Goal: Task Accomplishment & Management: Manage account settings

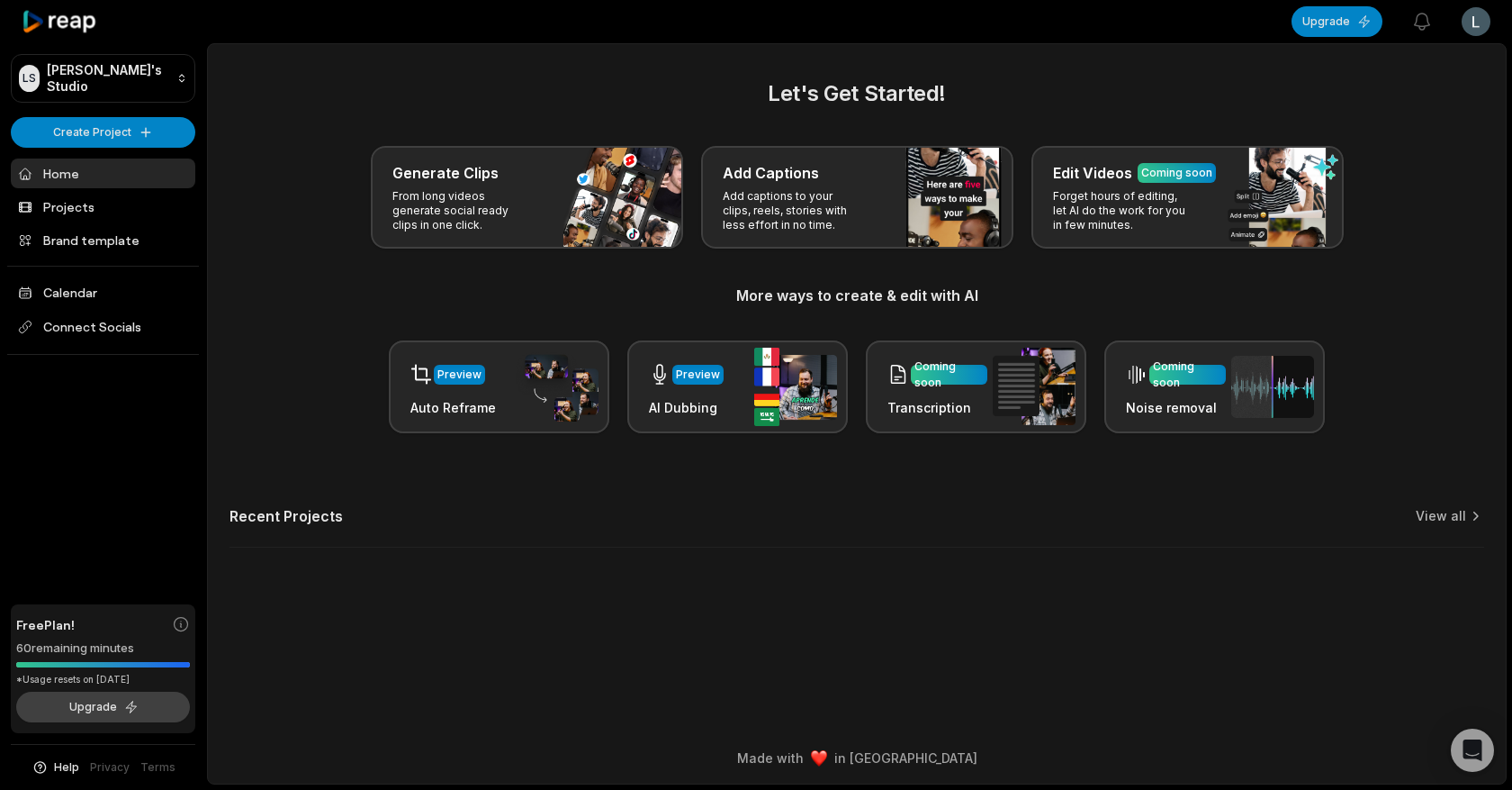
click at [134, 703] on button "Upgrade" at bounding box center [102, 707] width 173 height 31
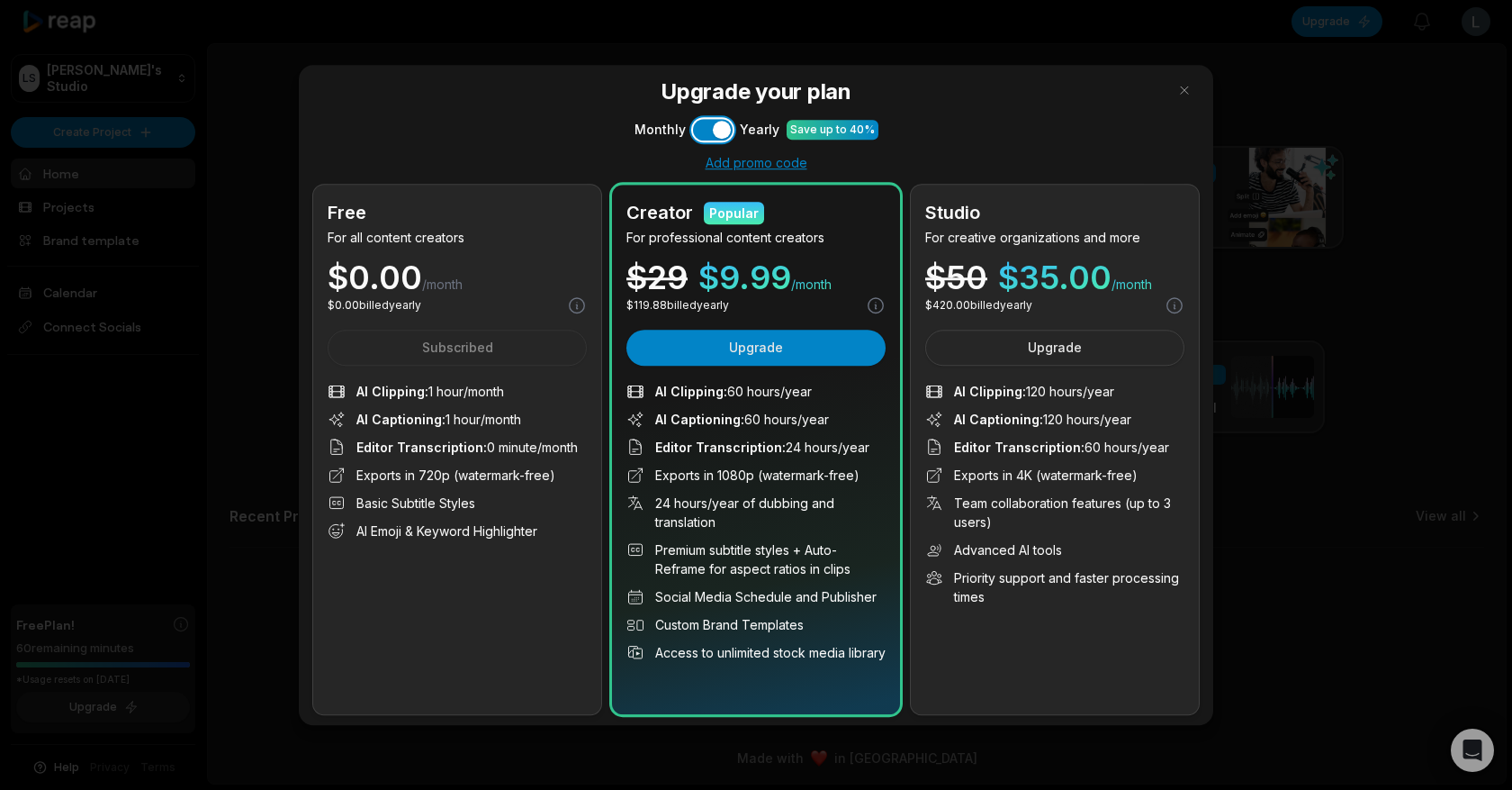
click at [707, 130] on button "Use setting" at bounding box center [713, 129] width 39 height 22
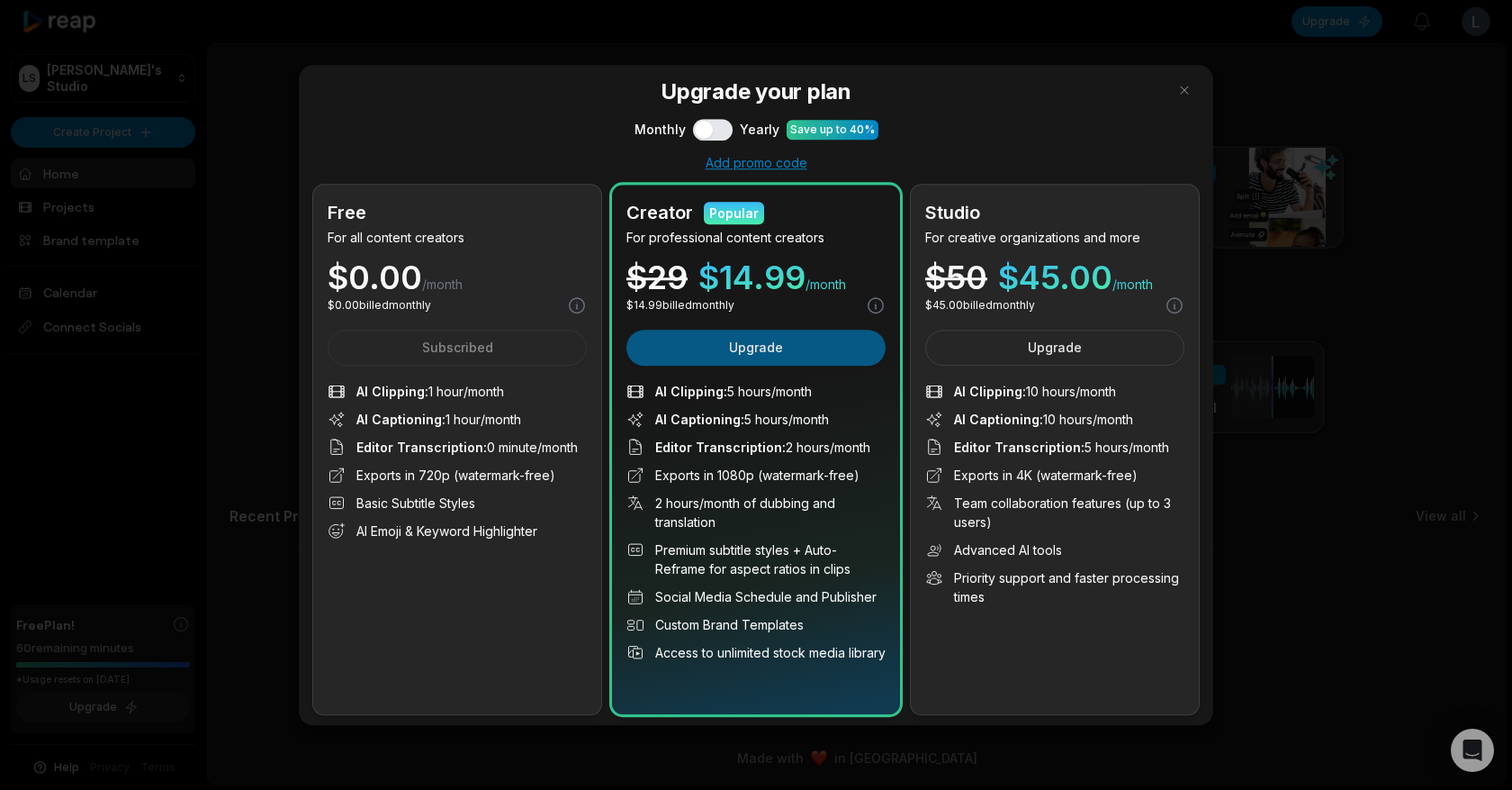
click at [710, 353] on button "Upgrade" at bounding box center [756, 348] width 259 height 36
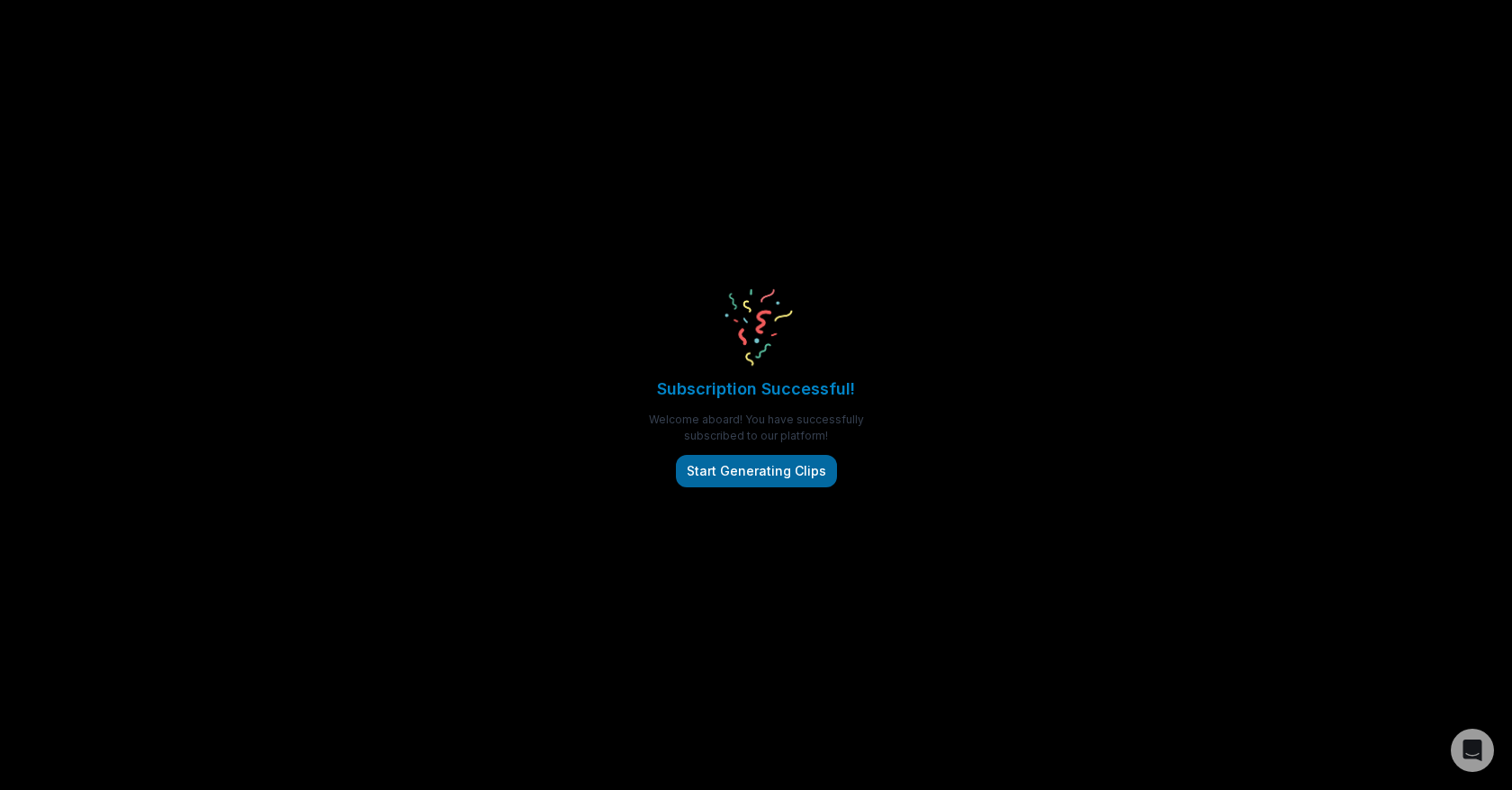
click at [754, 471] on button "Start Generating Clips" at bounding box center [757, 470] width 161 height 33
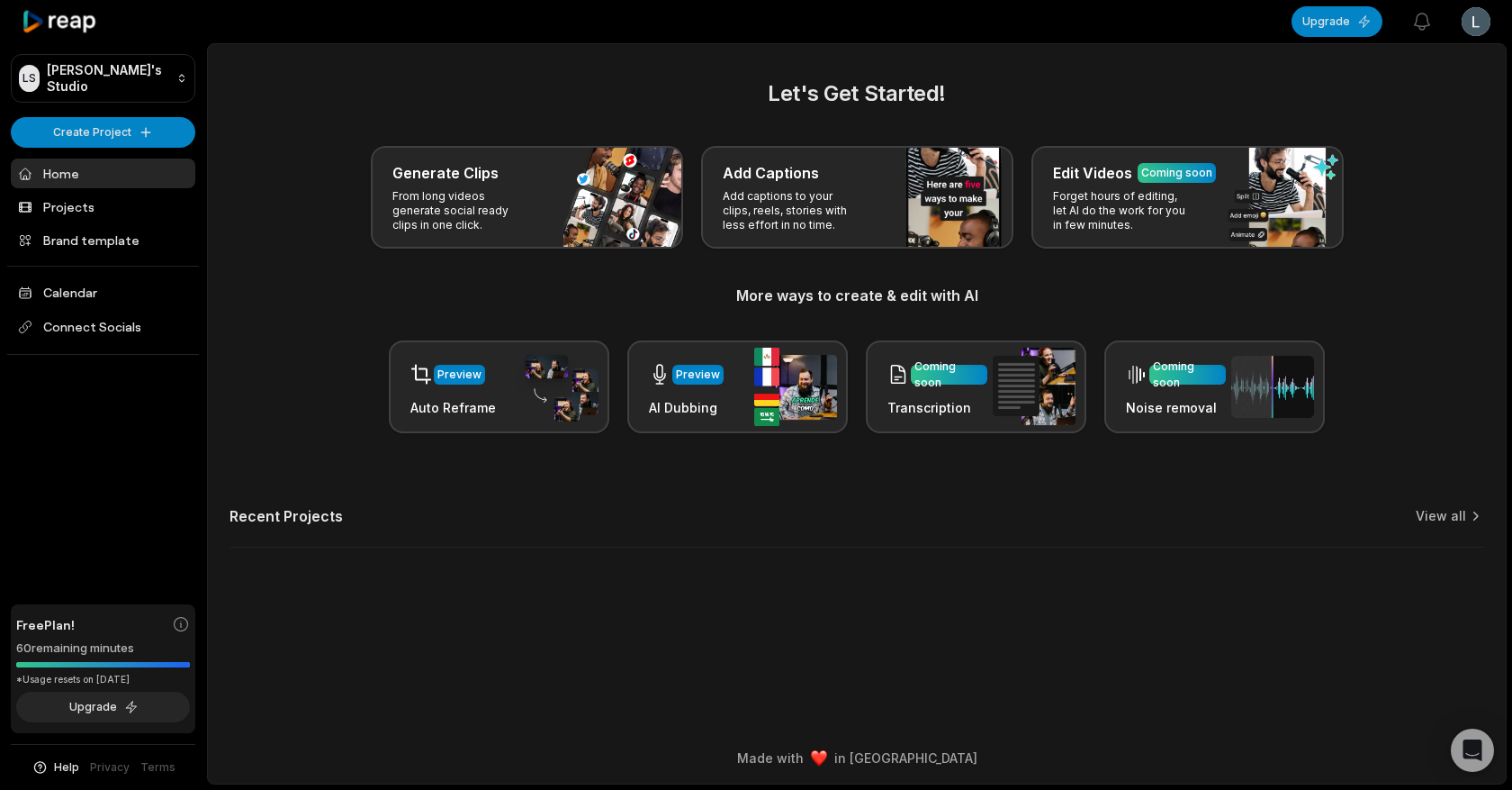
click at [127, 107] on div "[PERSON_NAME] Studio Create Project Home Projects Brand template Calendar Conne…" at bounding box center [103, 395] width 207 height 790
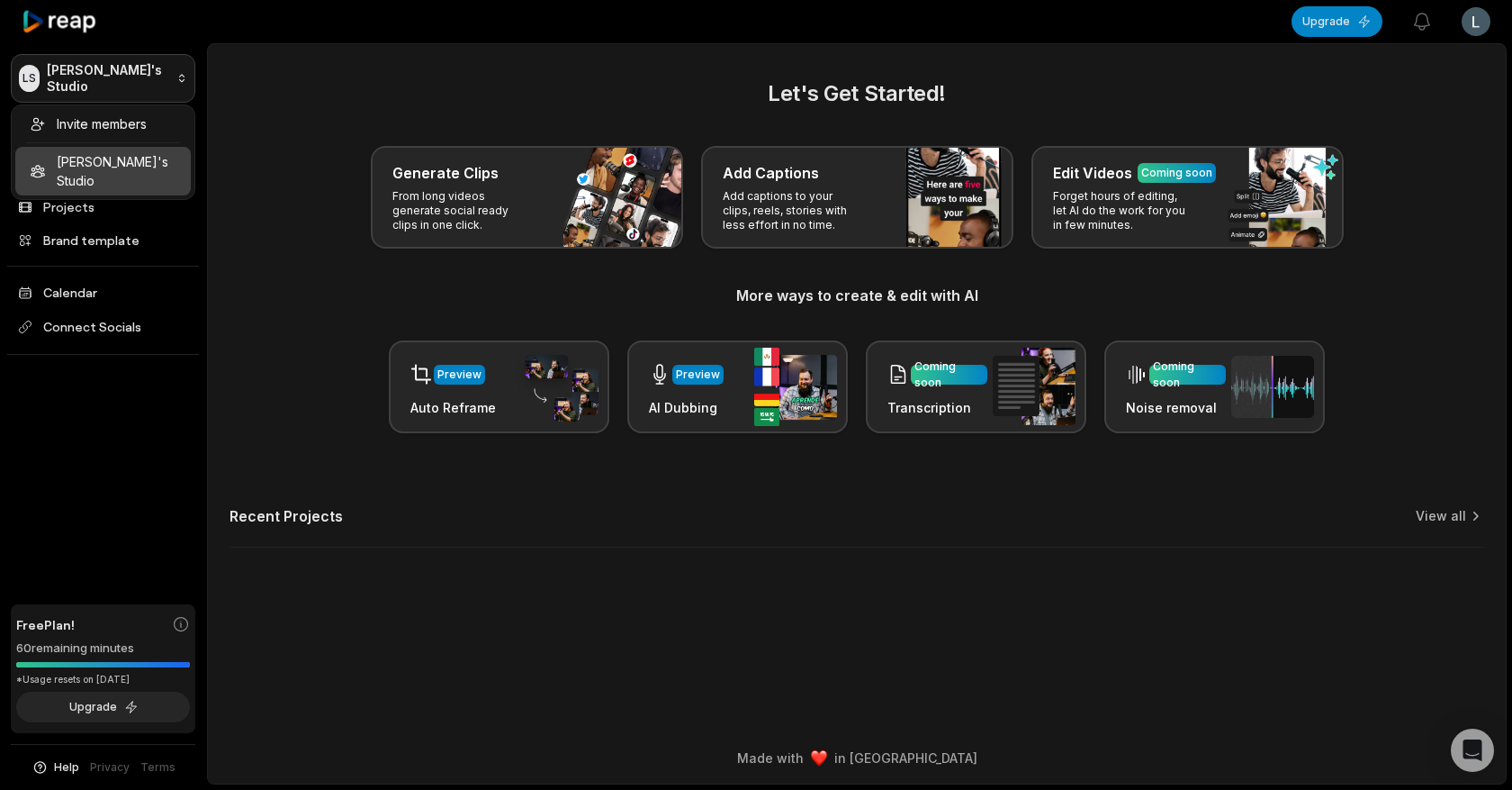
click at [138, 73] on html "[PERSON_NAME] Studio Create Project Home Projects Brand template Calendar Conne…" at bounding box center [756, 395] width 1512 height 790
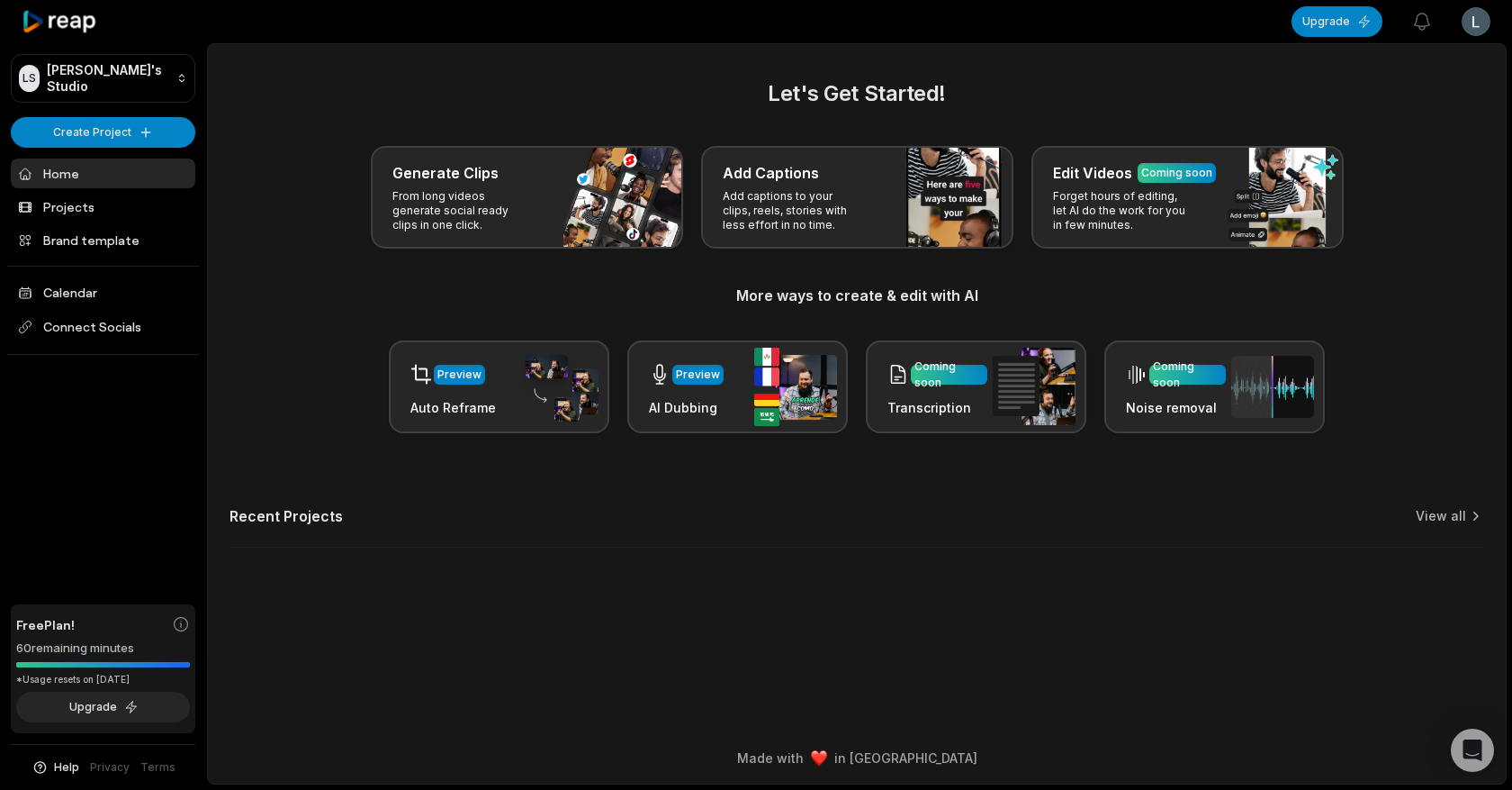
click at [1475, 21] on html "[PERSON_NAME] Studio Create Project Home Projects Brand template Calendar Conne…" at bounding box center [756, 395] width 1512 height 790
click at [1390, 120] on span "Settings" at bounding box center [1384, 112] width 48 height 19
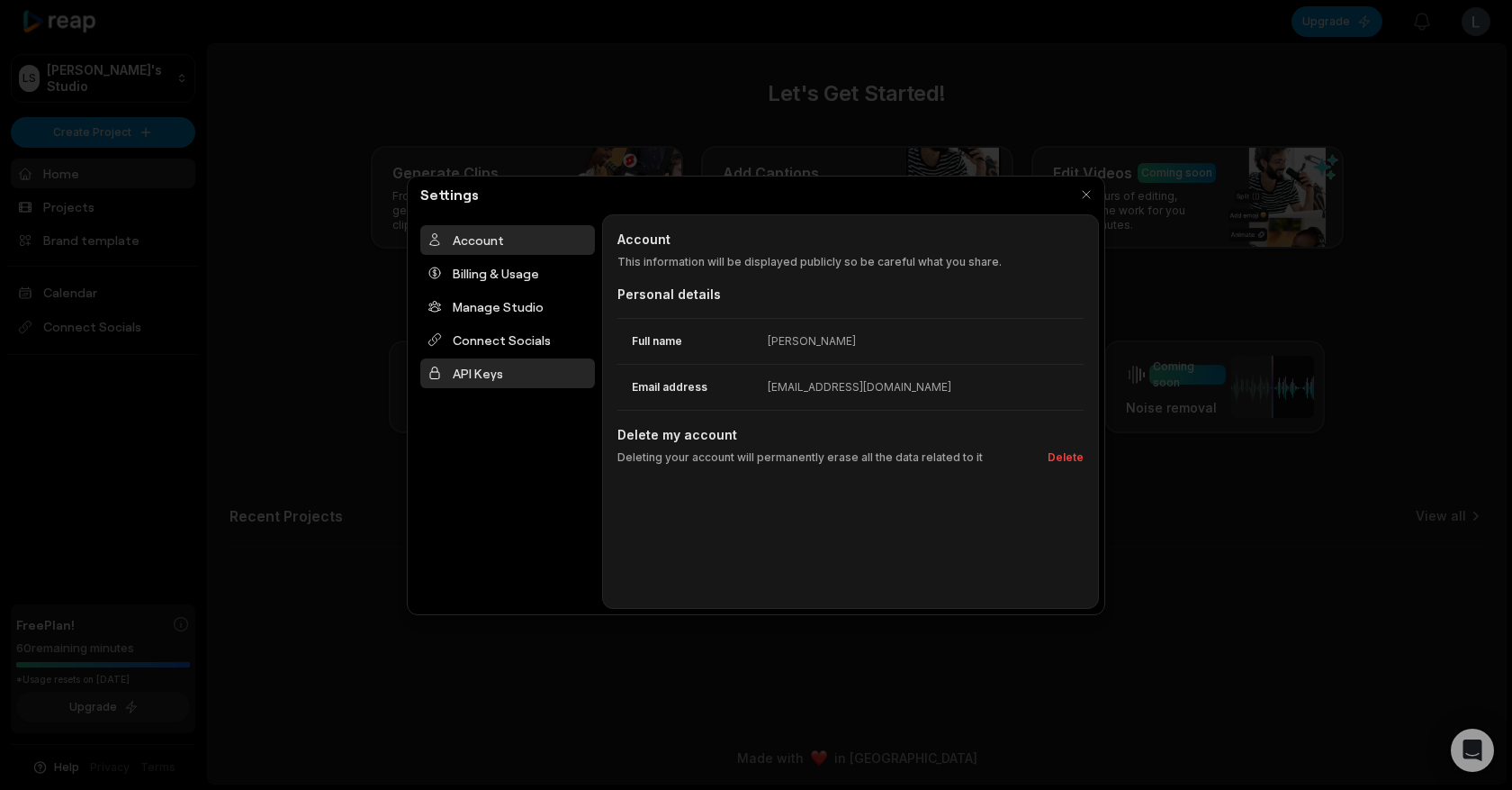
click at [473, 380] on div "API Keys" at bounding box center [508, 373] width 174 height 30
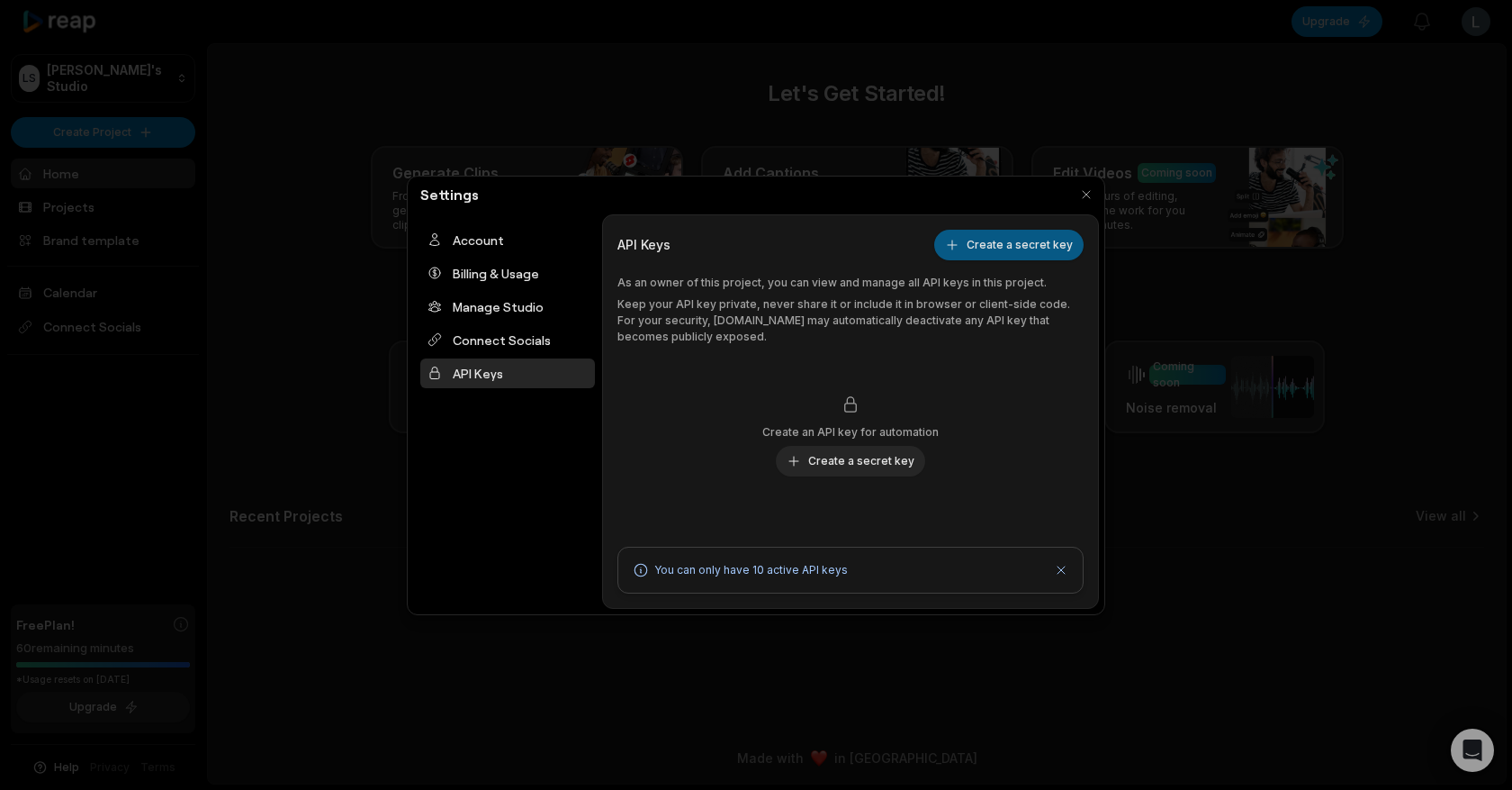
click at [1023, 246] on button "Create a secret key" at bounding box center [1009, 245] width 150 height 31
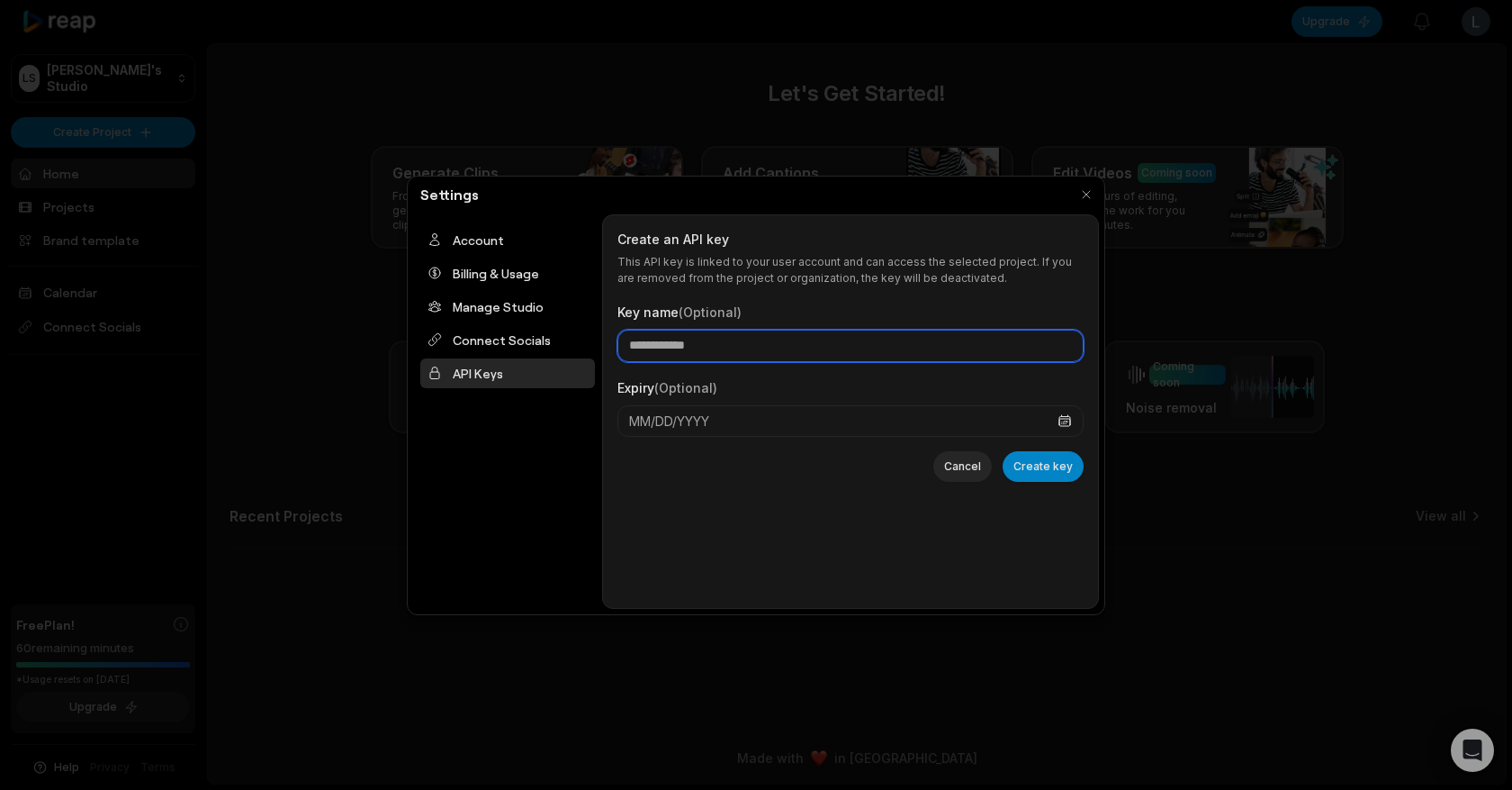
click at [798, 342] on input "Key name (Optional)" at bounding box center [851, 346] width 467 height 33
type input "*********"
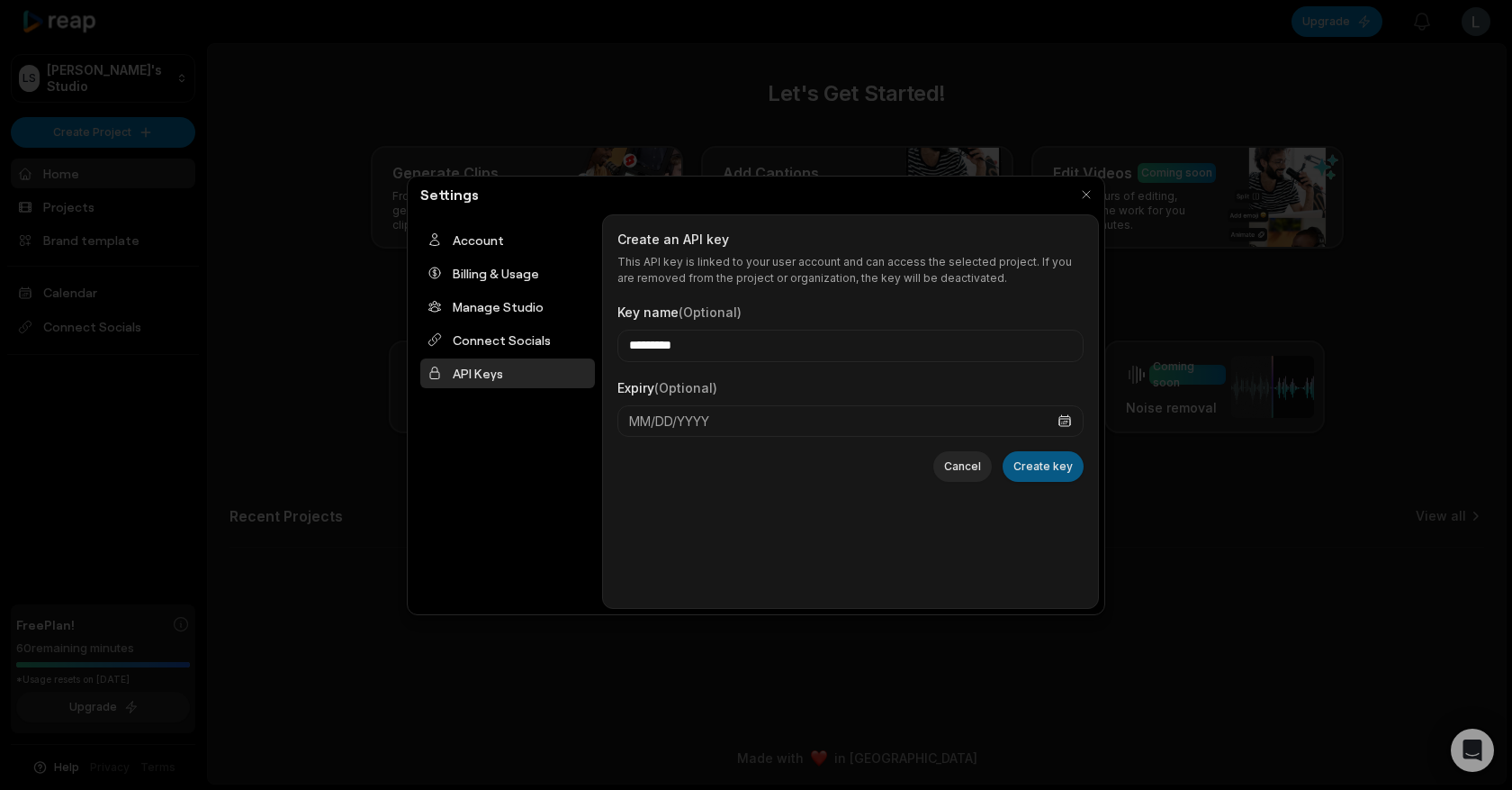
click at [1030, 457] on button "Create key" at bounding box center [1043, 466] width 81 height 31
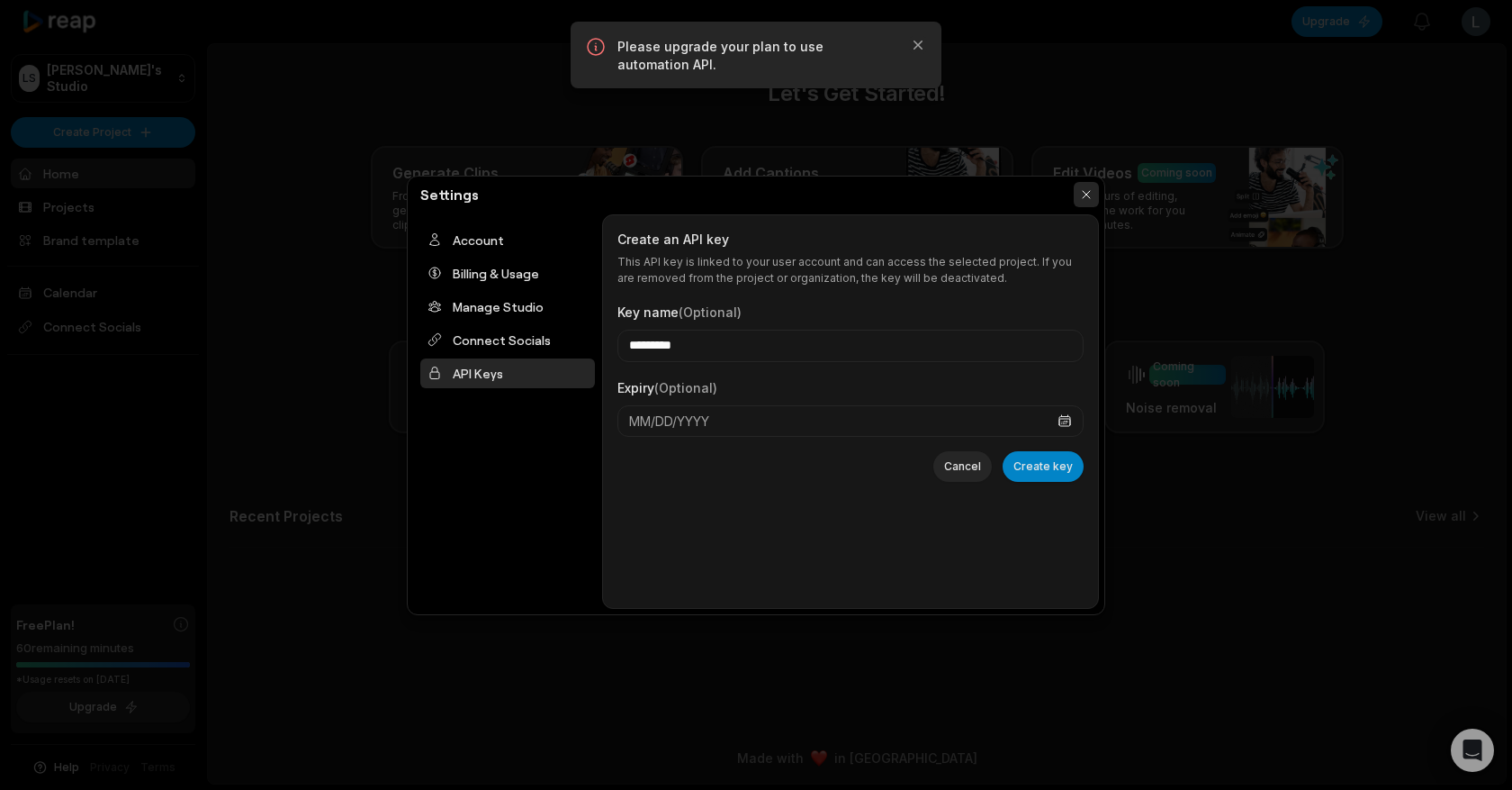
click at [1095, 200] on button "button" at bounding box center [1086, 194] width 25 height 25
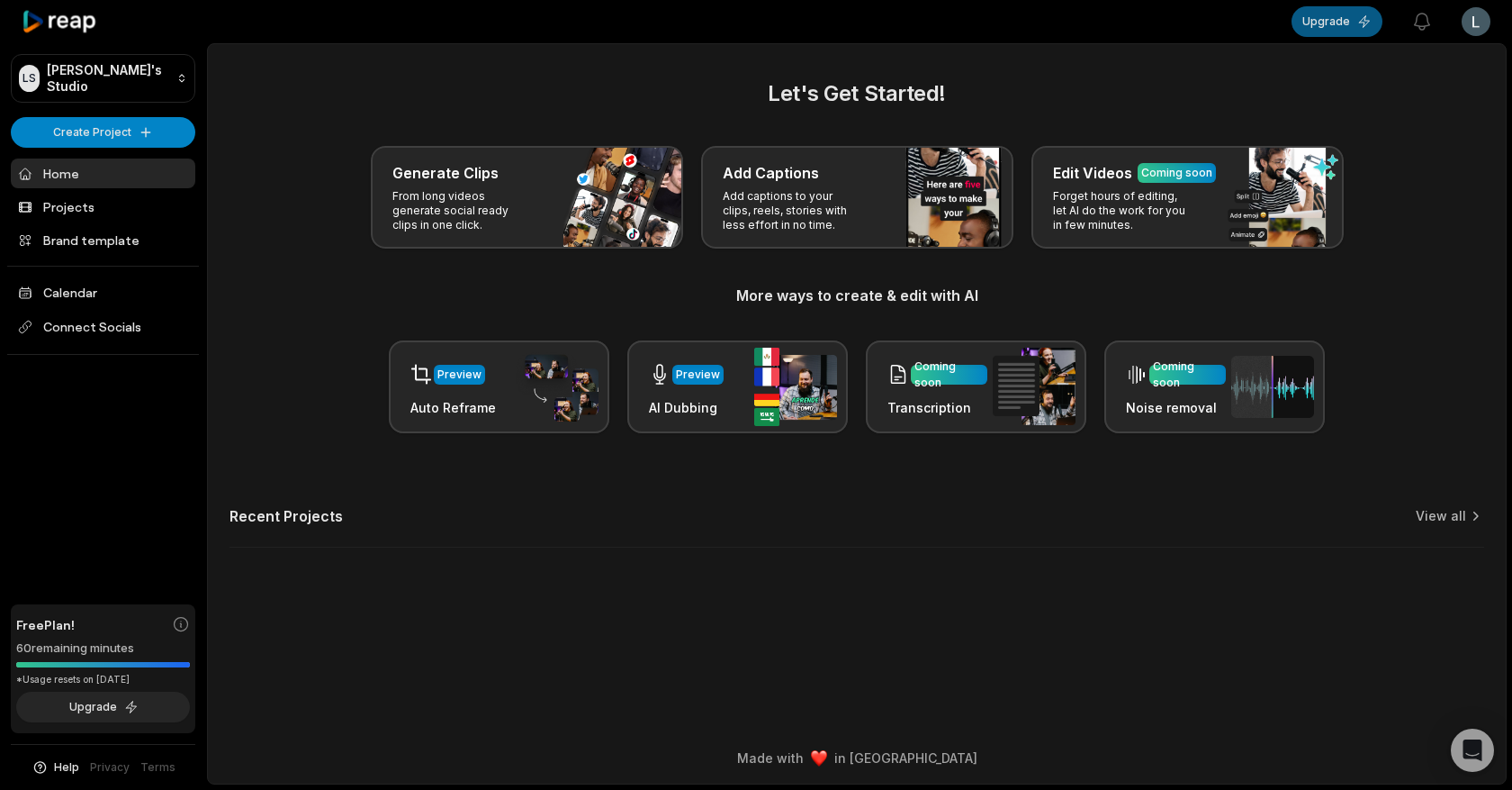
click at [1325, 27] on button "Upgrade" at bounding box center [1337, 22] width 91 height 31
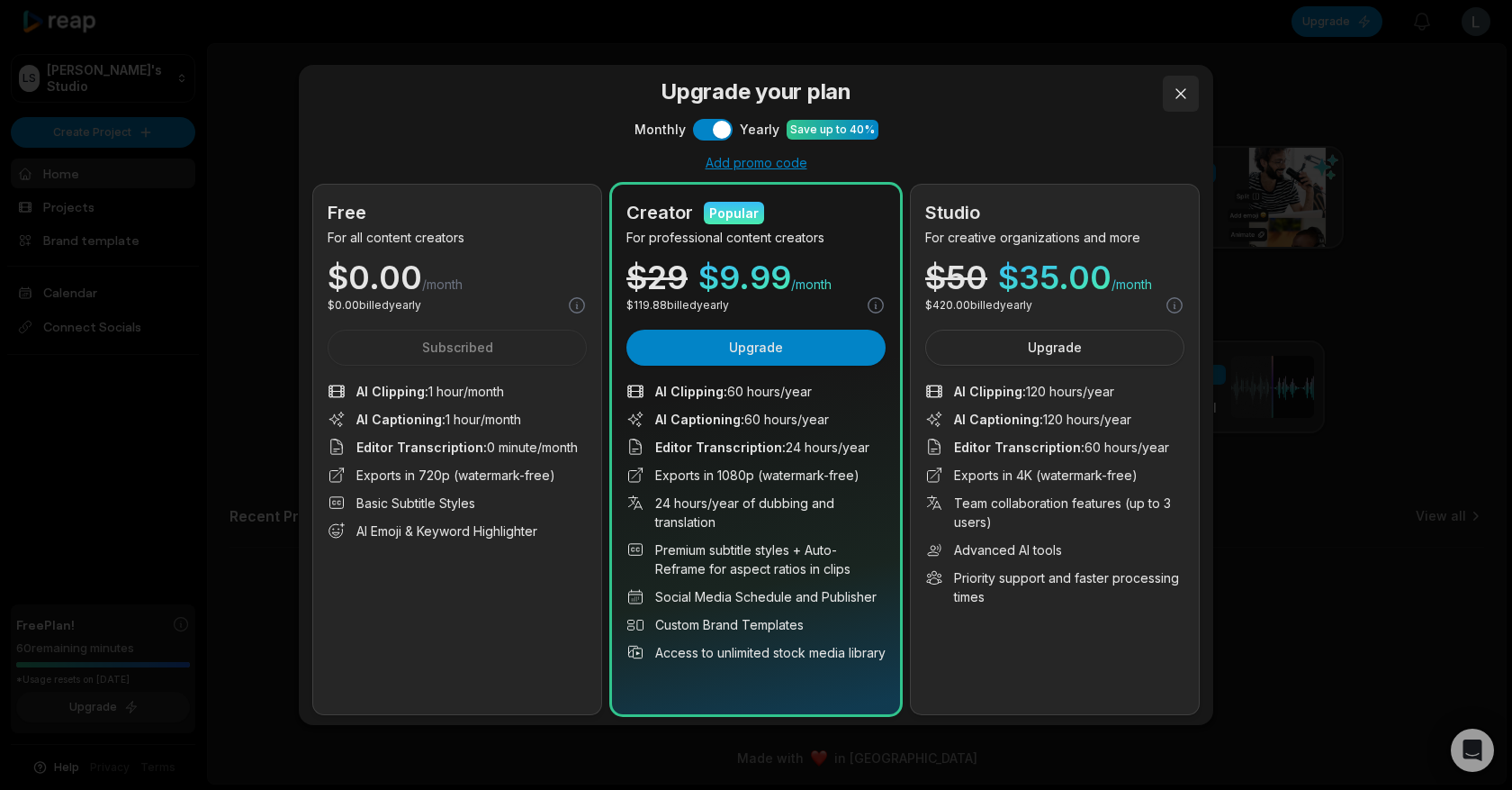
click at [1170, 94] on button at bounding box center [1181, 94] width 36 height 36
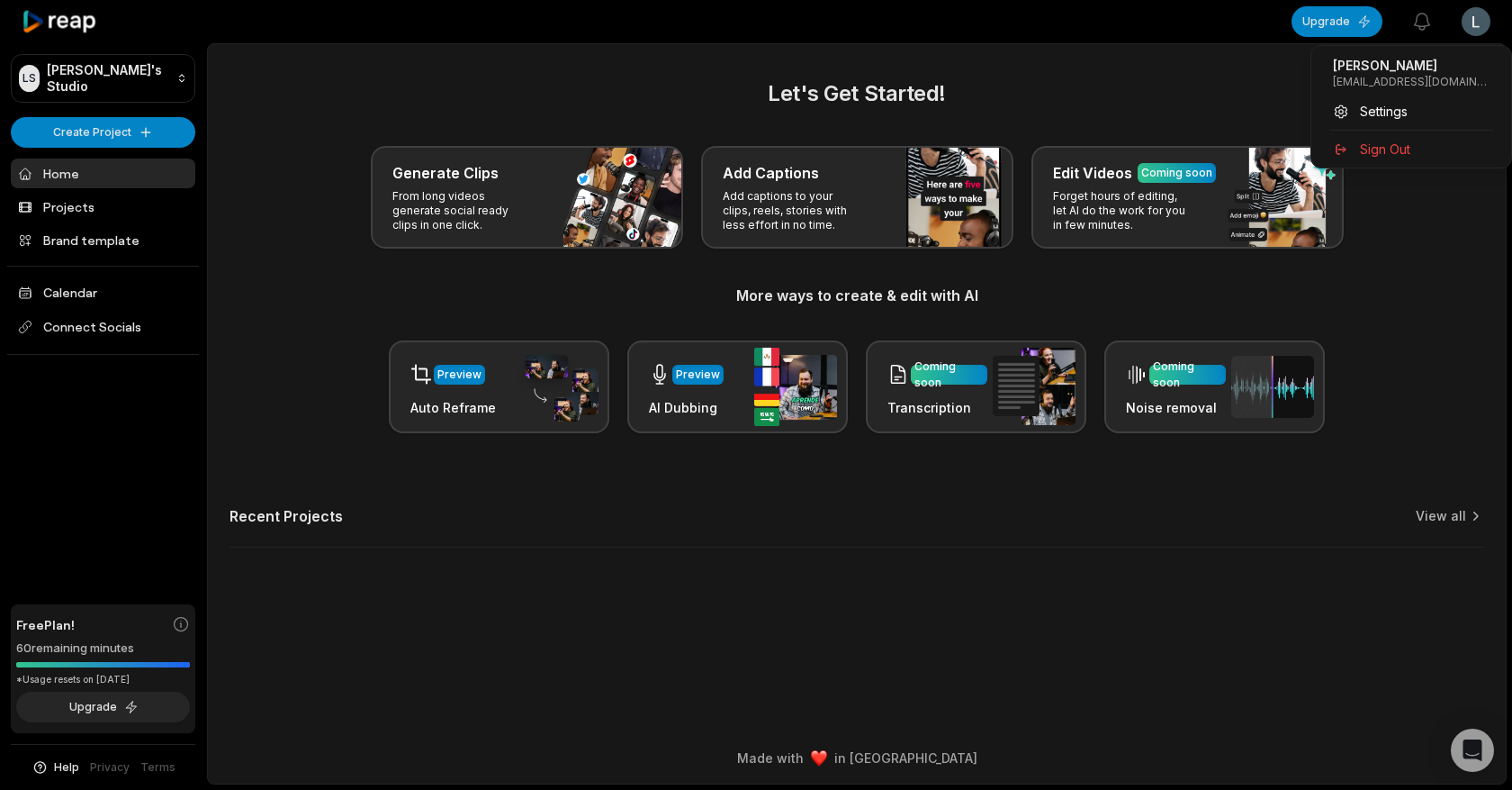
click at [1492, 18] on html "LS Leonardo's Studio Create Project Home Projects Brand template Calendar Conne…" at bounding box center [756, 395] width 1512 height 790
click at [1483, 18] on html "LS Leonardo's Studio Create Project Home Projects Brand template Calendar Conne…" at bounding box center [756, 395] width 1512 height 790
click at [65, 771] on span "Help" at bounding box center [67, 767] width 25 height 16
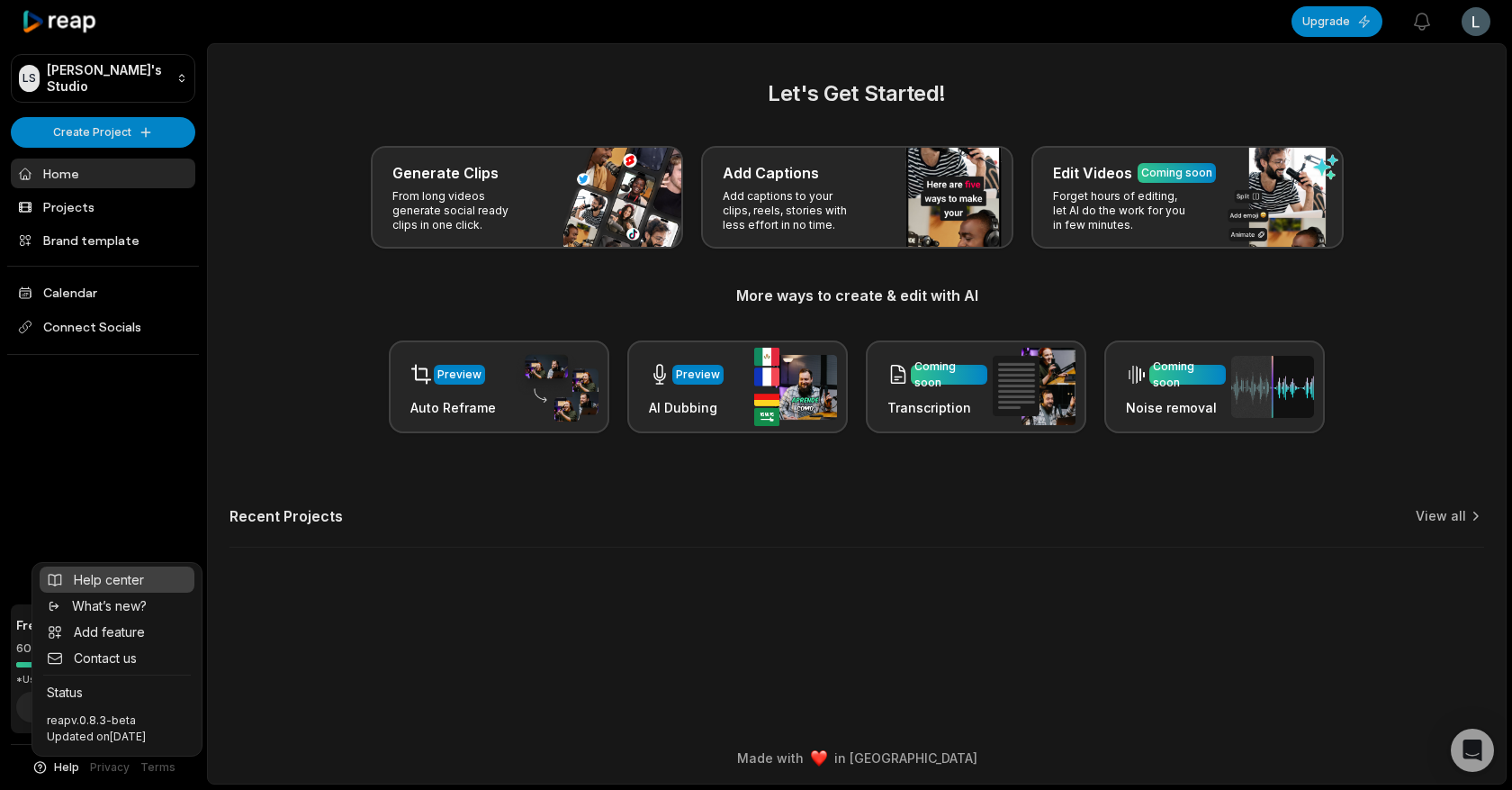
click at [127, 582] on span "Help center" at bounding box center [109, 579] width 70 height 19
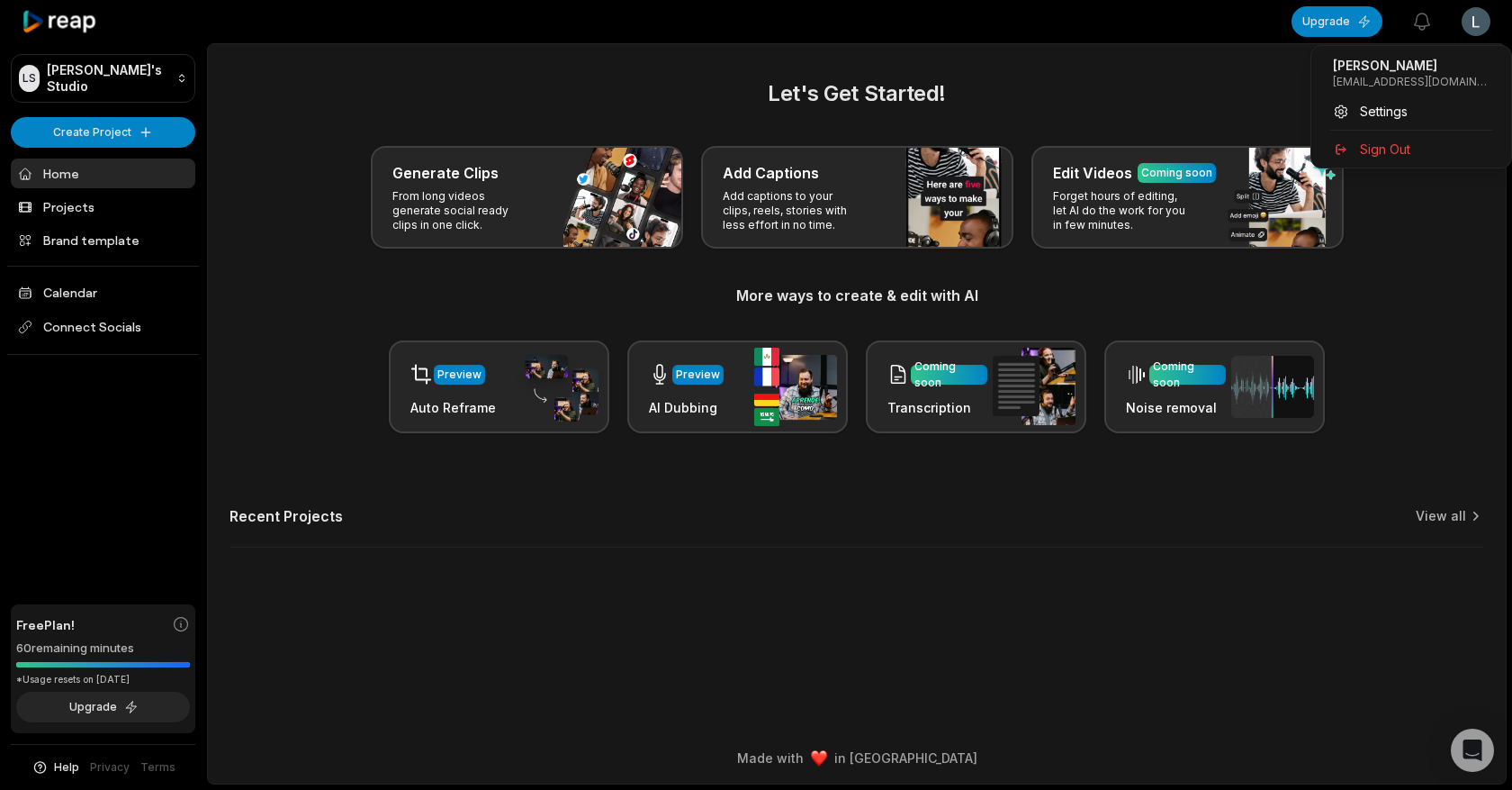
click at [1473, 11] on html "LS Leonardo's Studio Create Project Home Projects Brand template Calendar Conne…" at bounding box center [756, 395] width 1512 height 790
click at [1339, 151] on icon at bounding box center [1341, 149] width 16 height 16
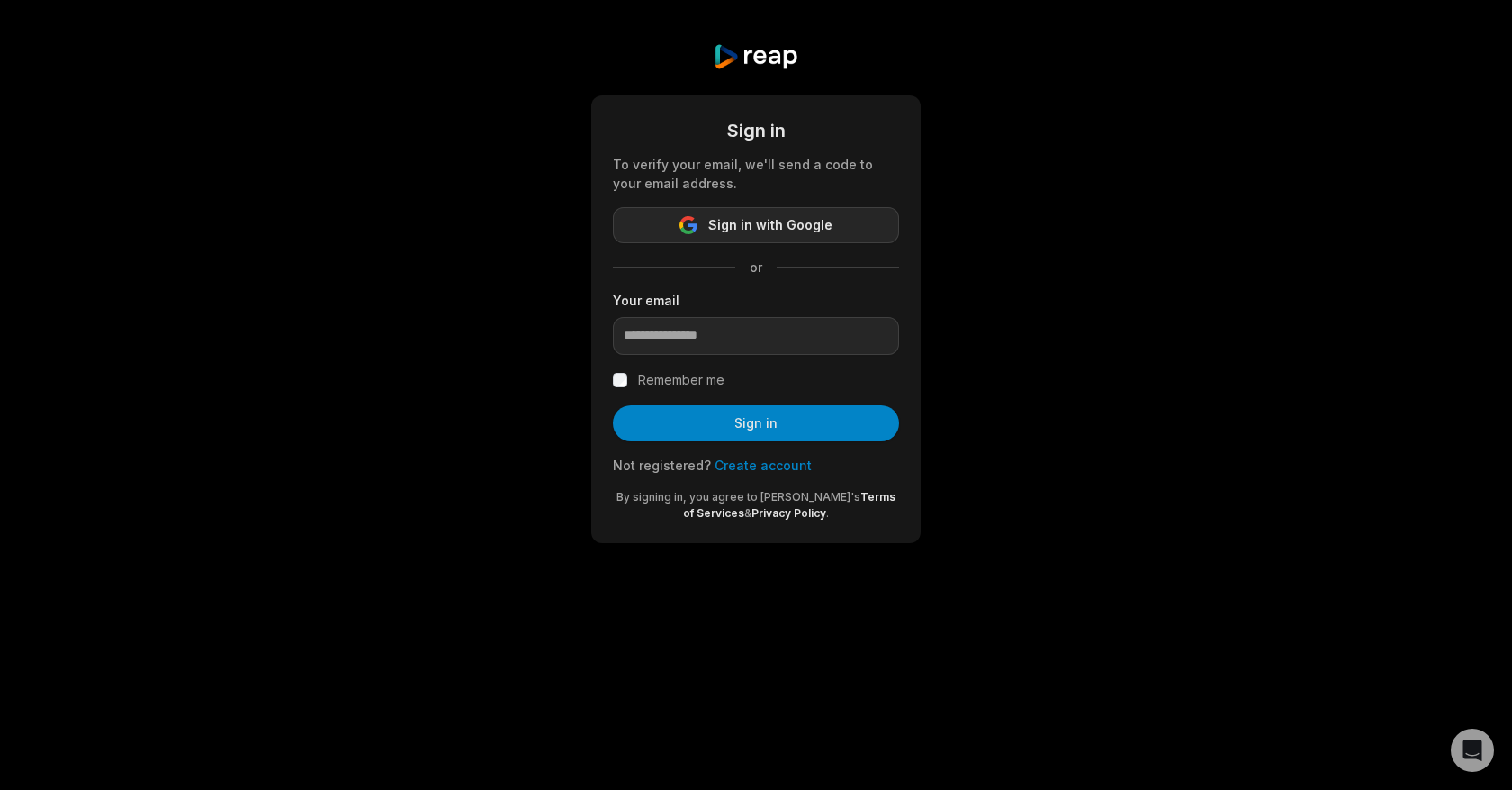
click at [758, 238] on button "Sign in with Google" at bounding box center [756, 225] width 287 height 36
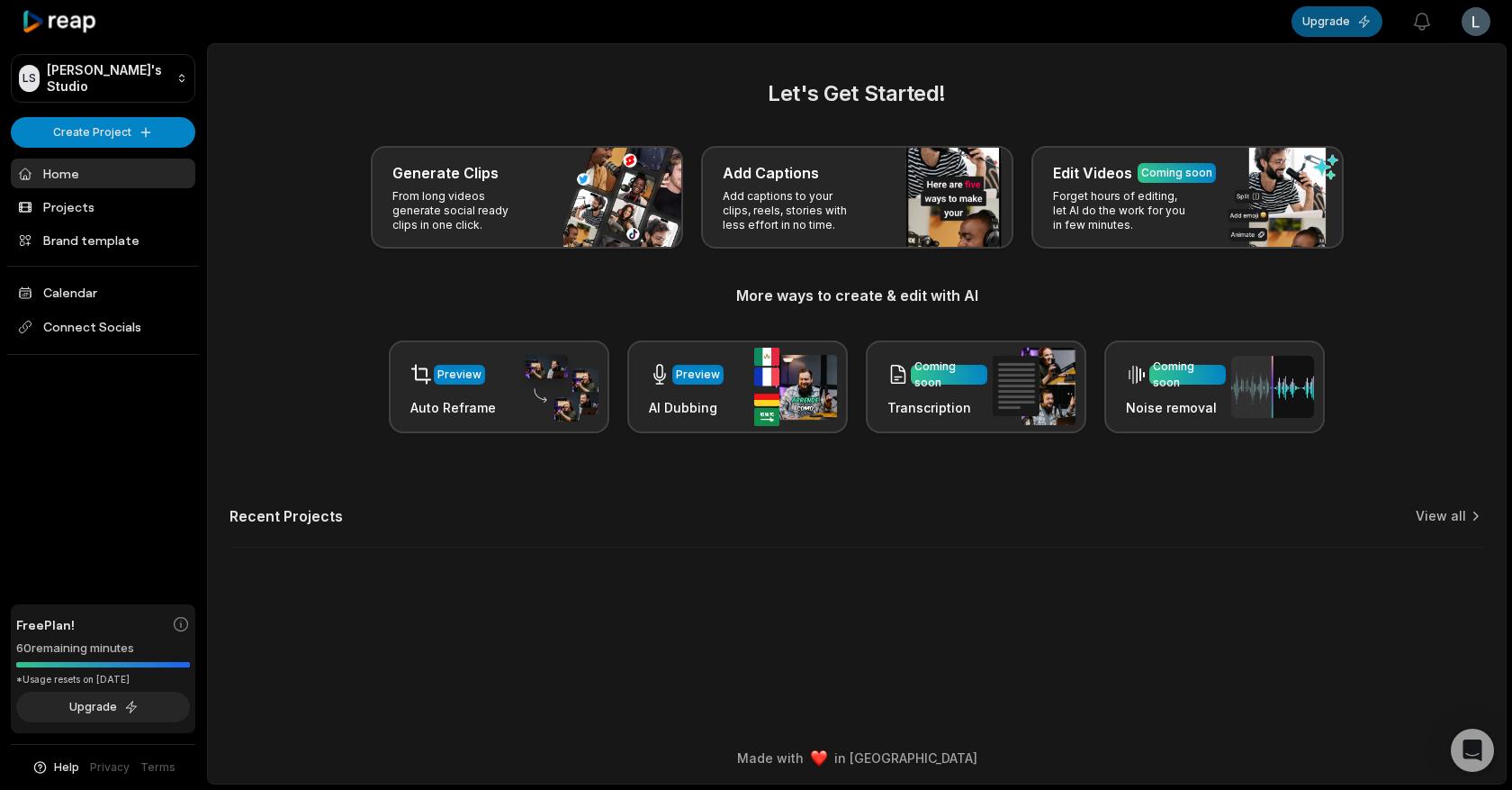
click at [1312, 13] on button "Upgrade" at bounding box center [1337, 22] width 91 height 31
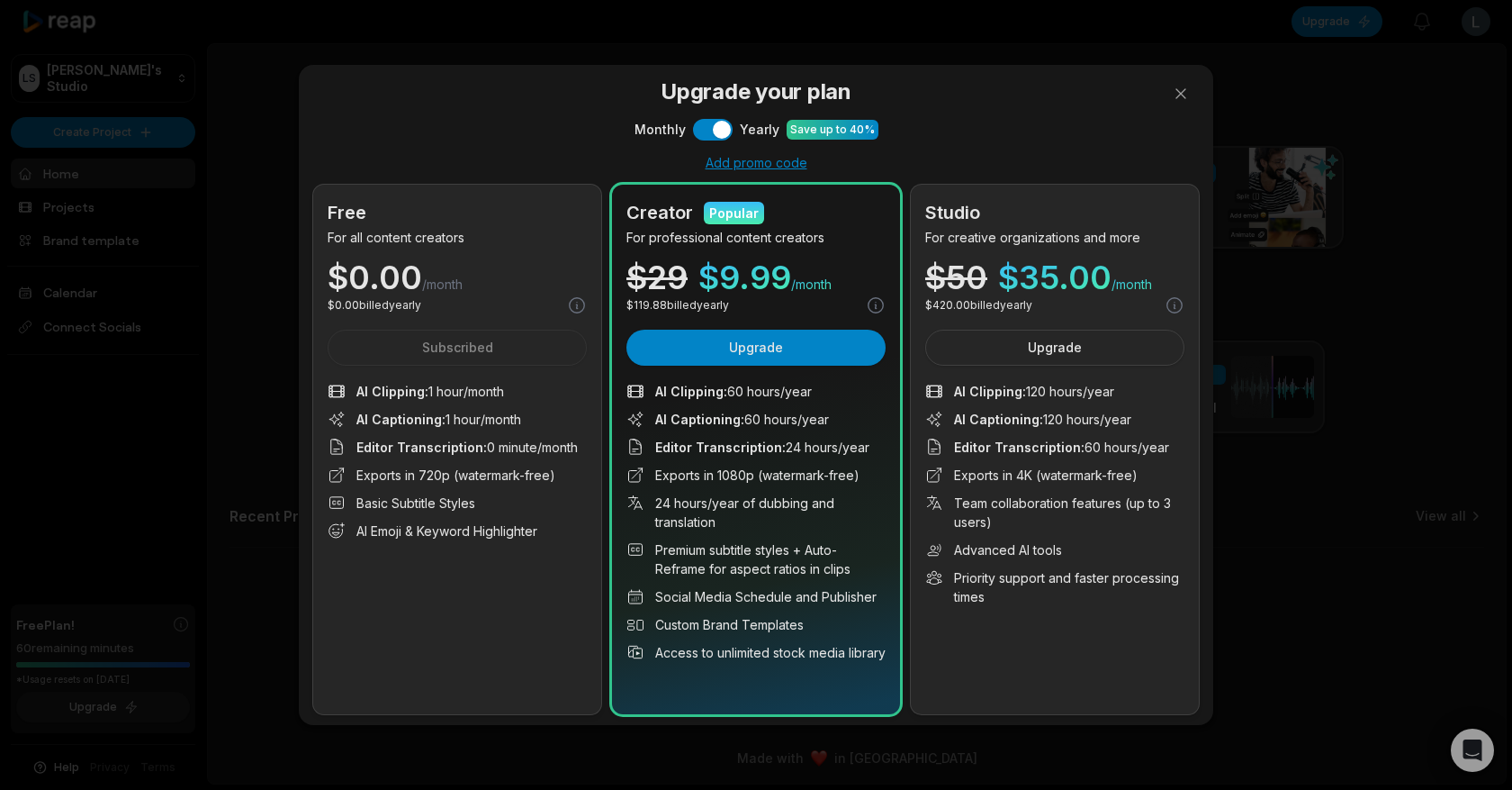
click at [970, 47] on div "Upgrade your plan Monthly Use setting Yearly Save up to 40% Add promo code Free…" at bounding box center [756, 395] width 1512 height 790
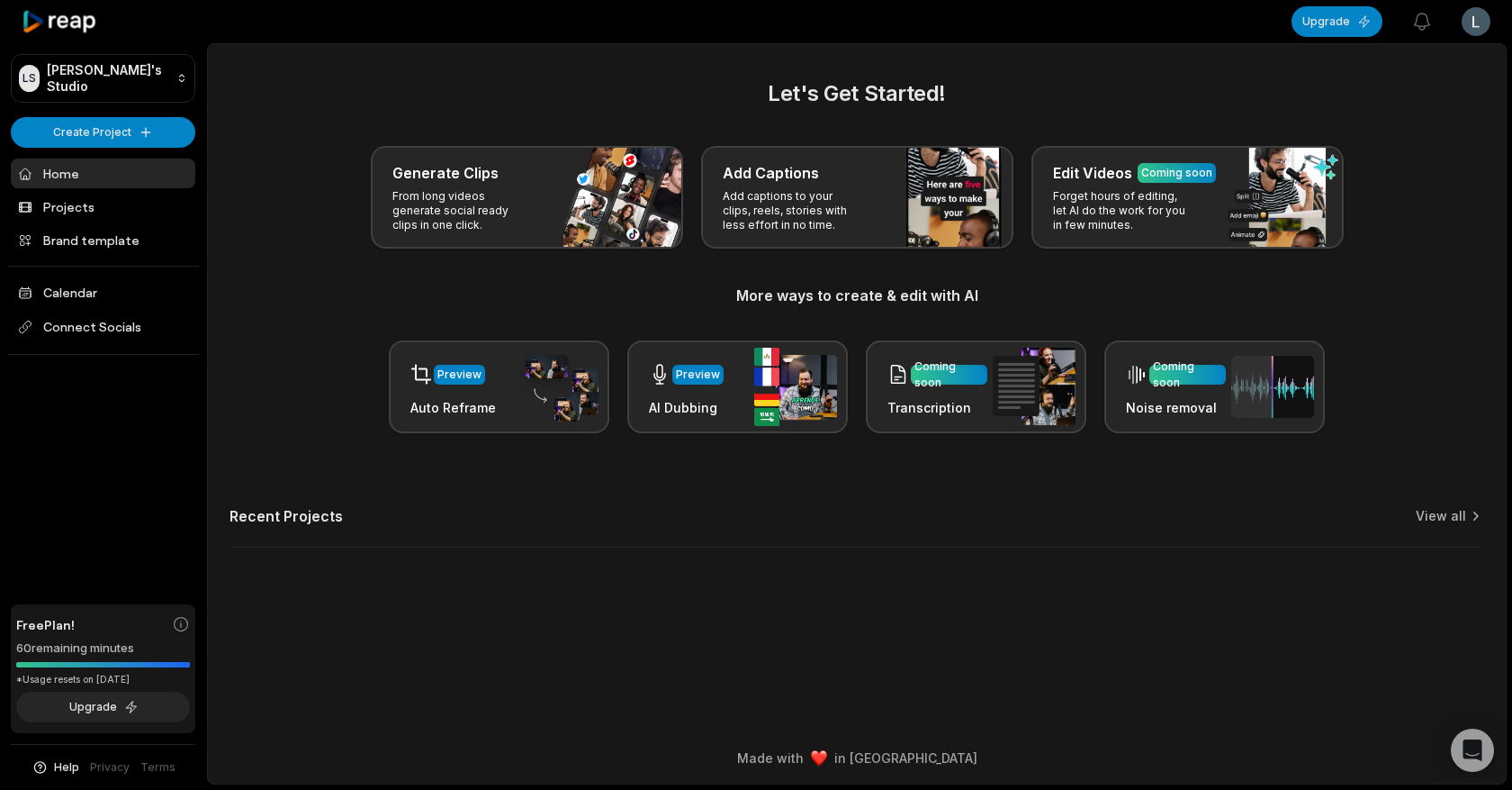
click at [73, 756] on div "Help Privacy Terms" at bounding box center [103, 767] width 185 height 46
click at [72, 758] on div "Help Privacy Terms" at bounding box center [103, 767] width 185 height 46
click at [72, 761] on span "Help" at bounding box center [67, 767] width 25 height 16
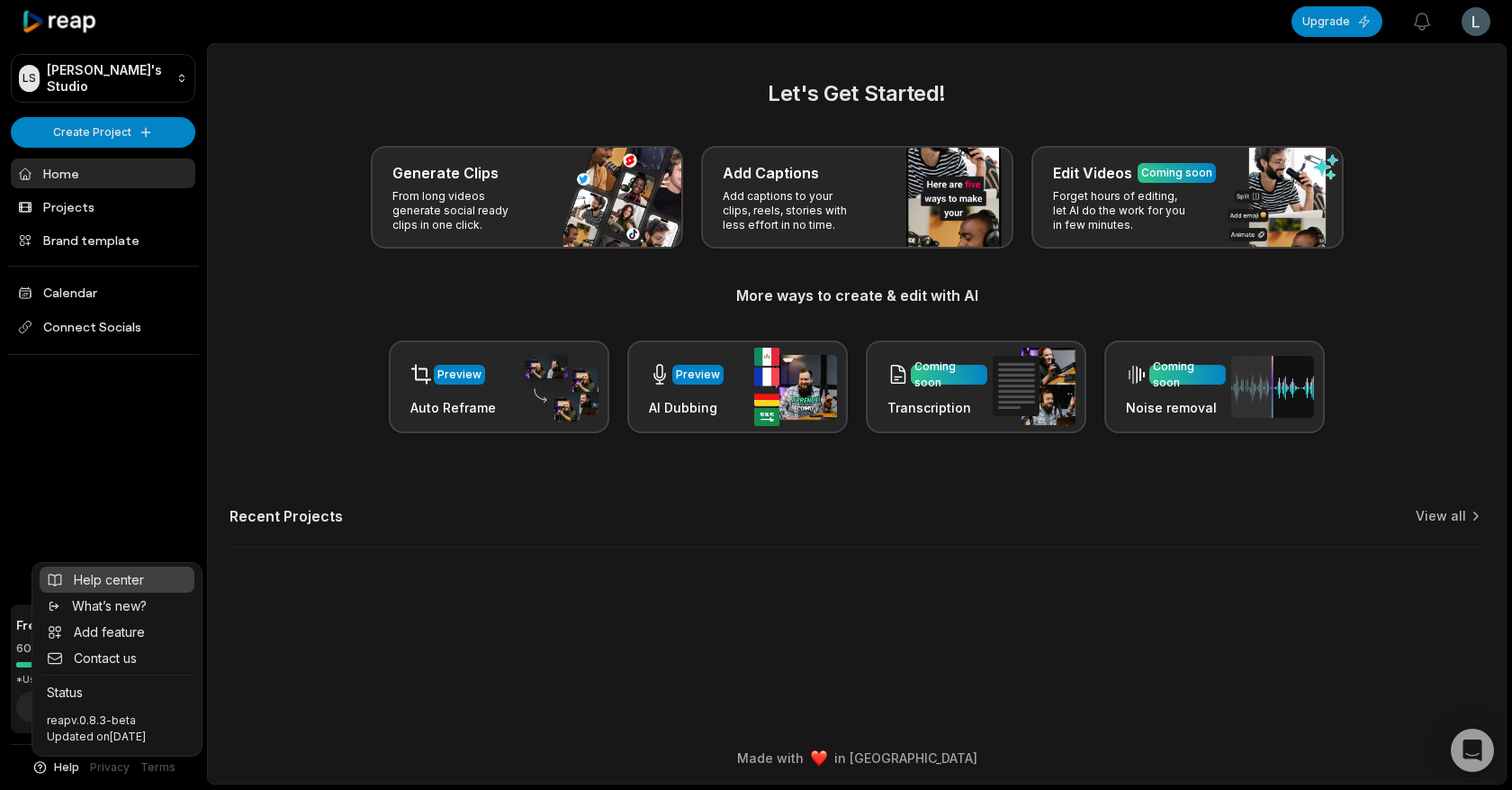
click at [96, 578] on span "Help center" at bounding box center [109, 579] width 70 height 19
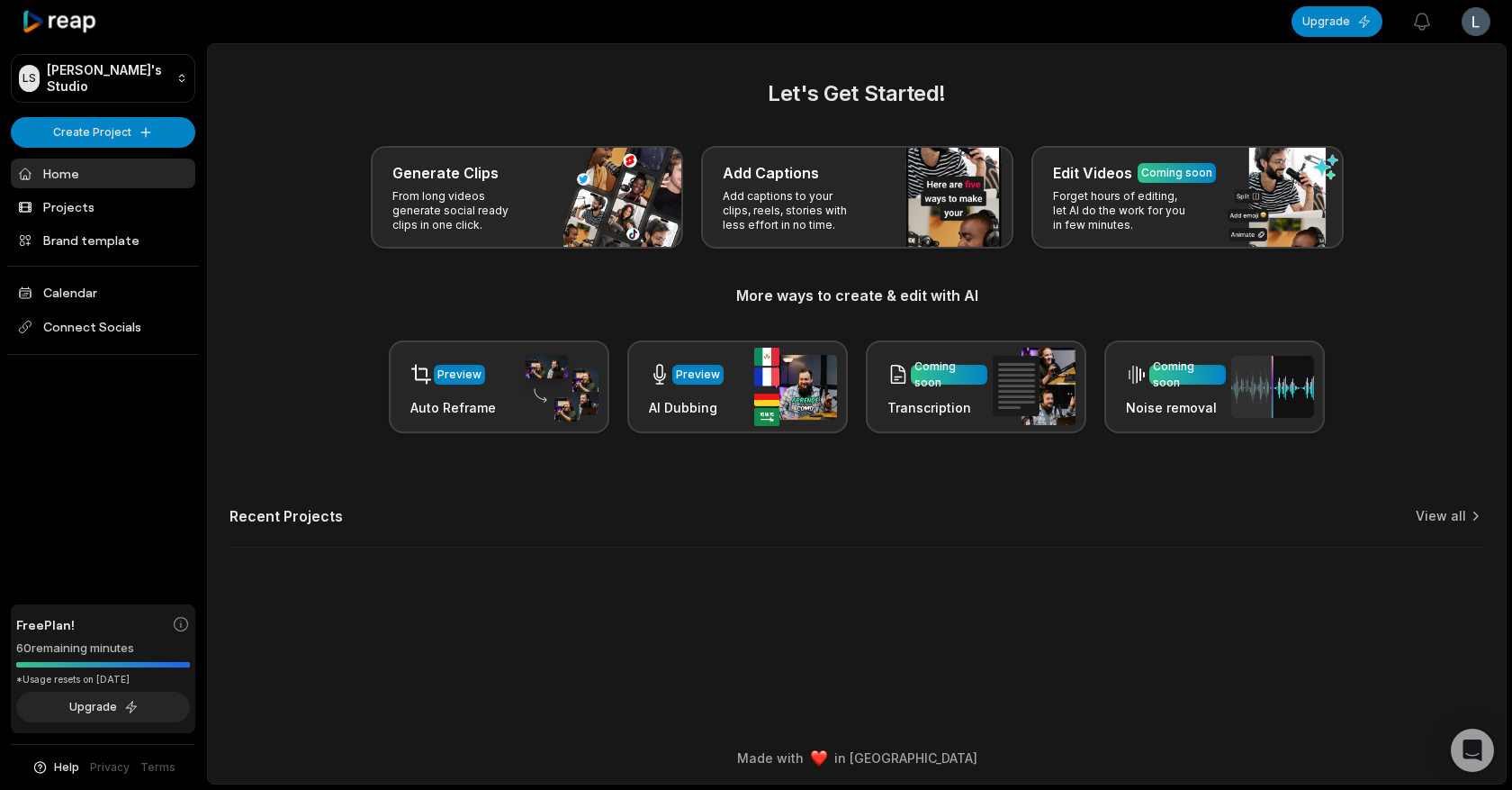
click at [1473, 27] on html "LS Leonardo's Studio Create Project Home Projects Brand template Calendar Conne…" at bounding box center [756, 395] width 1512 height 790
click at [1327, 24] on html "LS Leonardo's Studio Create Project Home Projects Brand template Calendar Conne…" at bounding box center [756, 395] width 1512 height 790
click at [1326, 23] on button "Upgrade" at bounding box center [1337, 22] width 91 height 31
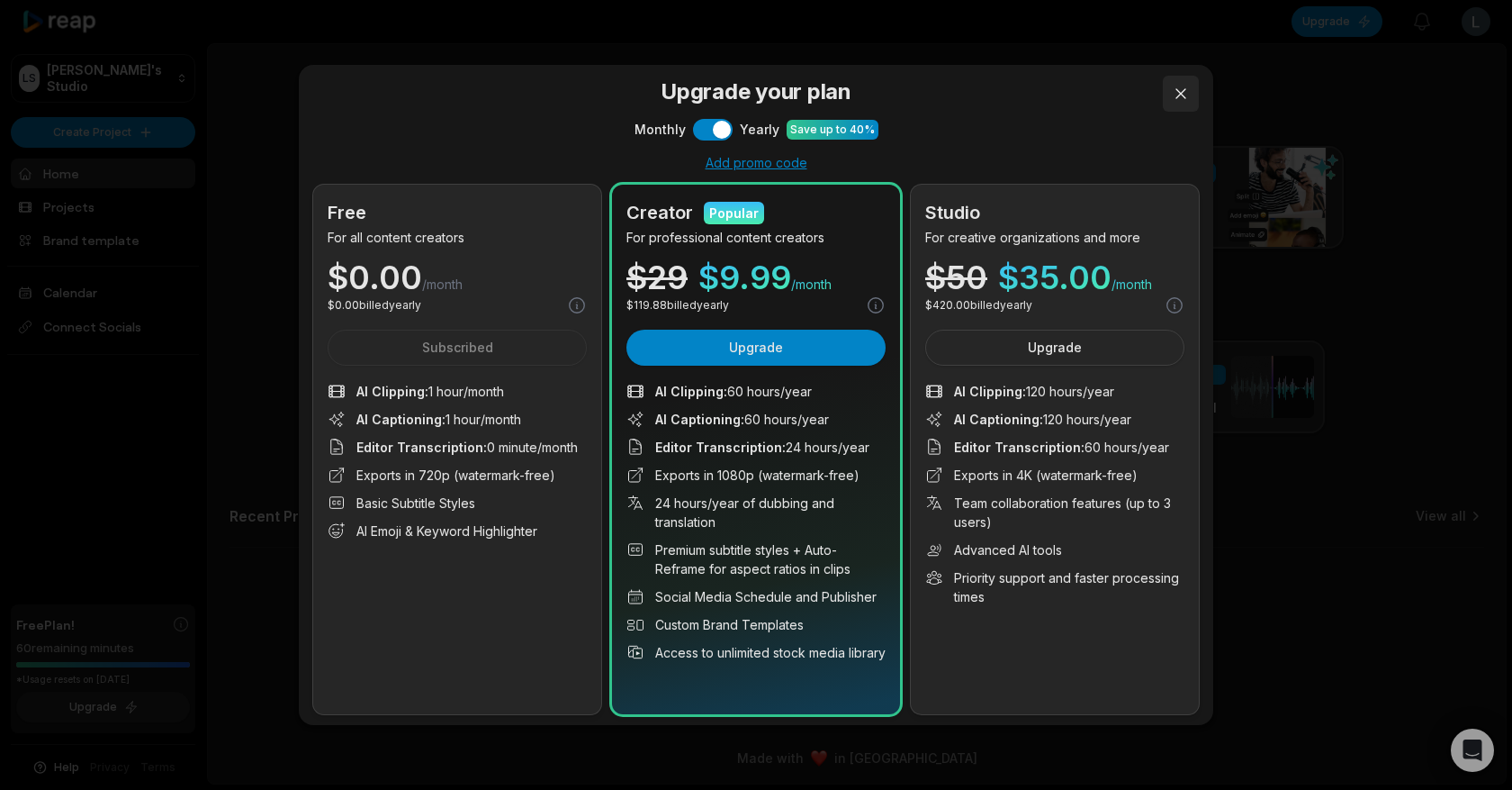
click at [1181, 99] on button at bounding box center [1181, 94] width 36 height 36
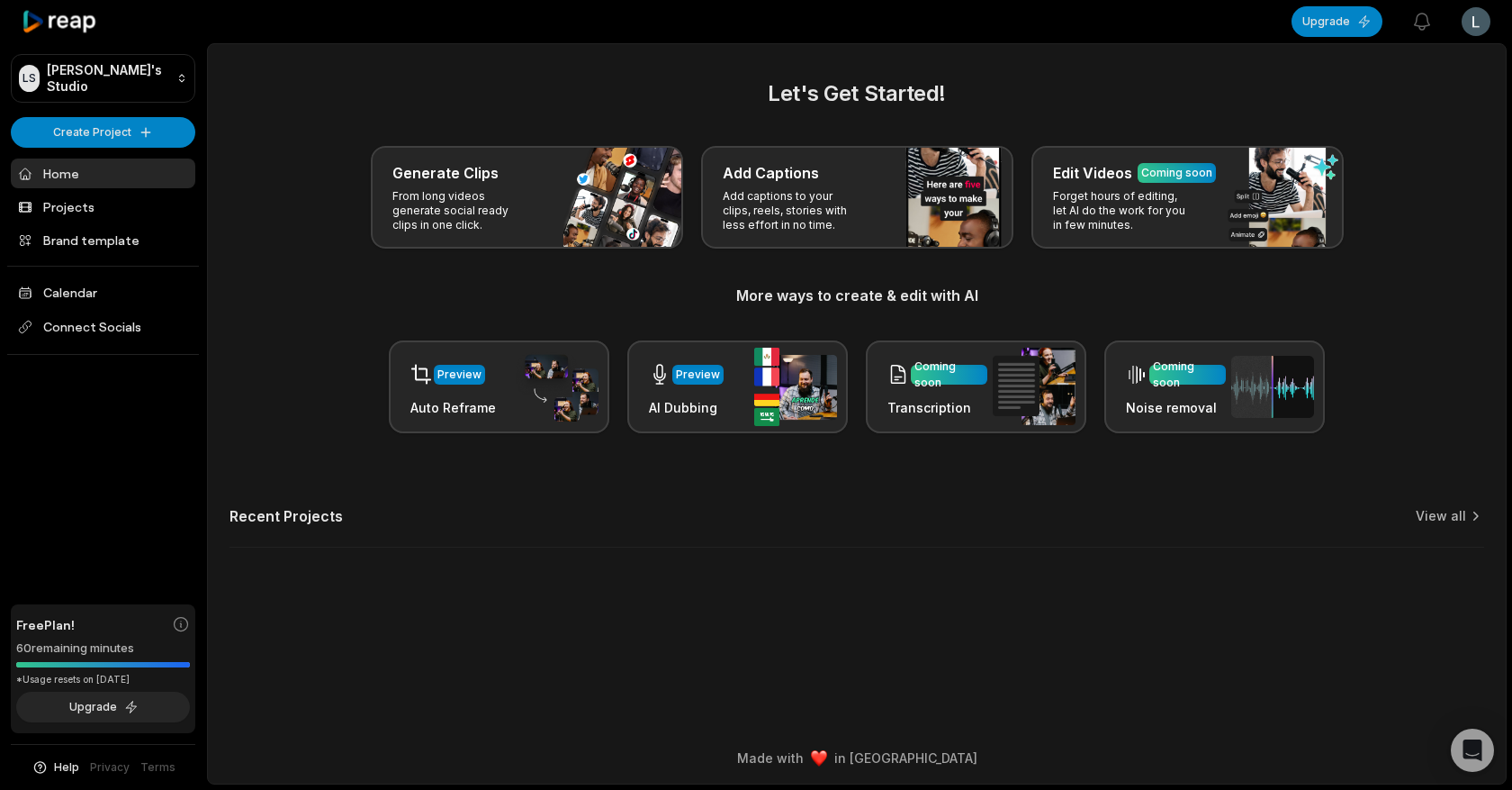
click at [1460, 29] on html "LS Leonardo's Studio Create Project Home Projects Brand template Calendar Conne…" at bounding box center [756, 395] width 1512 height 790
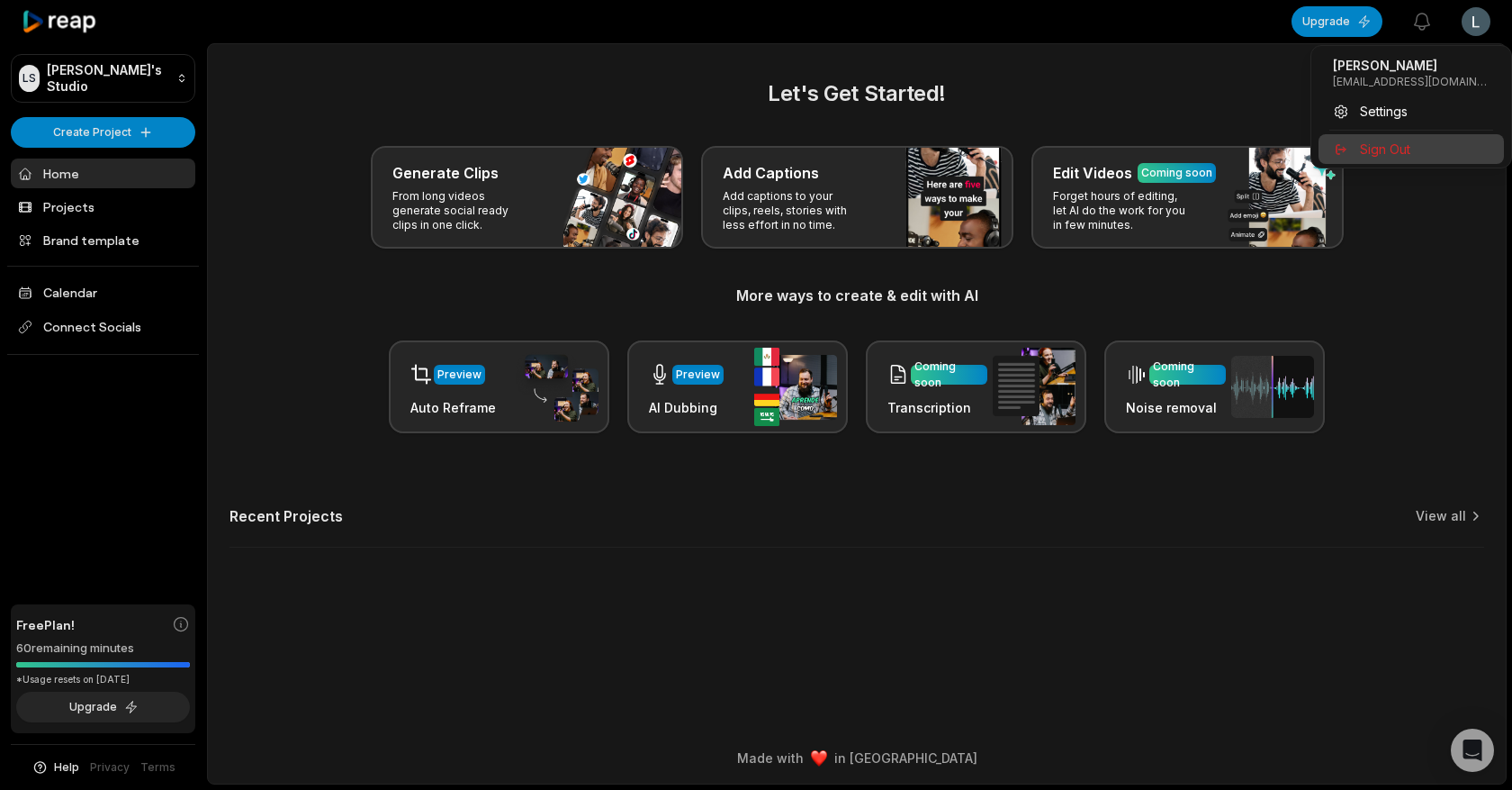
click at [1380, 150] on span "Sign Out" at bounding box center [1386, 149] width 51 height 19
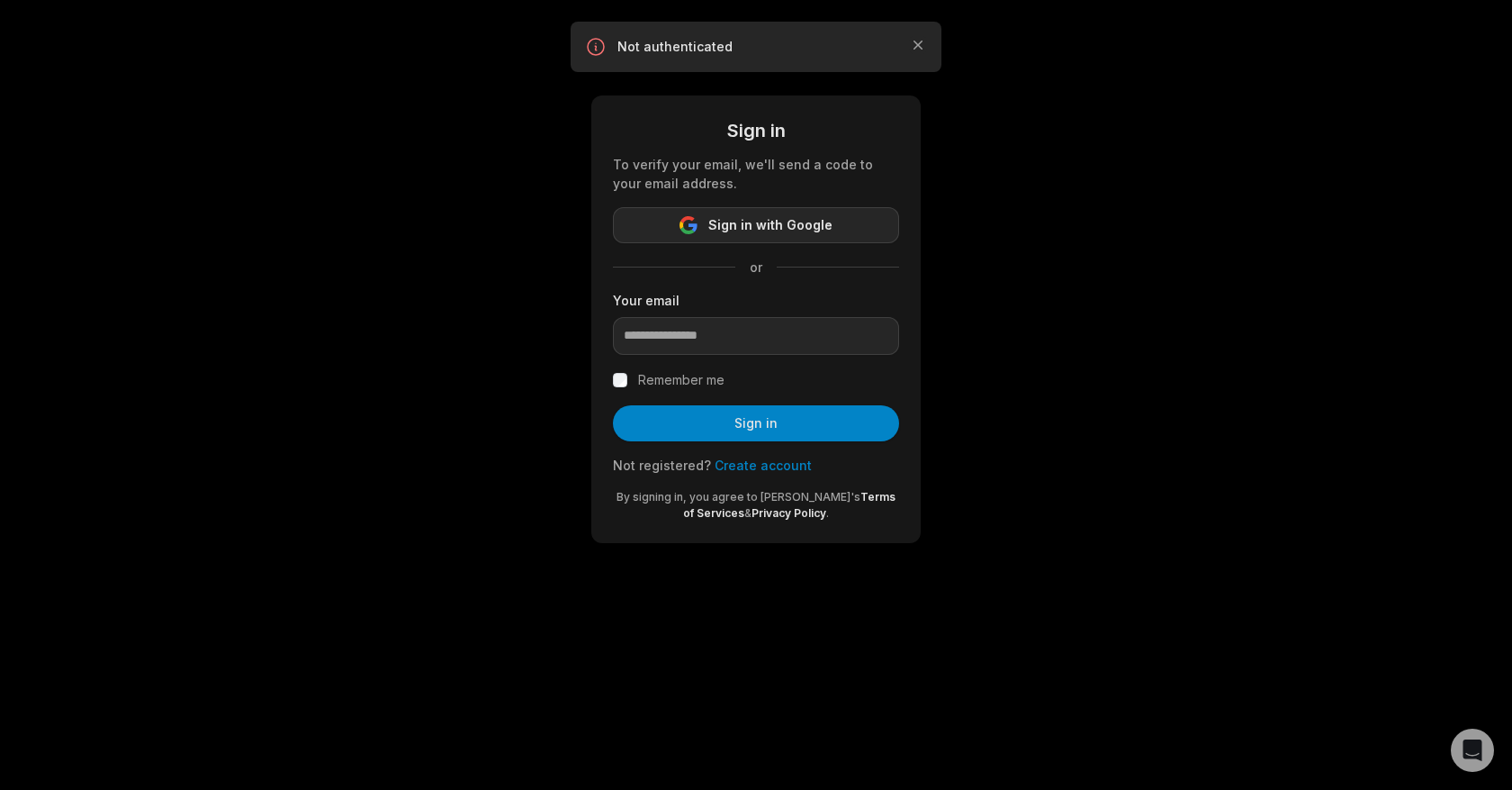
click at [764, 224] on span "Sign in with Google" at bounding box center [770, 225] width 125 height 22
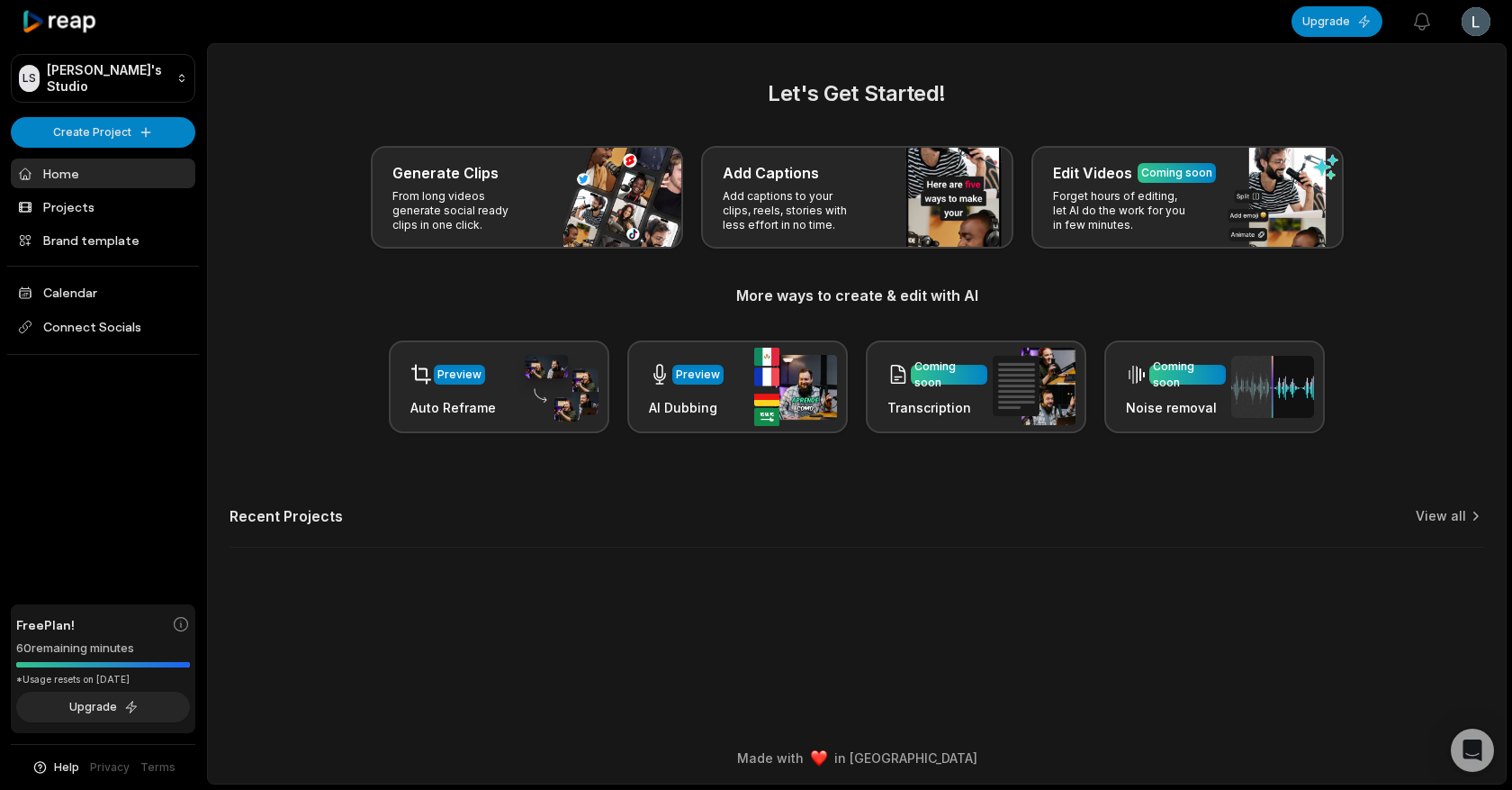
click at [59, 771] on span "Help" at bounding box center [67, 767] width 25 height 16
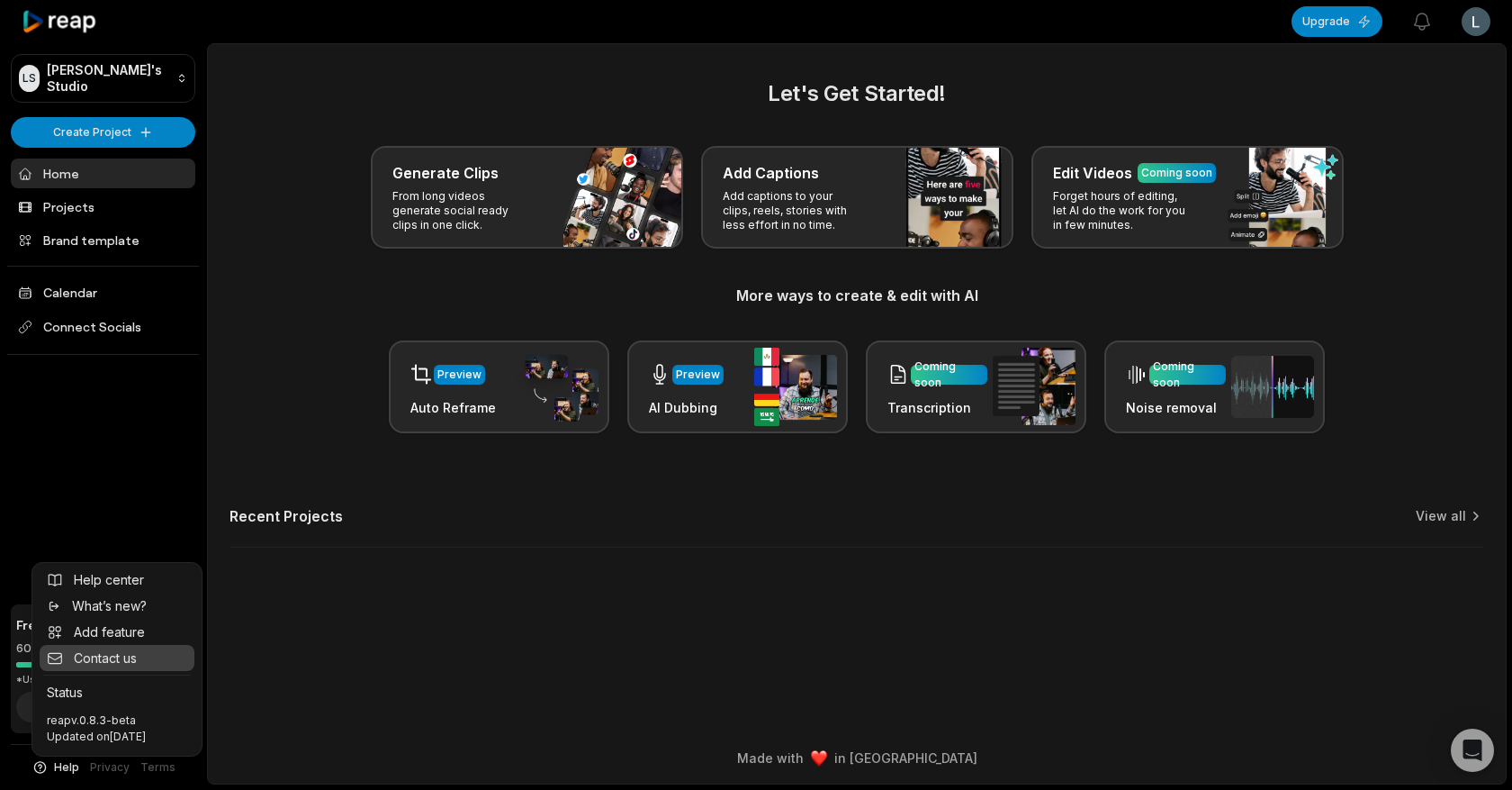
click at [121, 665] on span "Contact us" at bounding box center [105, 658] width 63 height 19
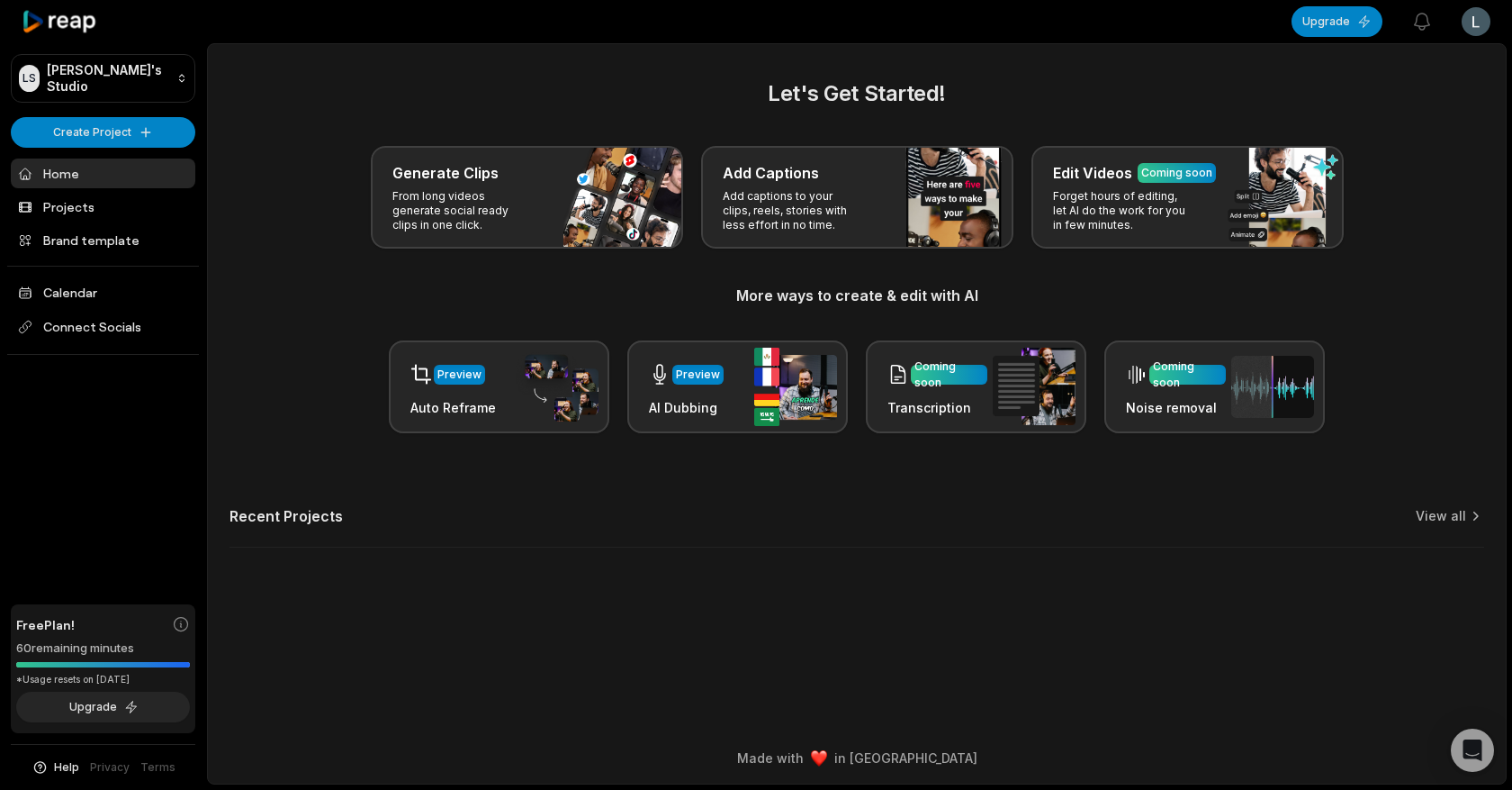
click at [1490, 31] on html "[PERSON_NAME] Studio Create Project Home Projects Brand template Calendar Conne…" at bounding box center [756, 395] width 1512 height 790
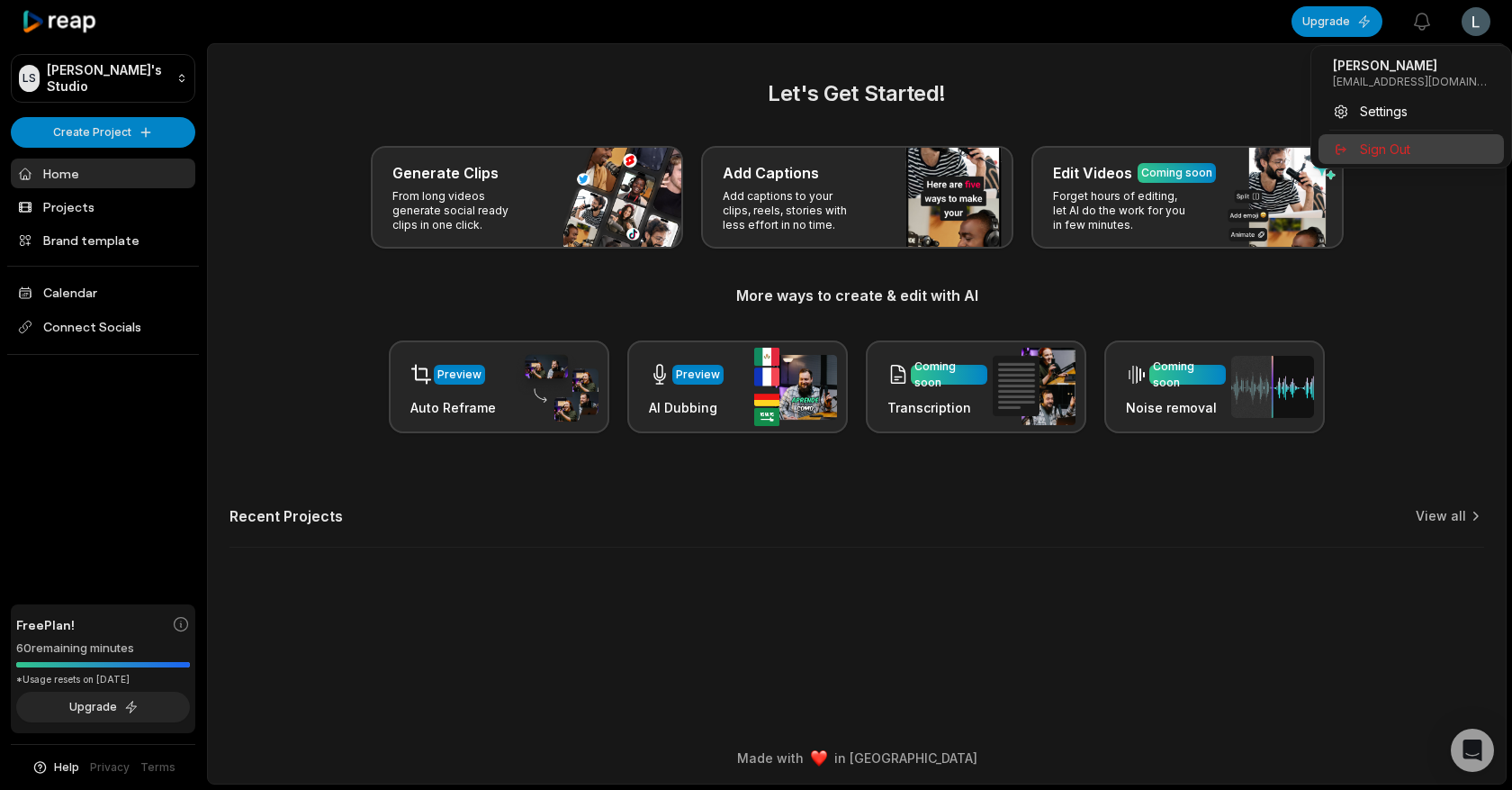
click at [1392, 155] on span "Sign Out" at bounding box center [1386, 149] width 51 height 19
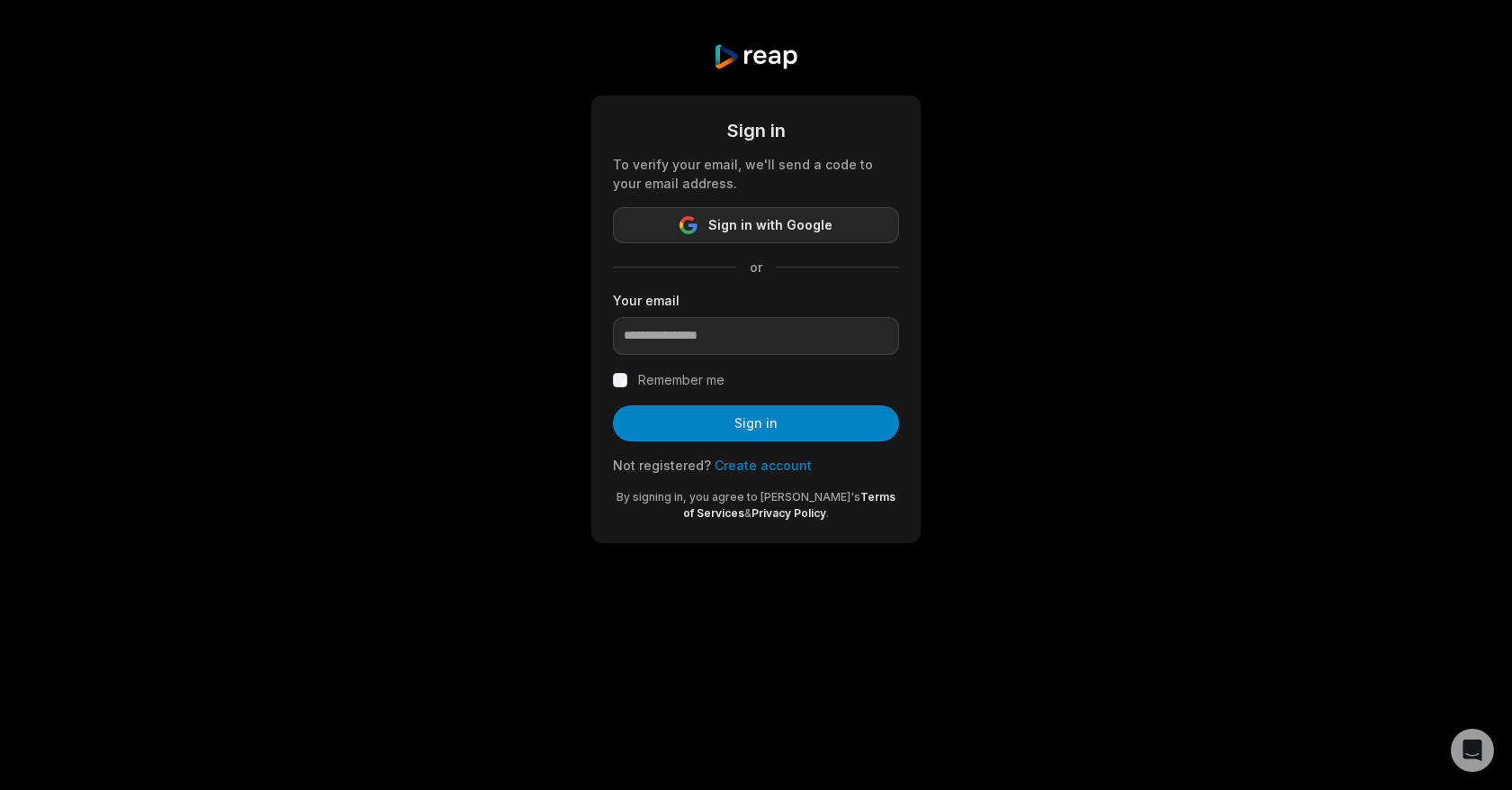
click at [758, 234] on span "Sign in with Google" at bounding box center [770, 225] width 125 height 22
click at [714, 212] on button "Sign in with Google" at bounding box center [756, 225] width 287 height 36
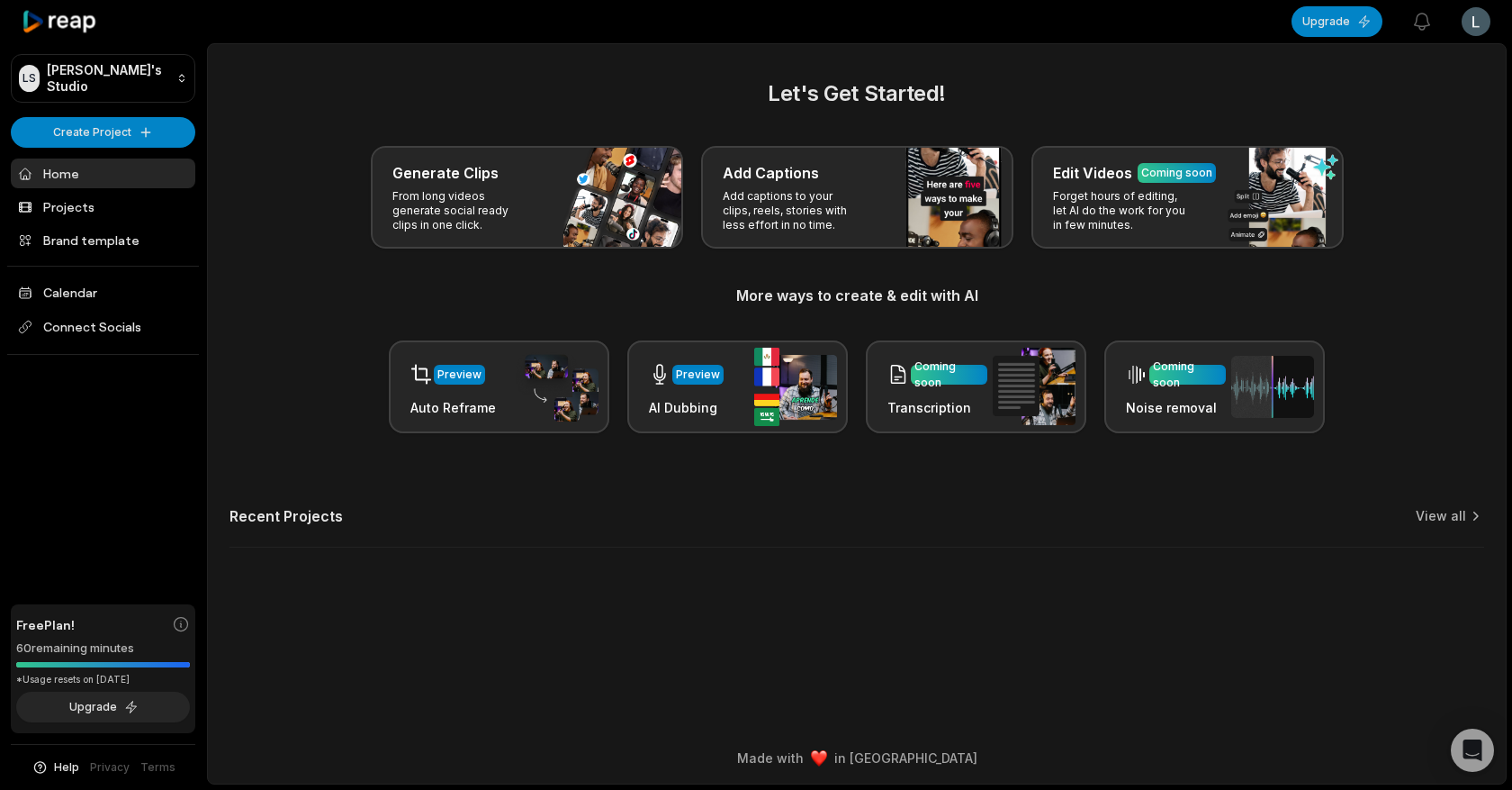
click at [76, 768] on span "Help" at bounding box center [67, 767] width 25 height 16
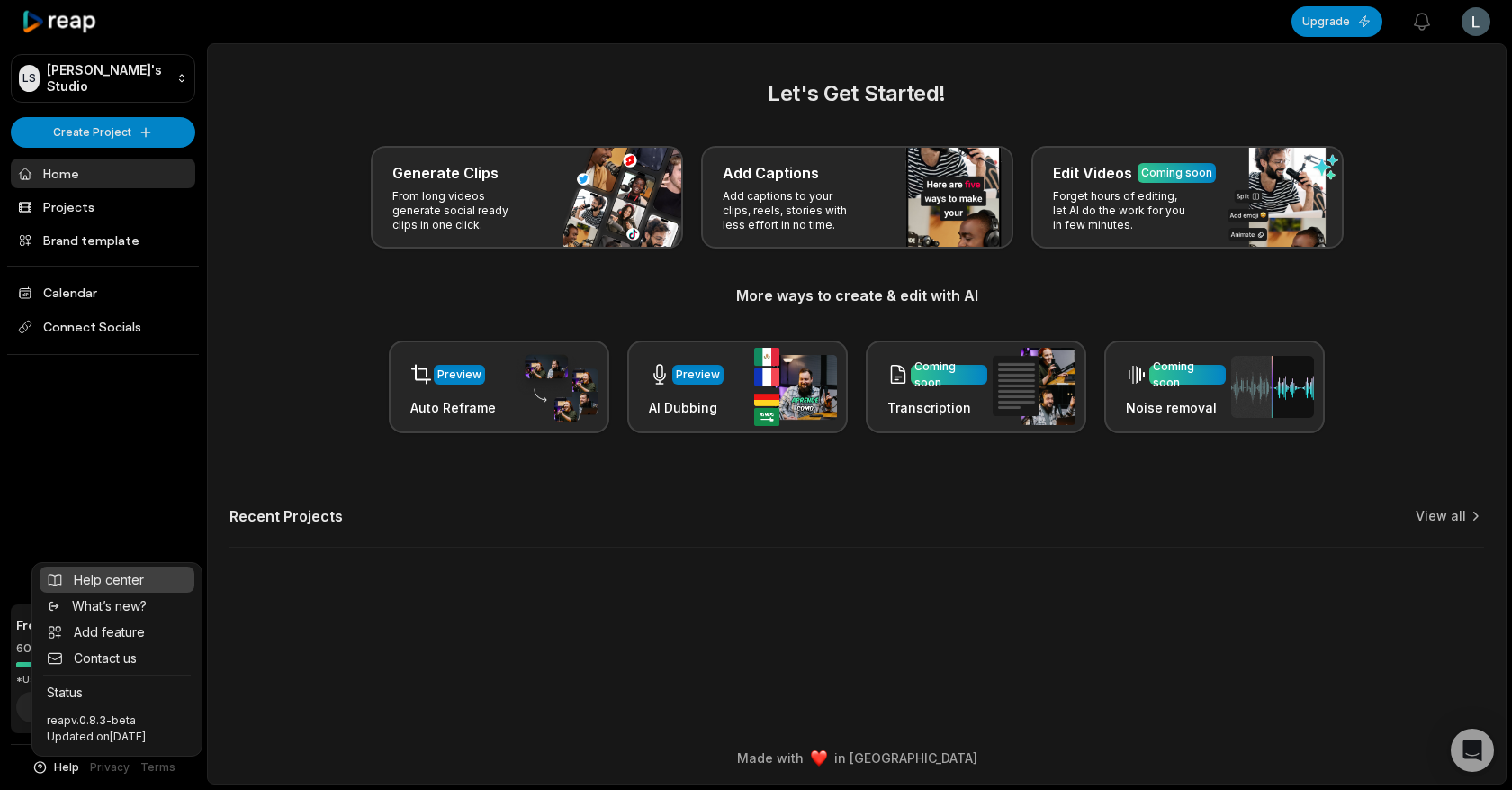
click at [121, 583] on span "Help center" at bounding box center [109, 579] width 70 height 19
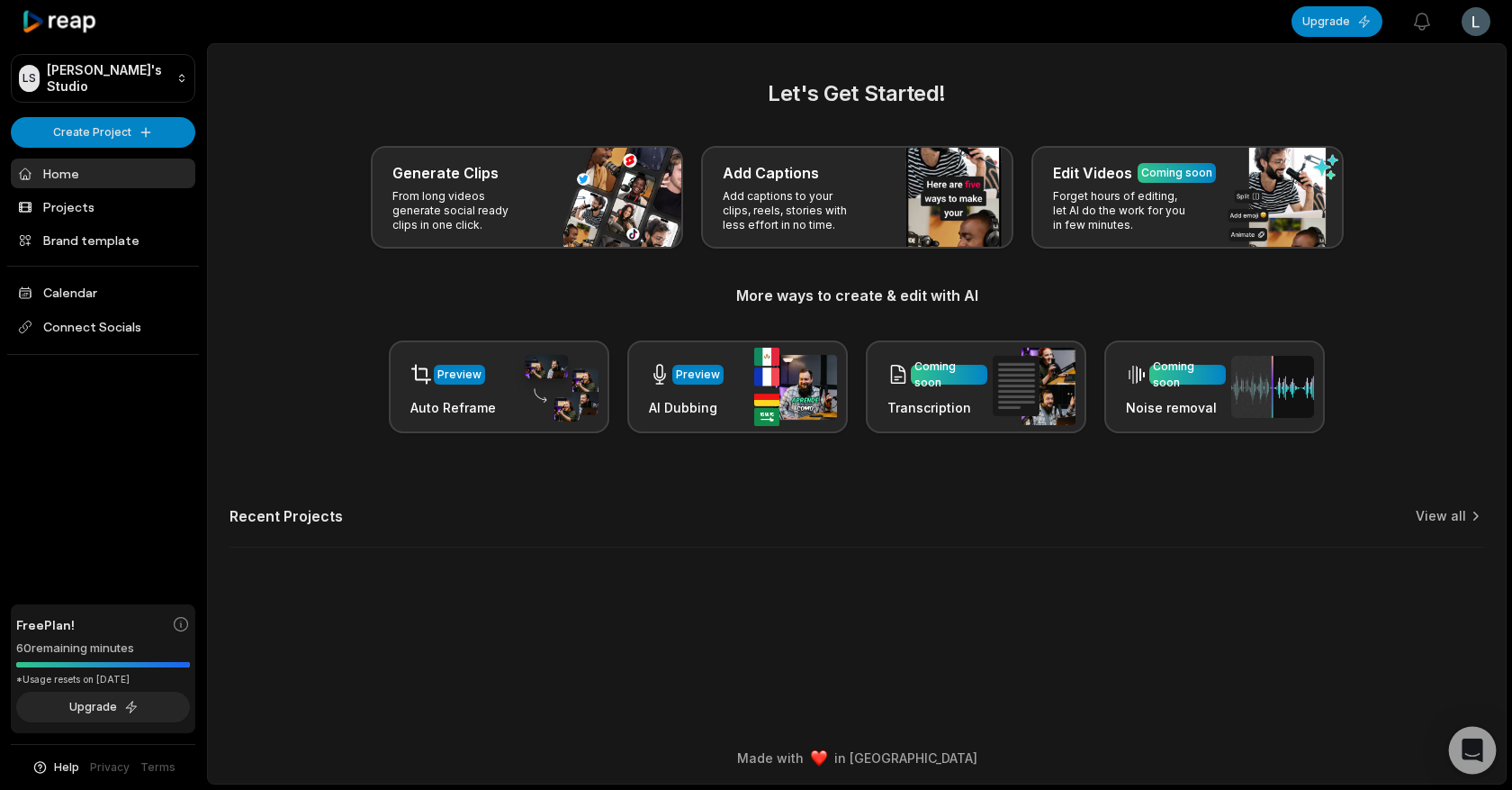
click at [1459, 754] on div "Open Intercom Messenger" at bounding box center [1473, 750] width 48 height 48
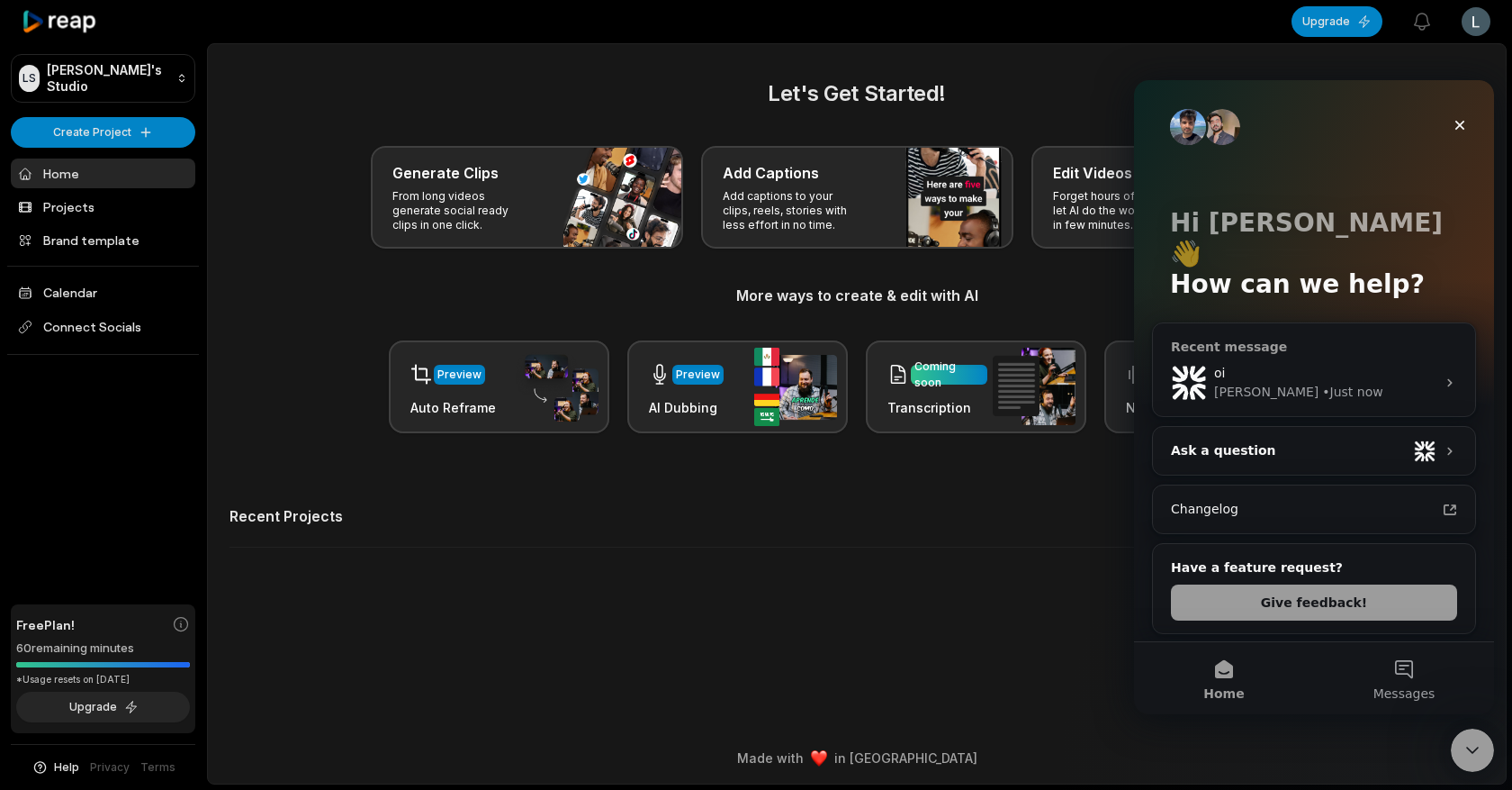
click at [1238, 382] on div "[PERSON_NAME]" at bounding box center [1266, 392] width 104 height 19
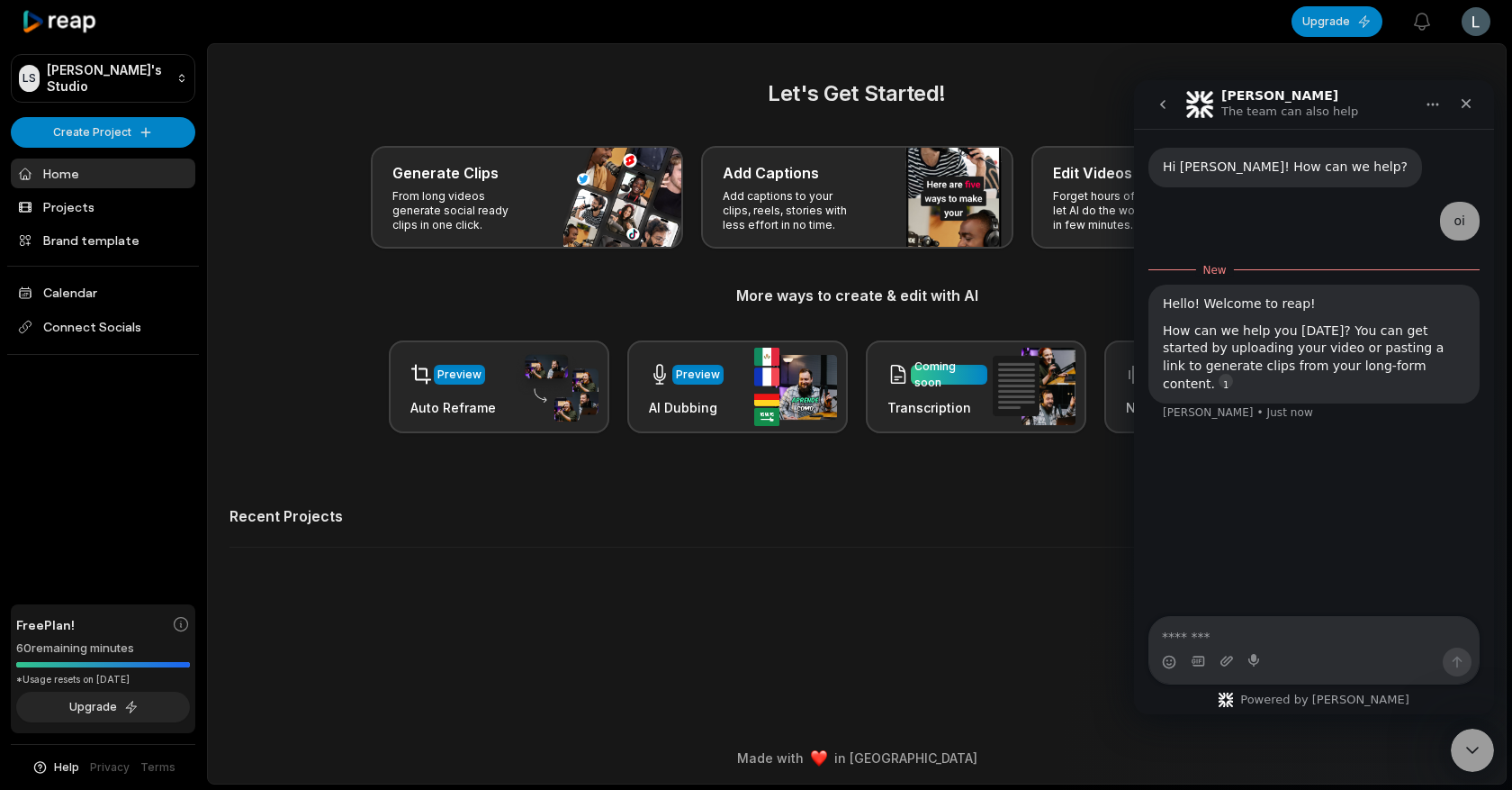
scroll to position [3, 0]
click at [1278, 654] on div "Intercom messenger" at bounding box center [1314, 662] width 330 height 29
click at [1295, 638] on textarea "Message…" at bounding box center [1314, 632] width 330 height 31
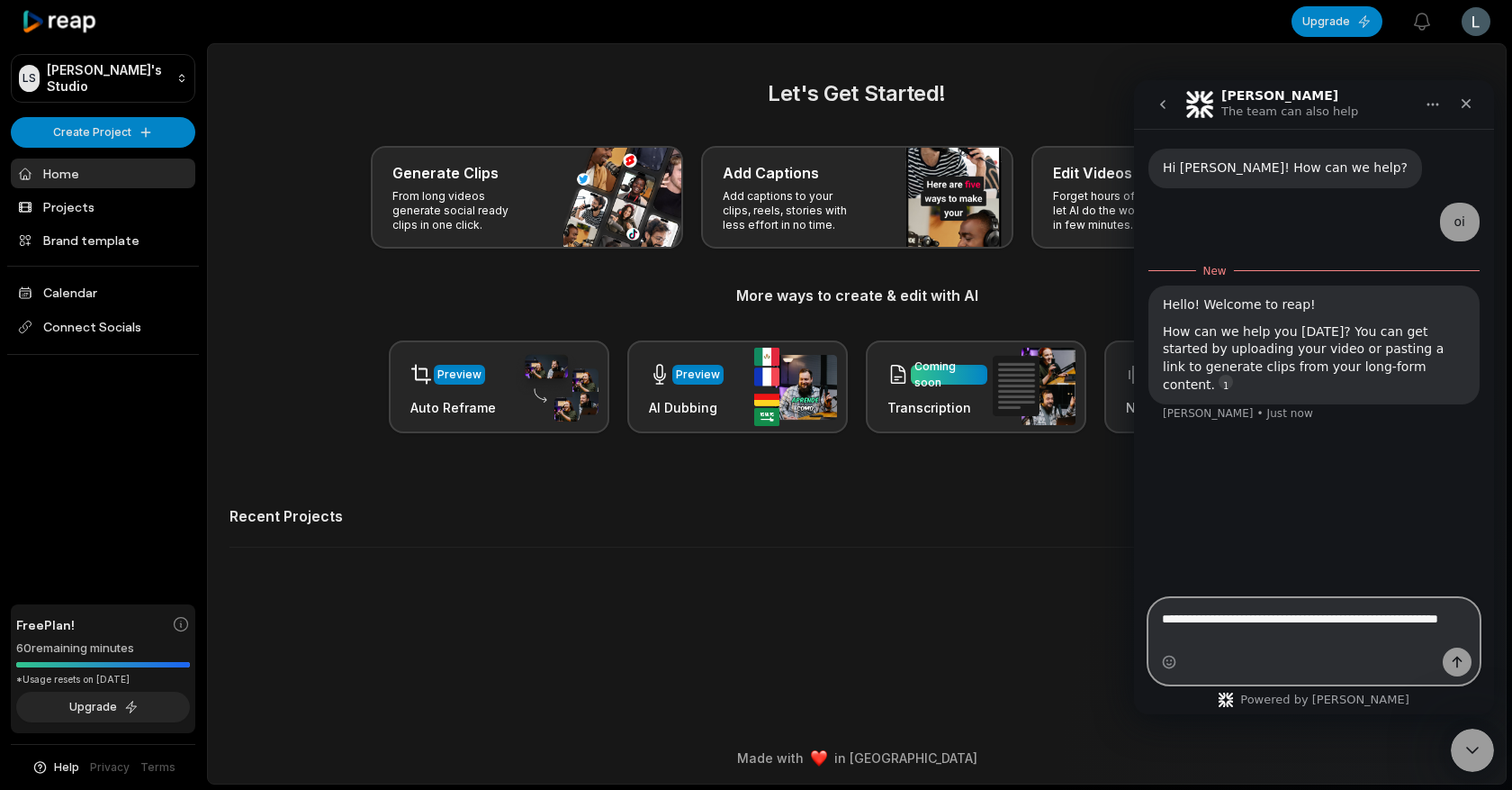
type textarea "**********"
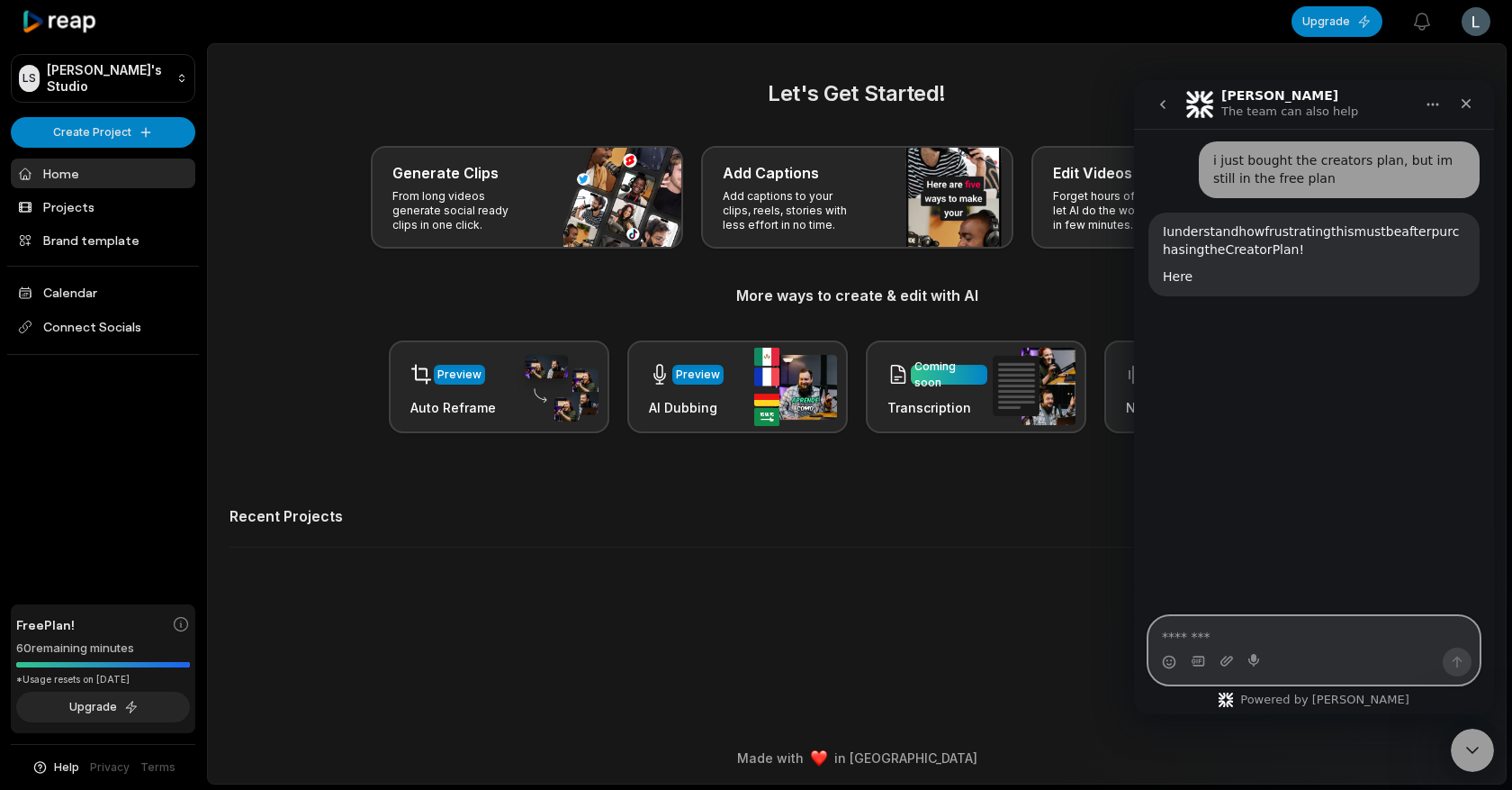
scroll to position [247, 0]
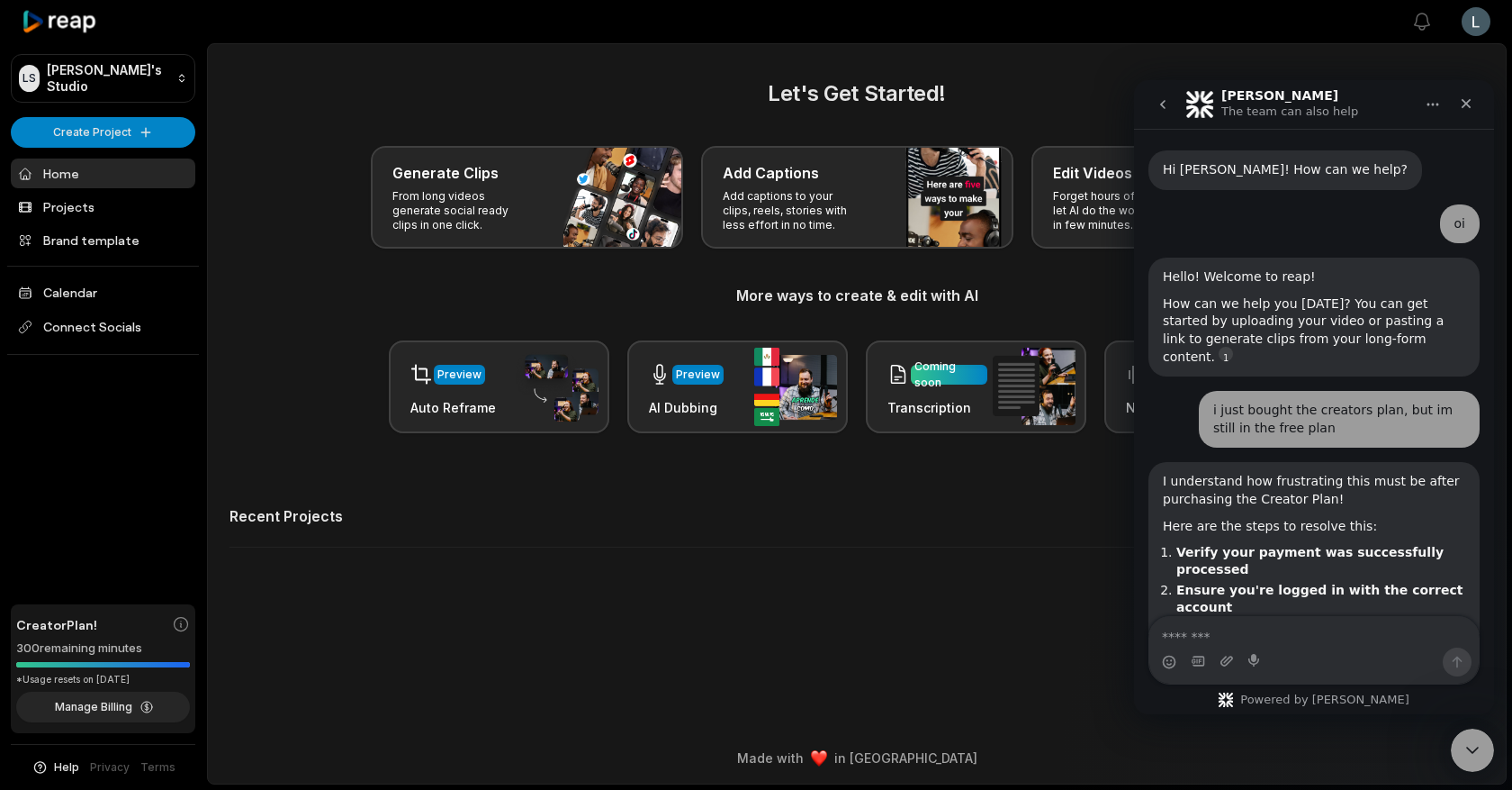
scroll to position [171, 0]
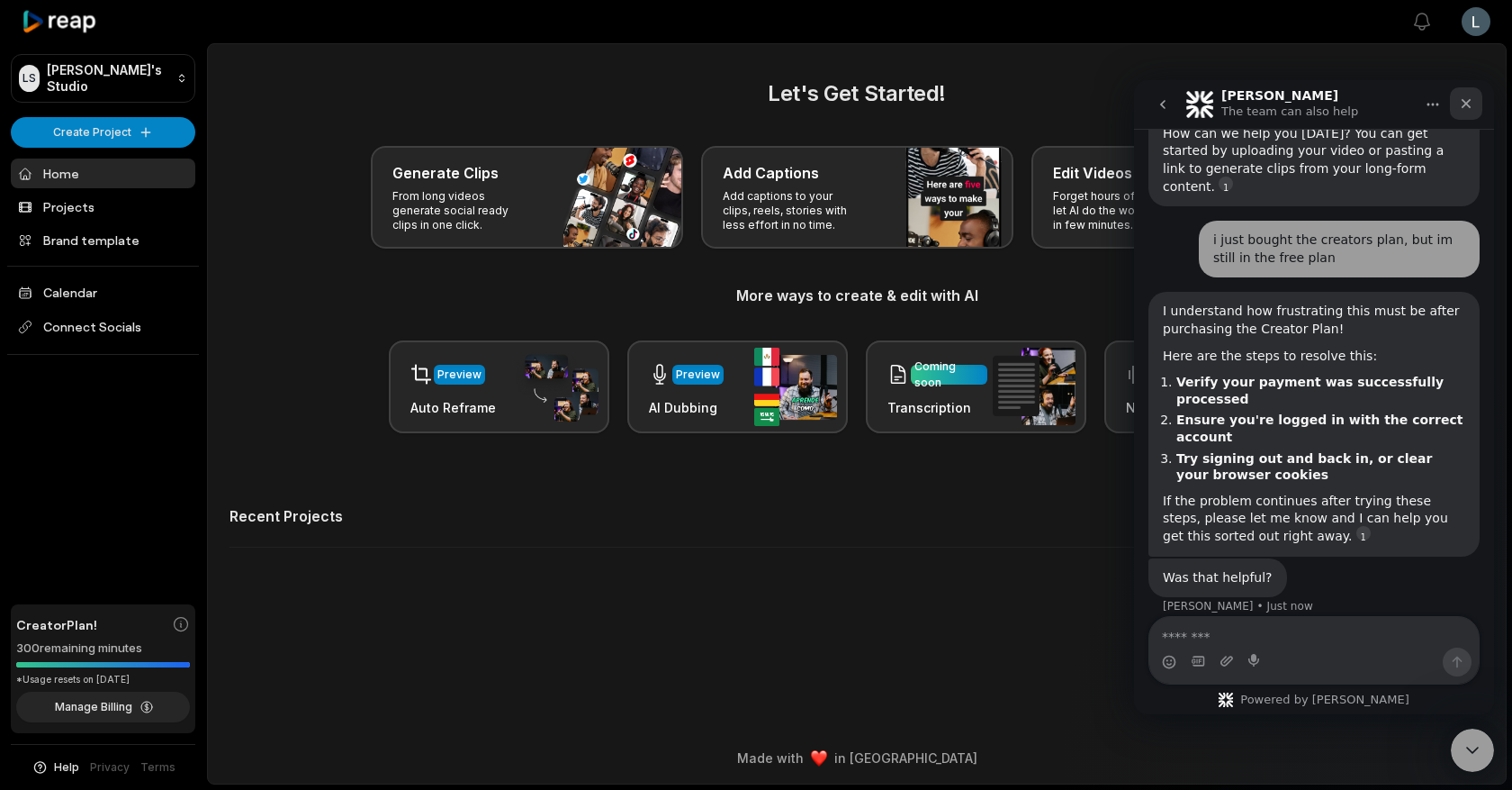
click at [1474, 107] on icon "Close" at bounding box center [1466, 103] width 14 height 14
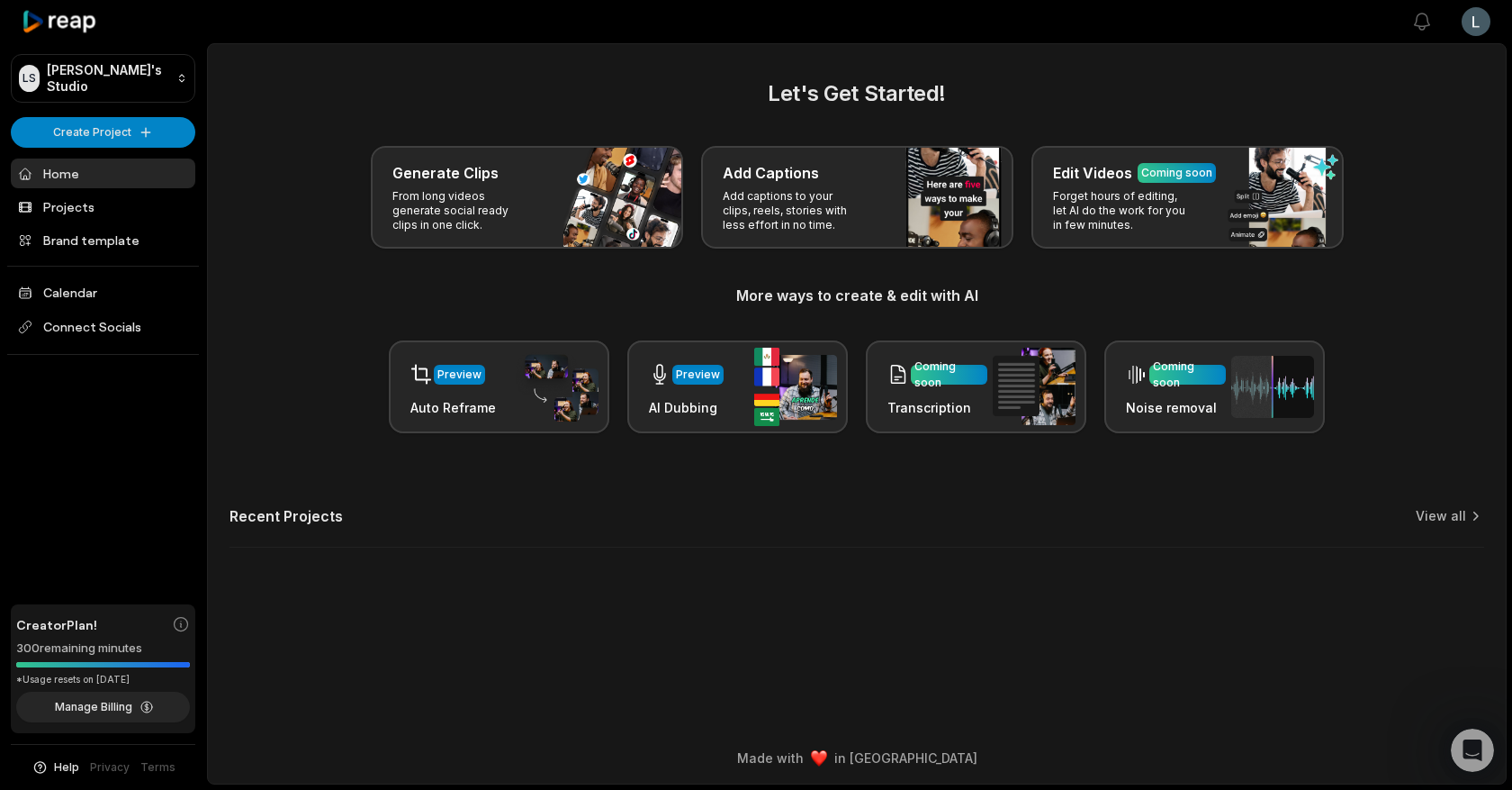
click at [772, 80] on h2 "Let's Get Started!" at bounding box center [857, 94] width 1255 height 33
click at [100, 370] on div "[PERSON_NAME] Studio Create Project Home Projects Brand template Calendar Conne…" at bounding box center [103, 395] width 207 height 790
click at [1465, 30] on html "[PERSON_NAME] Studio Create Project Home Projects Brand template Calendar Conne…" at bounding box center [756, 395] width 1512 height 790
click at [1371, 121] on div "Settings" at bounding box center [1412, 112] width 185 height 30
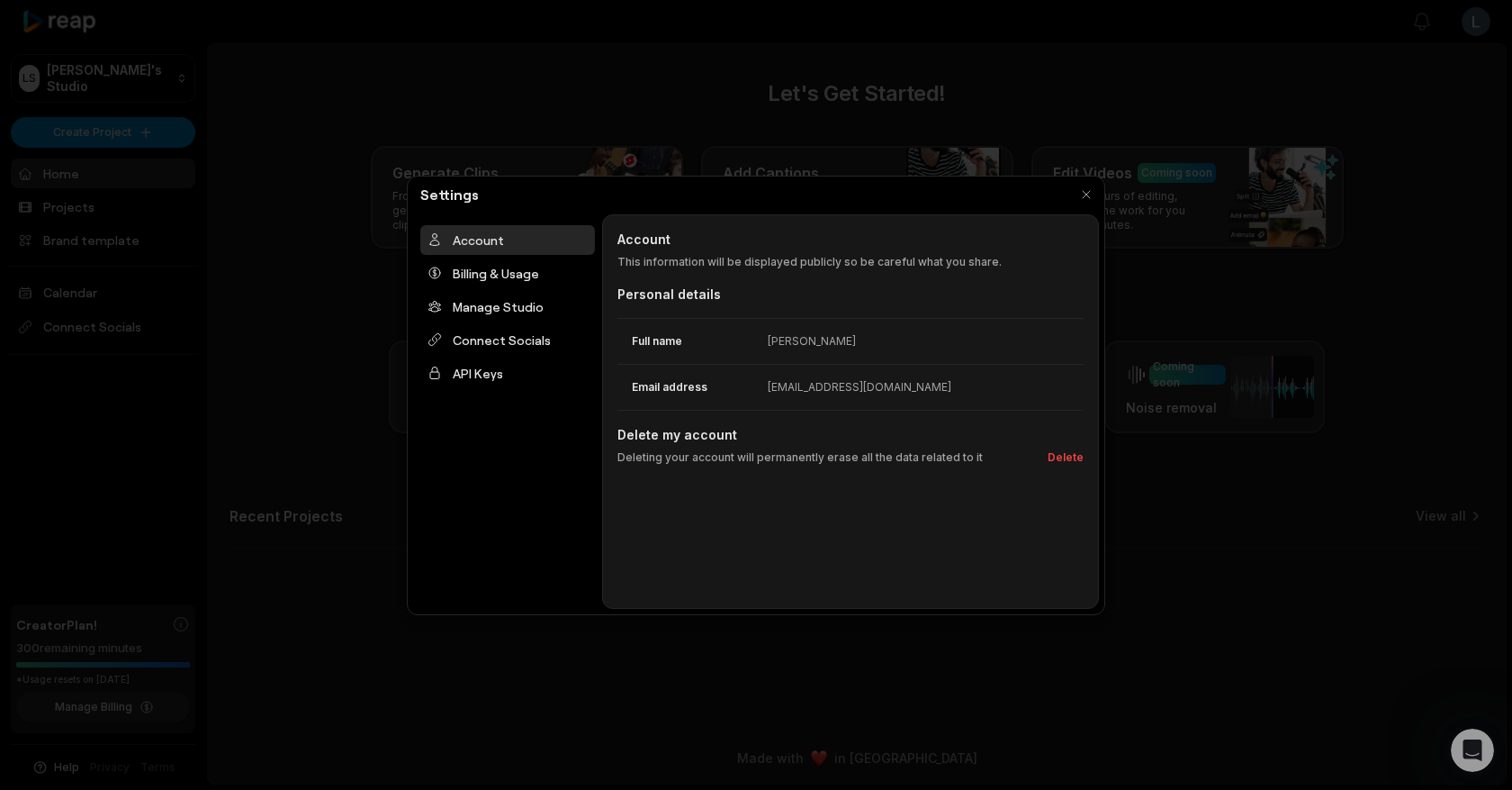
click at [406, 387] on div at bounding box center [756, 395] width 1512 height 790
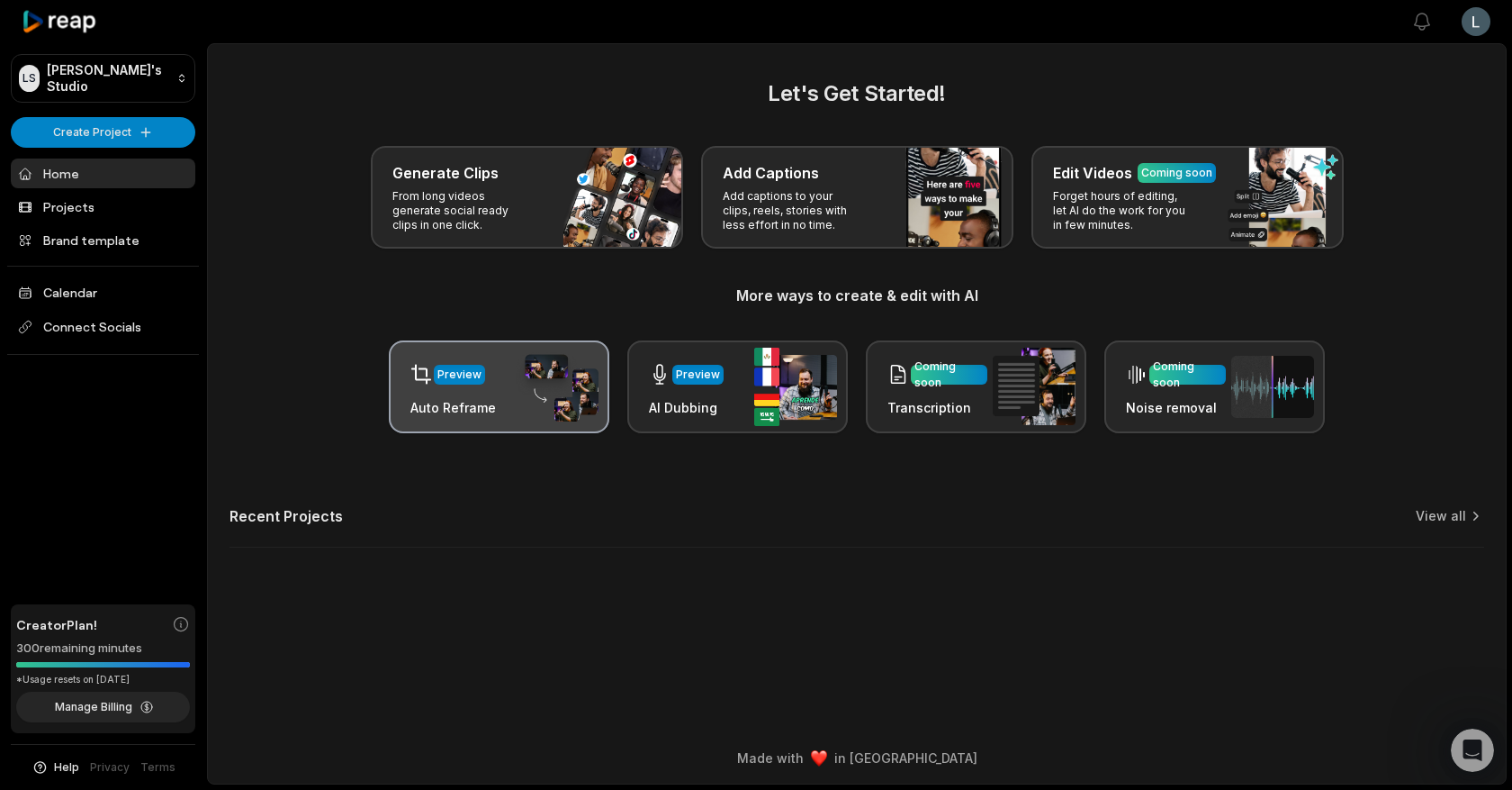
click at [449, 379] on div "Preview" at bounding box center [459, 374] width 44 height 16
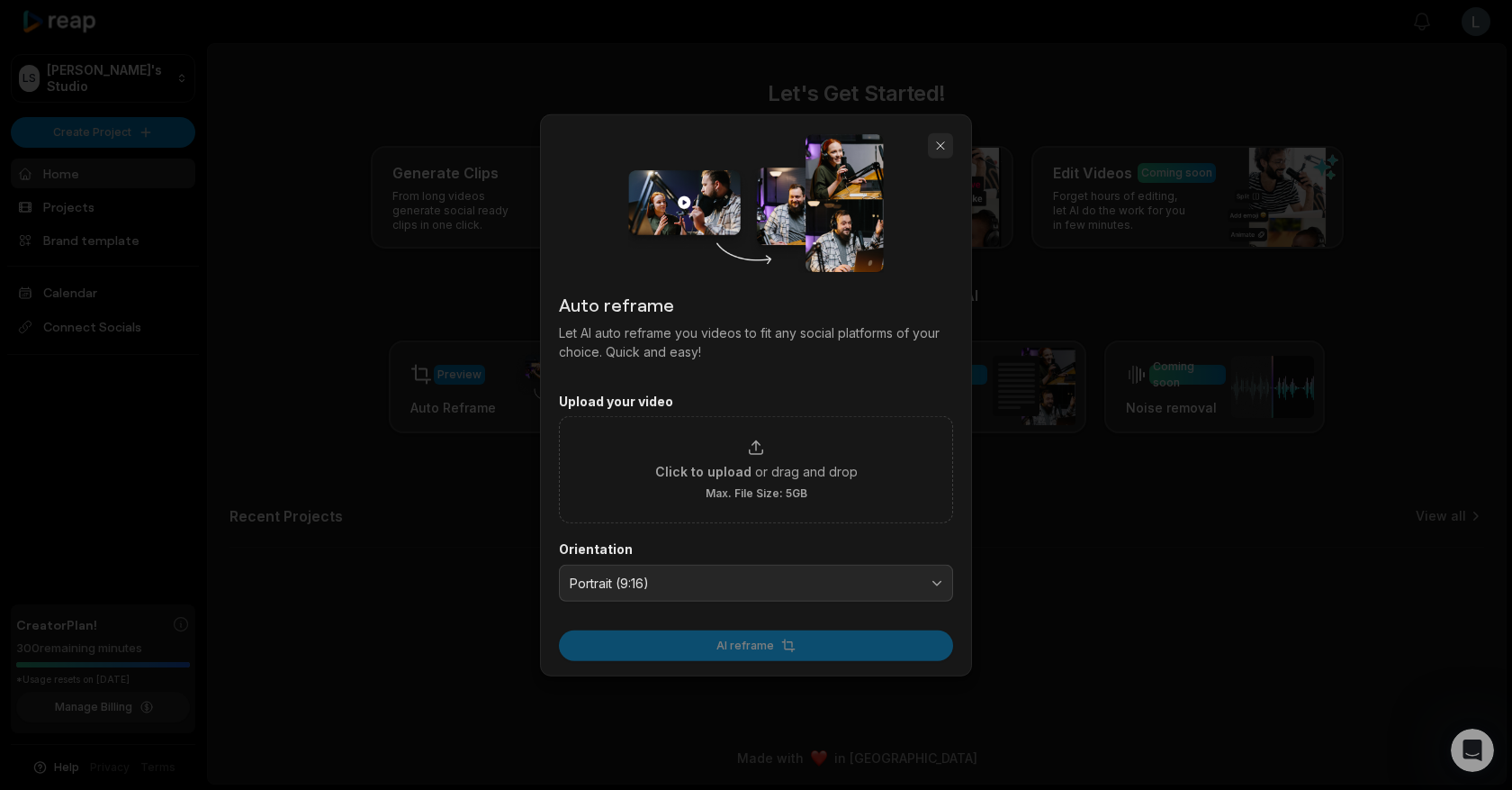
click at [941, 150] on button "button" at bounding box center [941, 144] width 25 height 25
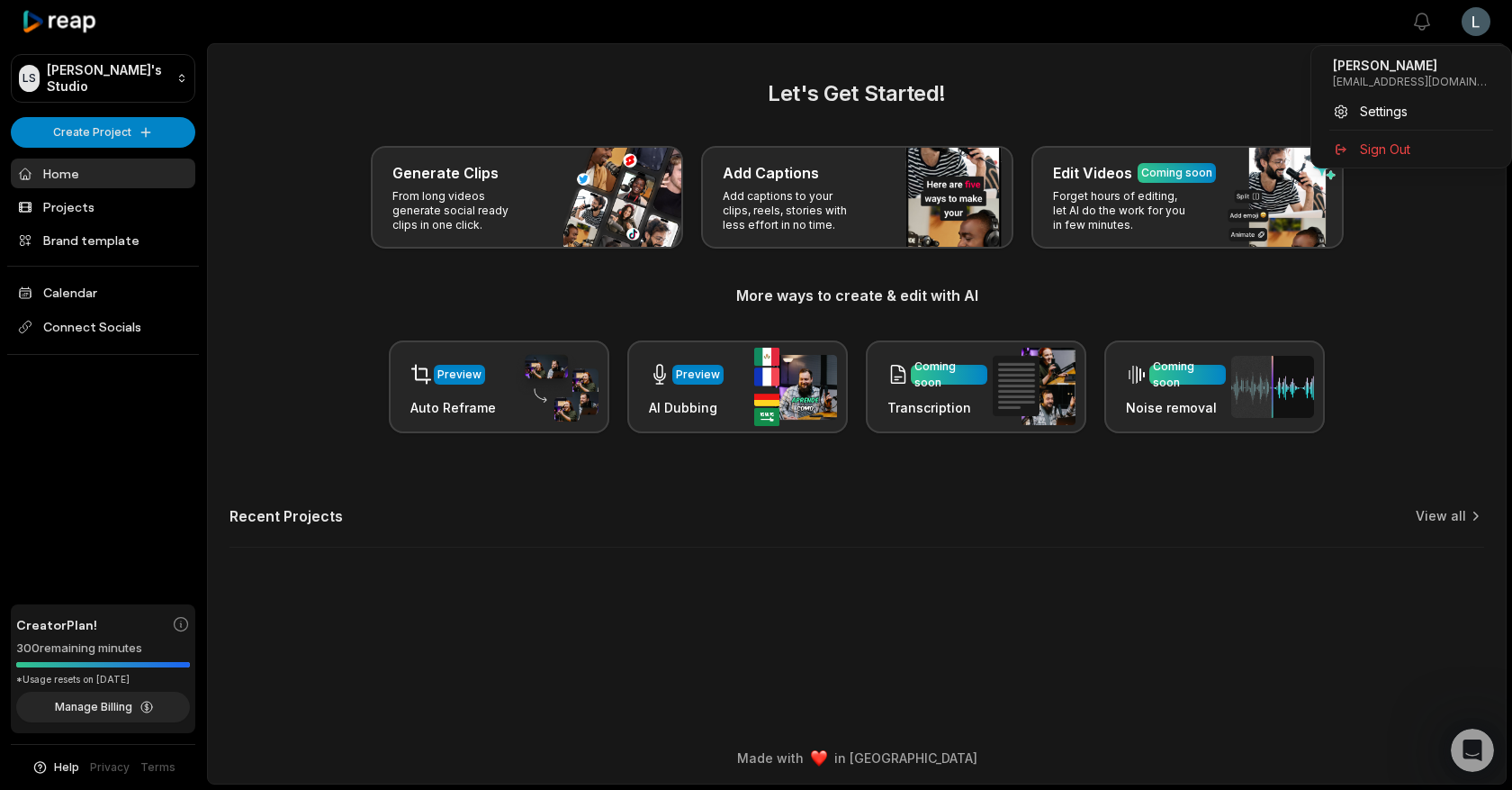
click at [1490, 25] on html "[PERSON_NAME] Studio Create Project Home Projects Brand template Calendar Conne…" at bounding box center [756, 395] width 1512 height 790
click at [1353, 104] on div "Settings" at bounding box center [1412, 112] width 185 height 30
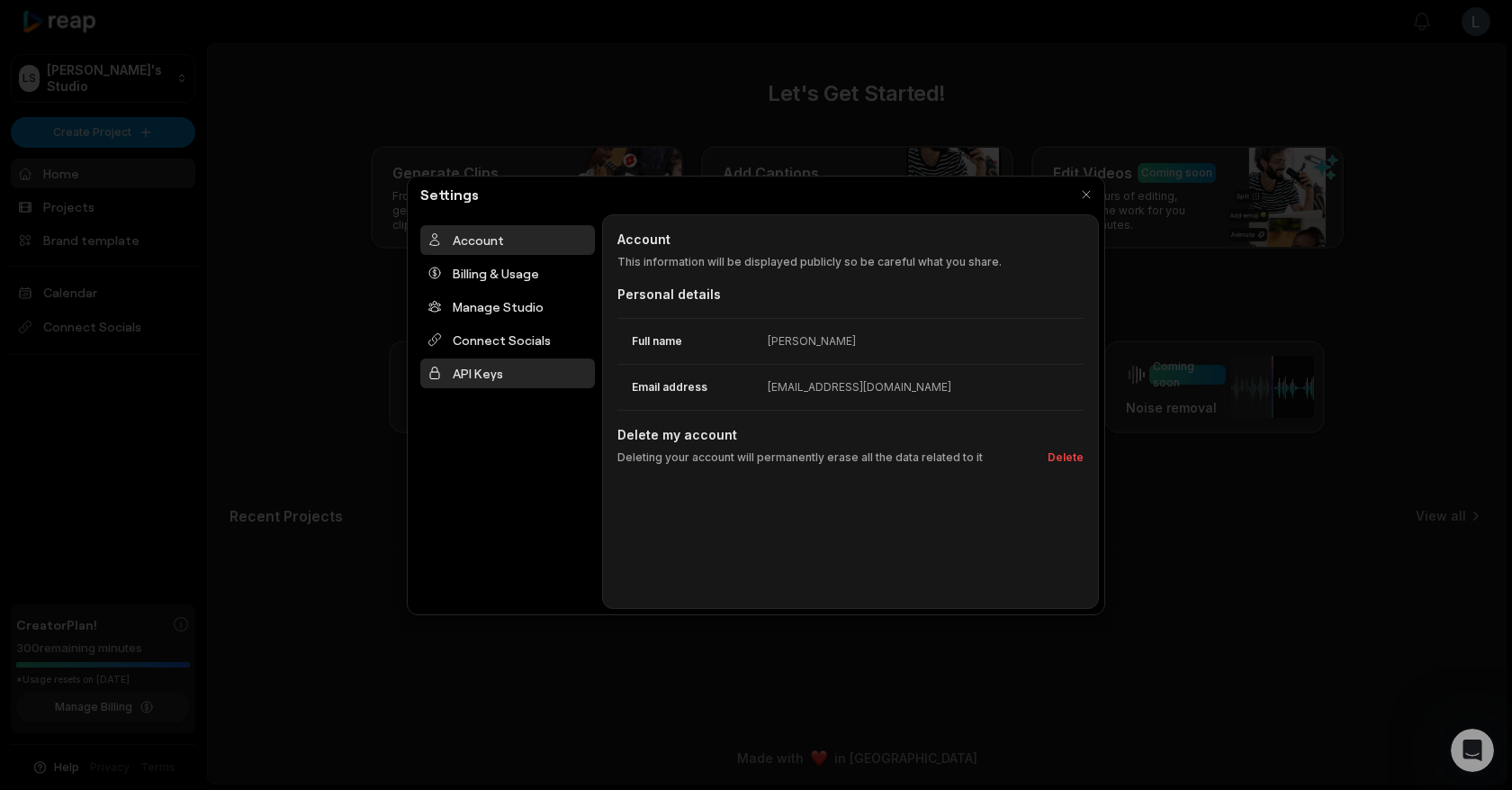
click at [473, 380] on div "API Keys" at bounding box center [508, 373] width 174 height 30
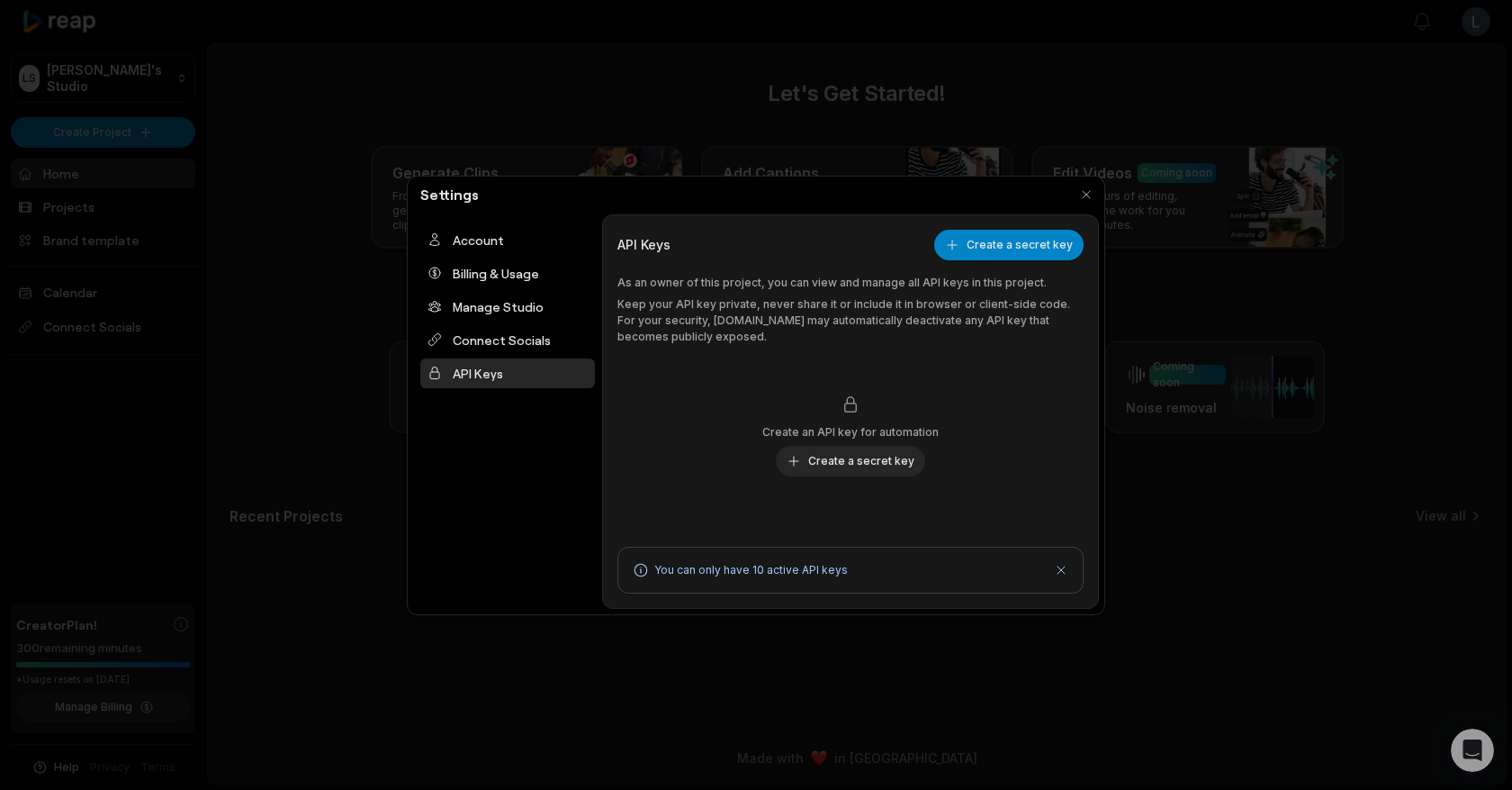
click at [1025, 235] on button "Create a secret key" at bounding box center [1009, 245] width 150 height 31
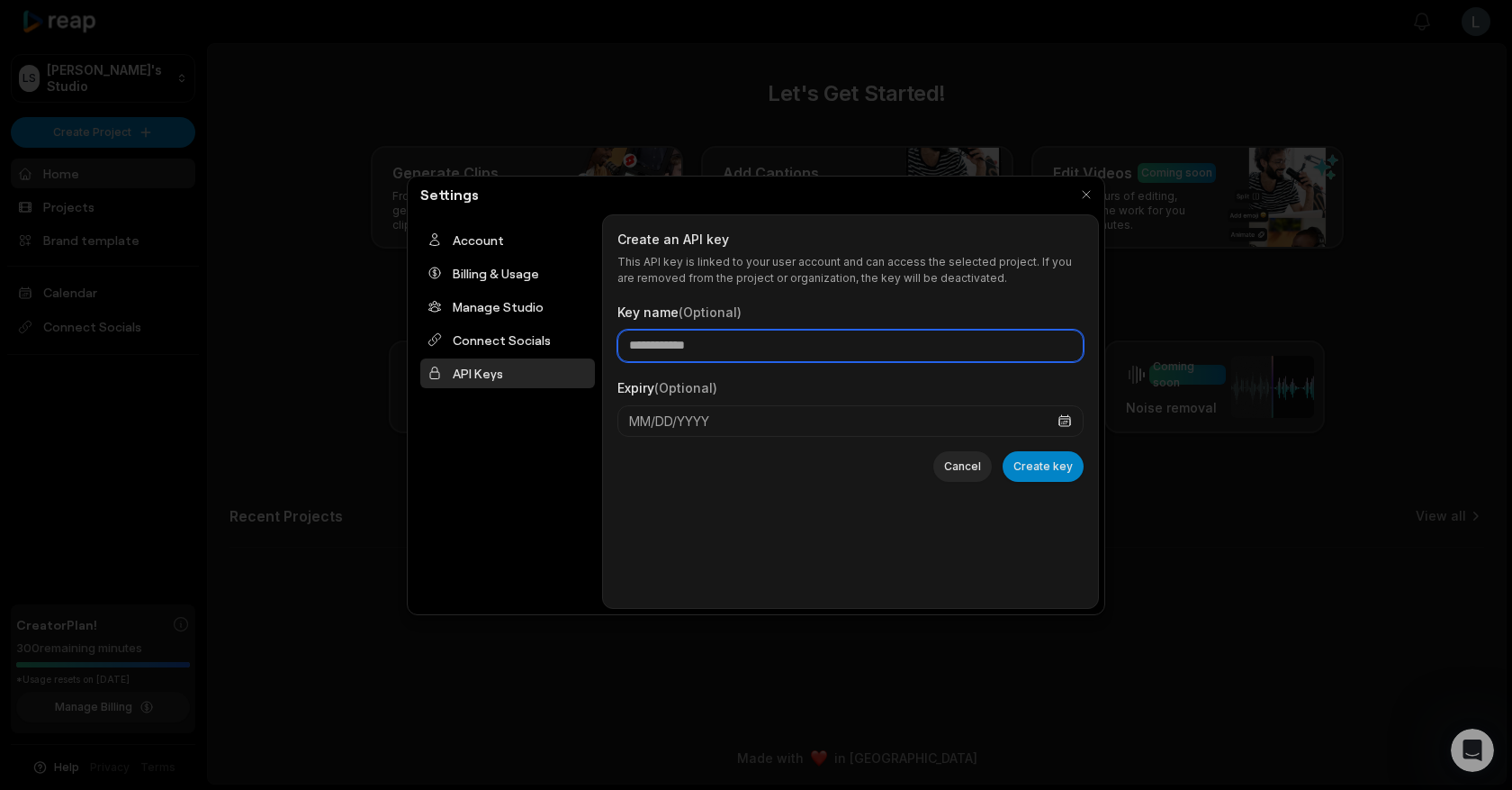
click at [702, 346] on input "Key name (Optional)" at bounding box center [851, 346] width 467 height 33
type input "*********"
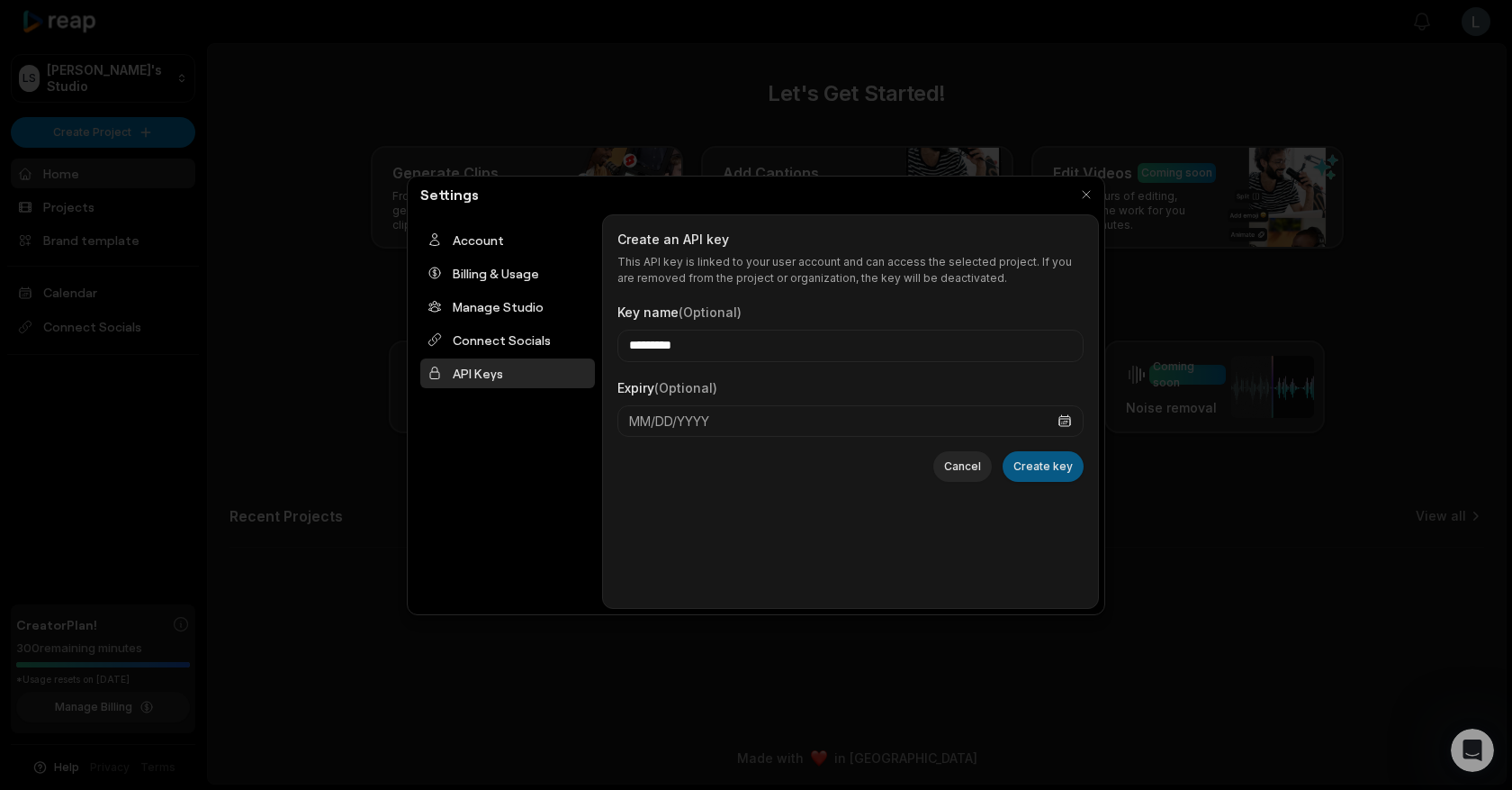
click at [1057, 465] on button "Create key" at bounding box center [1043, 466] width 81 height 31
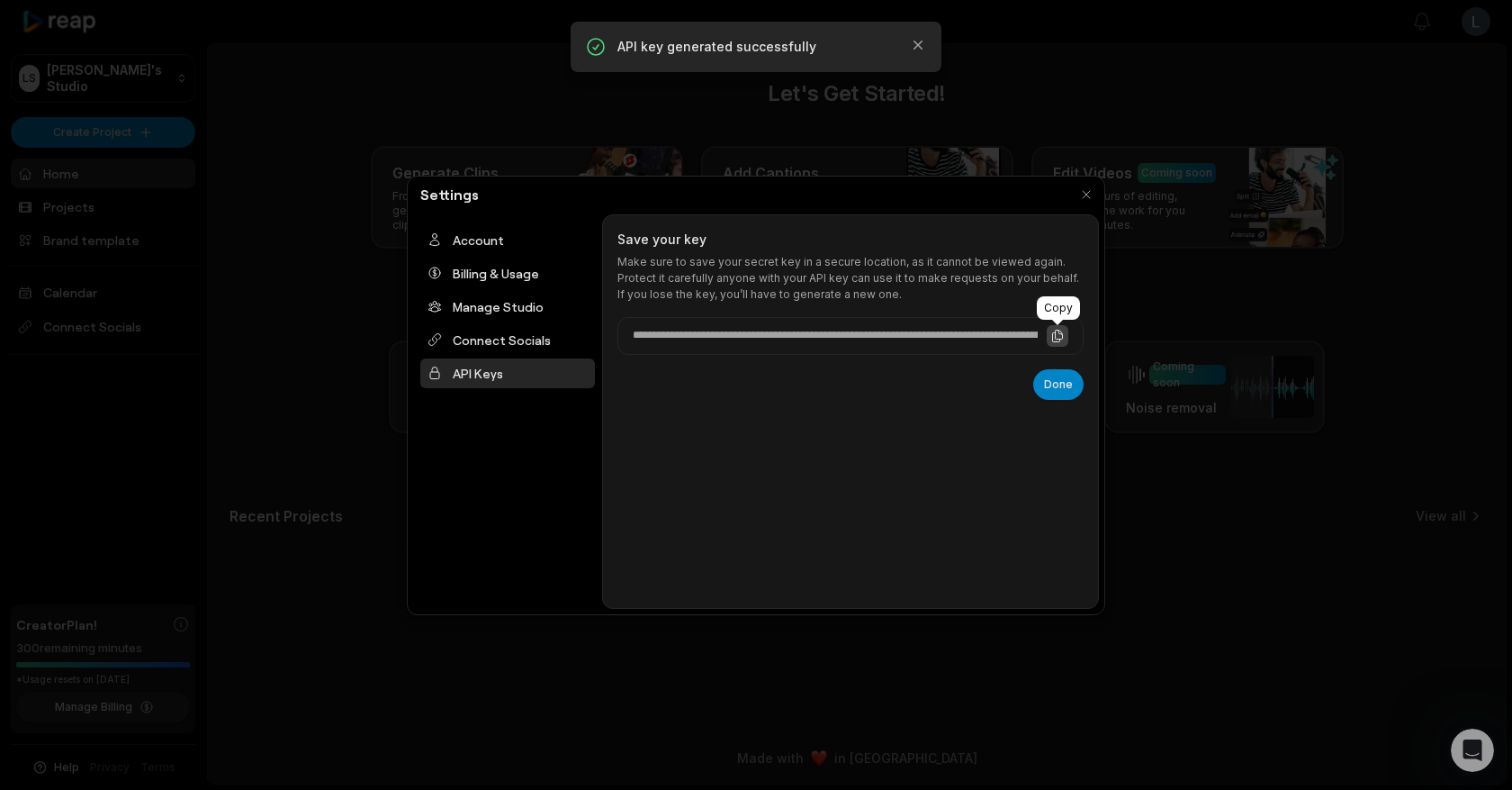
click at [1054, 333] on icon at bounding box center [1058, 335] width 10 height 11
click at [1055, 388] on button "Done" at bounding box center [1059, 384] width 51 height 31
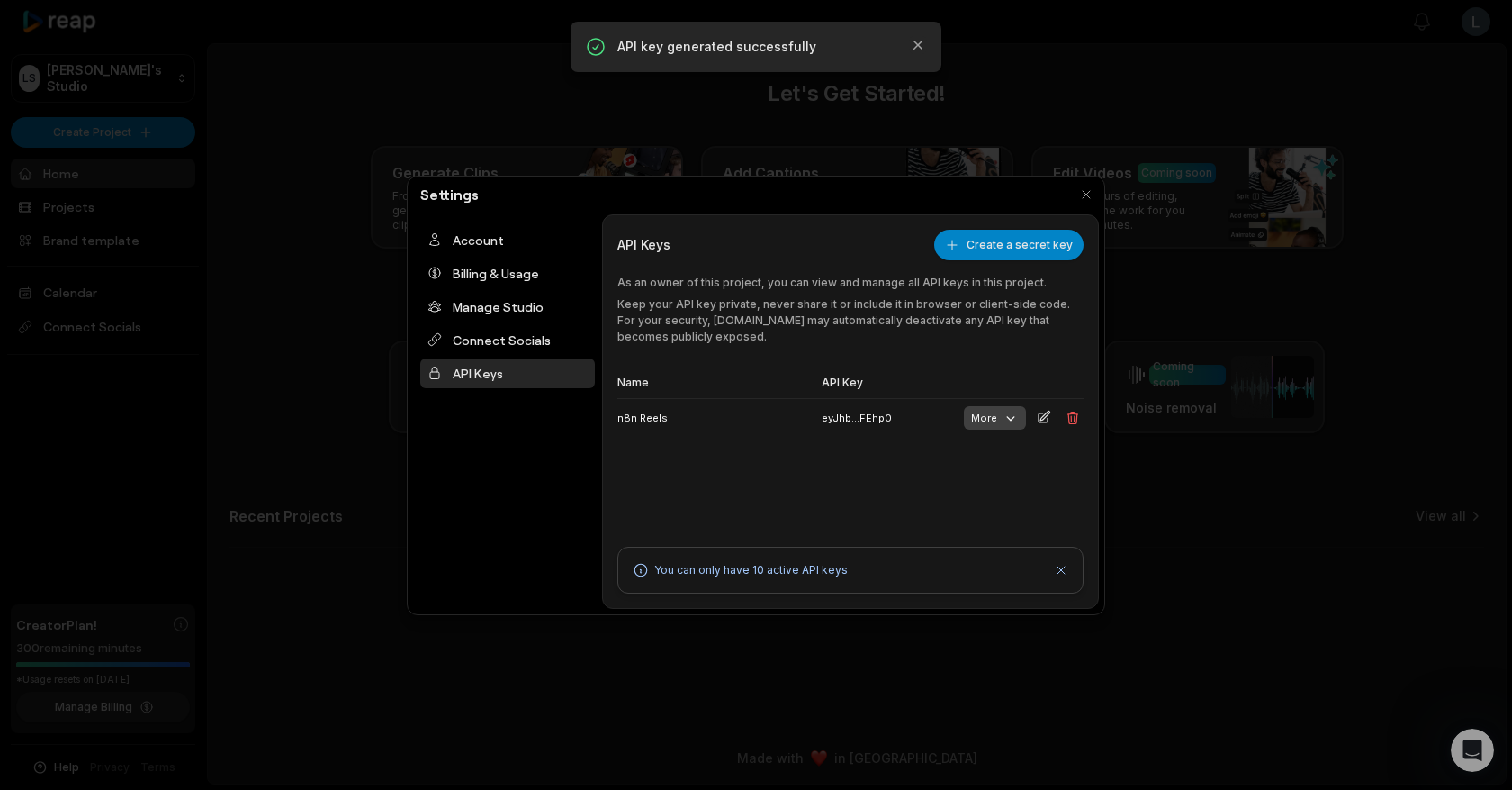
click at [995, 422] on button "More" at bounding box center [995, 417] width 62 height 23
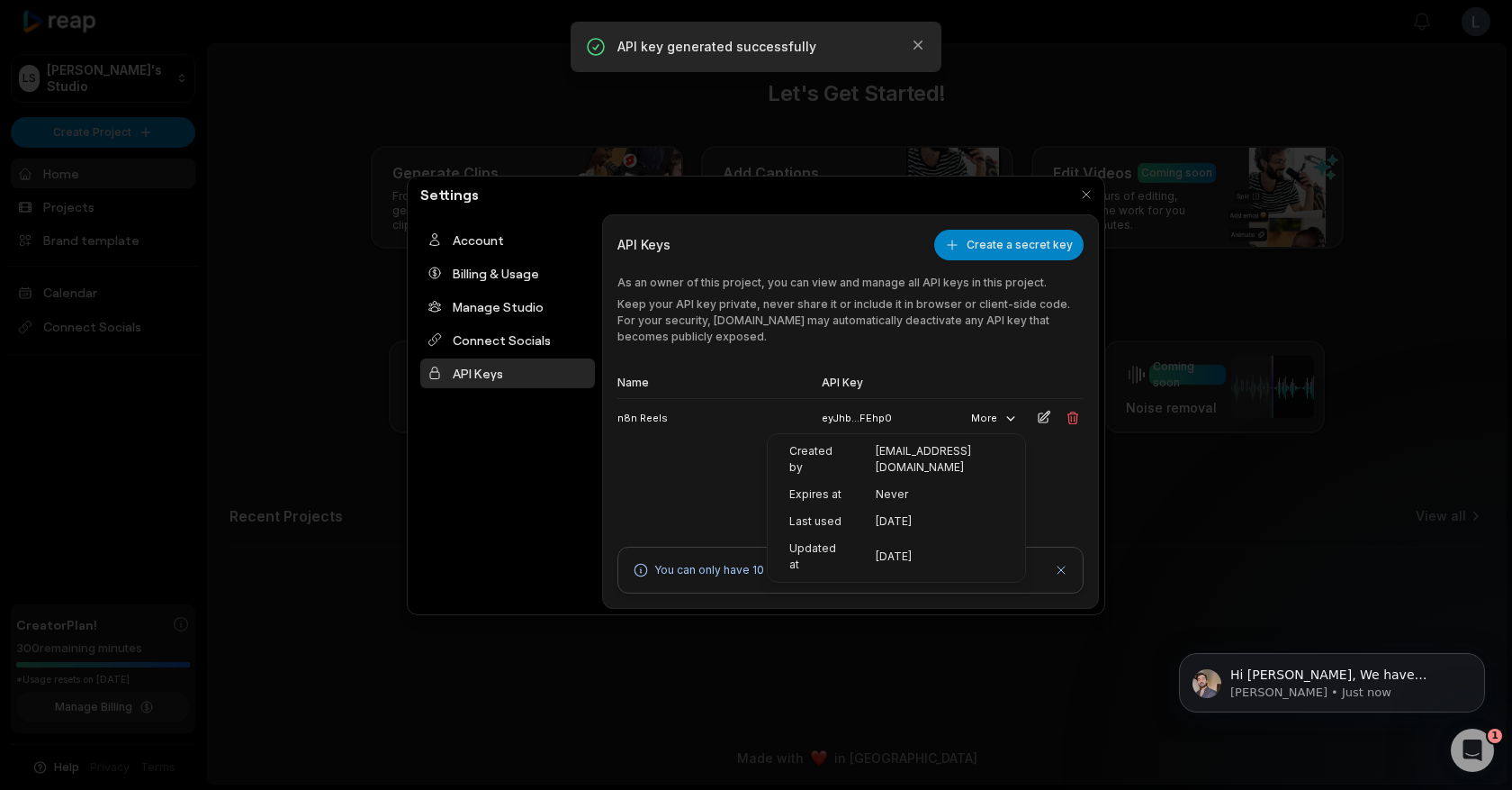
click at [690, 488] on div "Name API Key n8n Reels eyJhb...FEhp0 More" at bounding box center [851, 442] width 467 height 148
click at [944, 474] on div "Name API Key n8n Reels eyJhb...FEhp0 More" at bounding box center [851, 442] width 467 height 148
click at [1289, 665] on div "Hi Leonardo, We have already received your request and the team is checking you…" at bounding box center [1332, 682] width 279 height 36
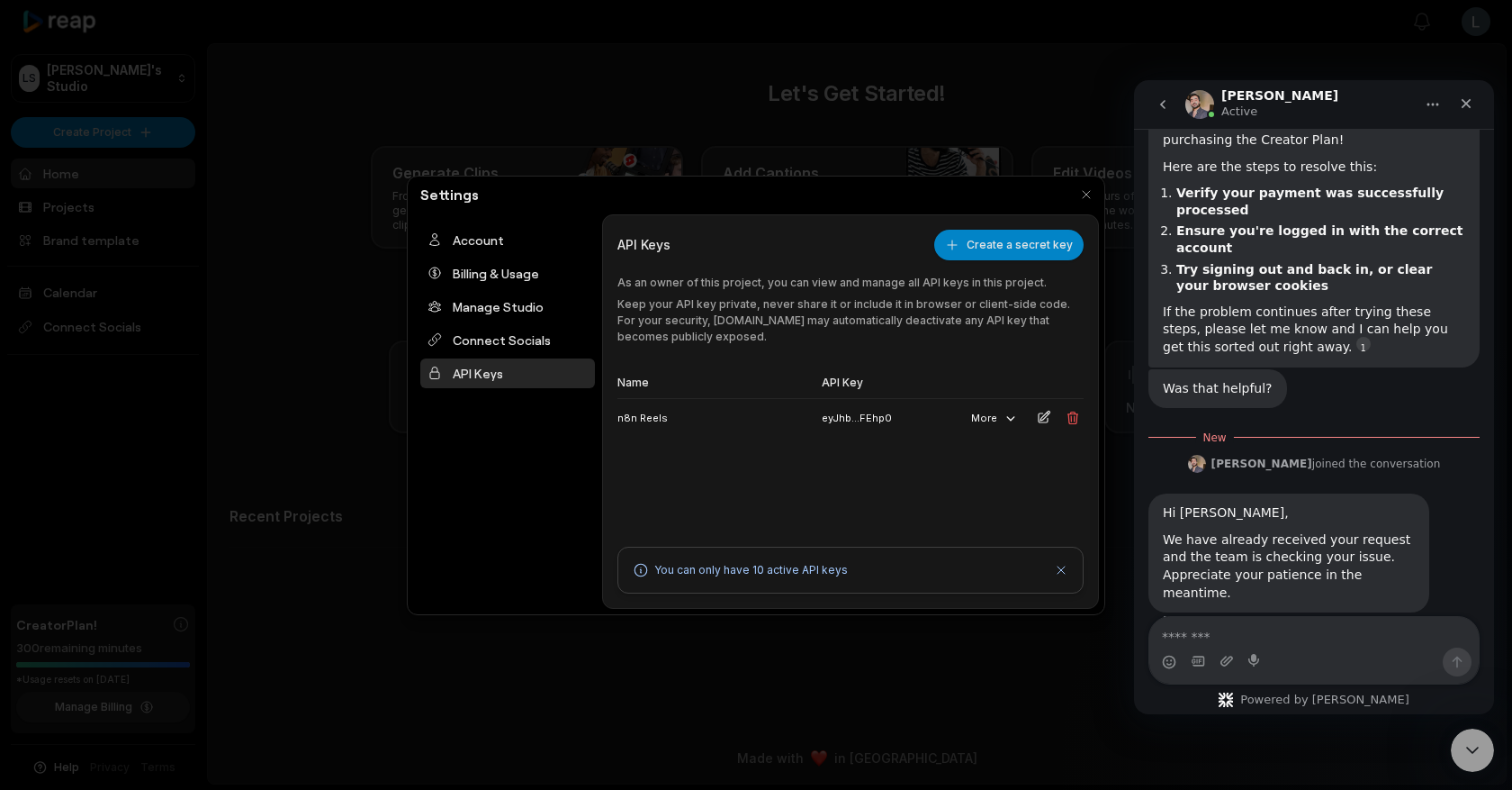
scroll to position [357, 0]
drag, startPoint x: 2607, startPoint y: 186, endPoint x: 1474, endPoint y: 106, distance: 1135.8
click at [1474, 106] on icon "Close" at bounding box center [1466, 103] width 14 height 14
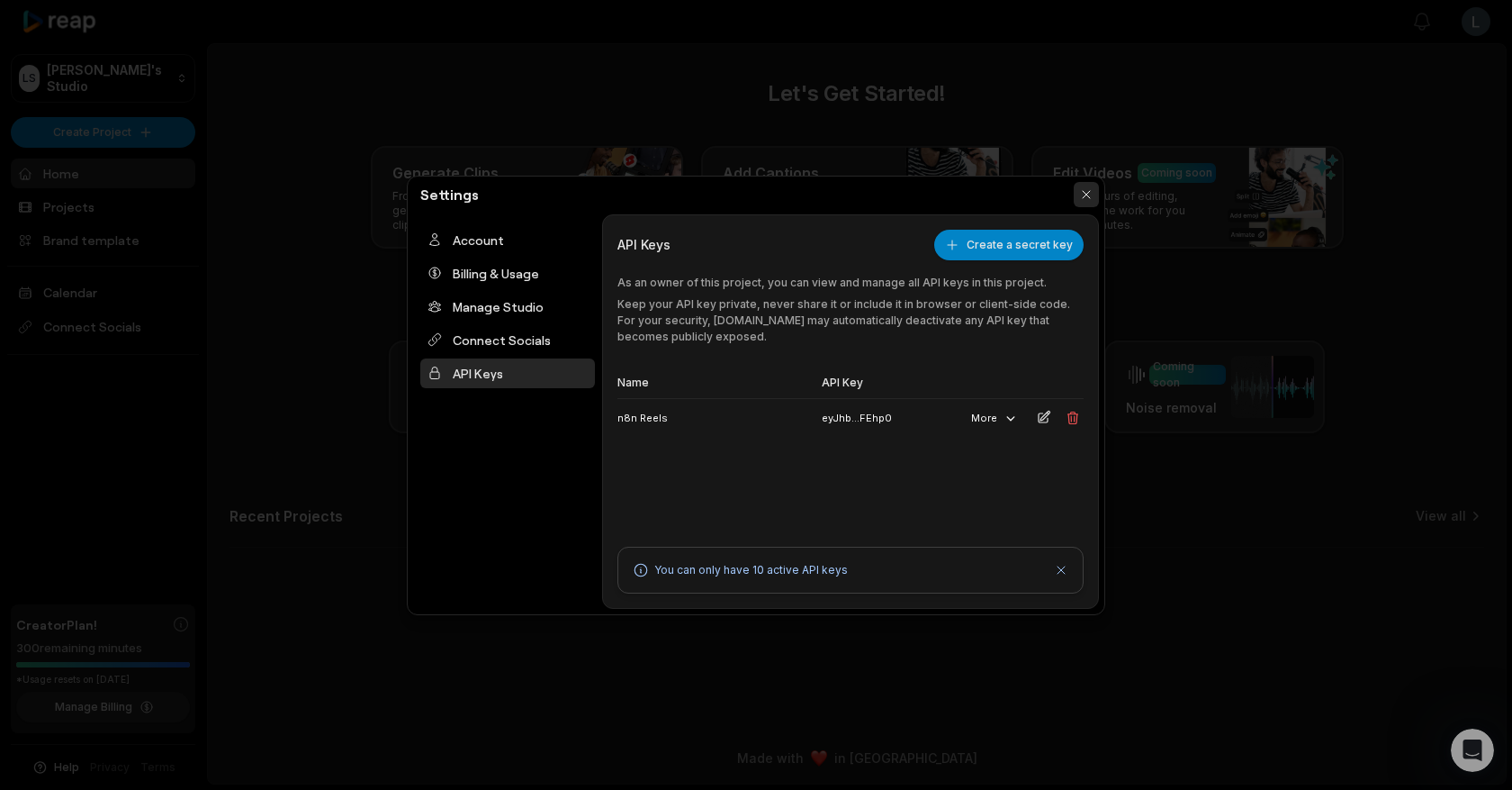
click at [1085, 200] on button "button" at bounding box center [1086, 194] width 25 height 25
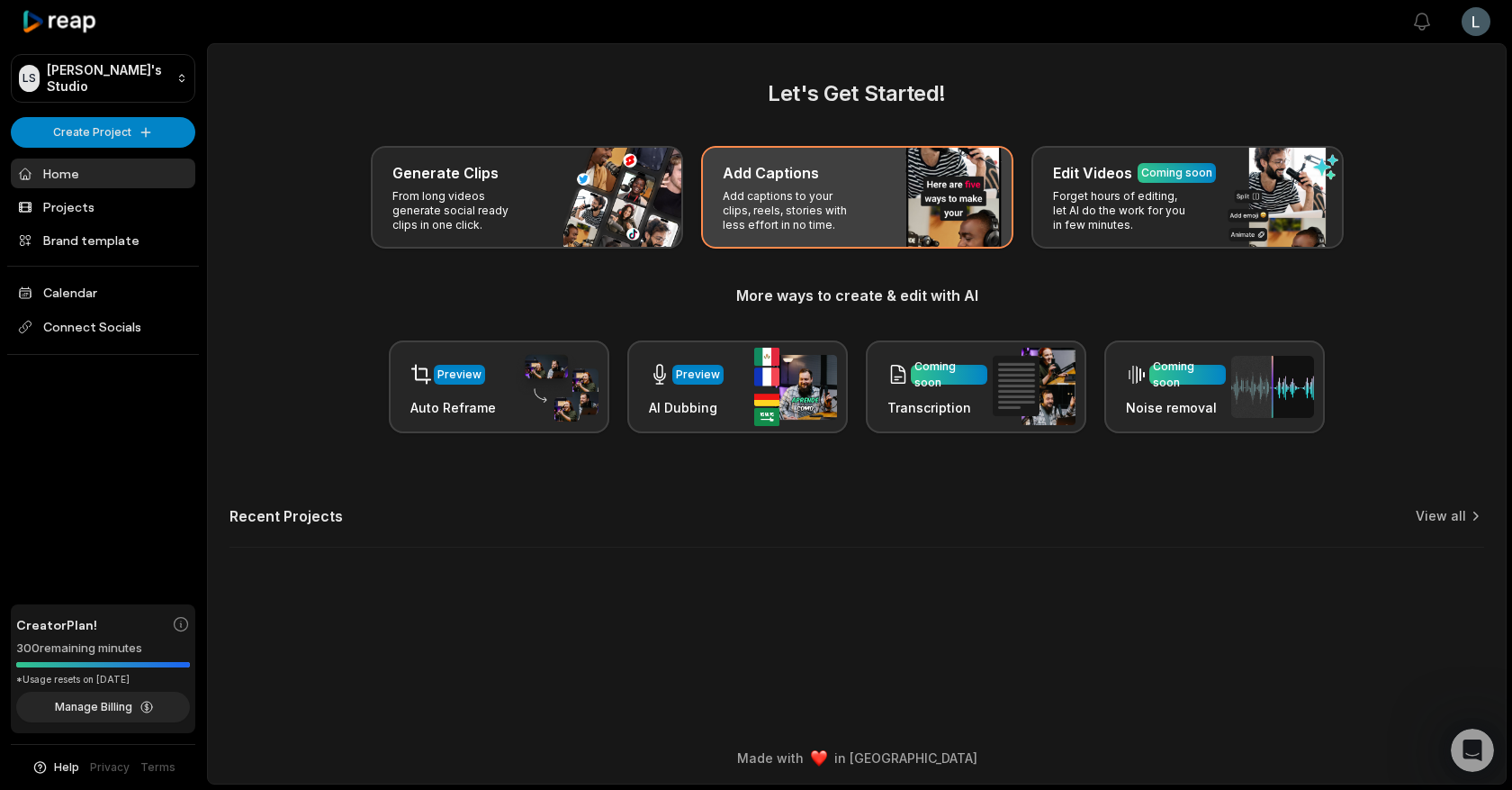
click at [771, 197] on p "Add captions to your clips, reels, stories with less effort in no time." at bounding box center [793, 211] width 140 height 43
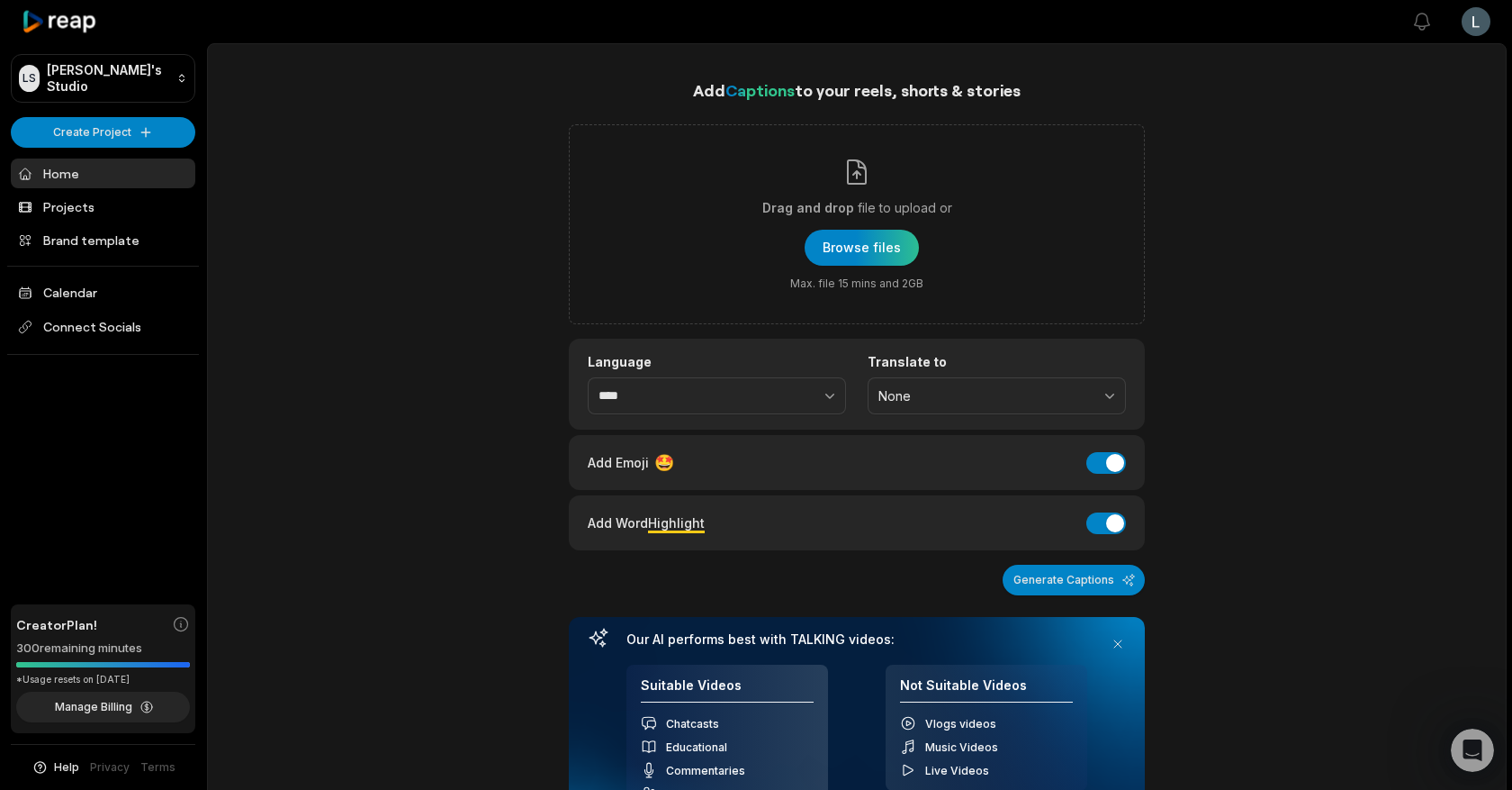
click at [75, 32] on icon at bounding box center [60, 22] width 77 height 24
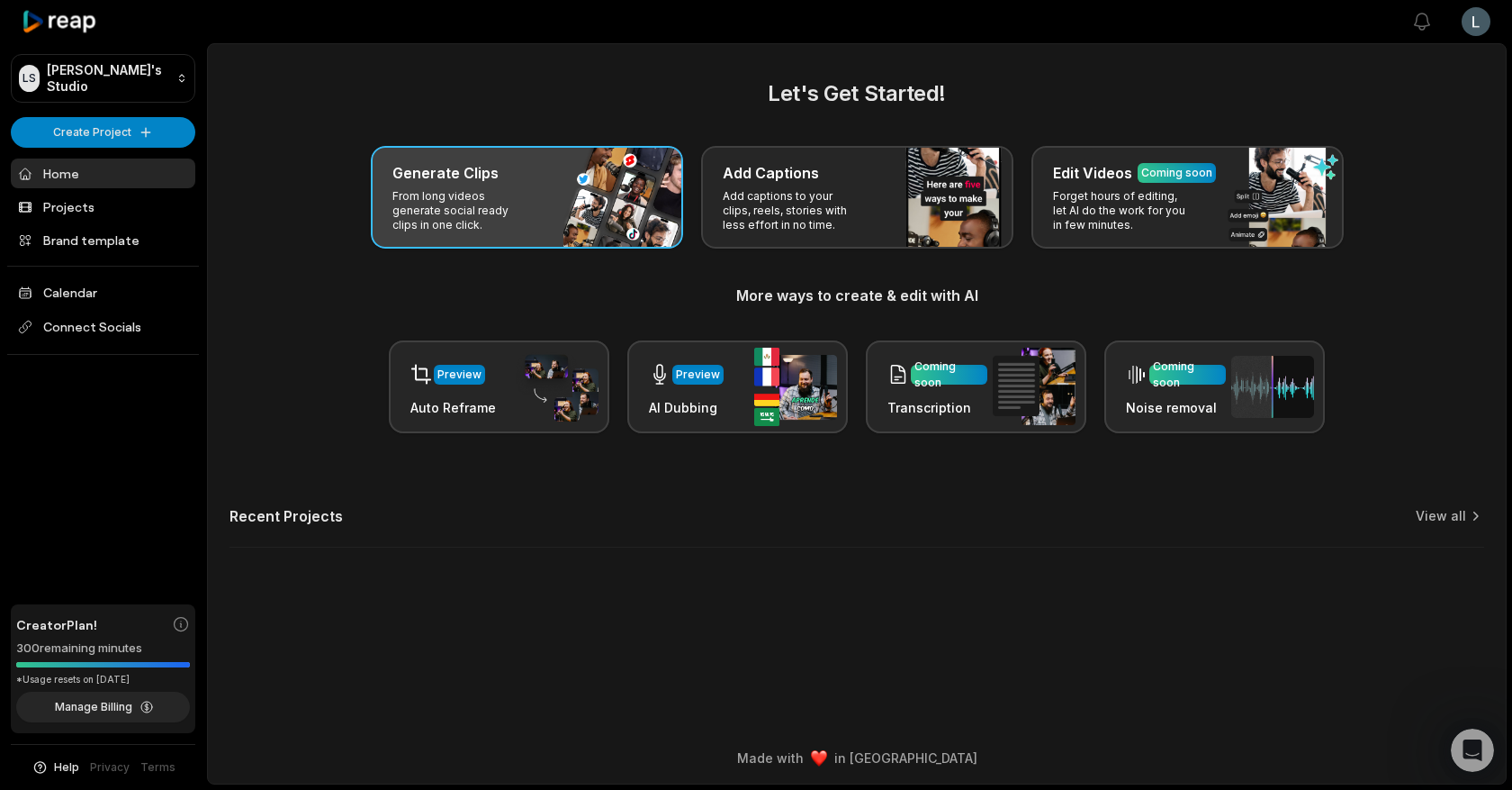
click at [545, 202] on div "Generate Clips From long videos generate social ready clips in one click." at bounding box center [526, 198] width 312 height 103
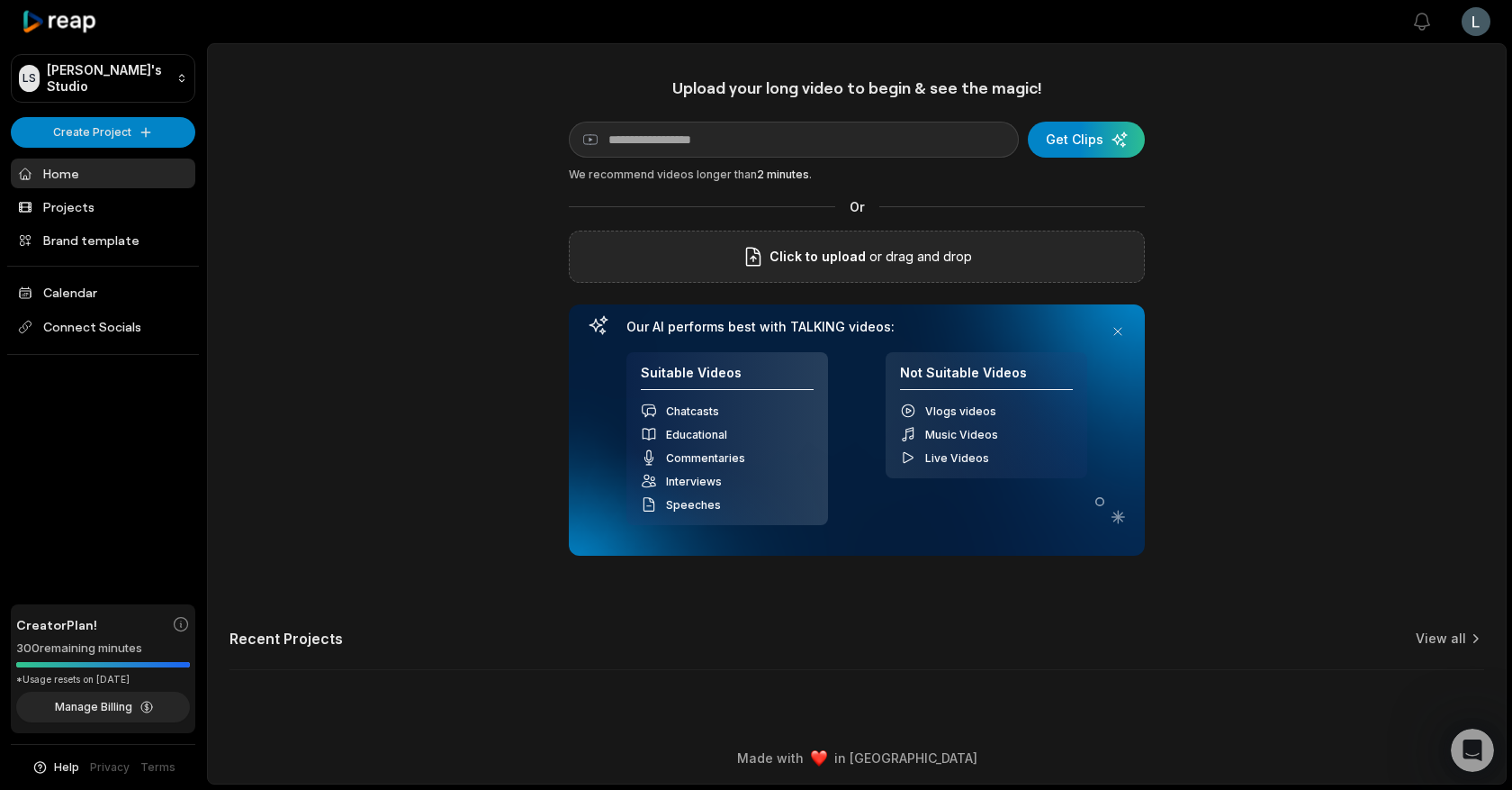
click at [808, 274] on div "Click to upload or drag and drop" at bounding box center [856, 257] width 576 height 52
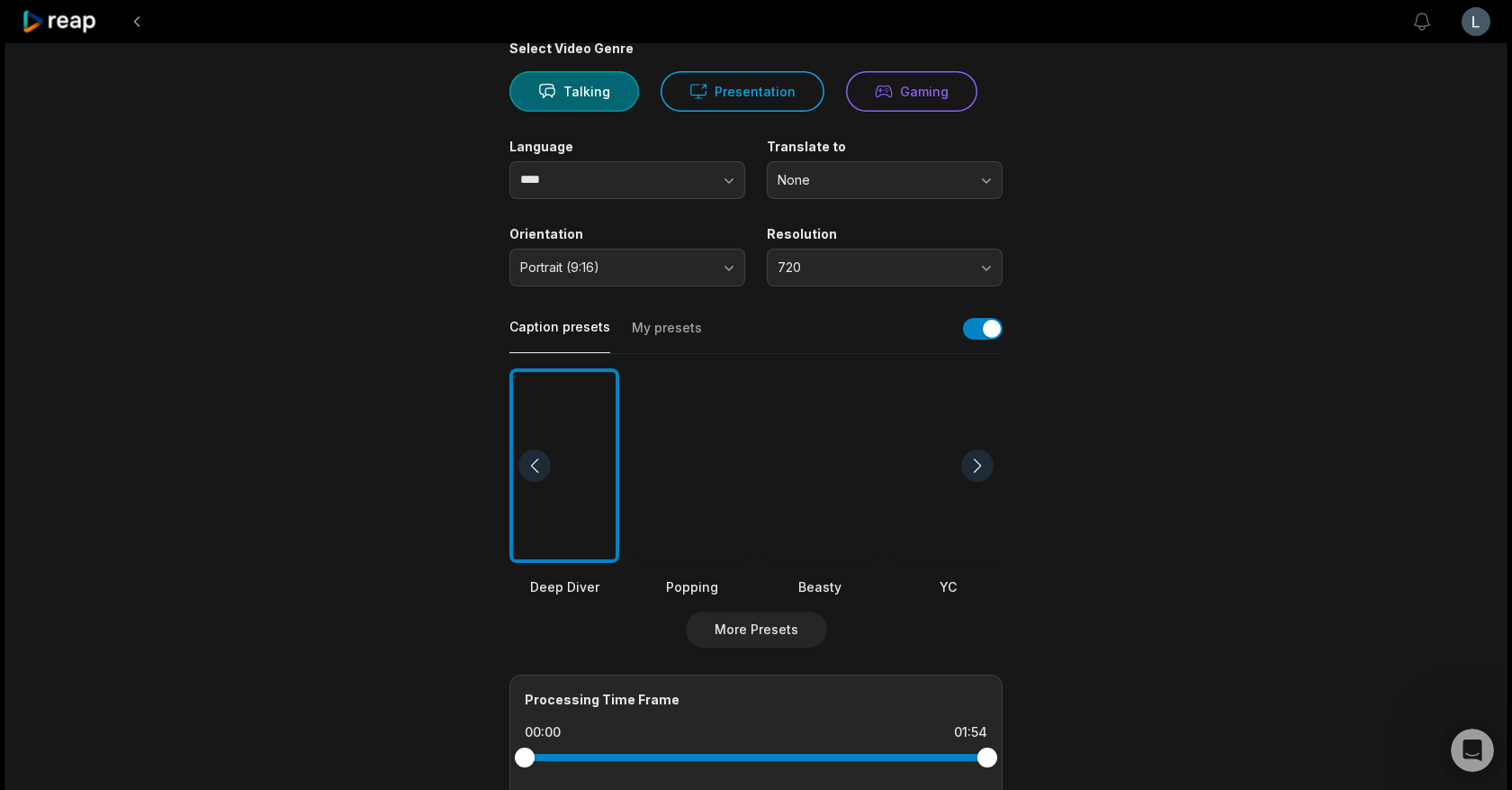
scroll to position [165, 0]
click at [692, 586] on div "Popping" at bounding box center [691, 586] width 110 height 19
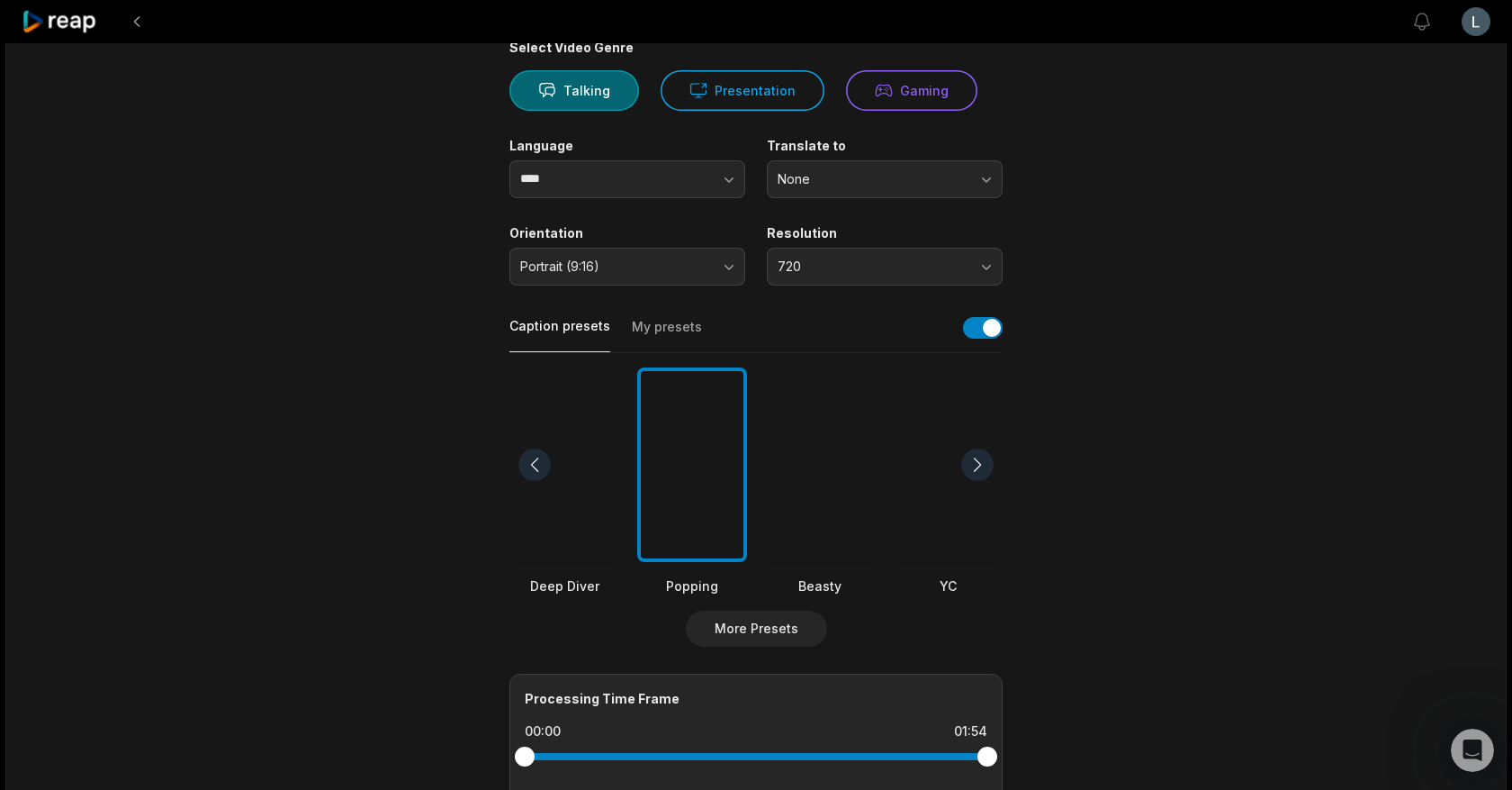
click at [694, 588] on div "Popping" at bounding box center [691, 586] width 110 height 19
click at [718, 628] on button "More Presets" at bounding box center [756, 629] width 141 height 36
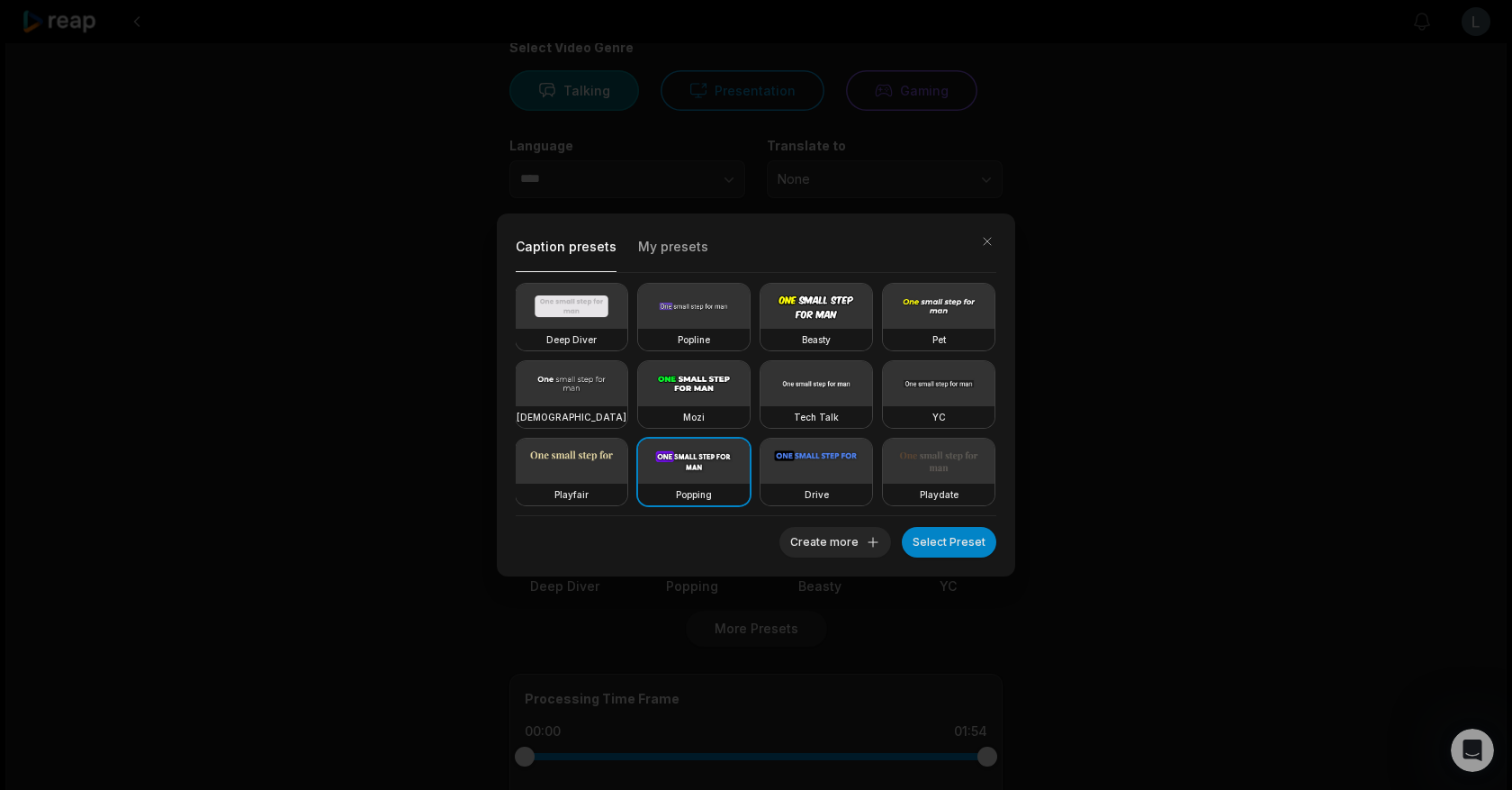
click at [660, 247] on button "My presets" at bounding box center [673, 252] width 70 height 38
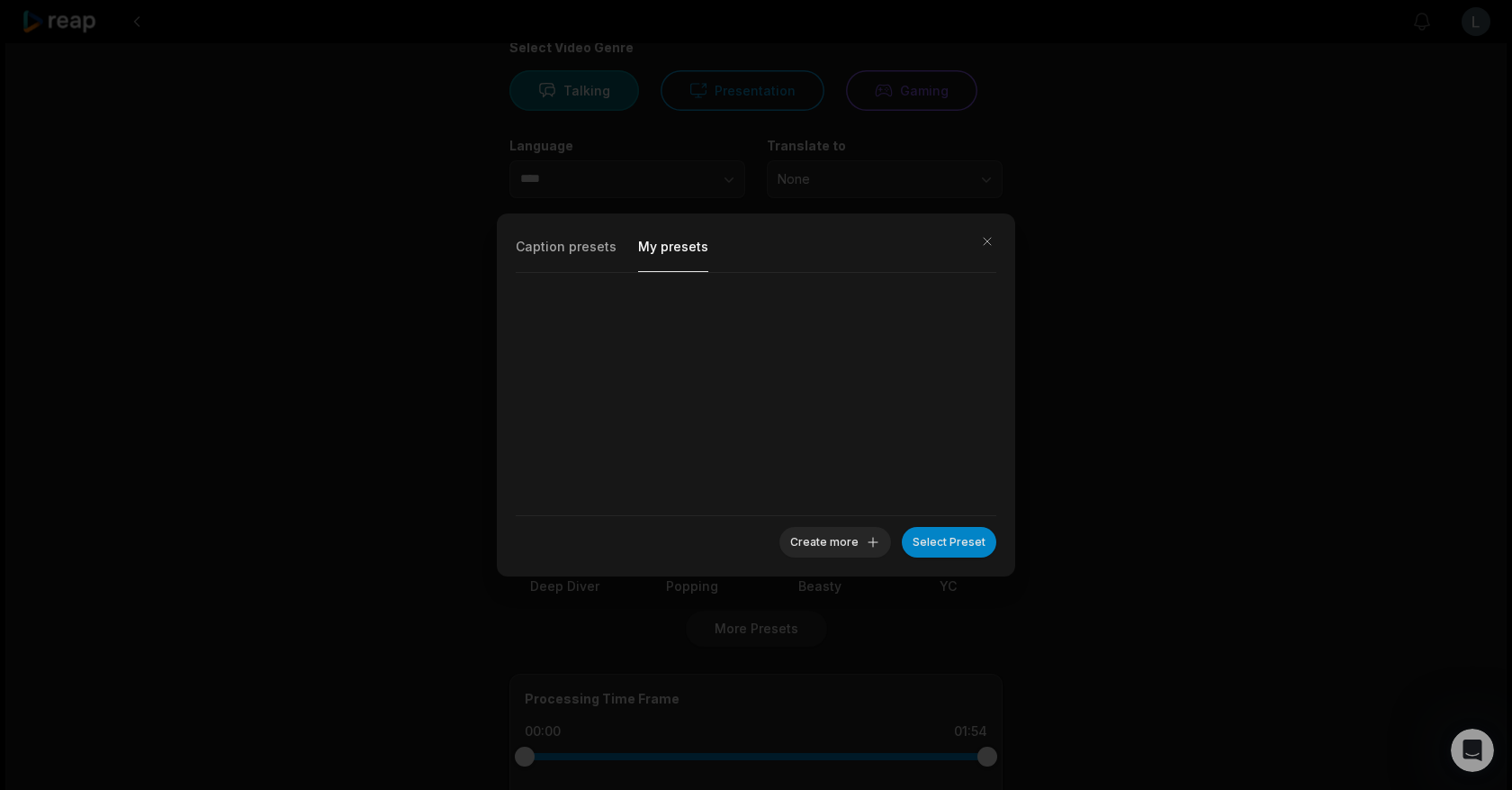
click at [556, 248] on button "Caption presets" at bounding box center [567, 252] width 101 height 38
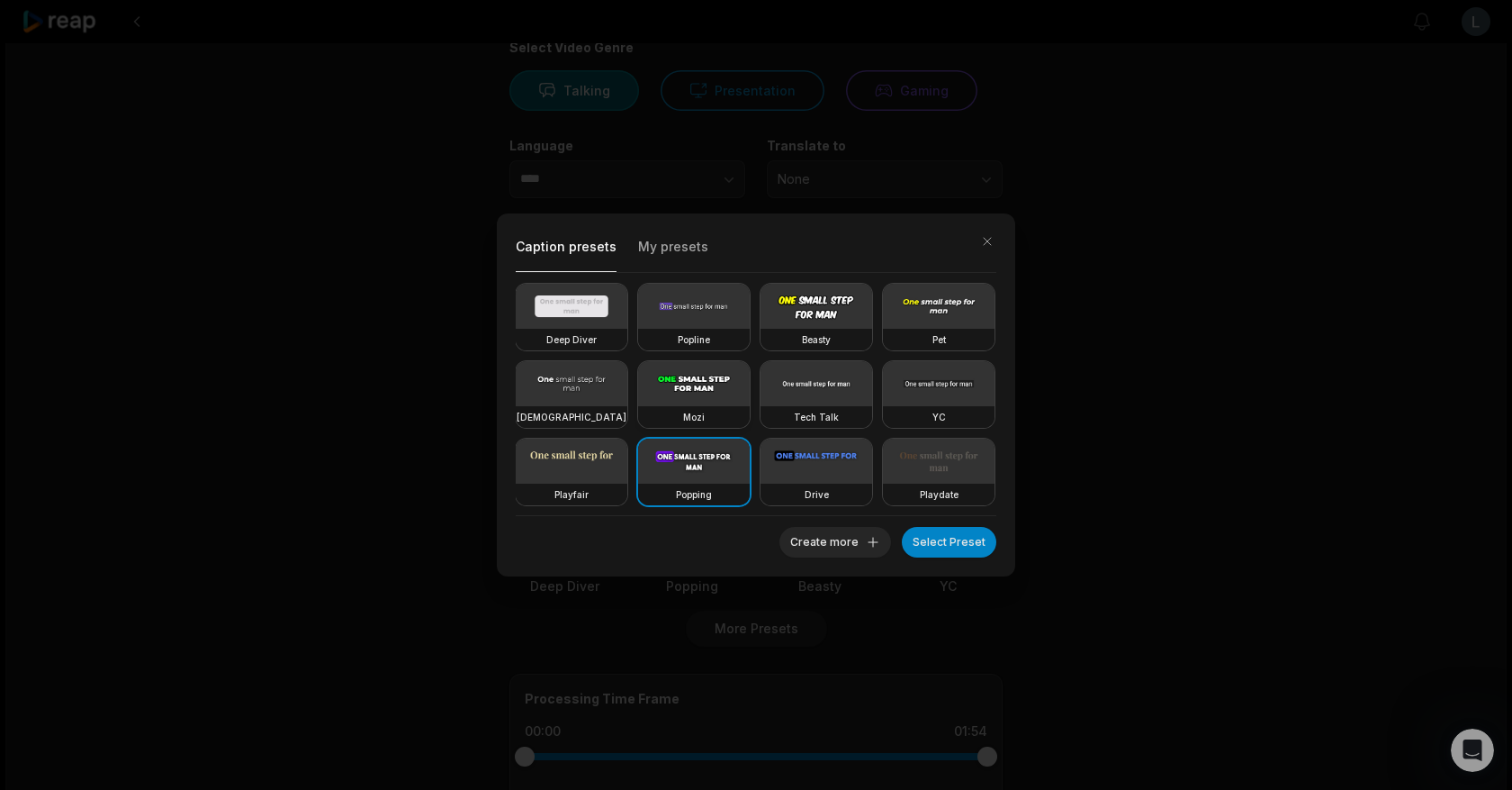
scroll to position [56, 0]
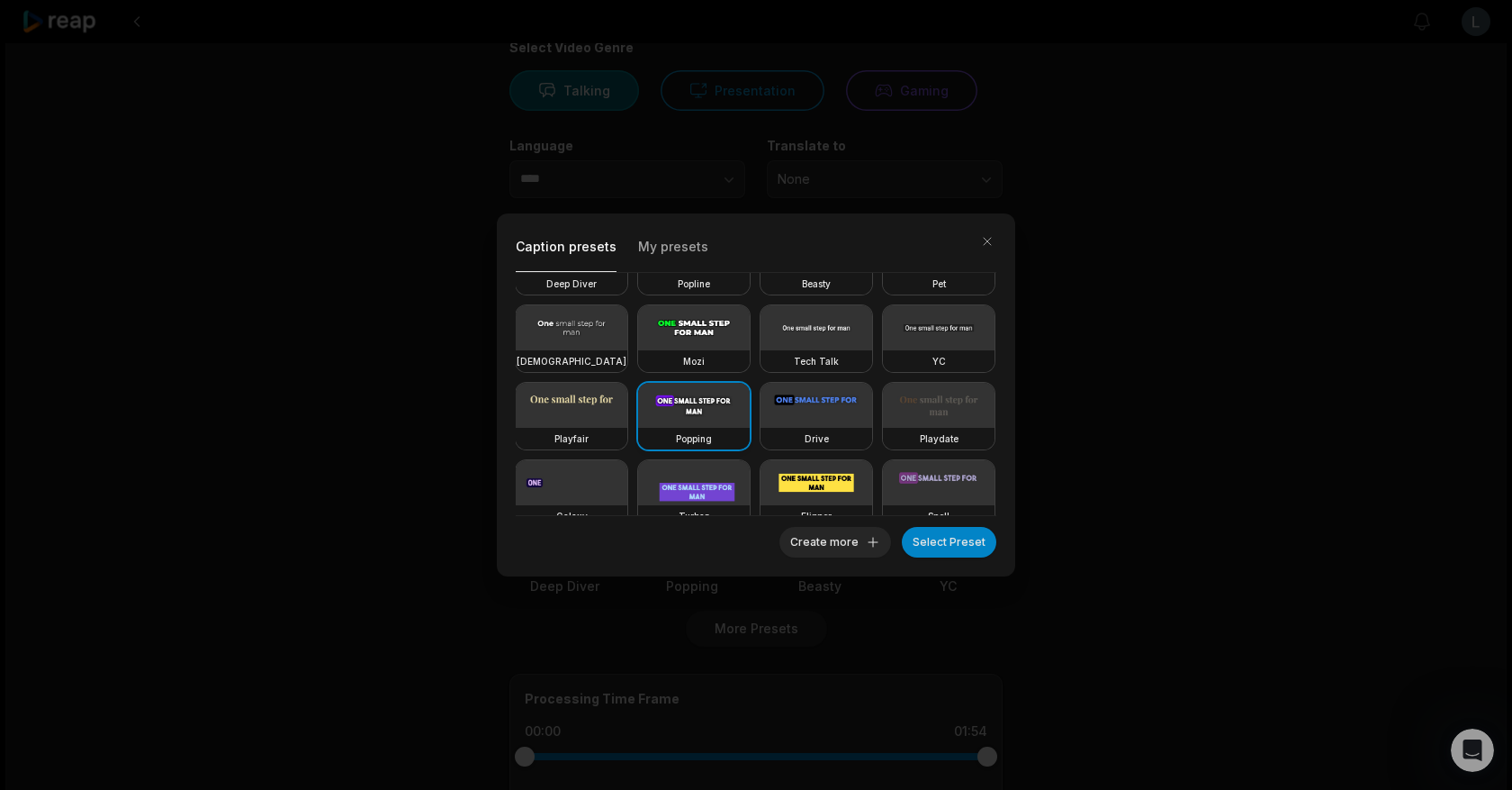
click at [703, 421] on video at bounding box center [693, 405] width 111 height 45
click at [689, 410] on video at bounding box center [693, 405] width 111 height 45
click at [981, 239] on button "button" at bounding box center [987, 241] width 25 height 25
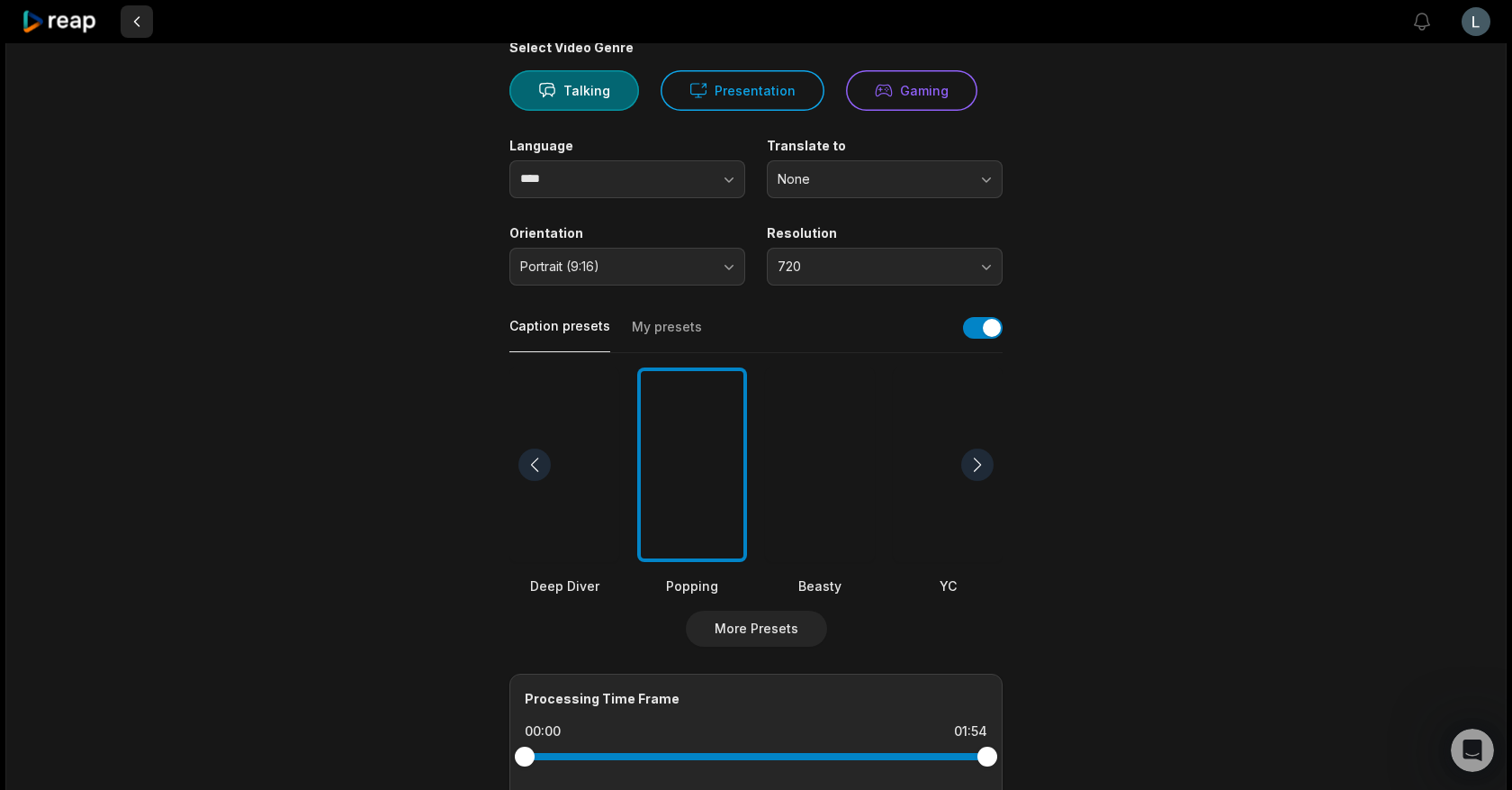
click at [135, 22] on button at bounding box center [137, 22] width 33 height 33
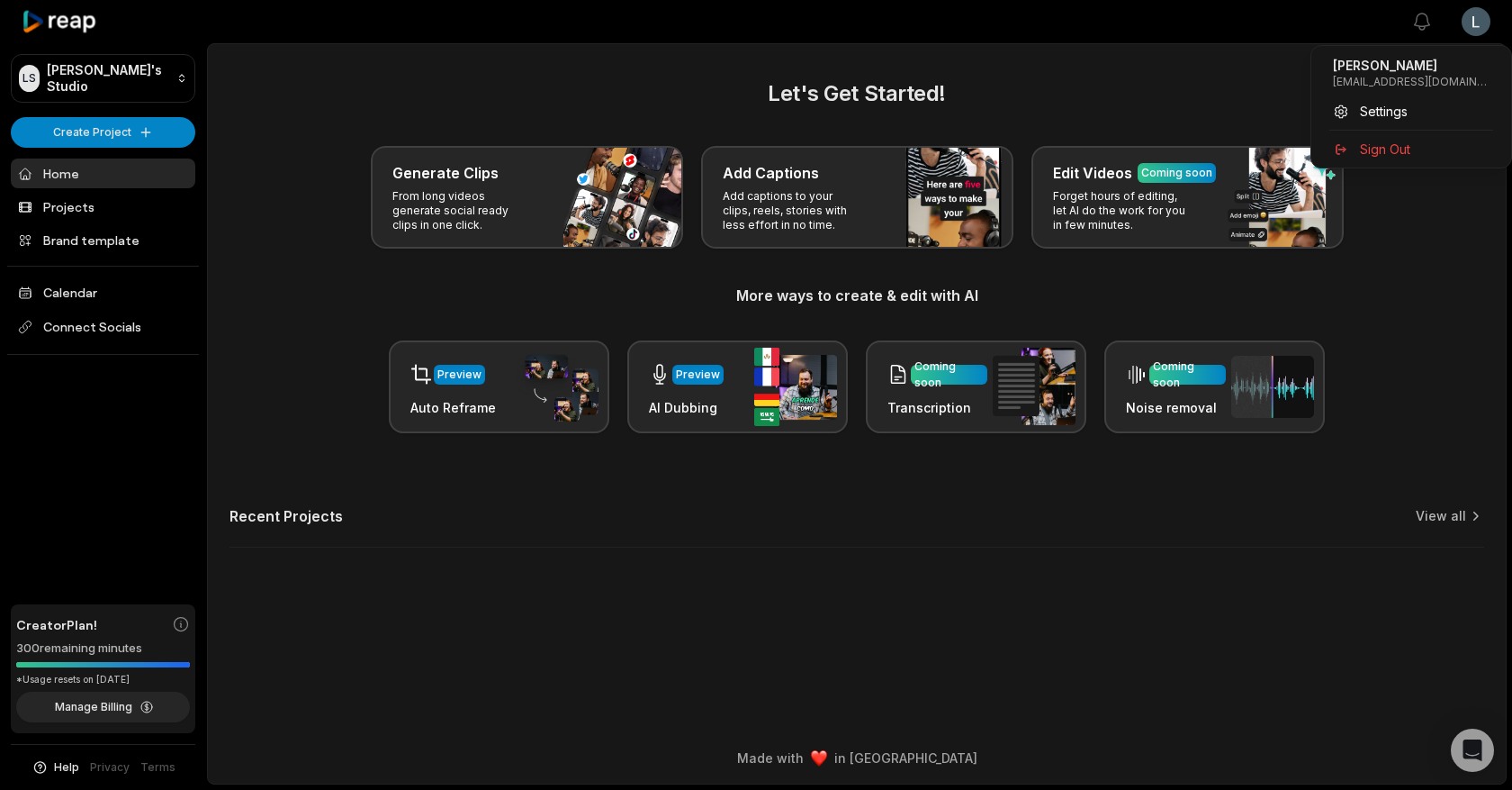
click at [1491, 29] on html "[PERSON_NAME] Studio Create Project Home Projects Brand template Calendar Conne…" at bounding box center [756, 395] width 1512 height 790
click at [1387, 111] on span "Settings" at bounding box center [1384, 112] width 48 height 19
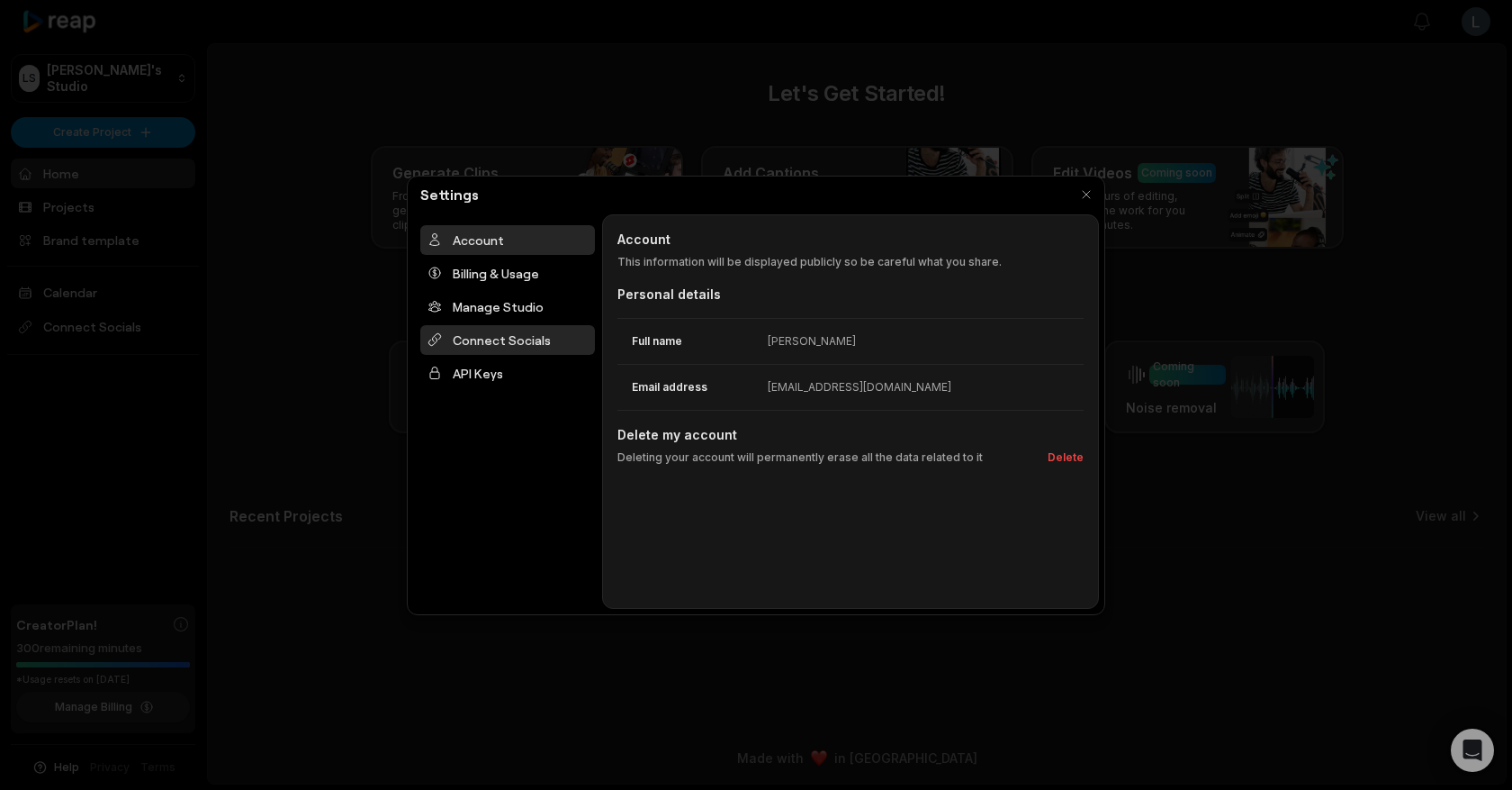
click at [464, 348] on div "Connect Socials" at bounding box center [508, 340] width 174 height 30
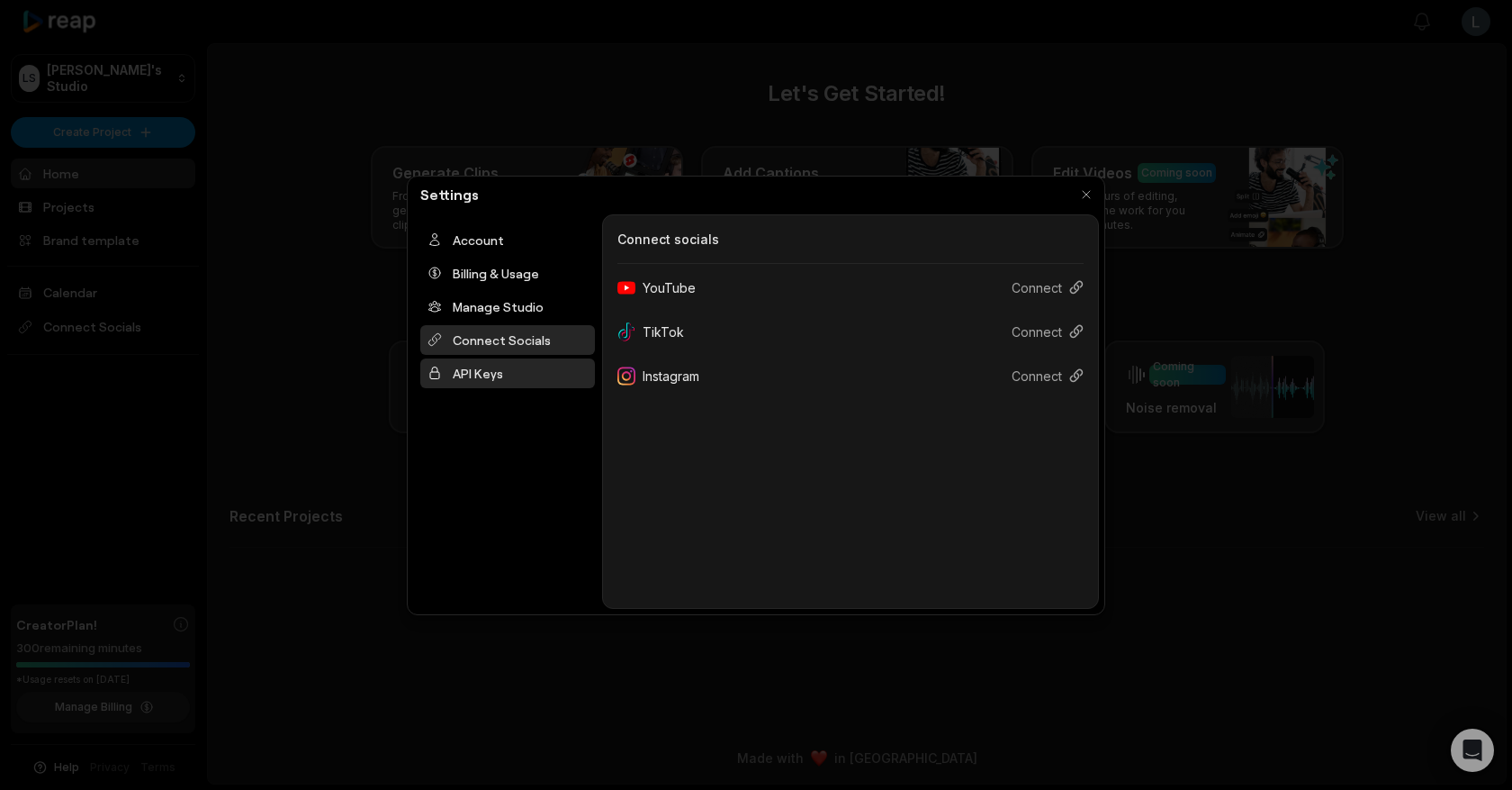
click at [464, 365] on div "API Keys" at bounding box center [508, 373] width 174 height 30
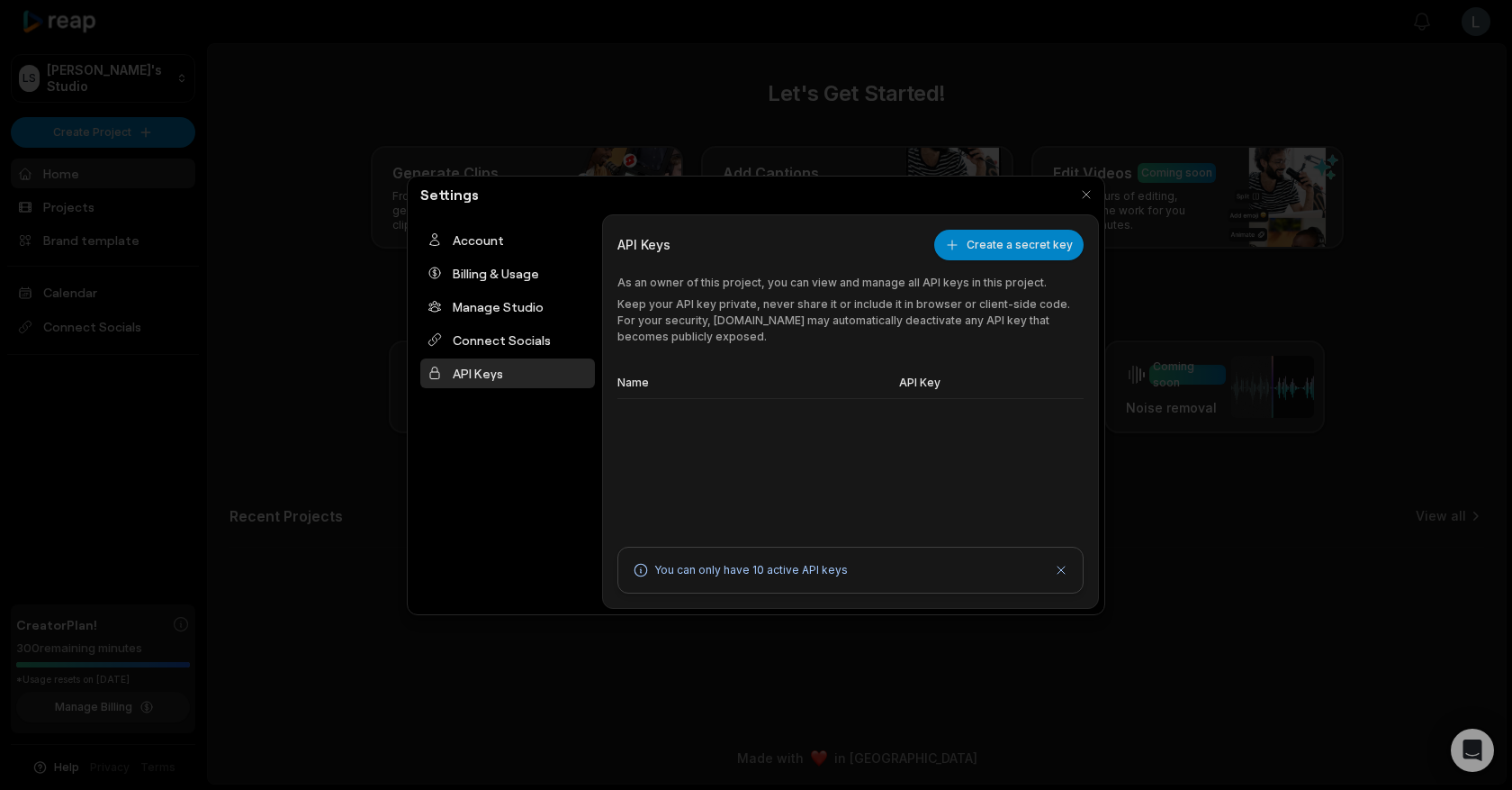
click at [938, 387] on th "API Key" at bounding box center [987, 383] width 192 height 31
click at [996, 249] on button "Create a secret key" at bounding box center [1009, 245] width 150 height 31
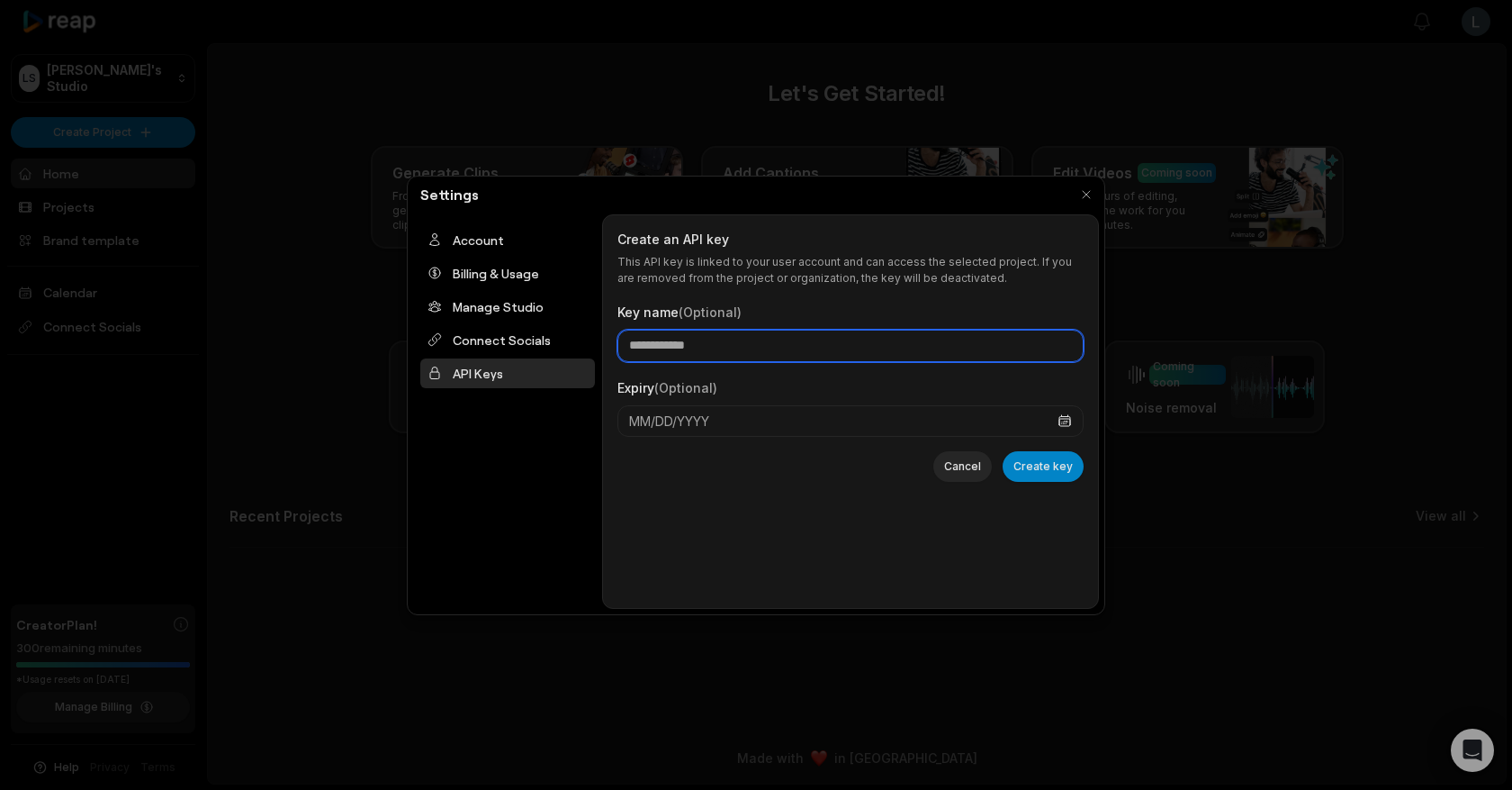
click at [740, 352] on input "Key name (Optional)" at bounding box center [851, 346] width 467 height 33
type input "***"
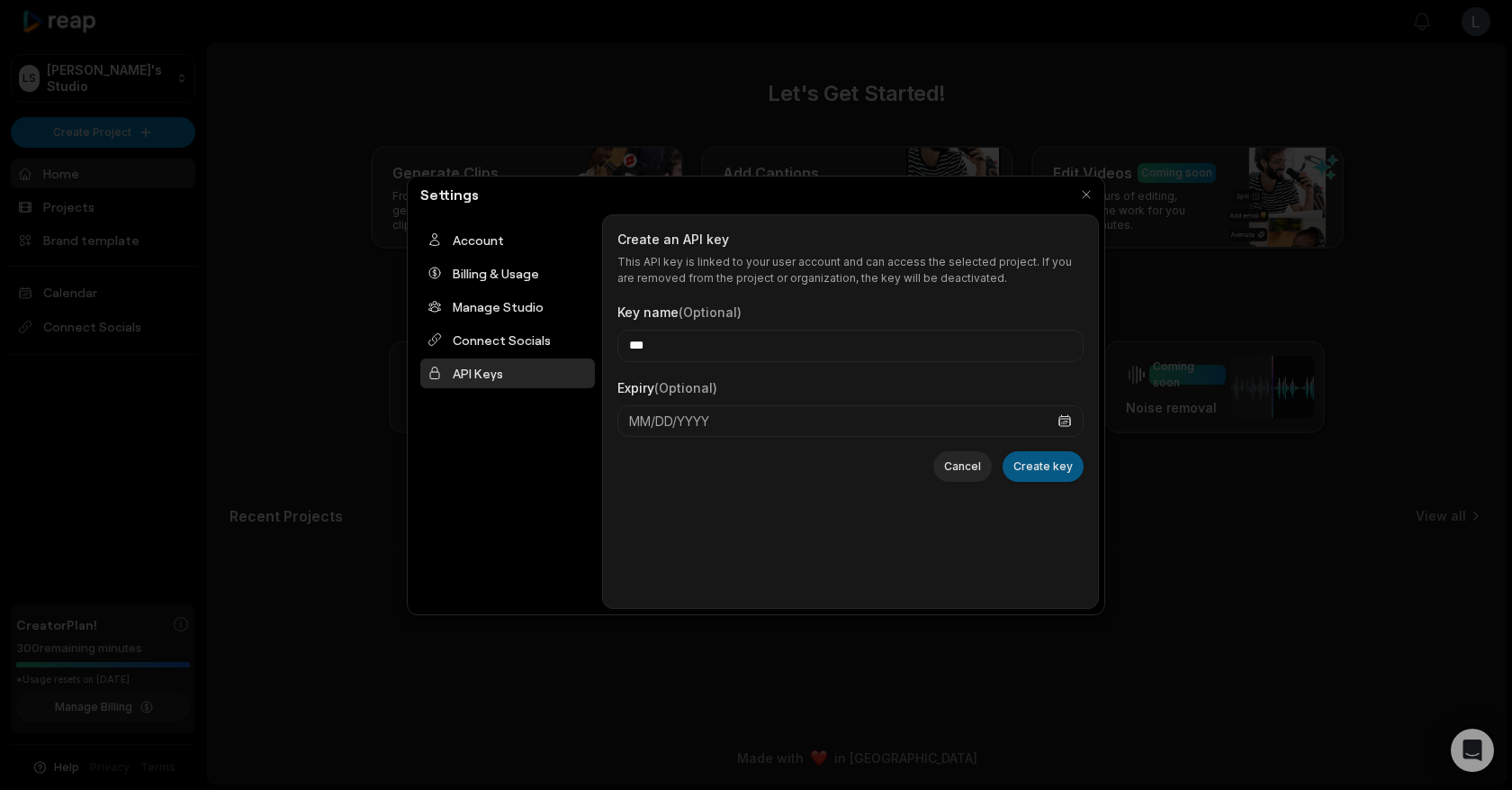
click at [1061, 470] on button "Create key" at bounding box center [1043, 466] width 81 height 31
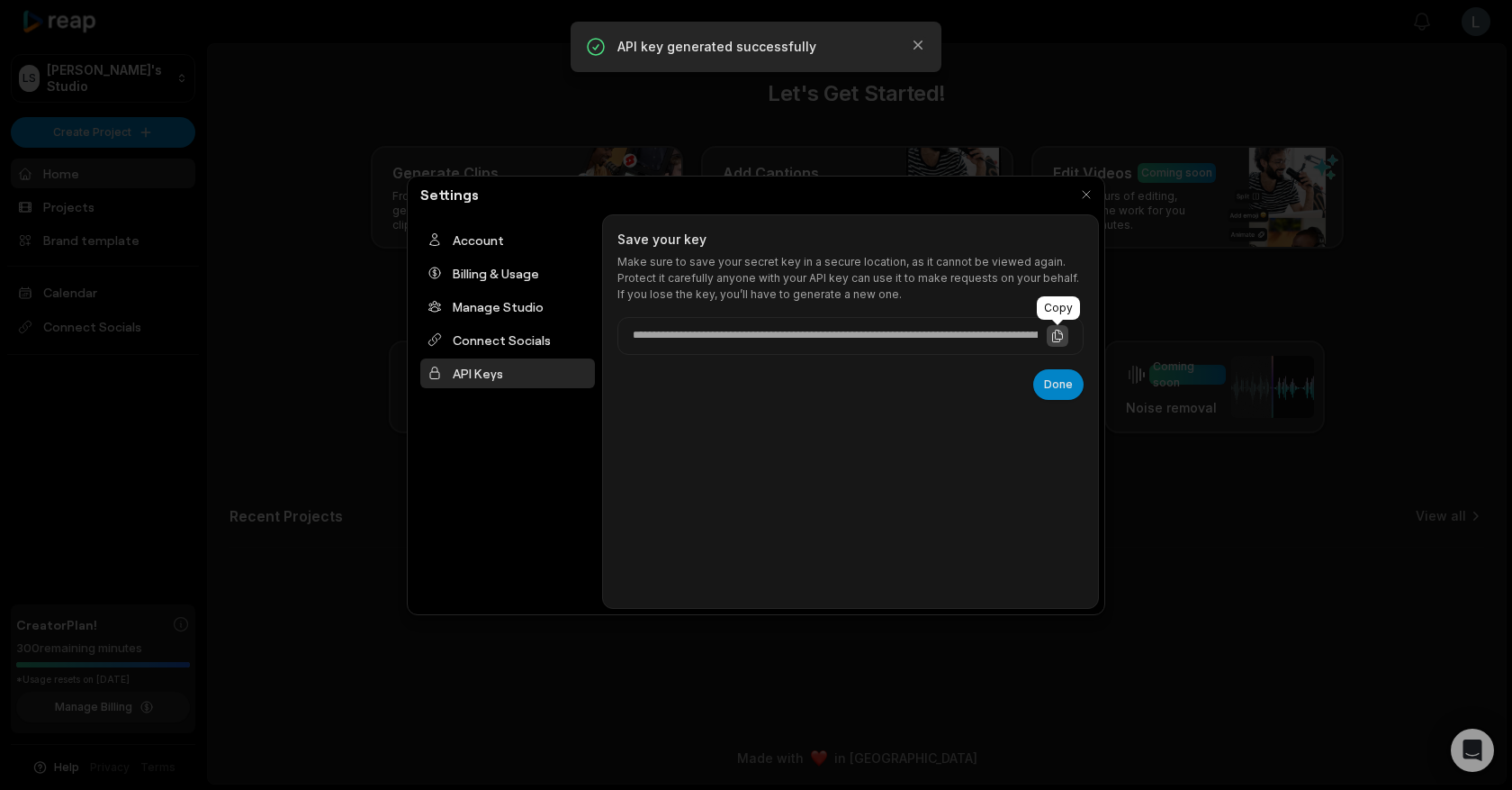
click at [1060, 337] on icon at bounding box center [1057, 335] width 14 height 14
click at [1060, 386] on button "Done" at bounding box center [1059, 384] width 51 height 31
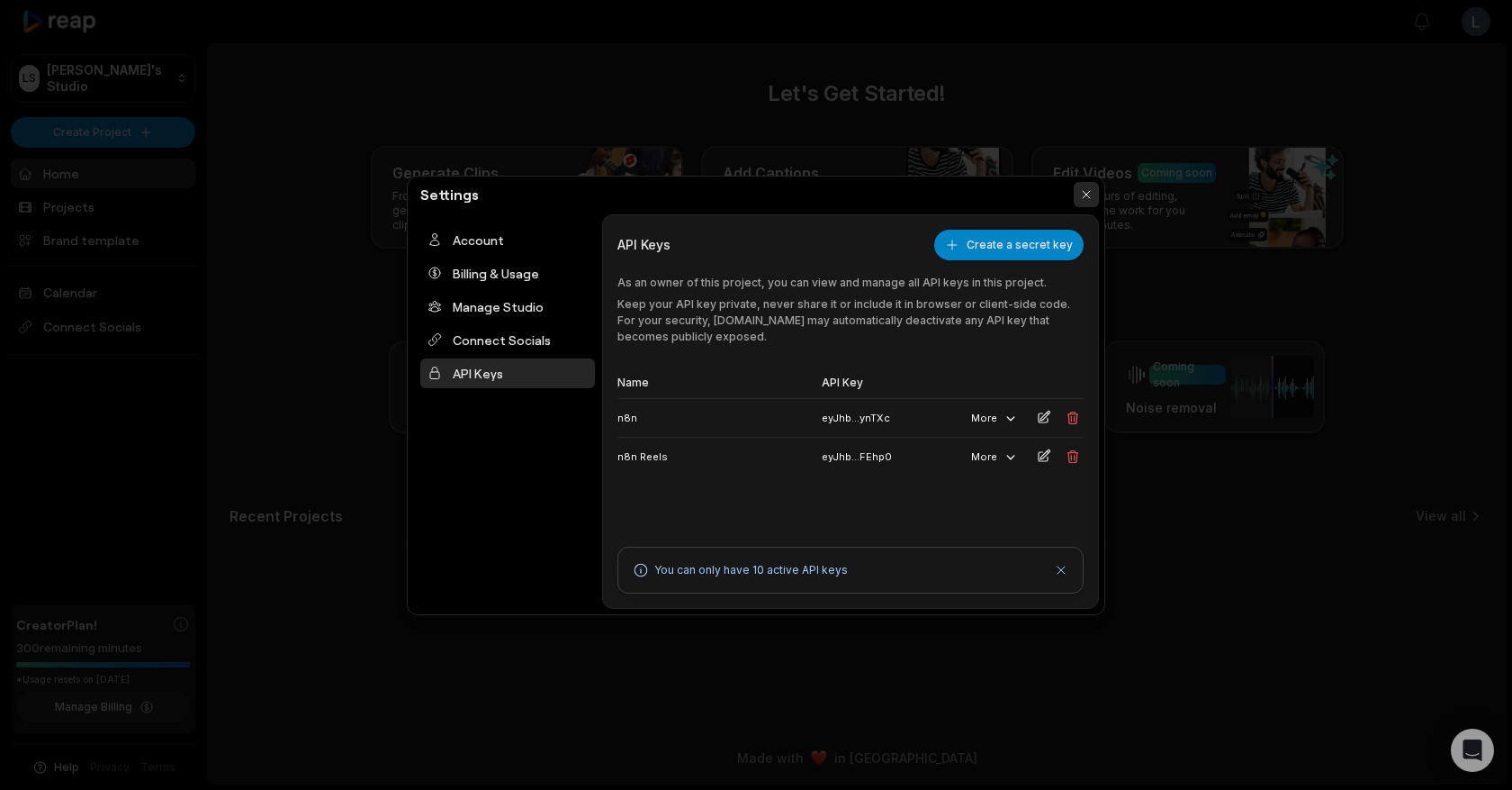
click at [1092, 197] on button "button" at bounding box center [1086, 194] width 25 height 25
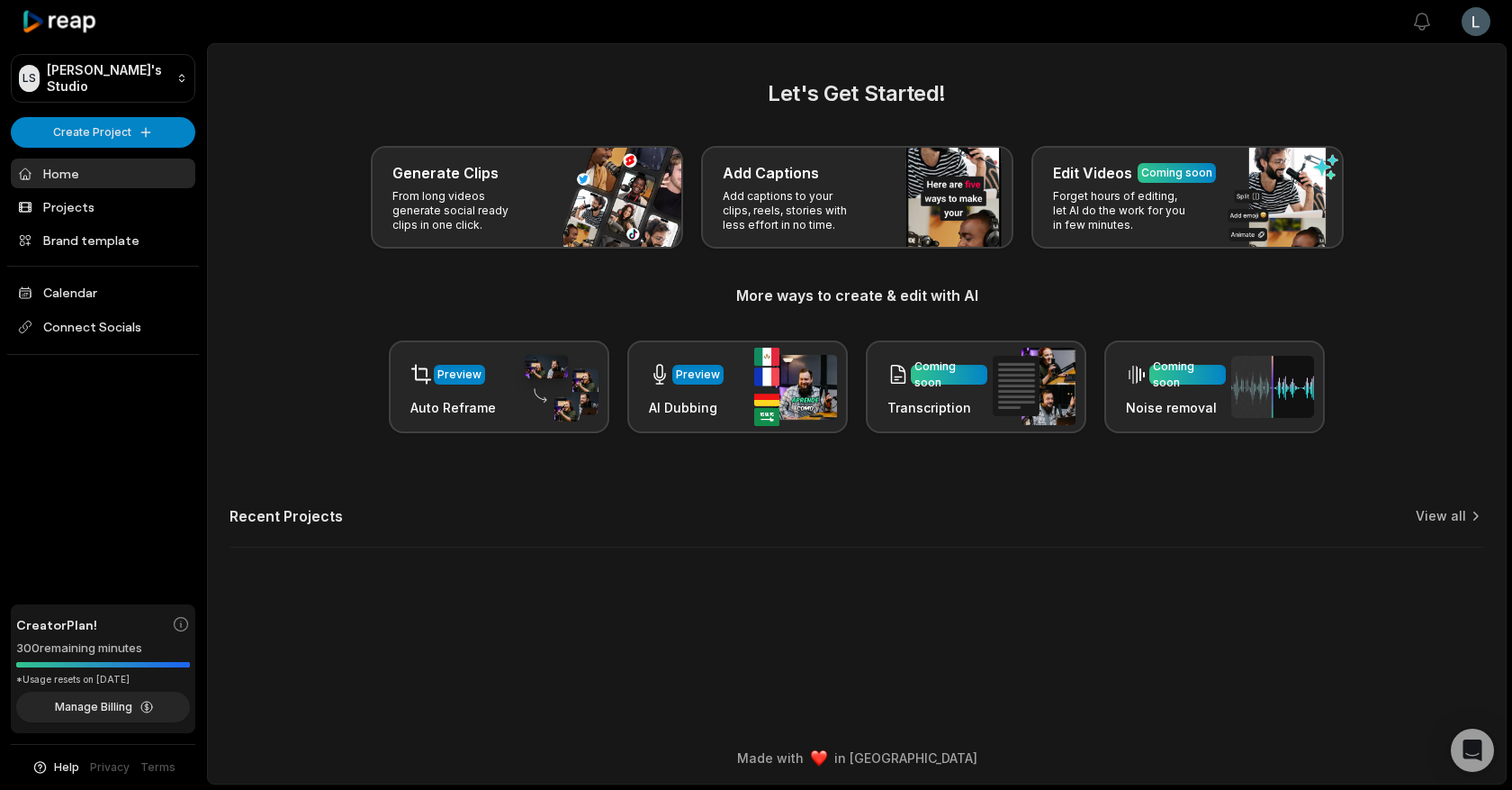
click at [1472, 724] on main "Let's Get Started! Generate Clips From long videos generate social ready clips …" at bounding box center [857, 388] width 1298 height 688
click at [1472, 730] on div "Open Intercom Messenger" at bounding box center [1473, 750] width 48 height 48
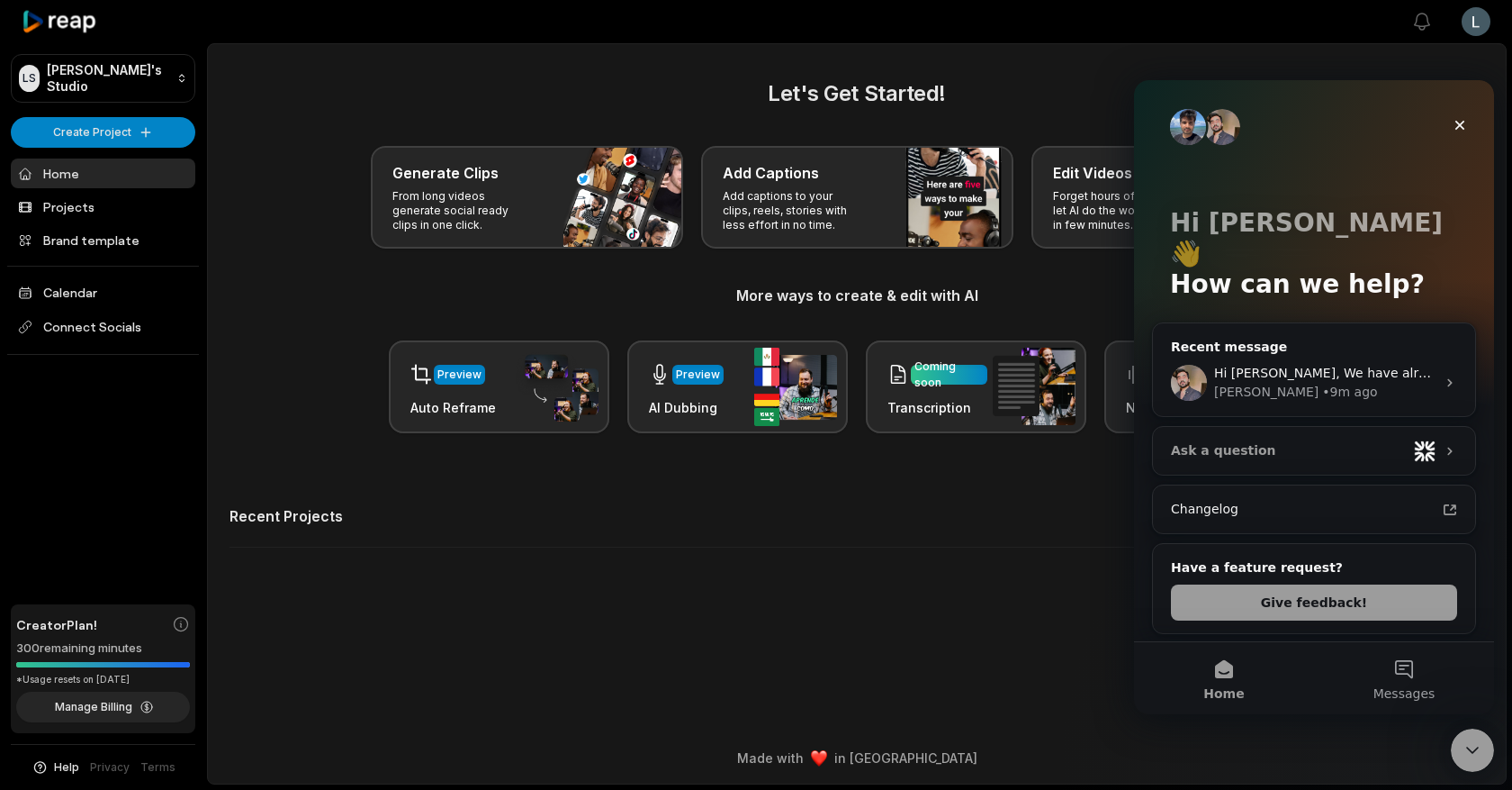
click at [1239, 426] on div "Ask a question" at bounding box center [1314, 450] width 322 height 48
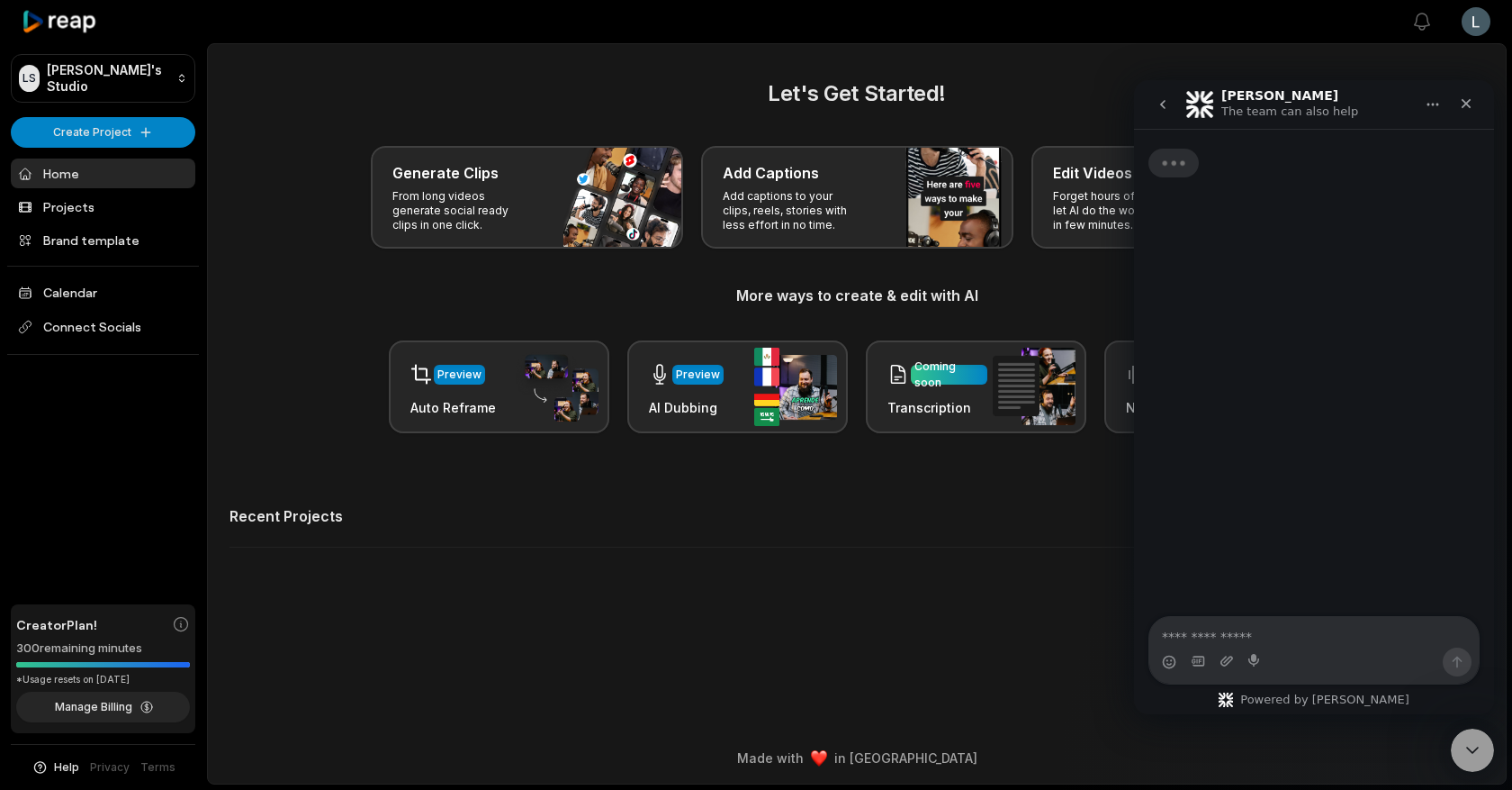
click at [1236, 629] on textarea "Ask a question…" at bounding box center [1314, 632] width 330 height 31
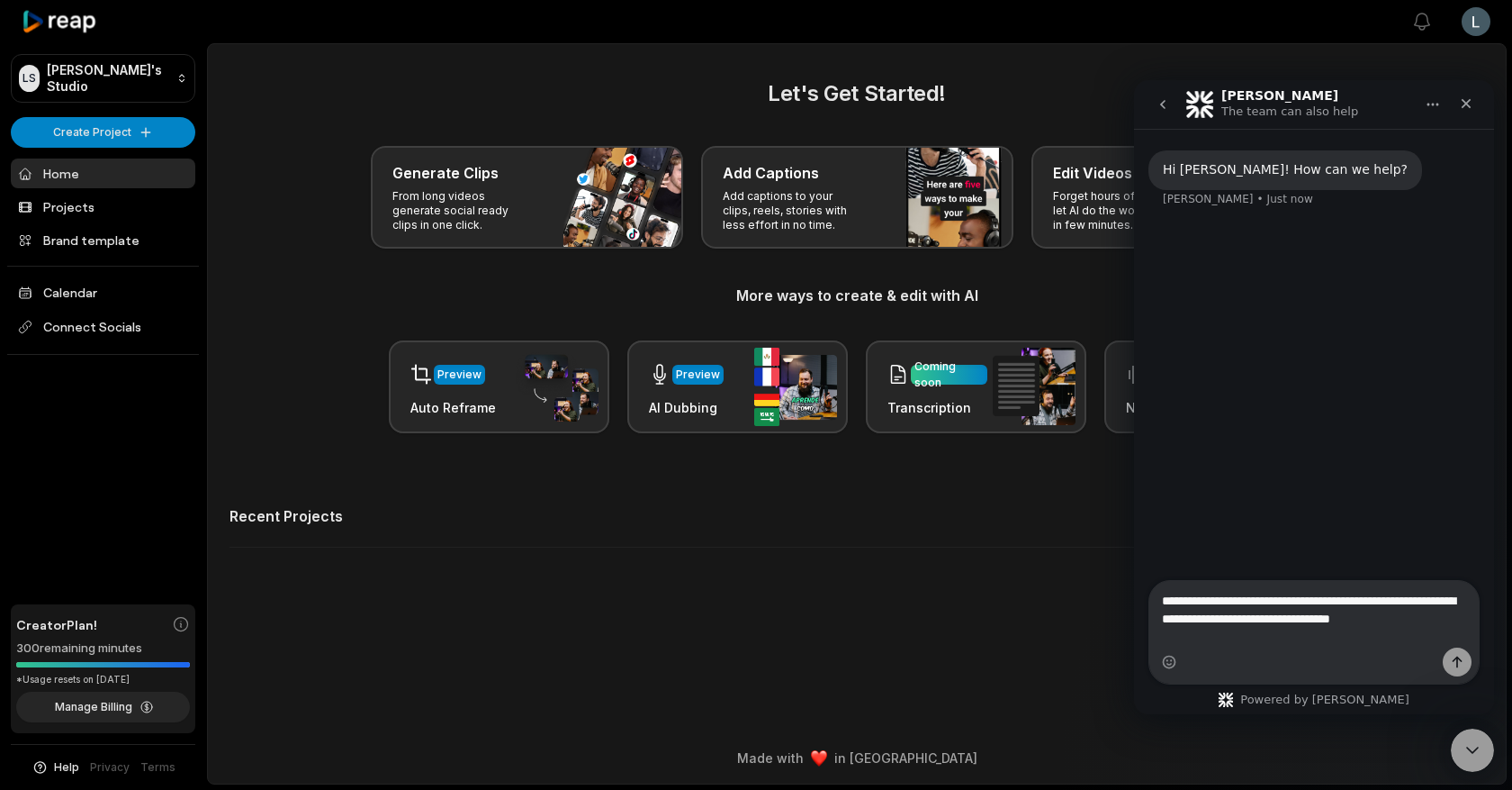
click at [1332, 619] on textarea "**********" at bounding box center [1314, 605] width 330 height 49
type textarea "**********"
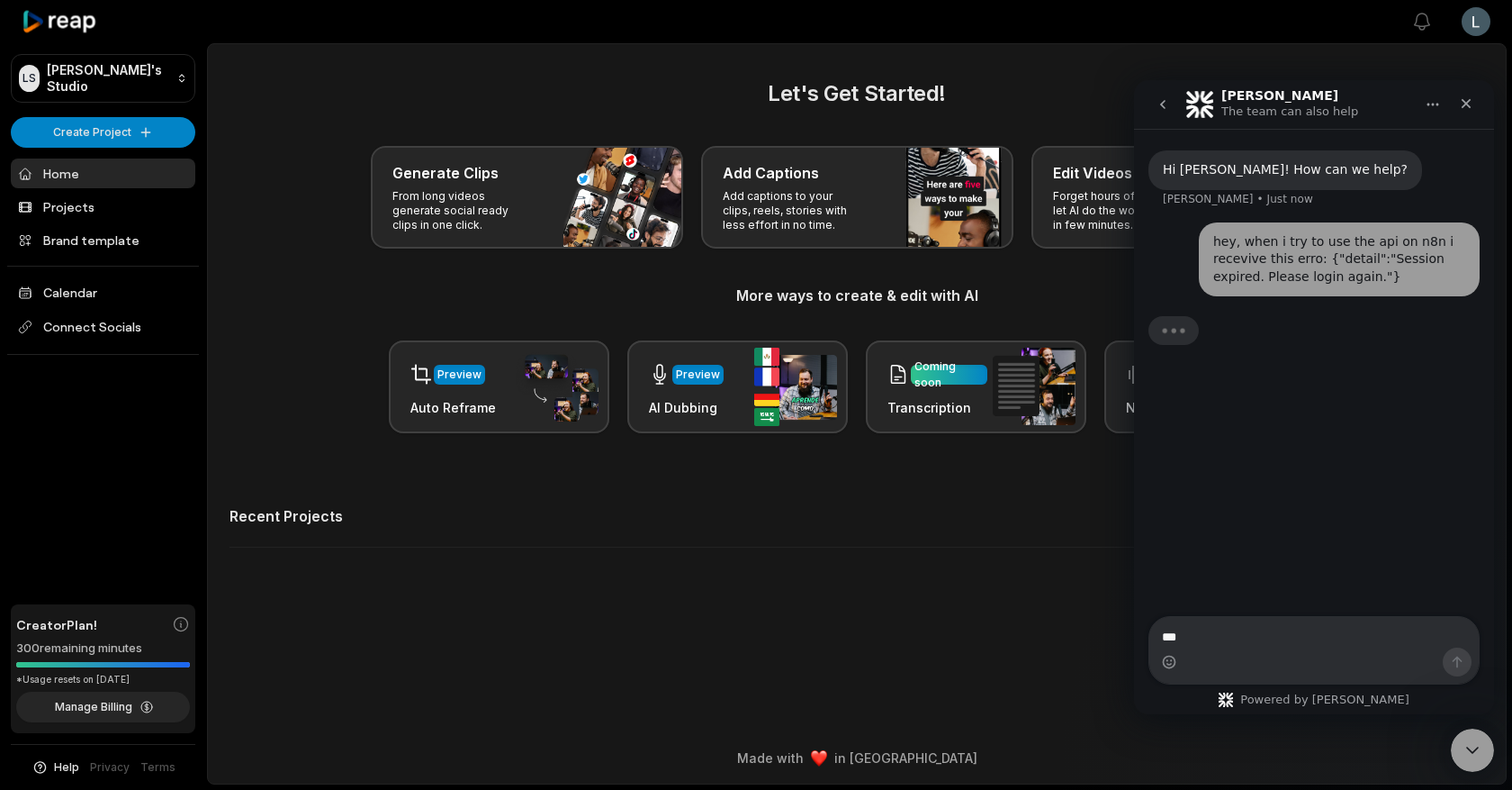
type textarea "****"
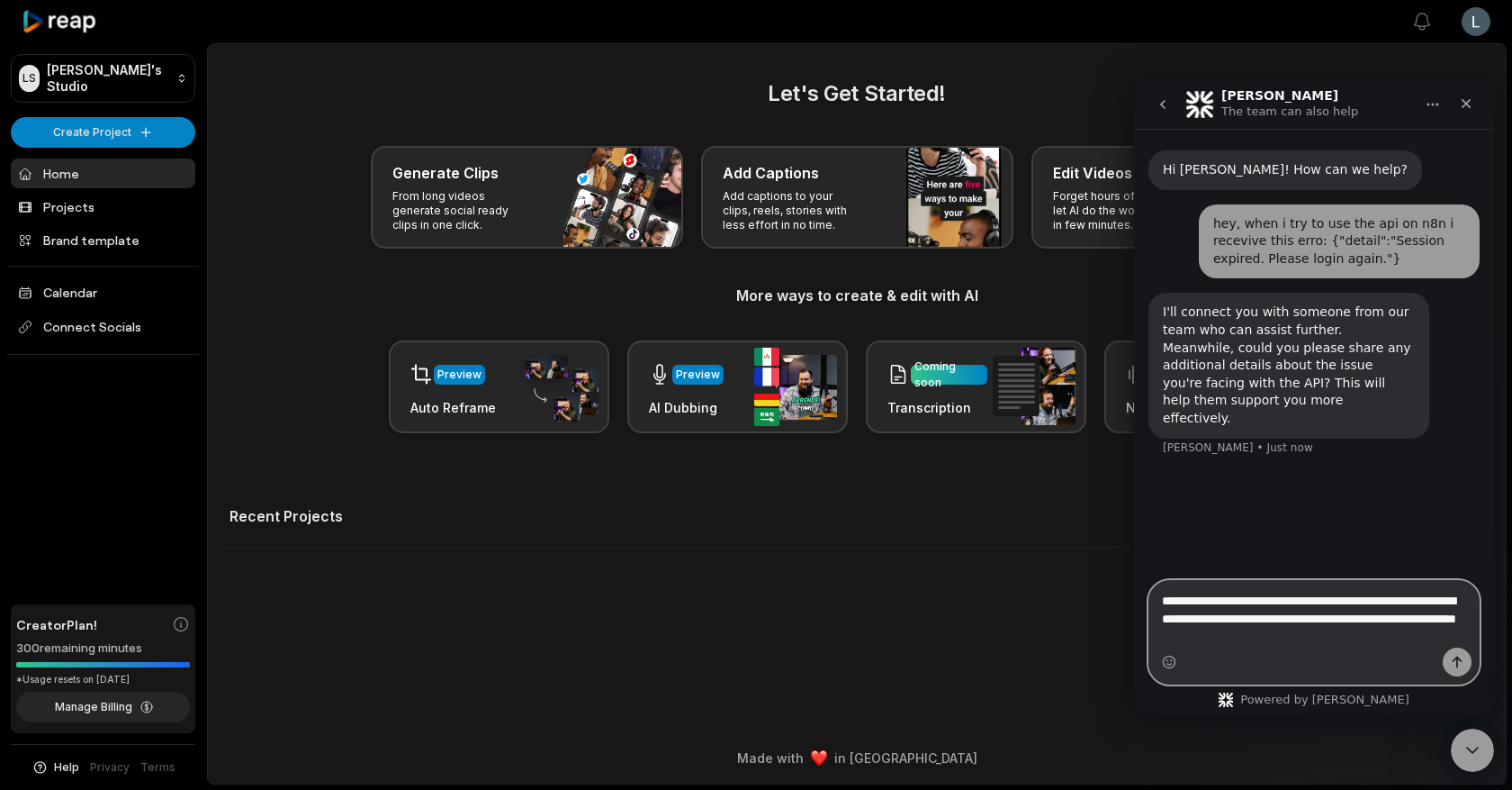
paste textarea "**********"
type textarea "**********"
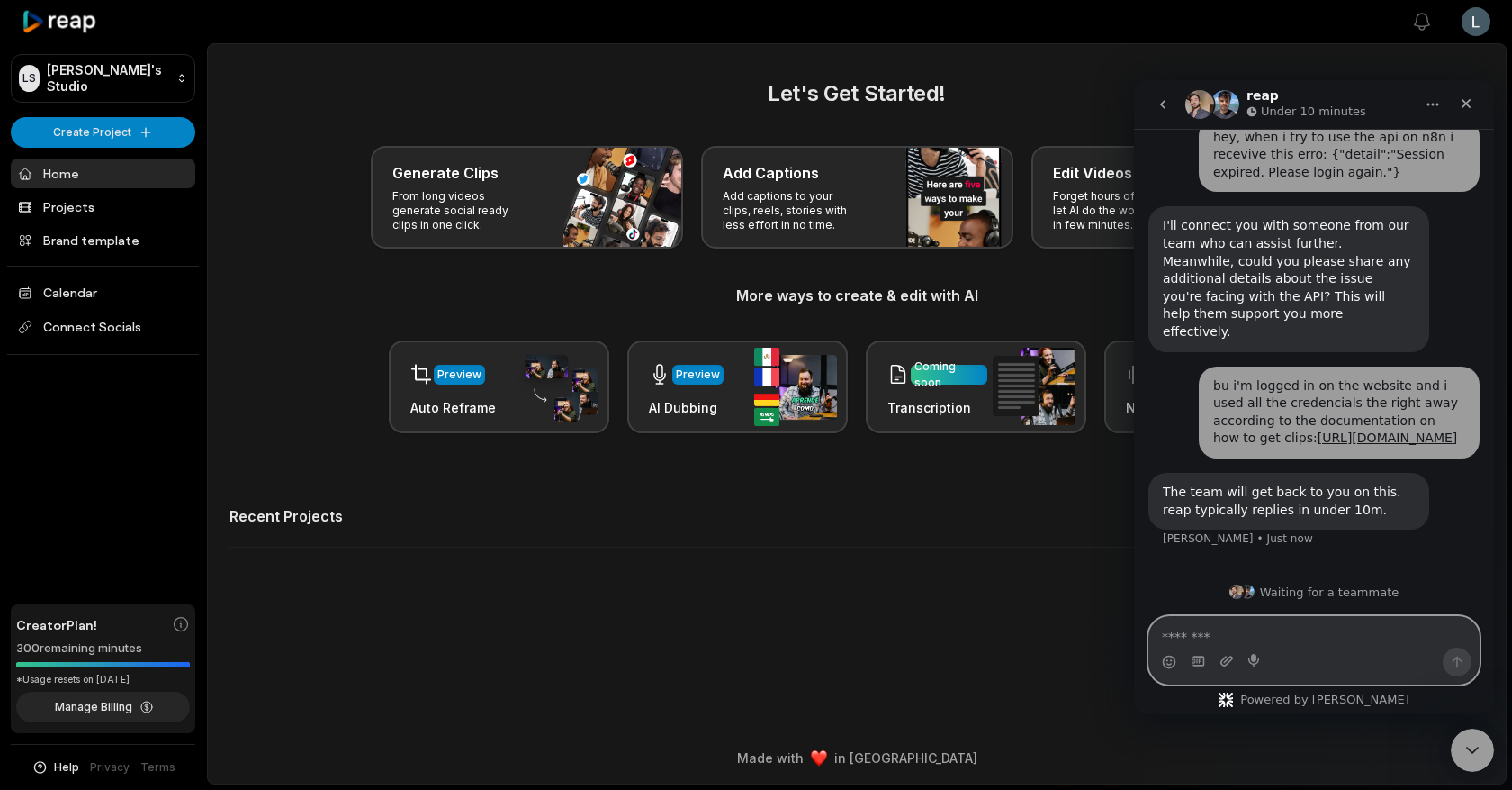
scroll to position [87, 0]
click at [1484, 25] on html "[PERSON_NAME] Studio Create Project Home Projects Brand template Calendar Conne…" at bounding box center [756, 395] width 1512 height 790
click at [1164, 110] on icon "go back" at bounding box center [1163, 104] width 14 height 14
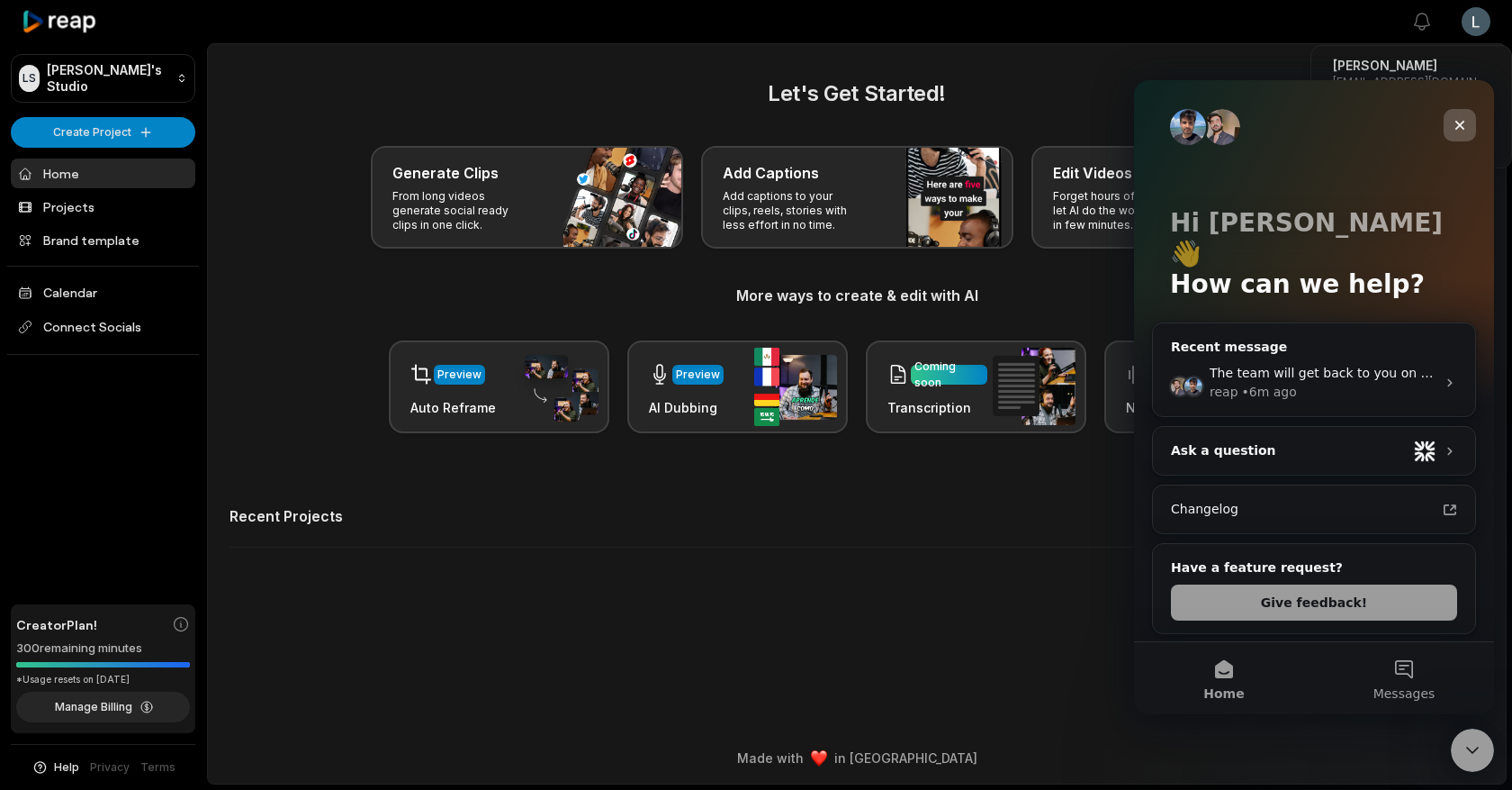
scroll to position [0, 0]
click at [1234, 350] on div "The team will get back to you on this. reap typically replies in under 10m. rea…" at bounding box center [1314, 382] width 322 height 67
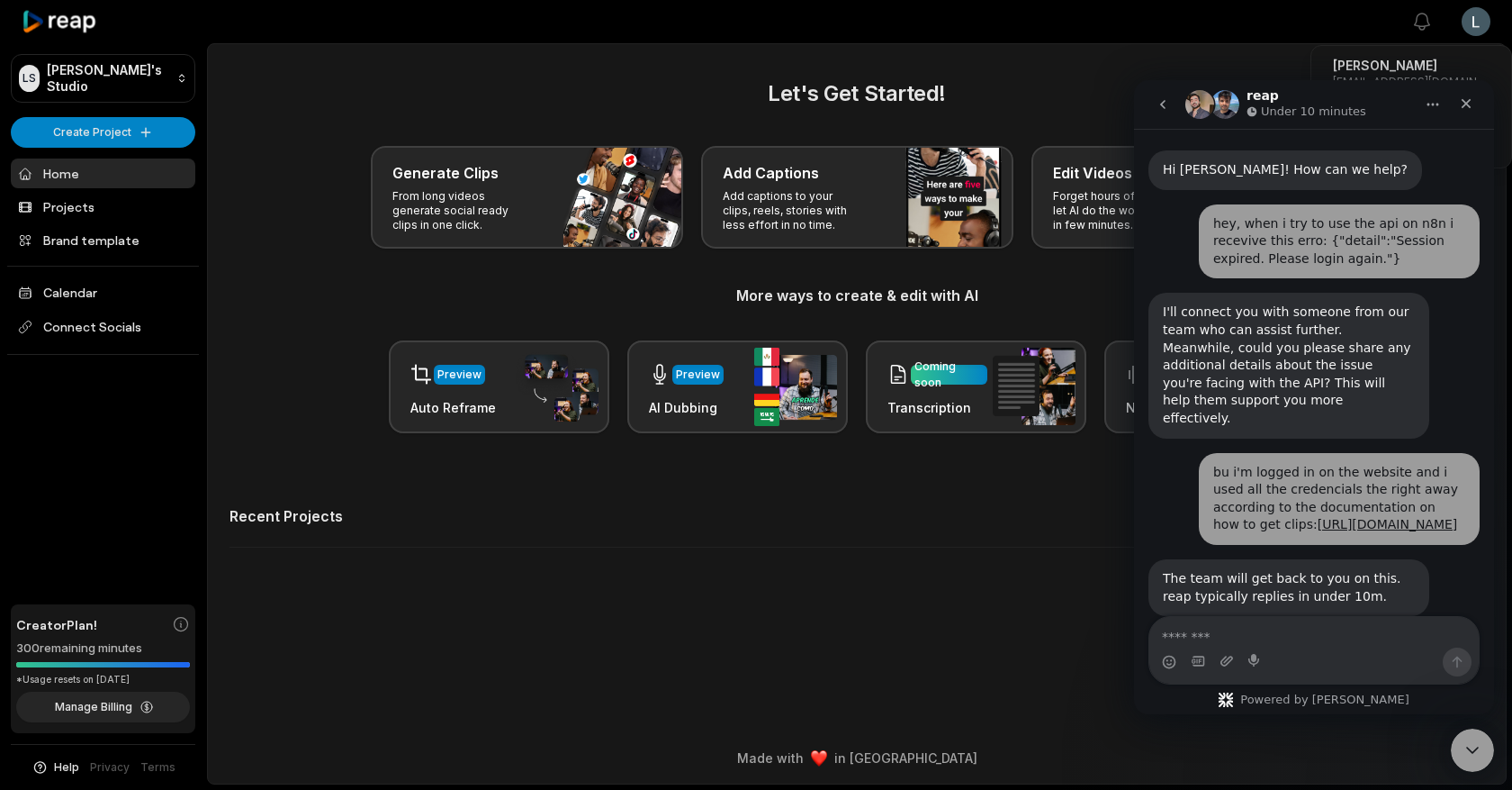
scroll to position [87, 0]
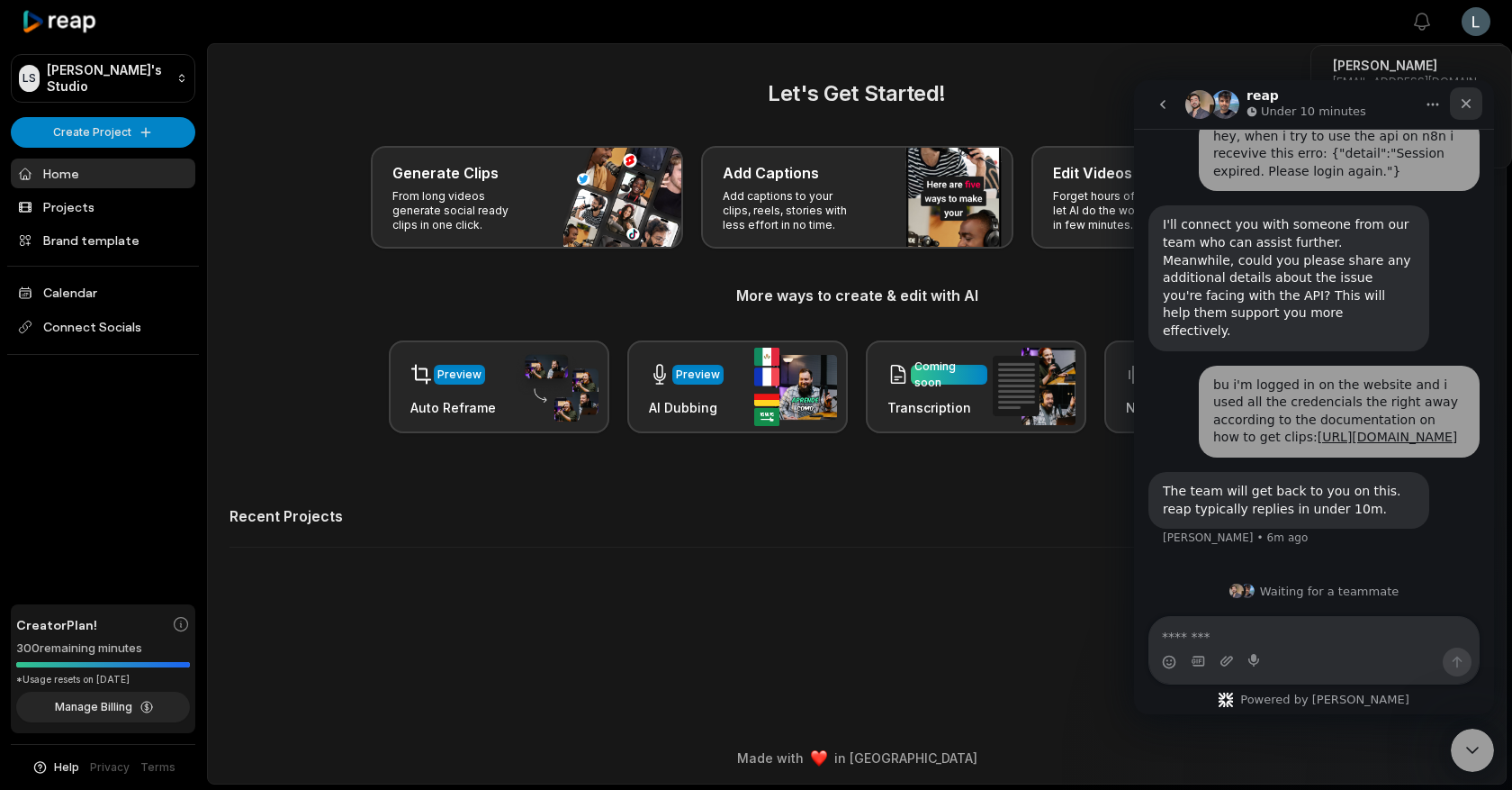
click at [1471, 106] on icon "Close" at bounding box center [1466, 103] width 14 height 14
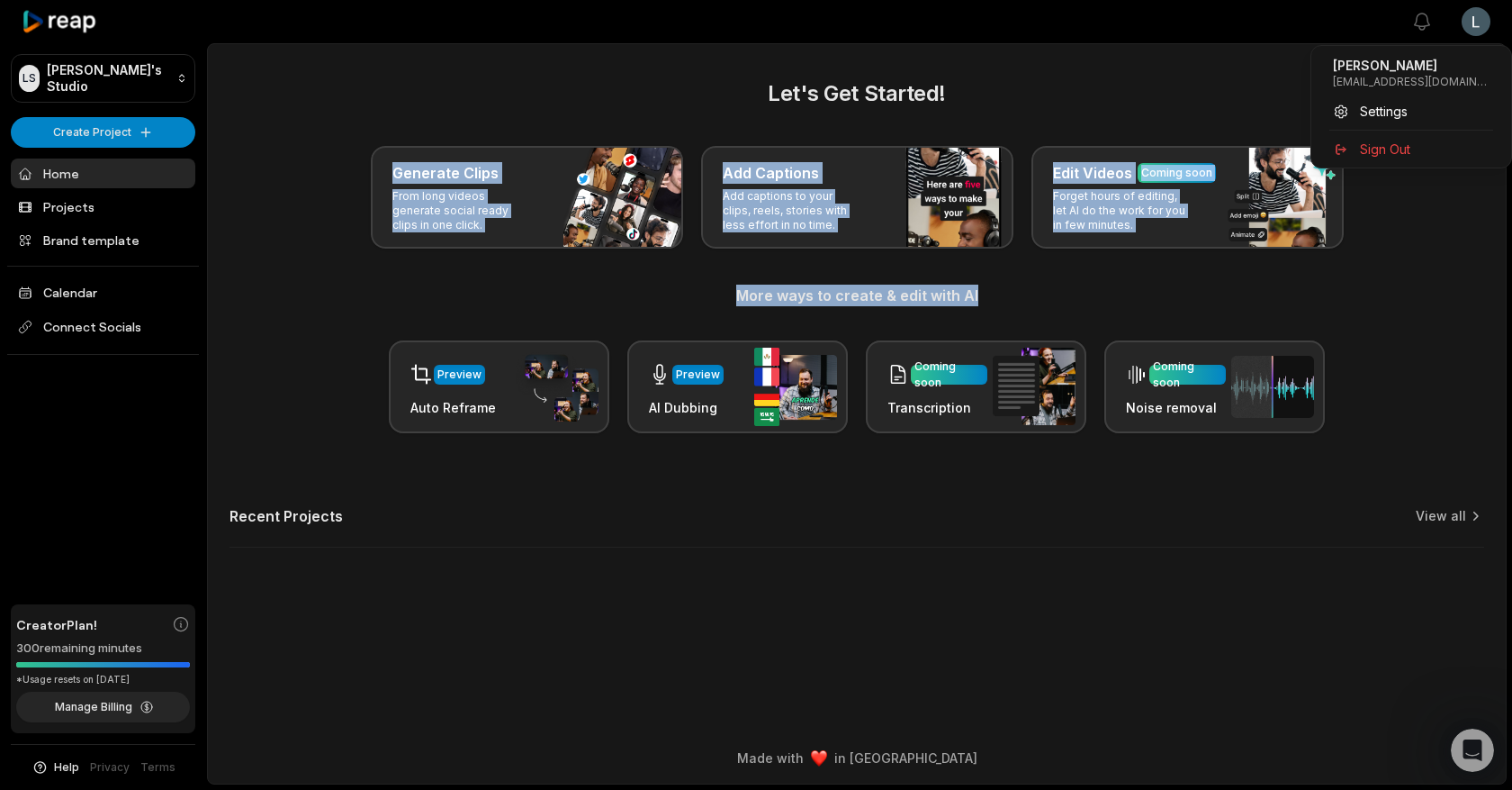
click at [1361, 168] on div "Leonardo Dalossi leonardodalossi@dorscodingschool.com Settings Sign Out" at bounding box center [1411, 107] width 201 height 124
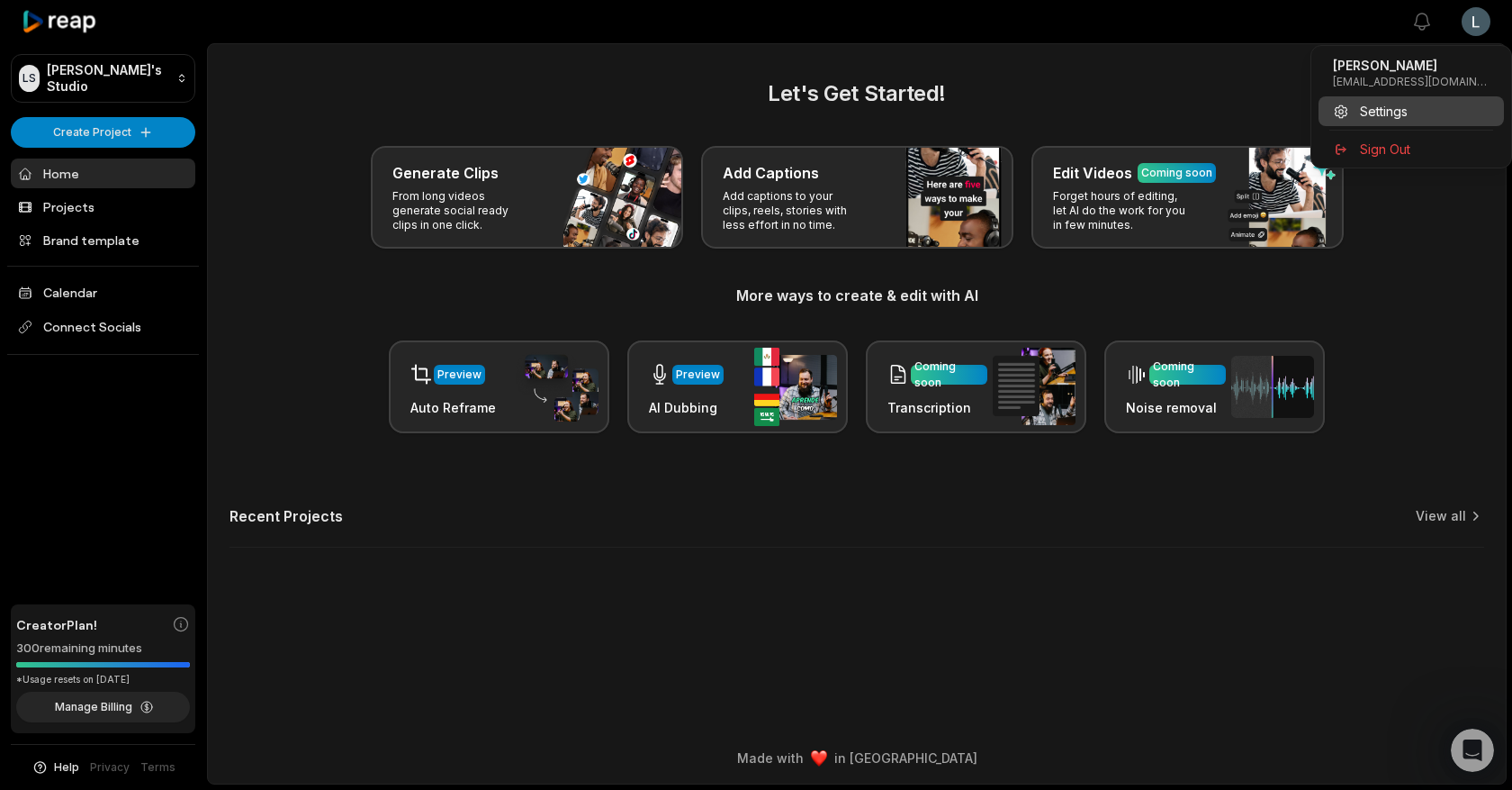
click at [1377, 119] on span "Settings" at bounding box center [1384, 112] width 48 height 19
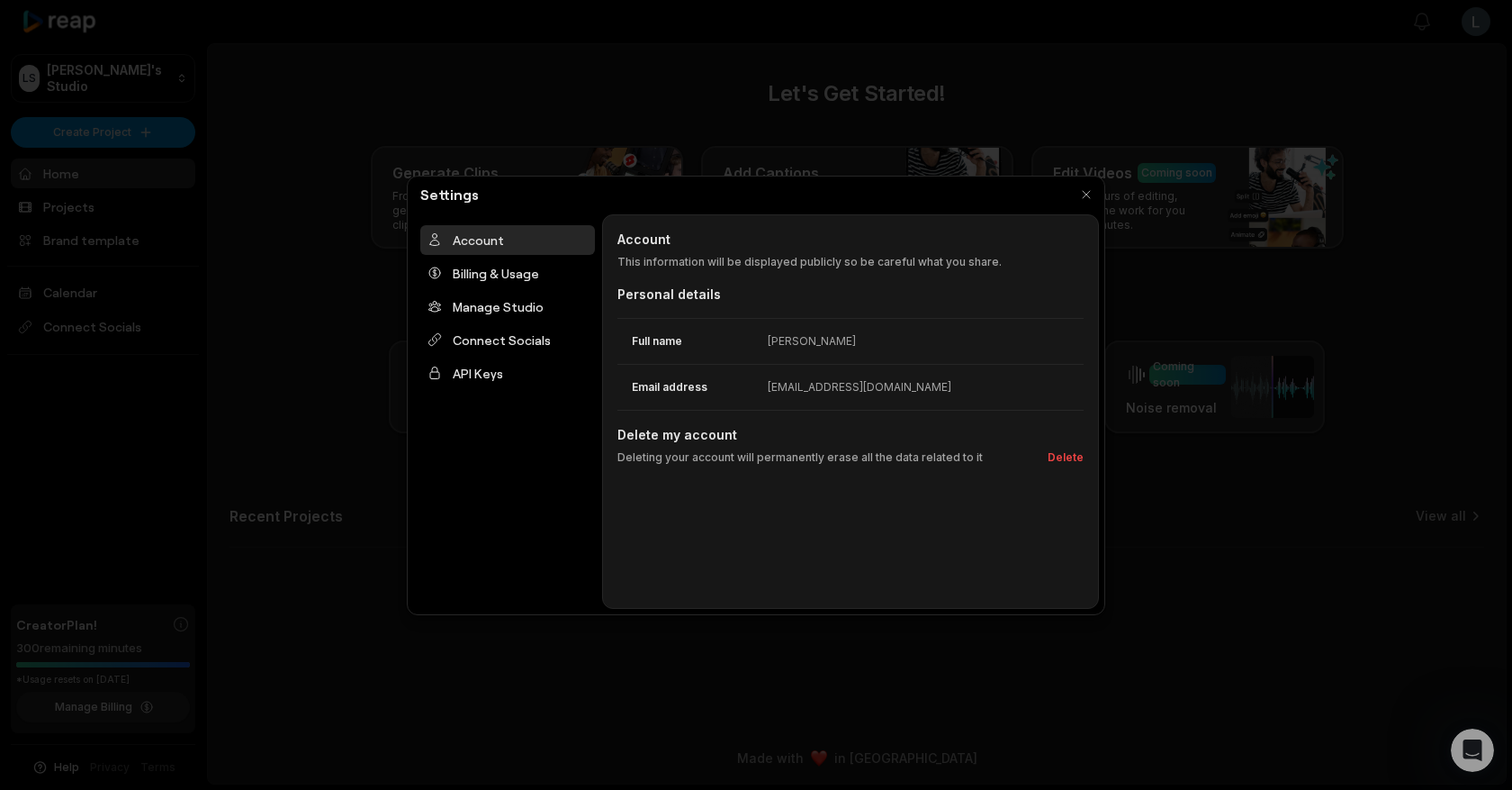
scroll to position [87, 0]
click at [1091, 196] on button "button" at bounding box center [1086, 194] width 25 height 25
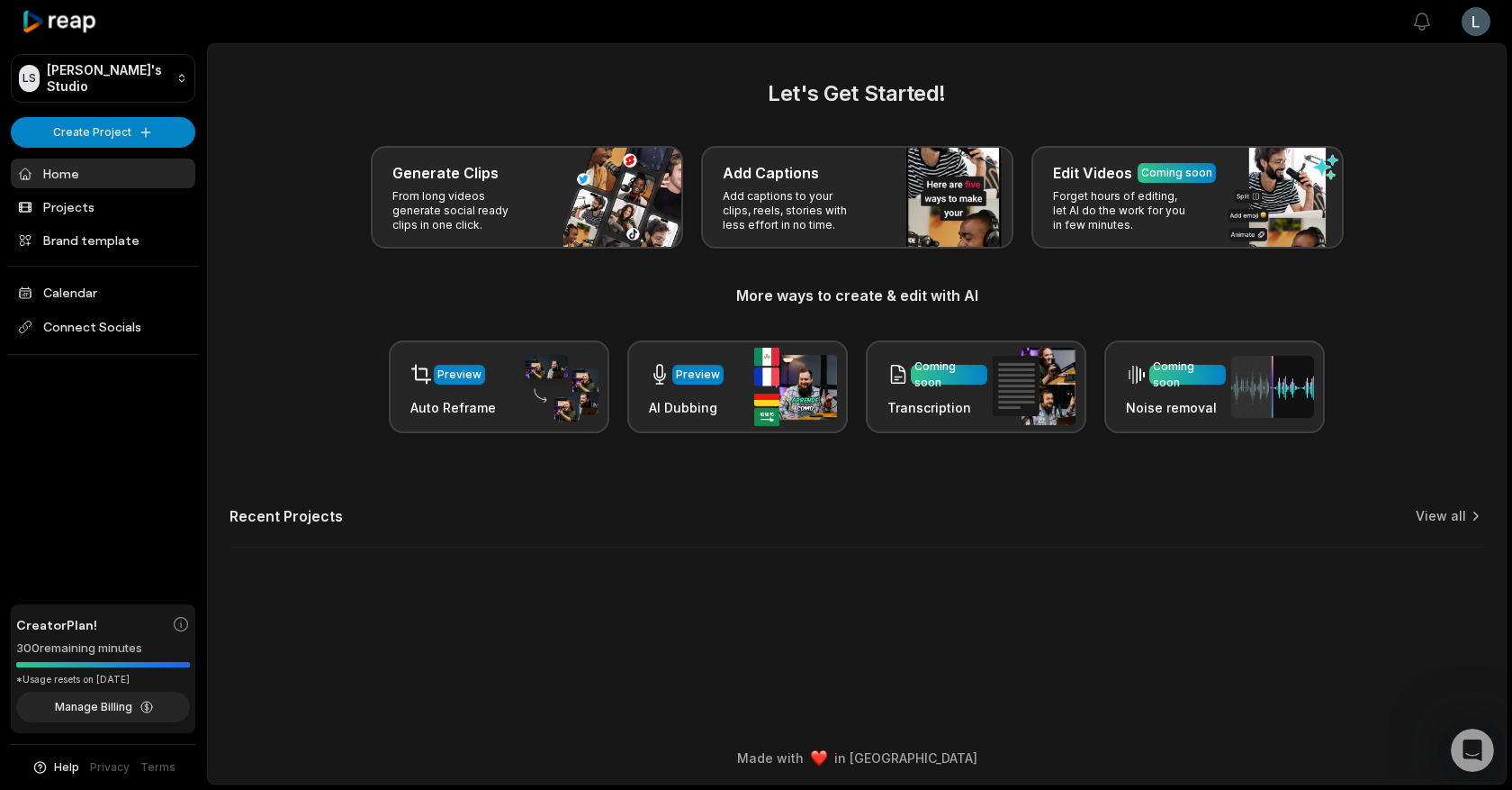
click at [1463, 14] on html "[PERSON_NAME] Studio Create Project Home Projects Brand template Calendar Conne…" at bounding box center [756, 395] width 1512 height 790
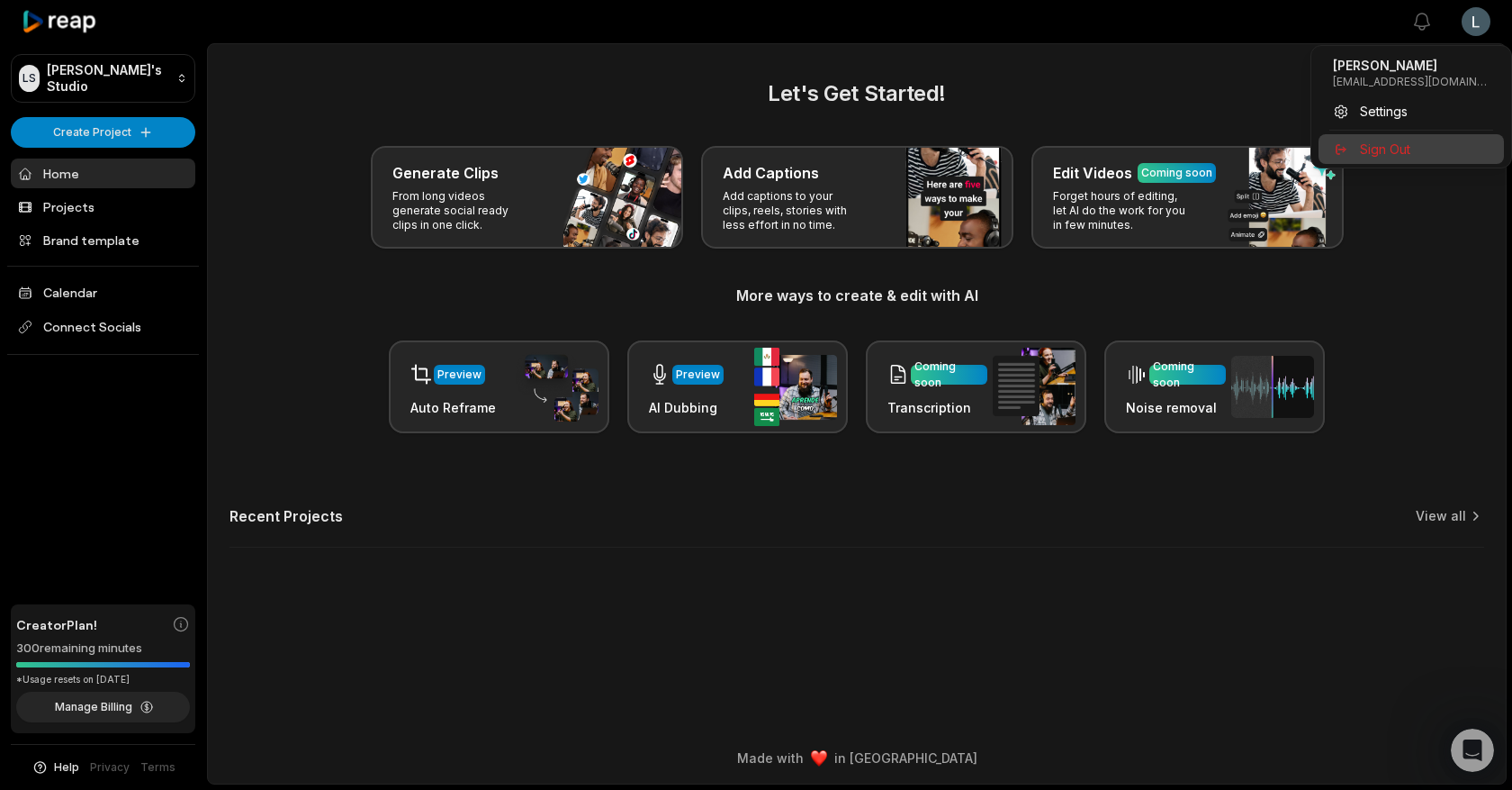
click at [1389, 145] on span "Sign Out" at bounding box center [1386, 149] width 51 height 19
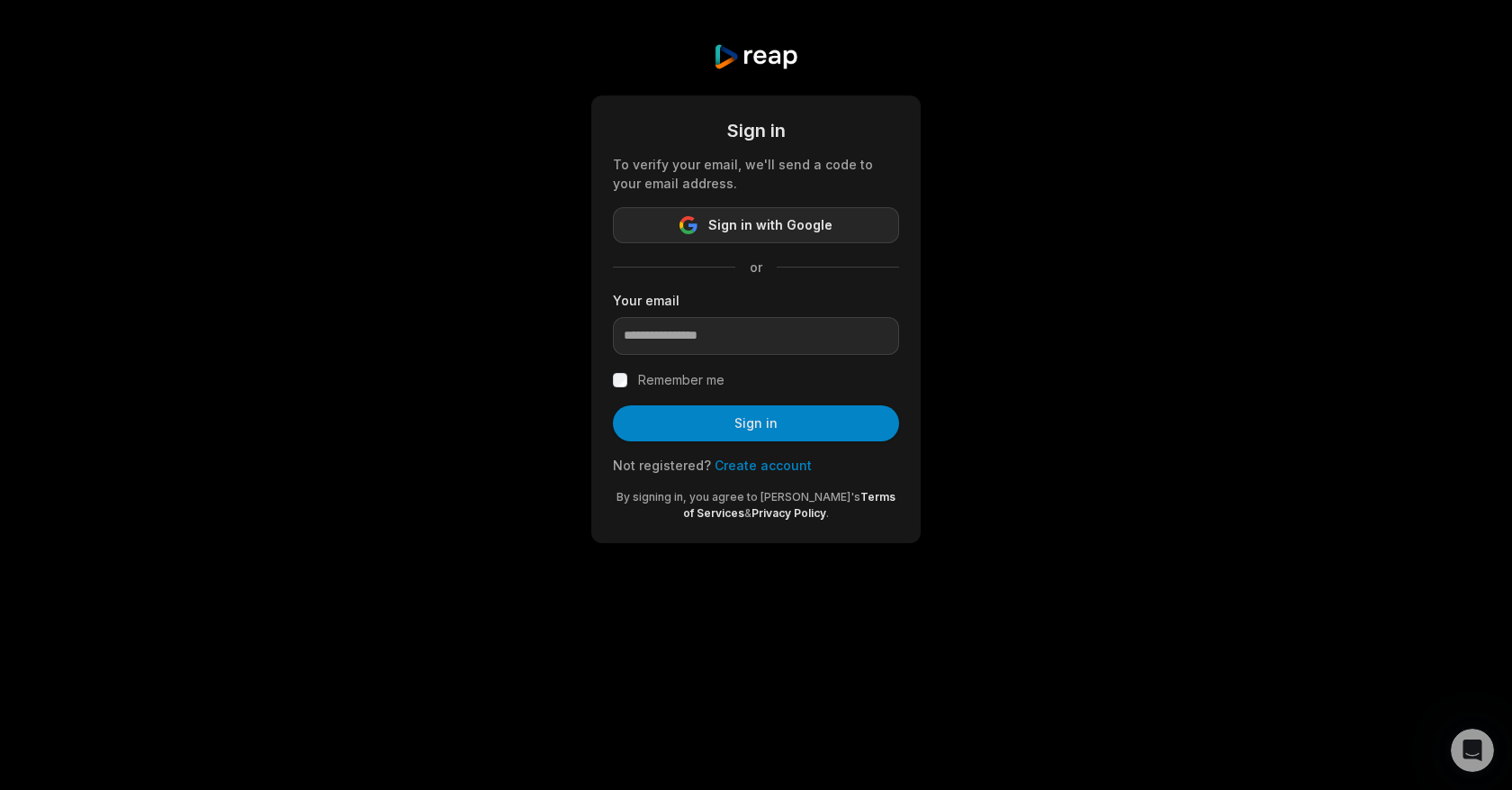
click at [705, 222] on button "Sign in with Google" at bounding box center [756, 225] width 287 height 36
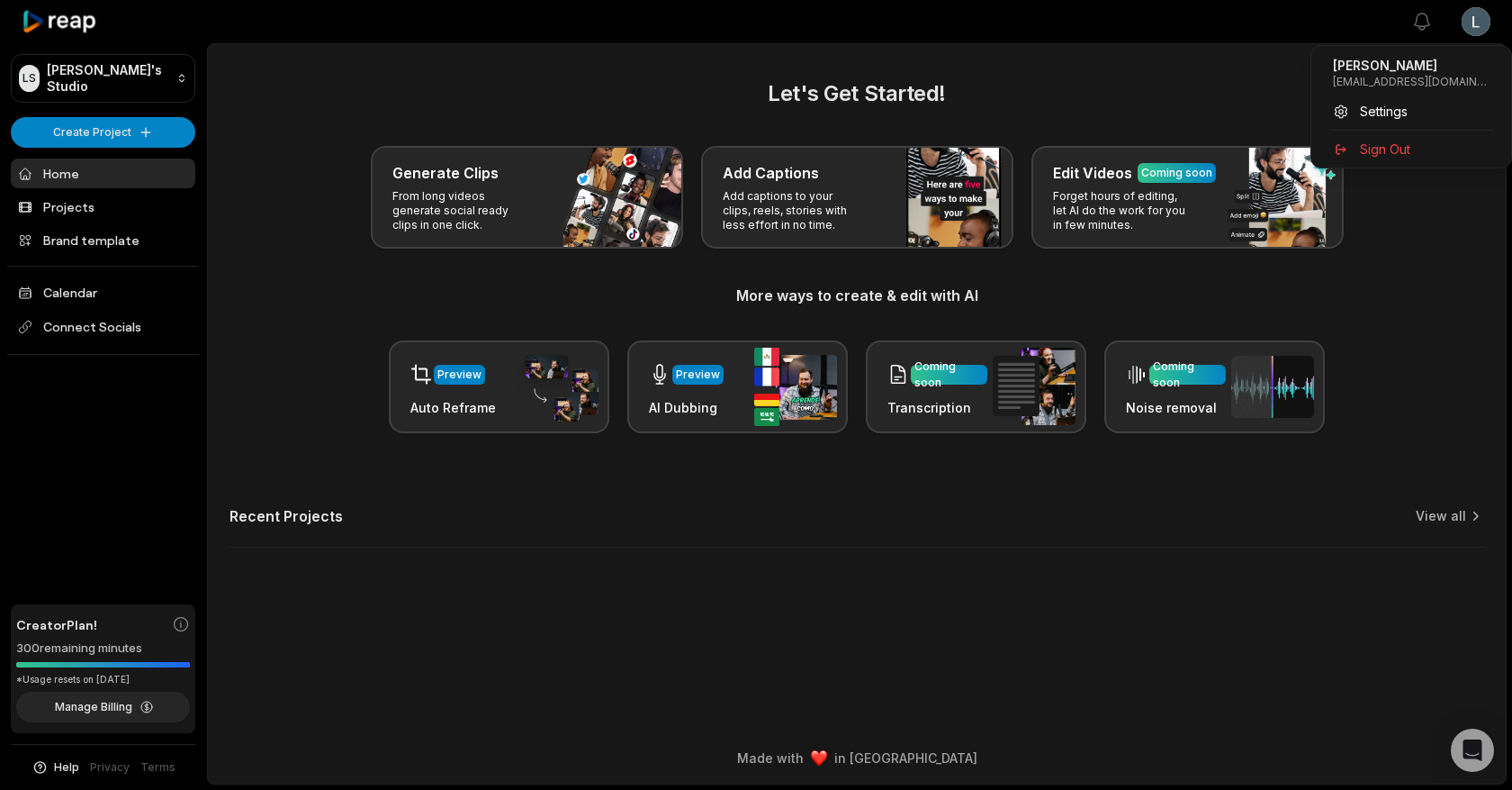
click at [1483, 33] on html "[PERSON_NAME] Studio Create Project Home Projects Brand template Calendar Conne…" at bounding box center [756, 395] width 1512 height 790
click at [1414, 119] on div "Settings" at bounding box center [1412, 112] width 185 height 30
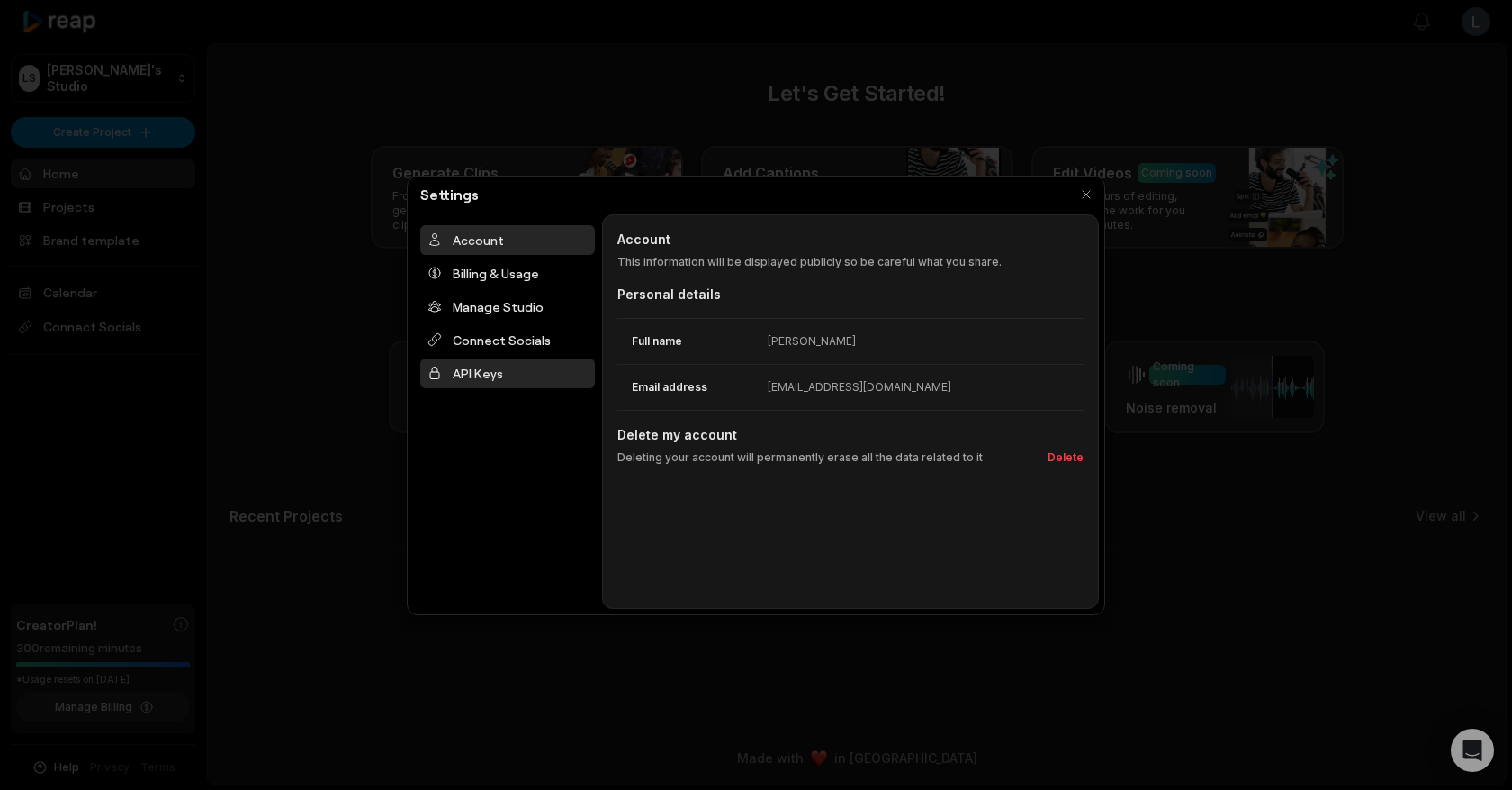
click at [452, 369] on div "API Keys" at bounding box center [508, 373] width 174 height 30
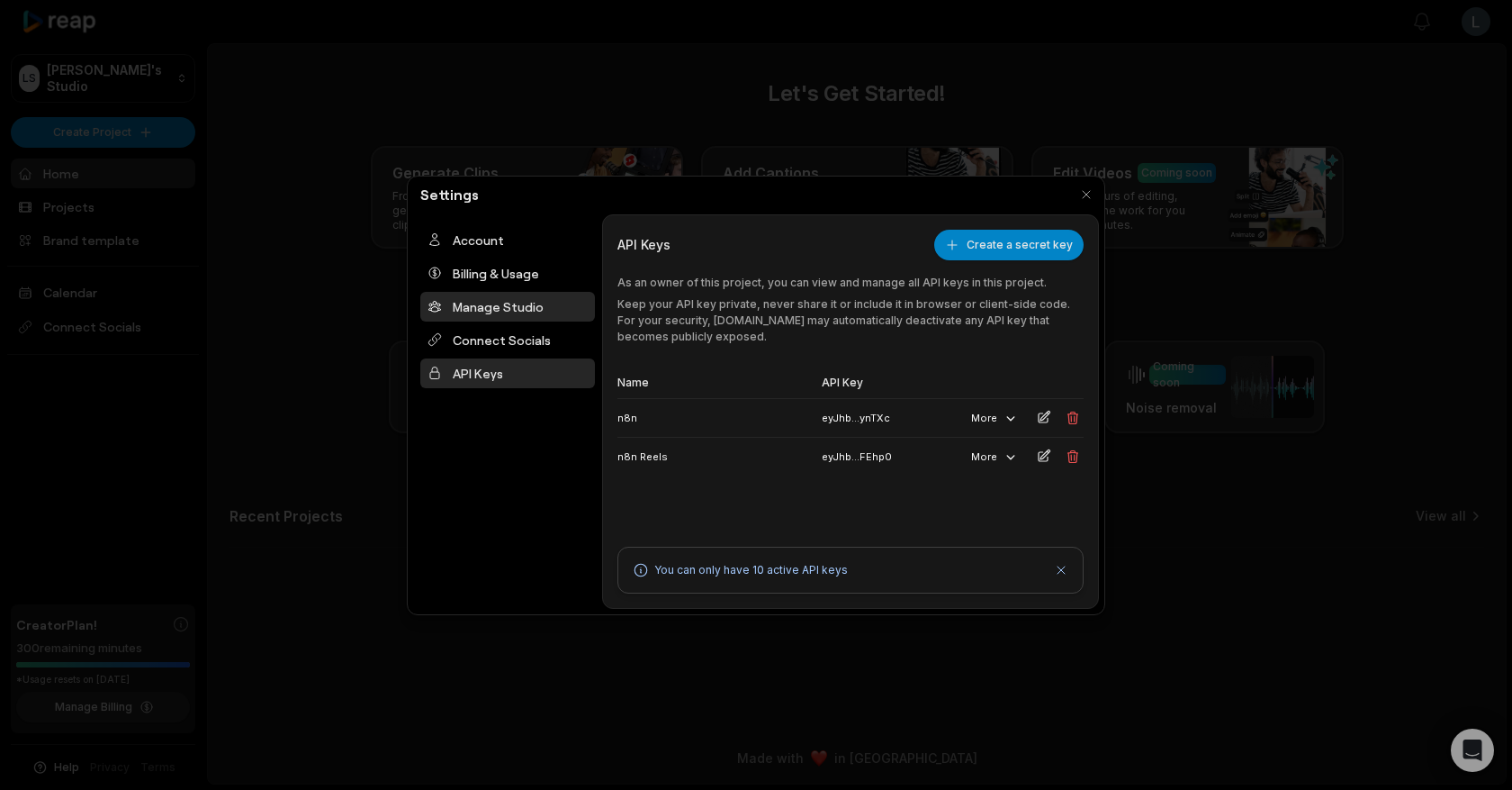
click at [523, 314] on div "Manage Studio" at bounding box center [508, 306] width 174 height 30
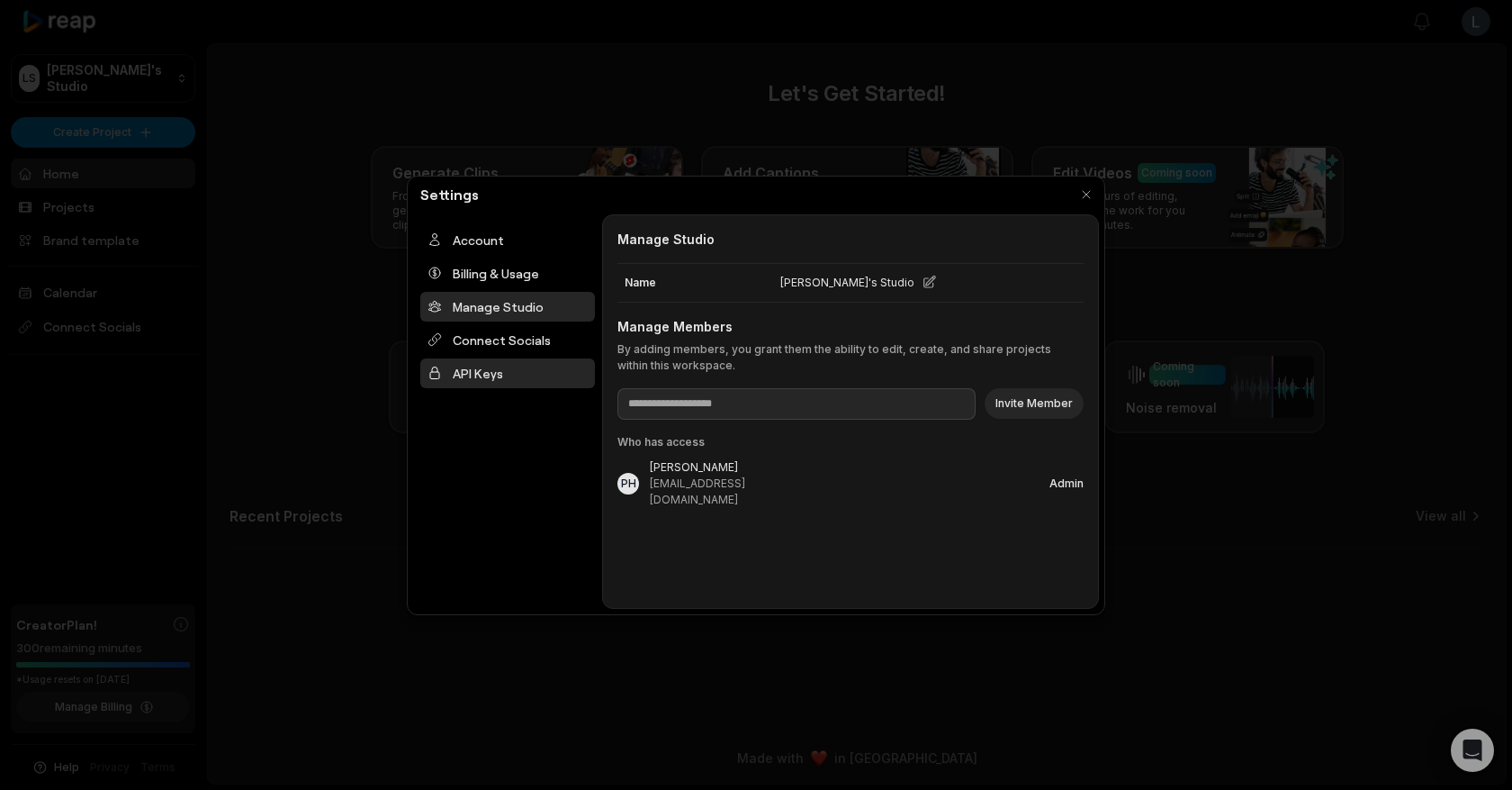
click at [499, 375] on div "API Keys" at bounding box center [508, 373] width 174 height 30
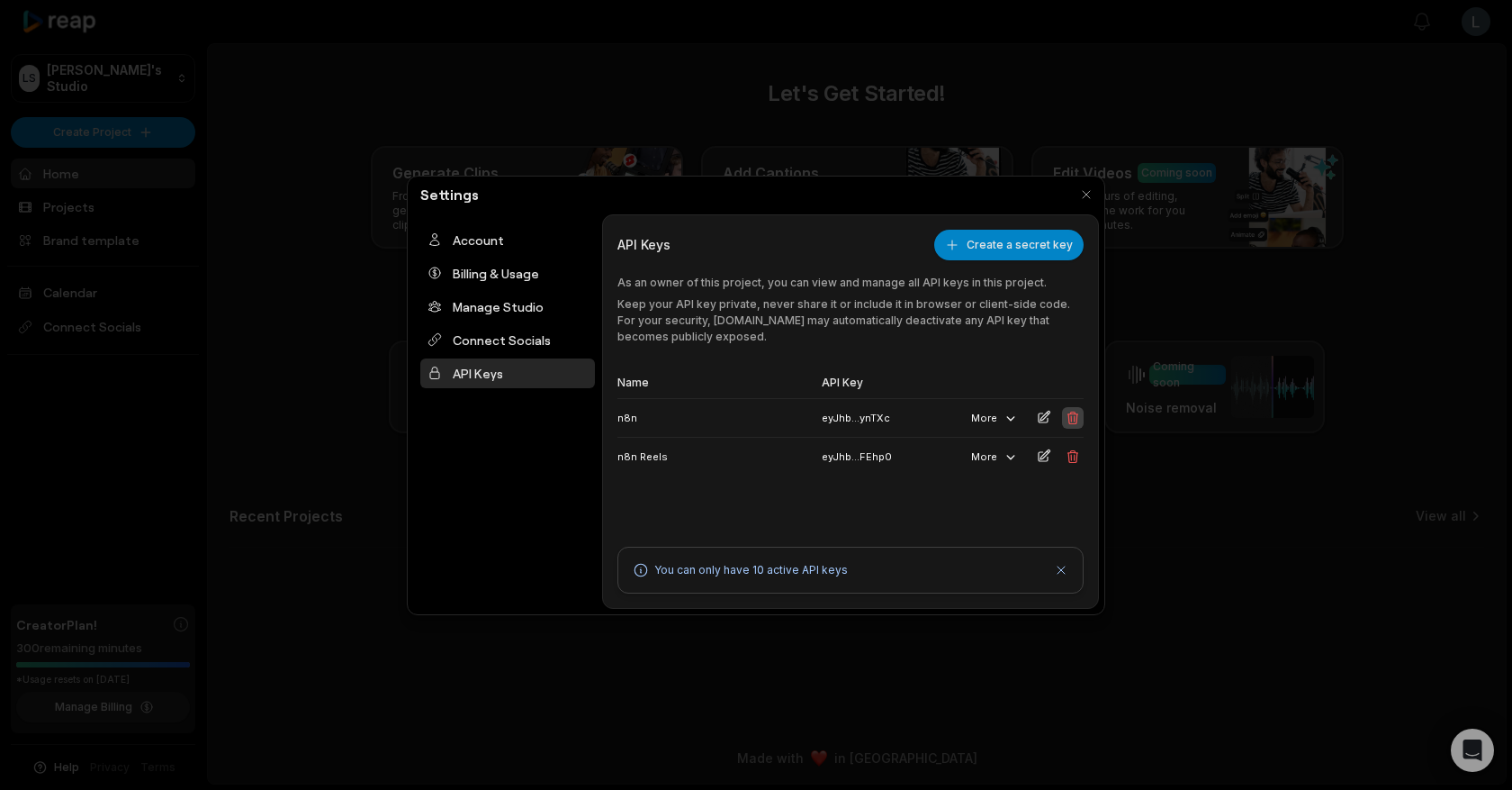
click at [1074, 425] on icon at bounding box center [1074, 418] width 10 height 11
click at [1078, 425] on button at bounding box center [1073, 417] width 22 height 22
click at [1077, 421] on div "Create an API key for automation Create a secret key" at bounding box center [851, 433] width 467 height 86
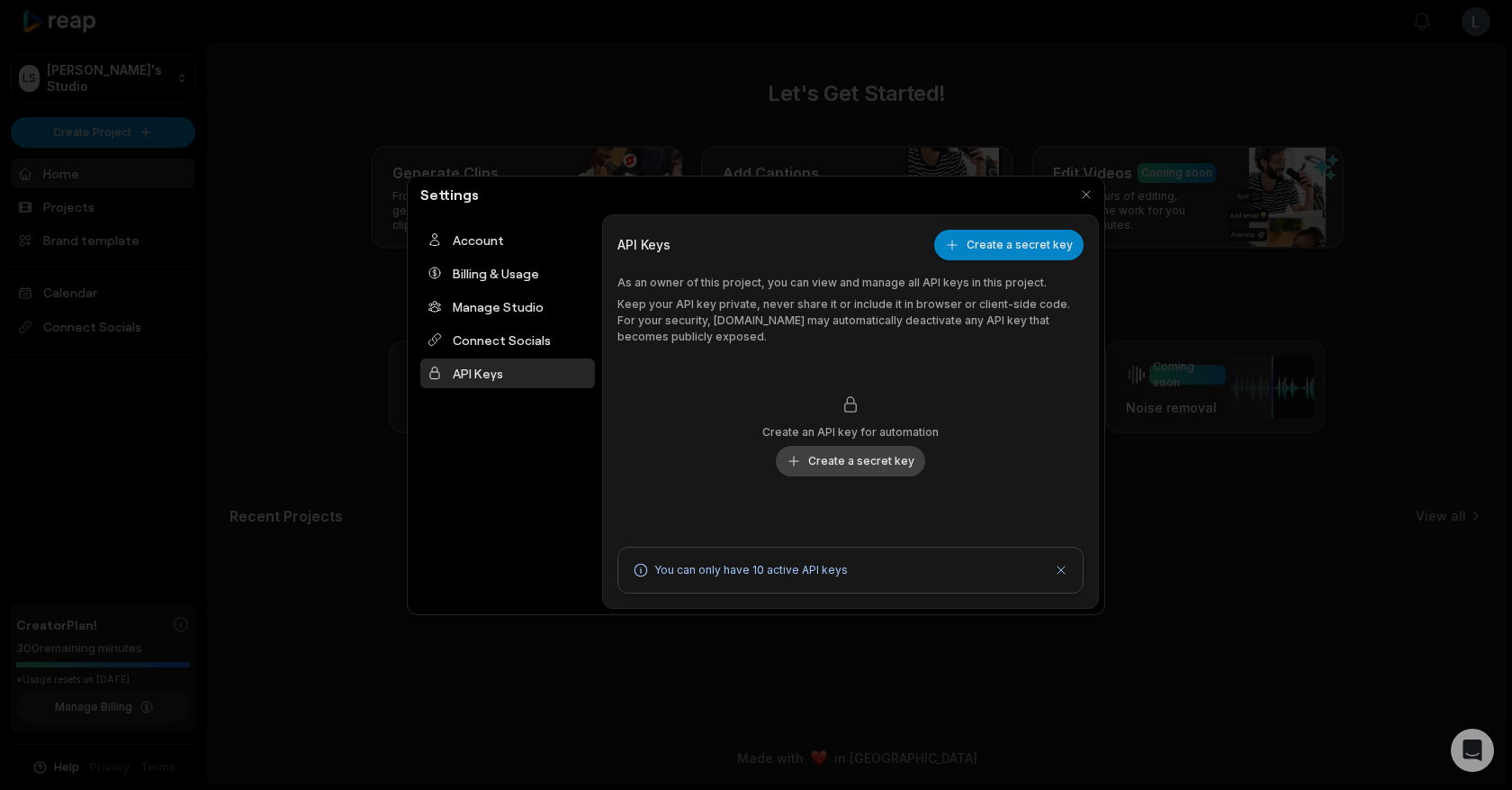
click at [869, 457] on button "Create a secret key" at bounding box center [851, 461] width 150 height 31
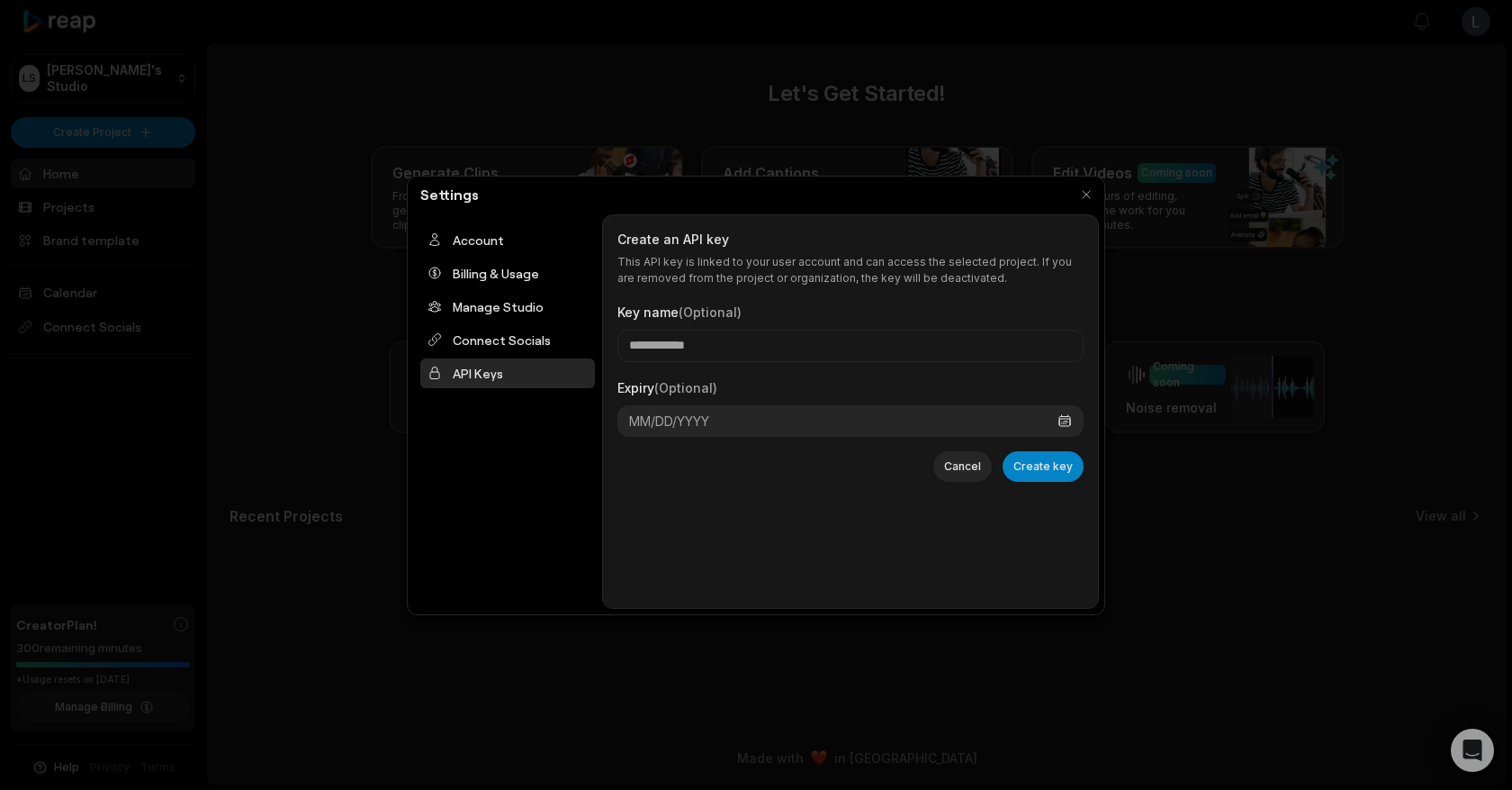
click at [739, 417] on button "MM/DD/YYYY" at bounding box center [851, 421] width 467 height 32
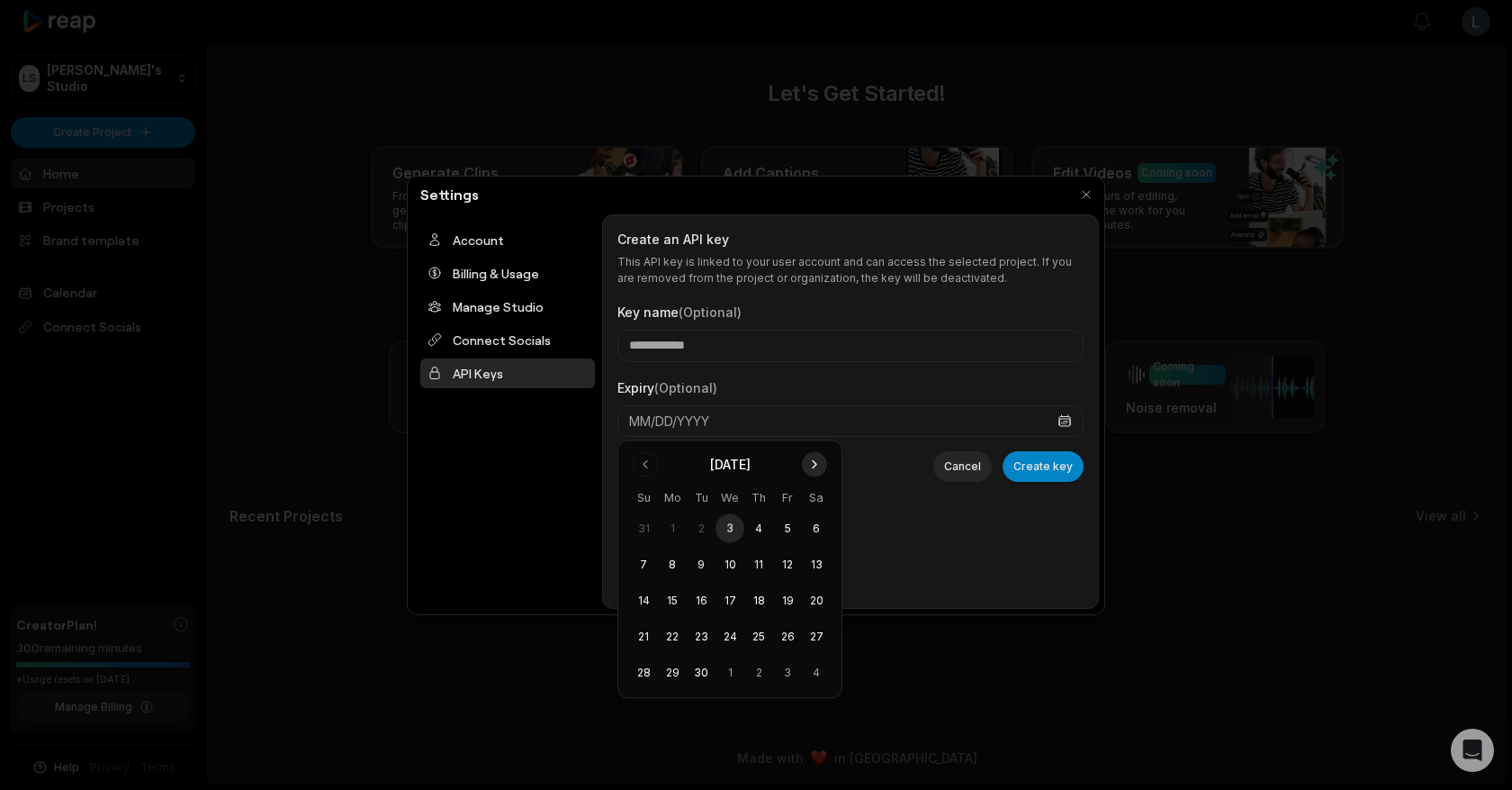
click at [815, 459] on button "Go to next month" at bounding box center [814, 464] width 25 height 25
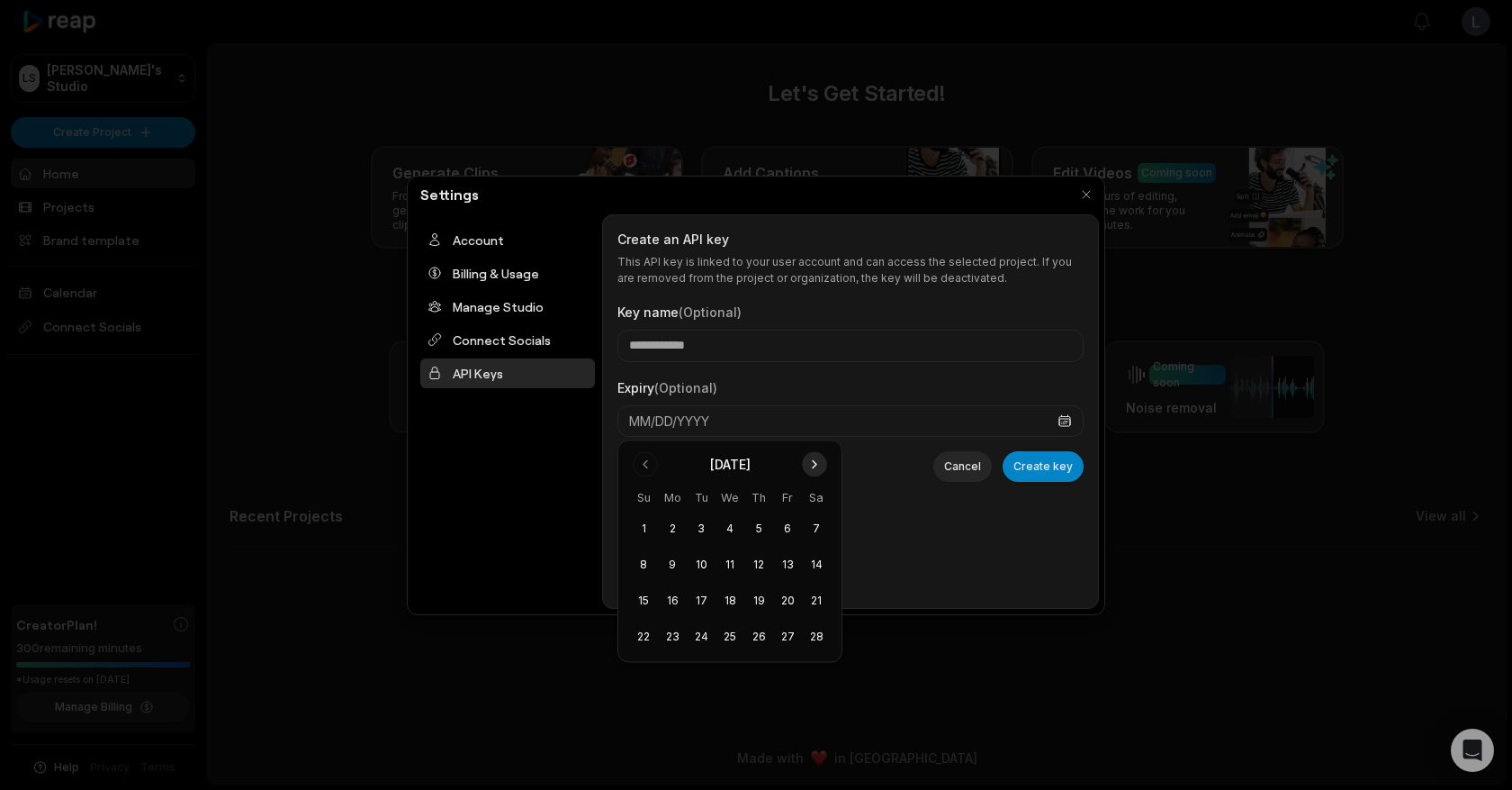
click at [815, 459] on button "Go to next month" at bounding box center [814, 464] width 25 height 25
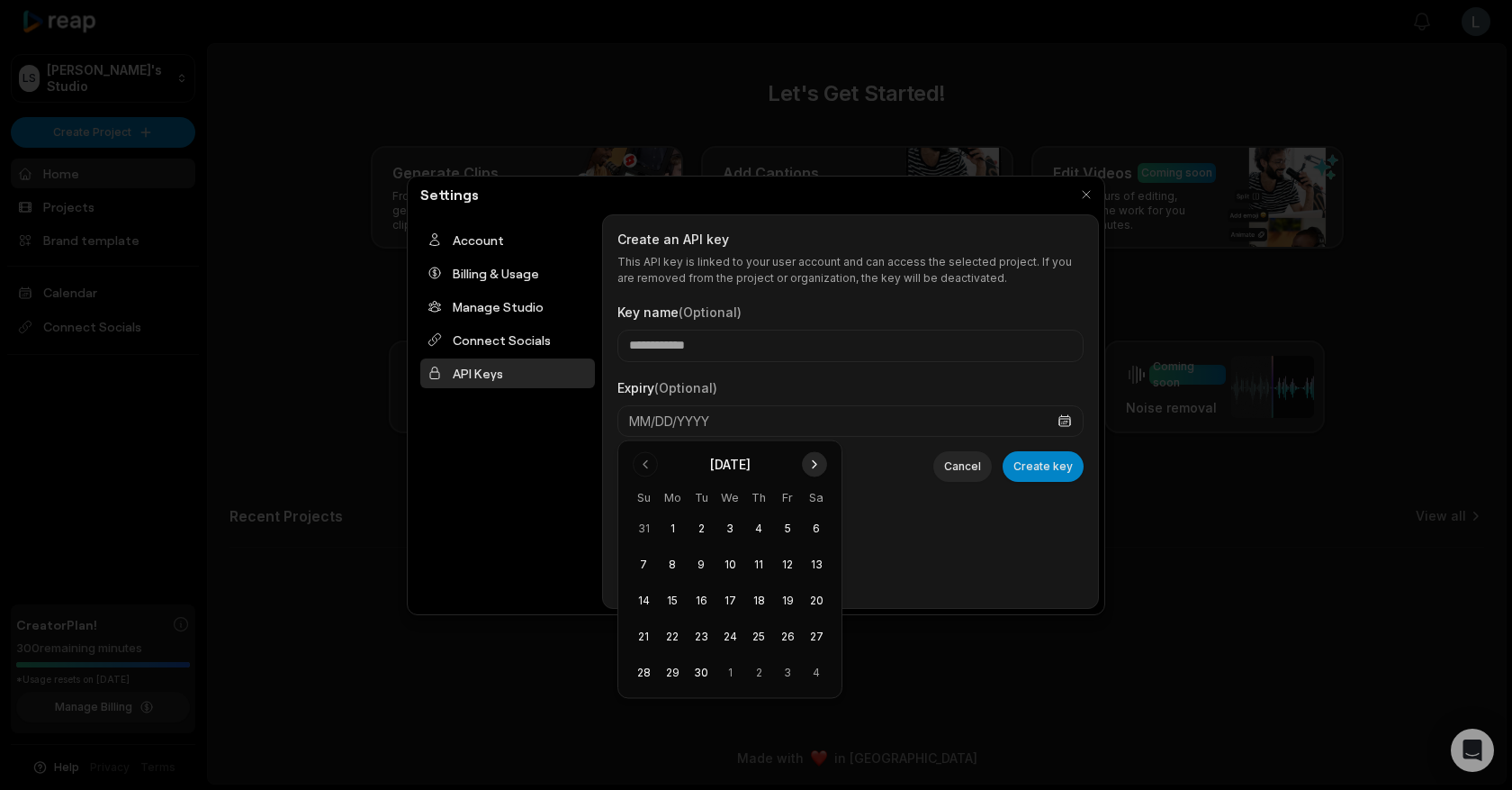
click at [815, 459] on button "Go to next month" at bounding box center [814, 464] width 25 height 25
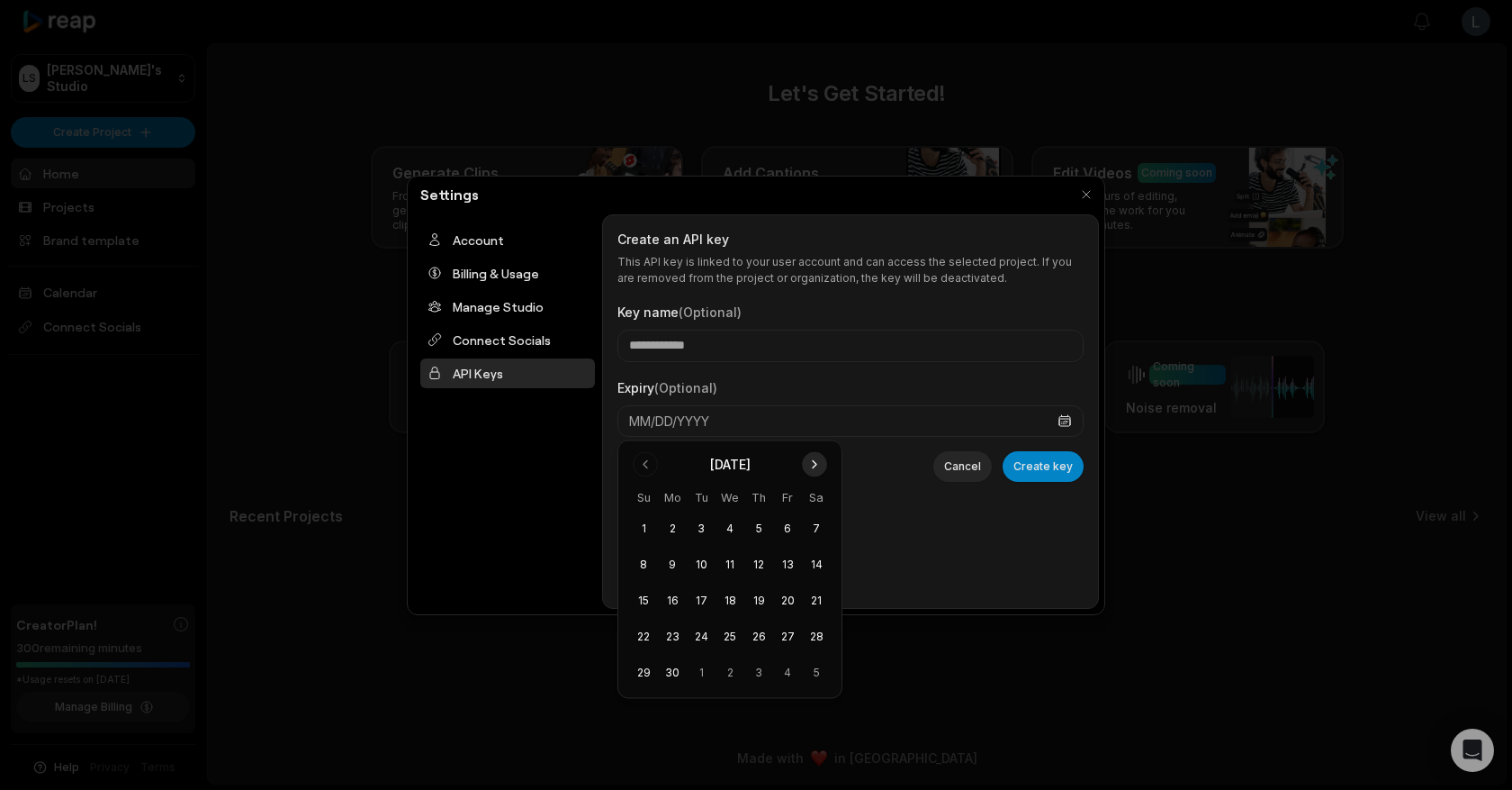
click at [815, 459] on button "Go to next month" at bounding box center [814, 464] width 25 height 25
click at [793, 663] on button "29" at bounding box center [787, 672] width 29 height 29
click at [879, 472] on div "Cancel Create key" at bounding box center [851, 466] width 467 height 31
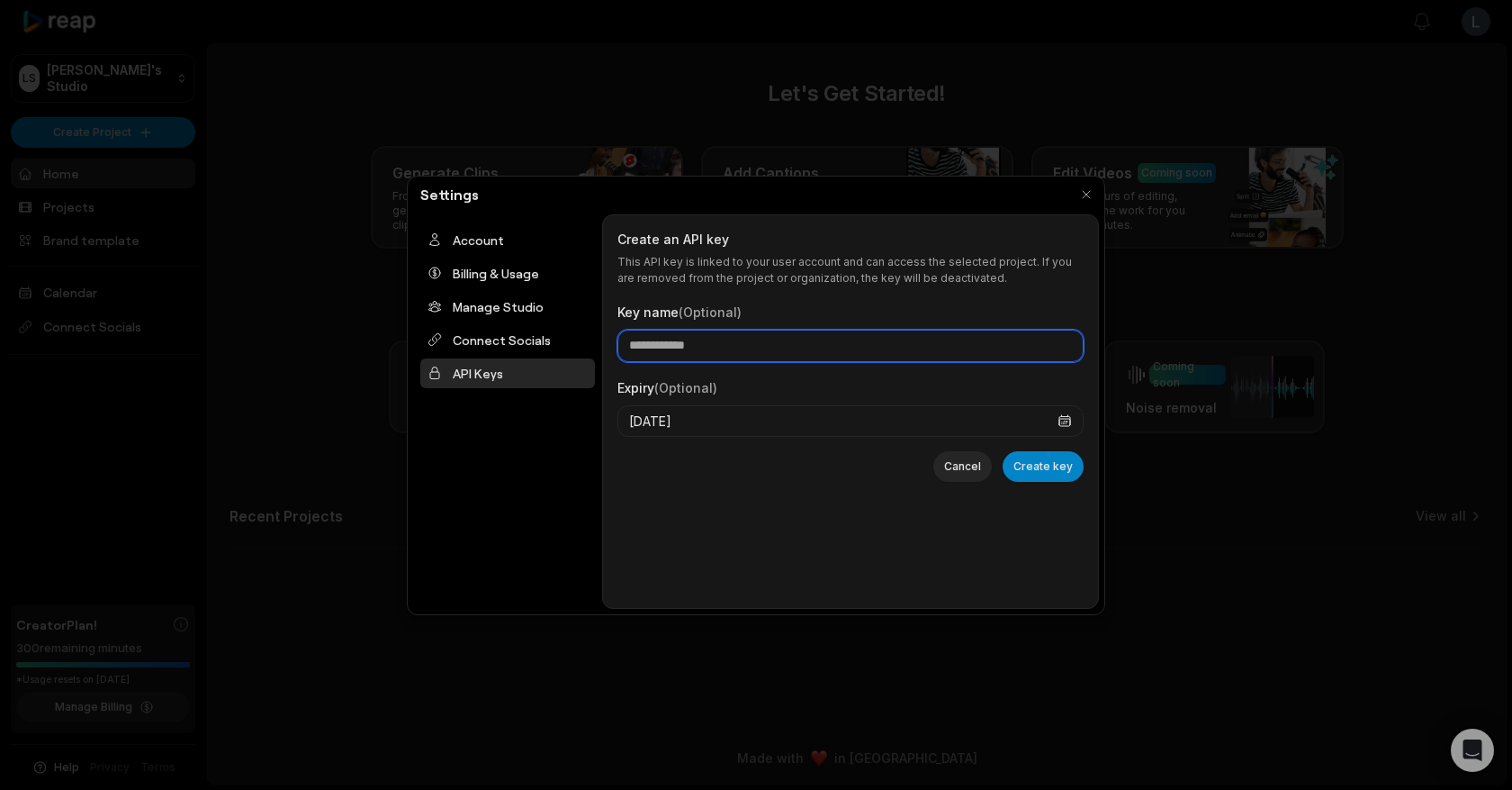
click at [723, 344] on input "Key name (Optional)" at bounding box center [851, 346] width 467 height 33
type input "*******"
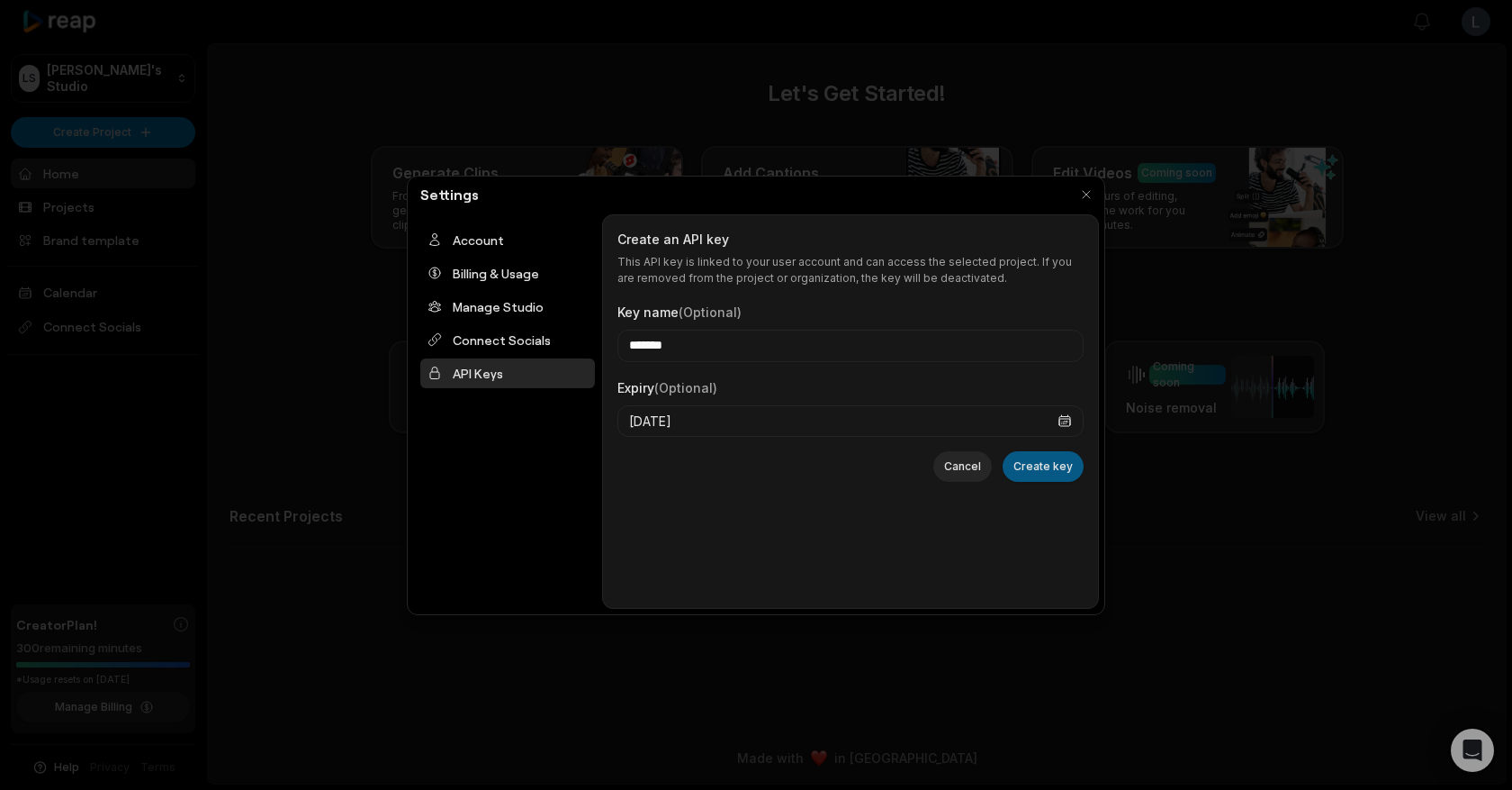
click at [1052, 476] on button "Create key" at bounding box center [1043, 466] width 81 height 31
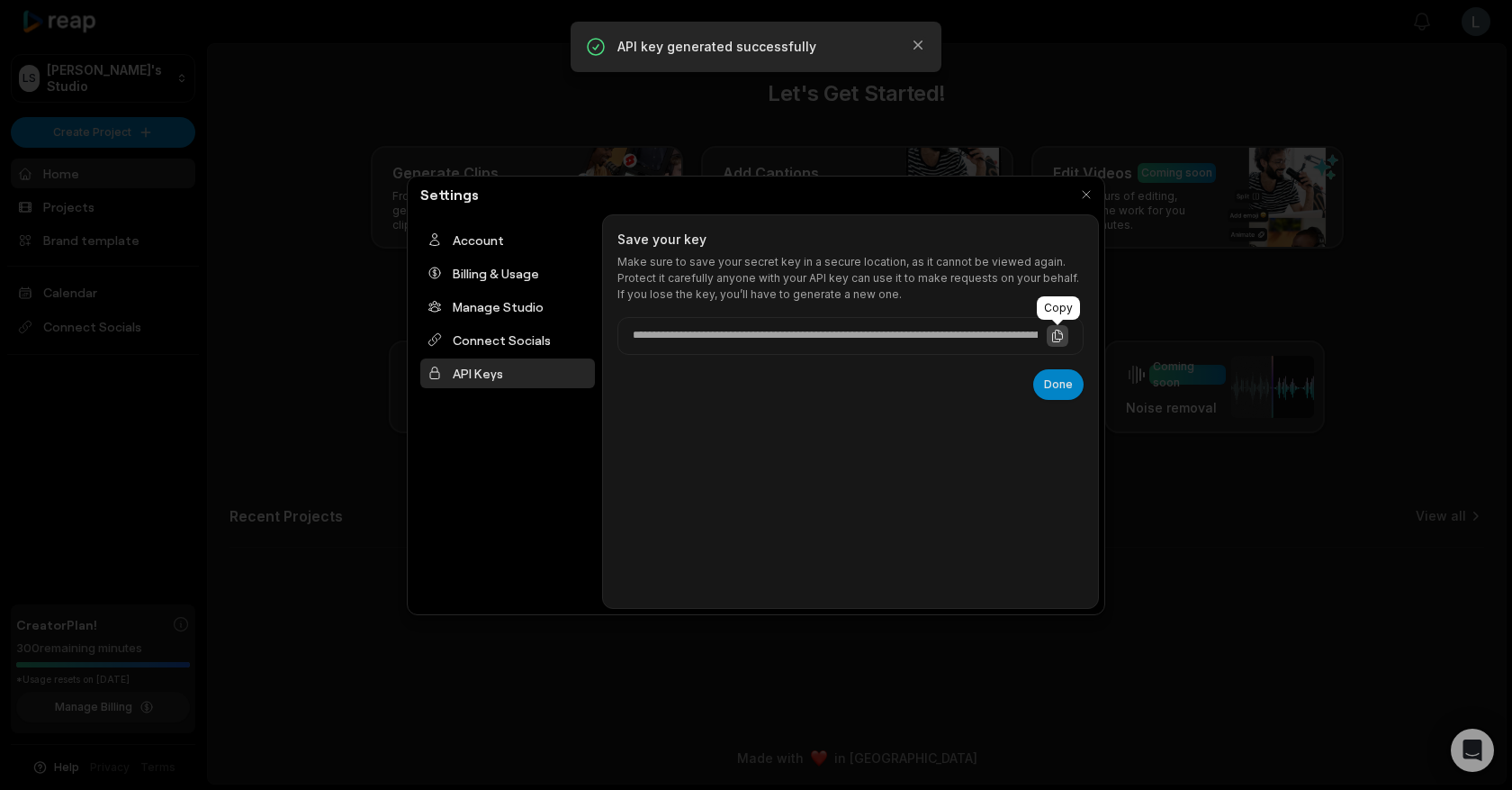
click at [1053, 333] on icon at bounding box center [1057, 335] width 14 height 14
click at [1054, 382] on button "Done" at bounding box center [1059, 384] width 51 height 31
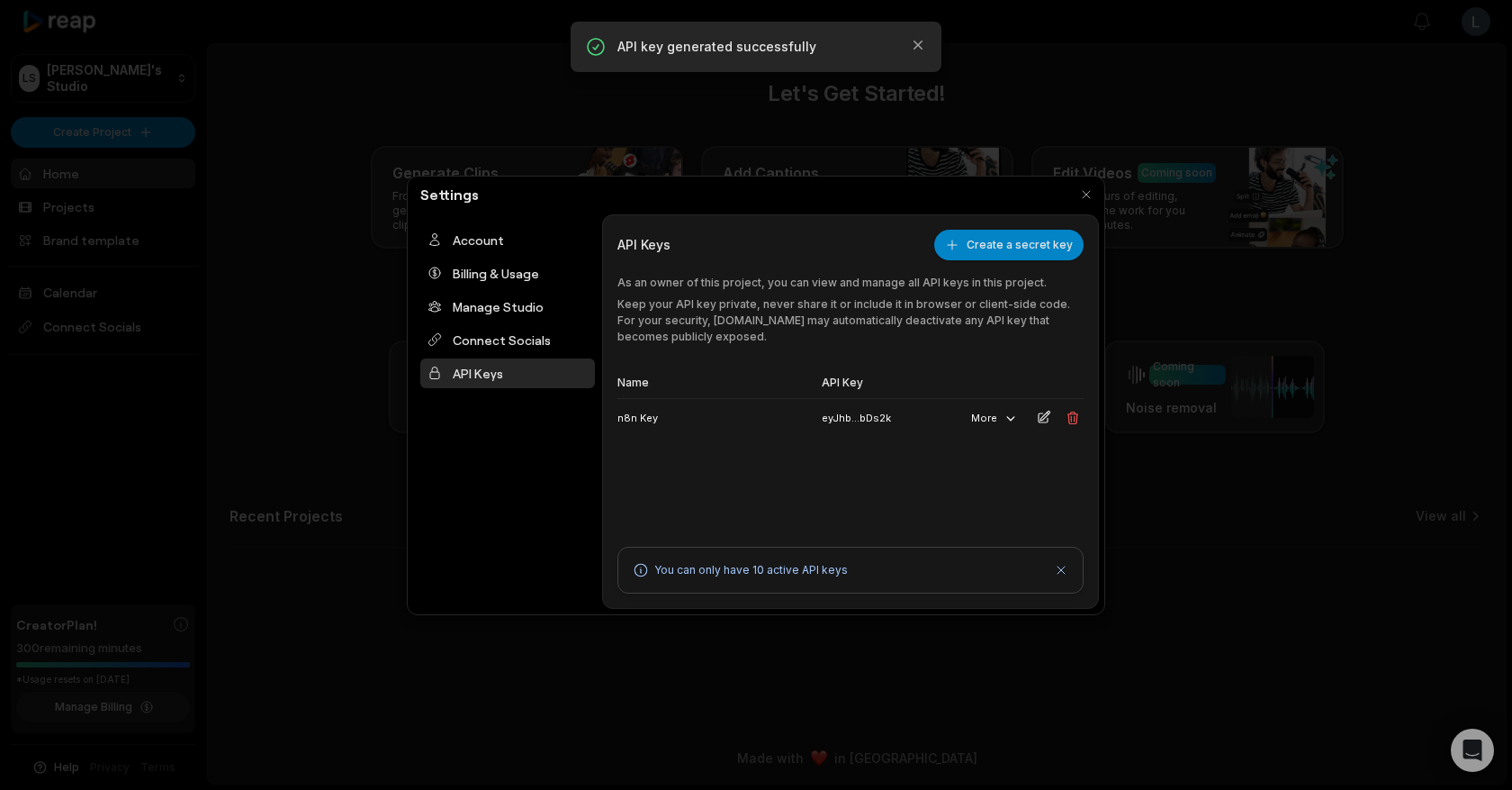
click at [1061, 559] on div "You can only have 10 active API keys" at bounding box center [851, 570] width 467 height 47
click at [1061, 586] on div "You can only have 10 active API keys" at bounding box center [851, 570] width 467 height 47
click at [1065, 570] on icon at bounding box center [1060, 570] width 14 height 14
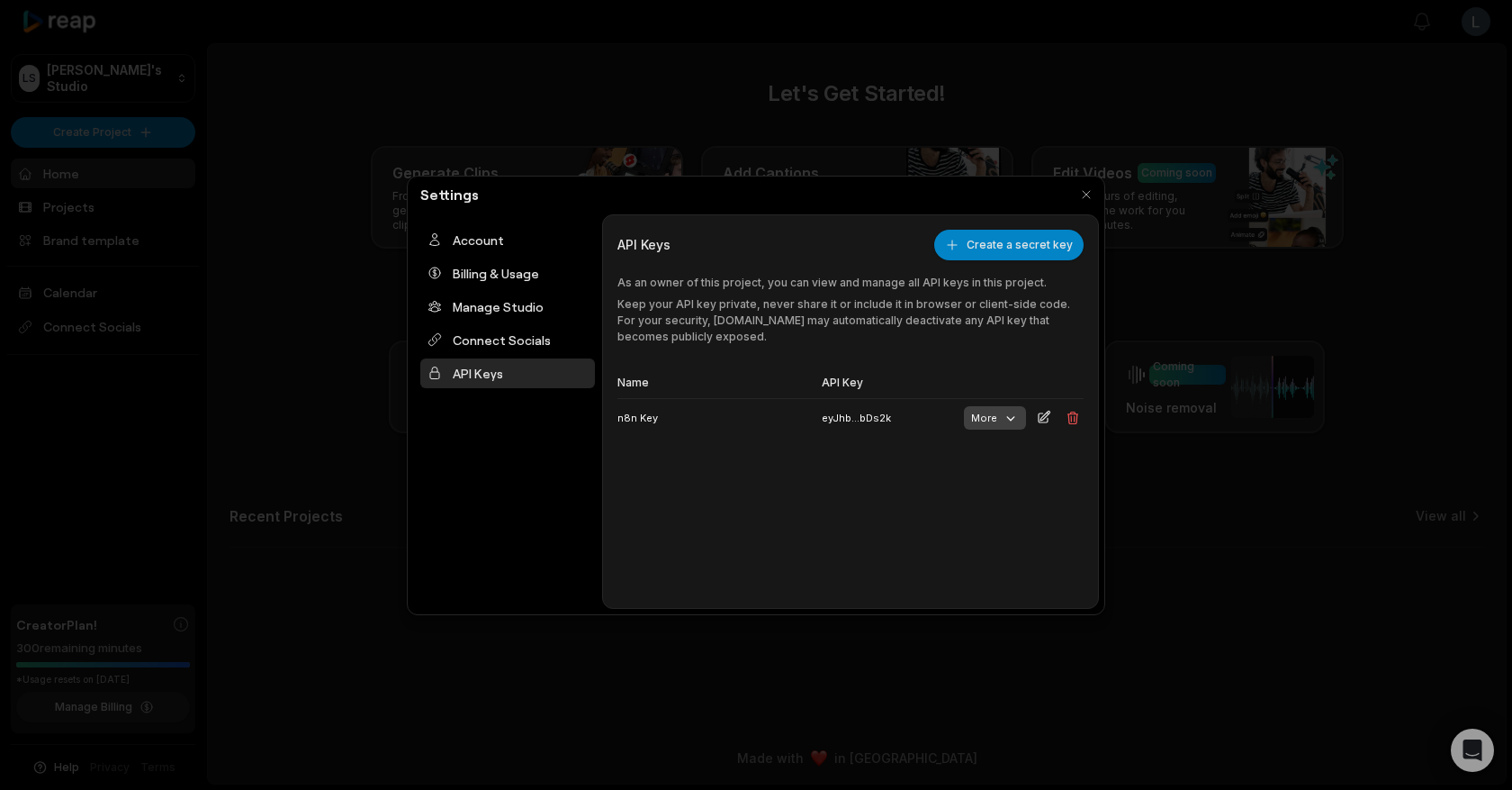
click at [998, 416] on button "More" at bounding box center [995, 417] width 62 height 23
click at [700, 497] on div "Name API Key n8n Key eyJhb...bDs2k More" at bounding box center [851, 442] width 467 height 148
click at [822, 472] on div "Name API Key n8n Key eyJhb...bDs2k More" at bounding box center [851, 442] width 467 height 148
click at [1093, 197] on button "button" at bounding box center [1086, 194] width 25 height 25
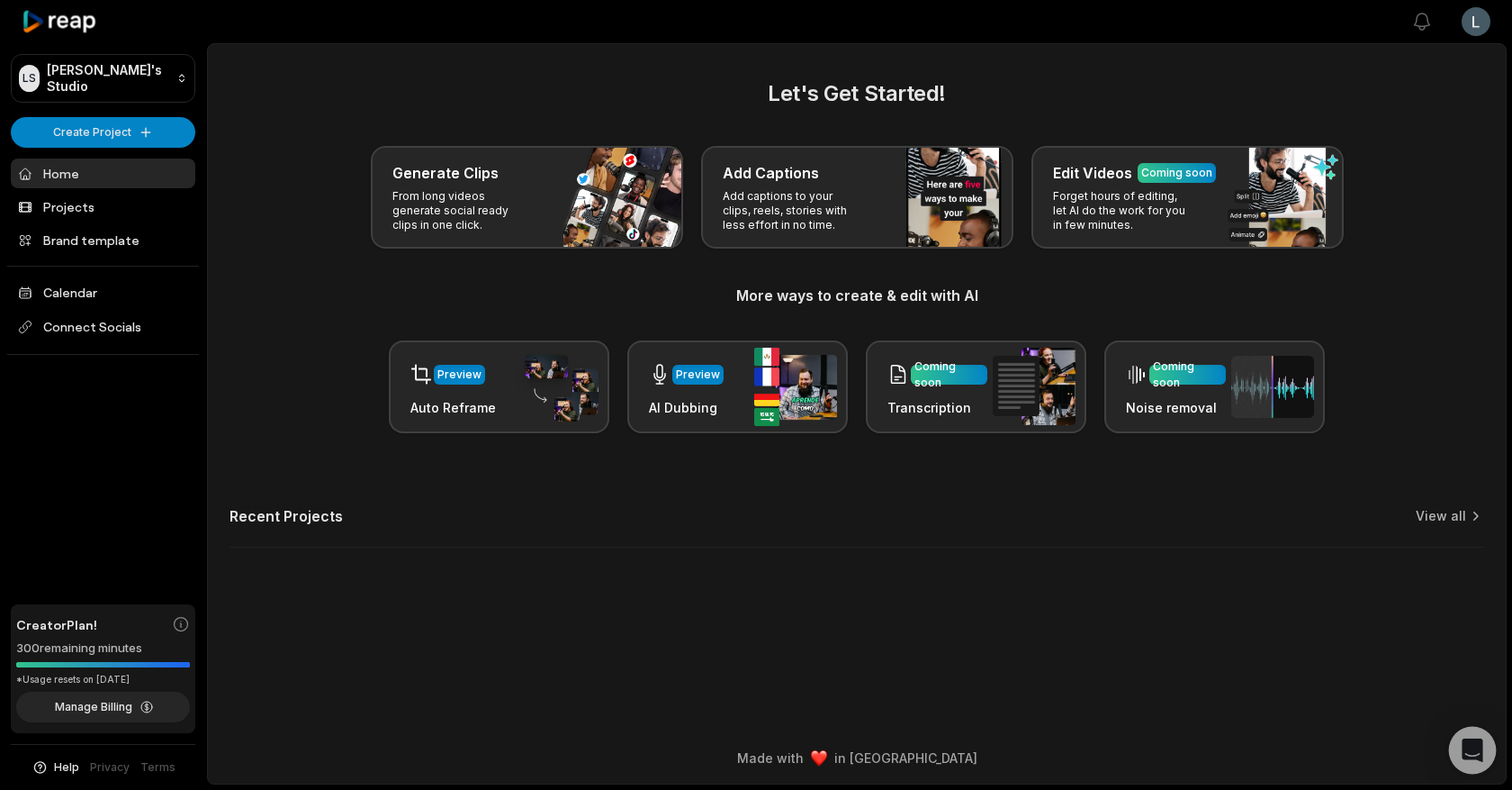
click at [1484, 749] on div "Open Intercom Messenger" at bounding box center [1473, 750] width 48 height 48
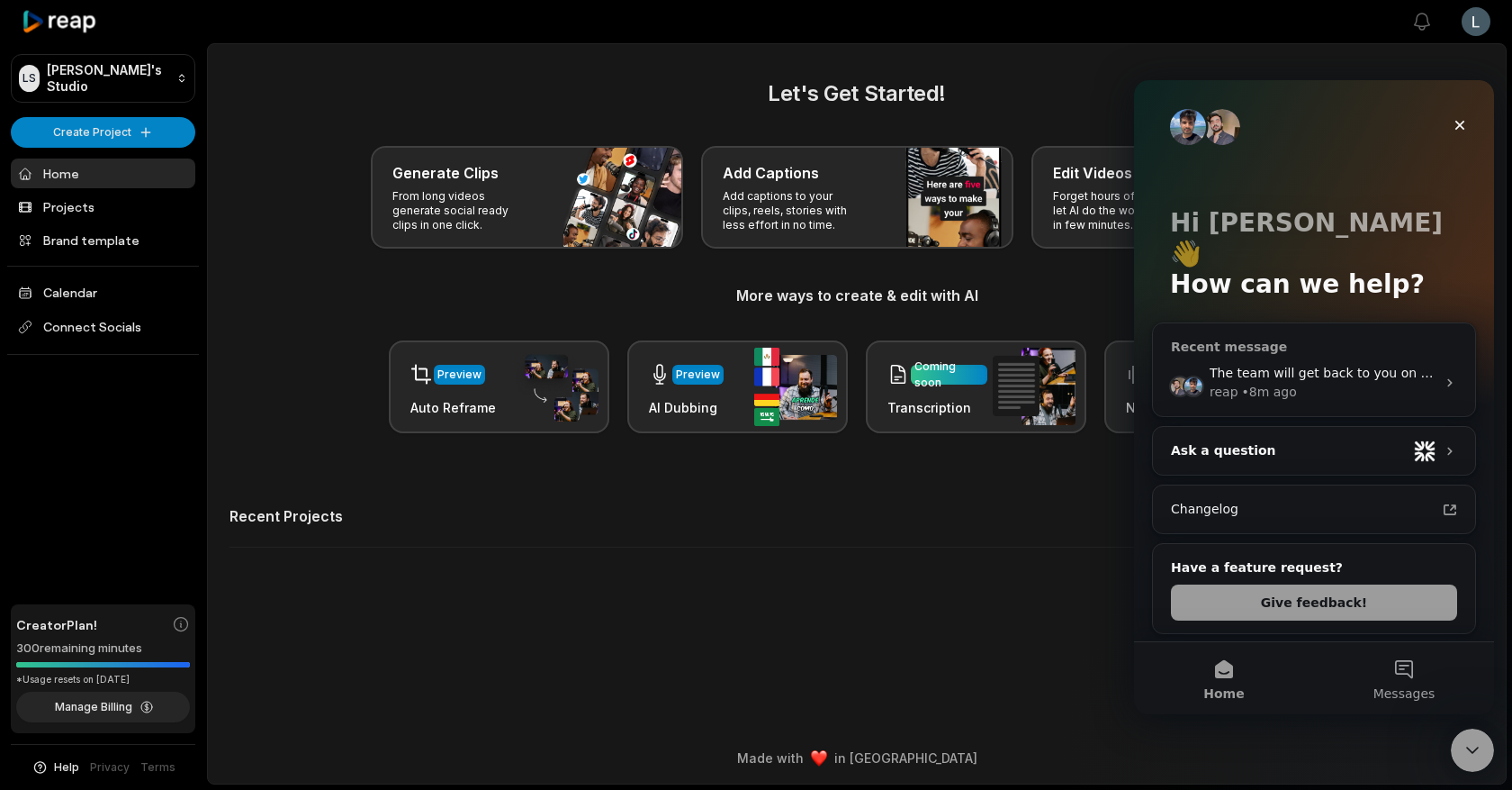
click at [1289, 382] on div "• 8m ago" at bounding box center [1269, 392] width 55 height 19
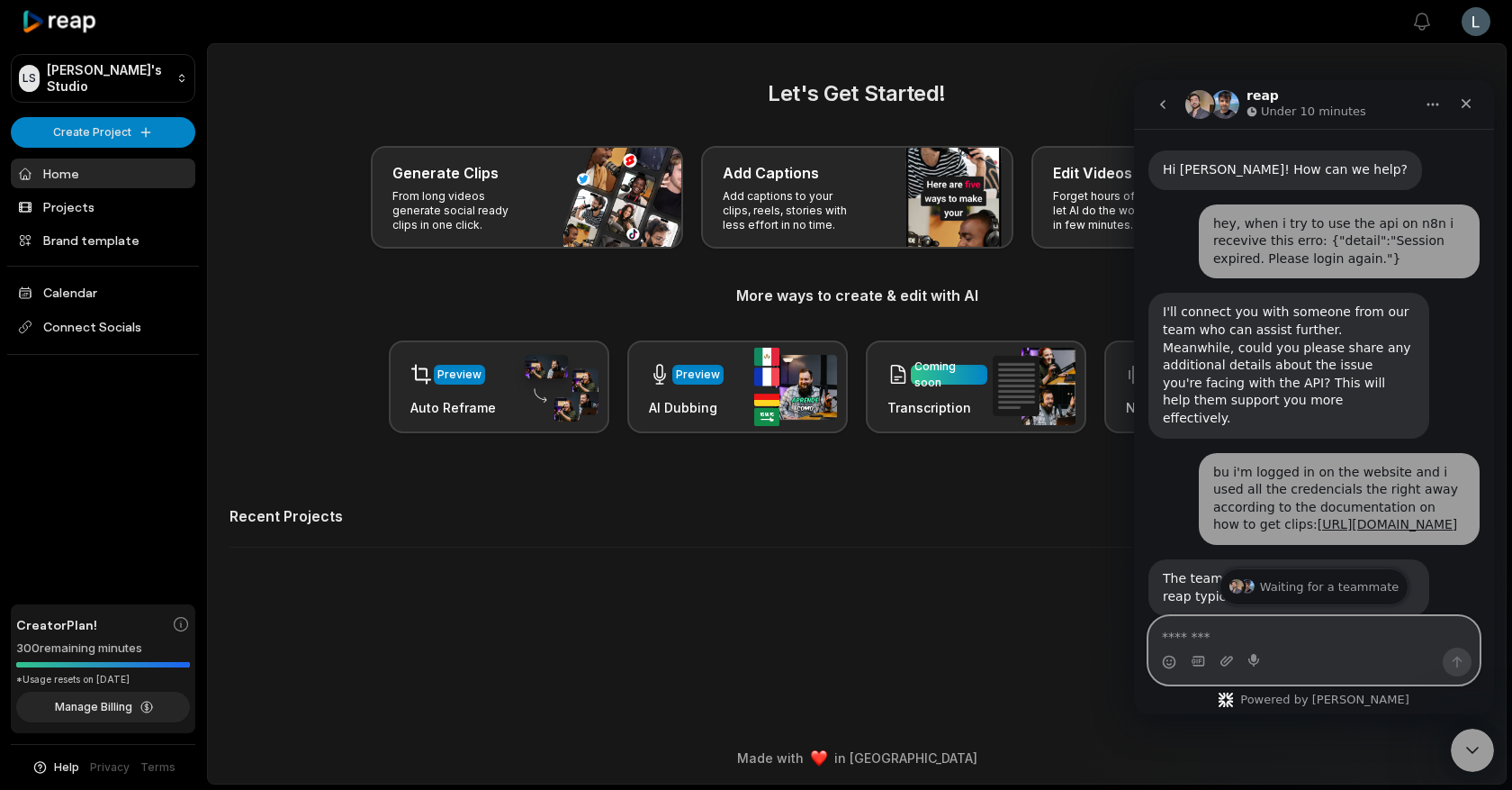
scroll to position [87, 0]
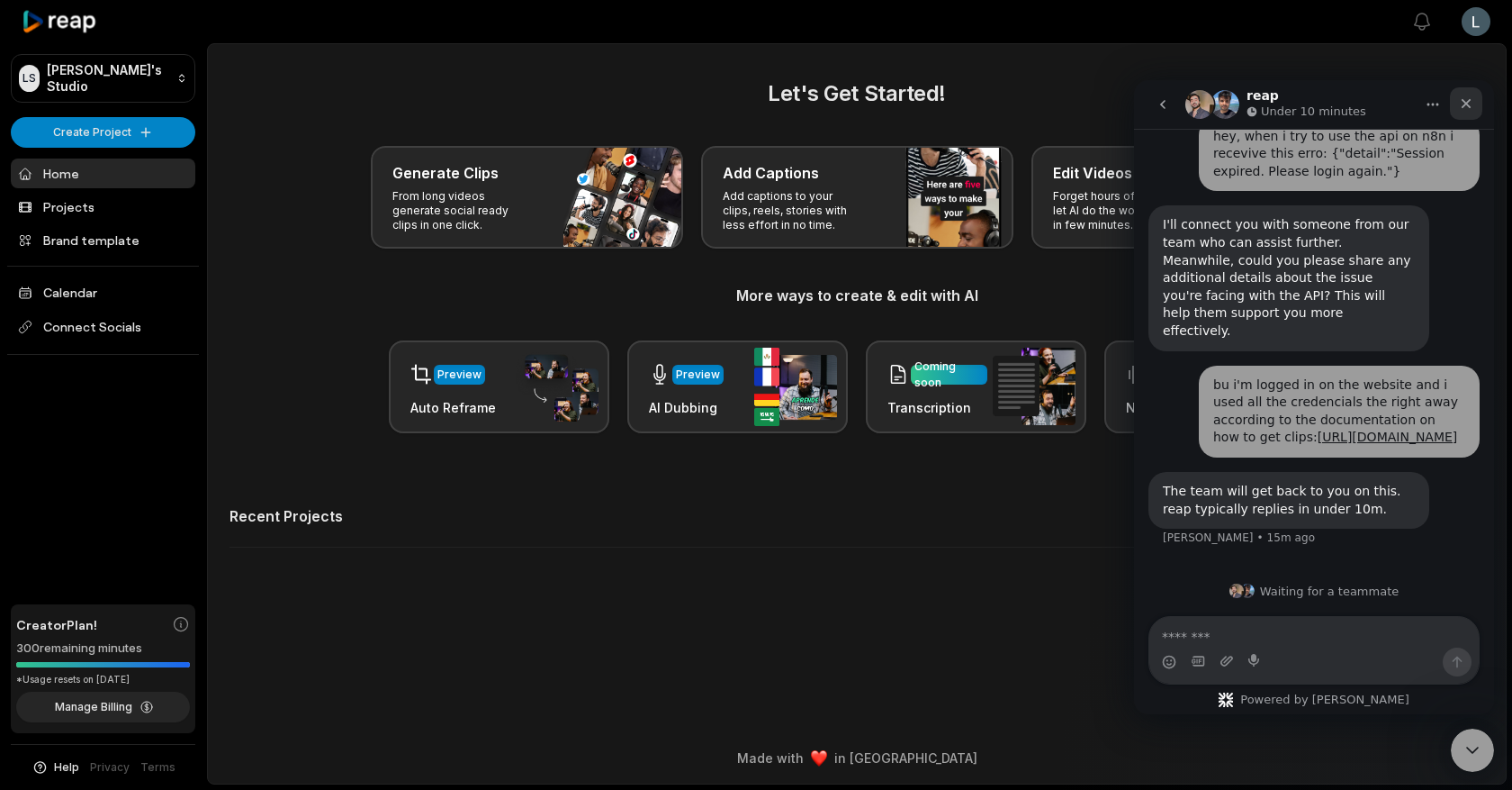
click at [1475, 102] on div "Close" at bounding box center [1466, 103] width 33 height 33
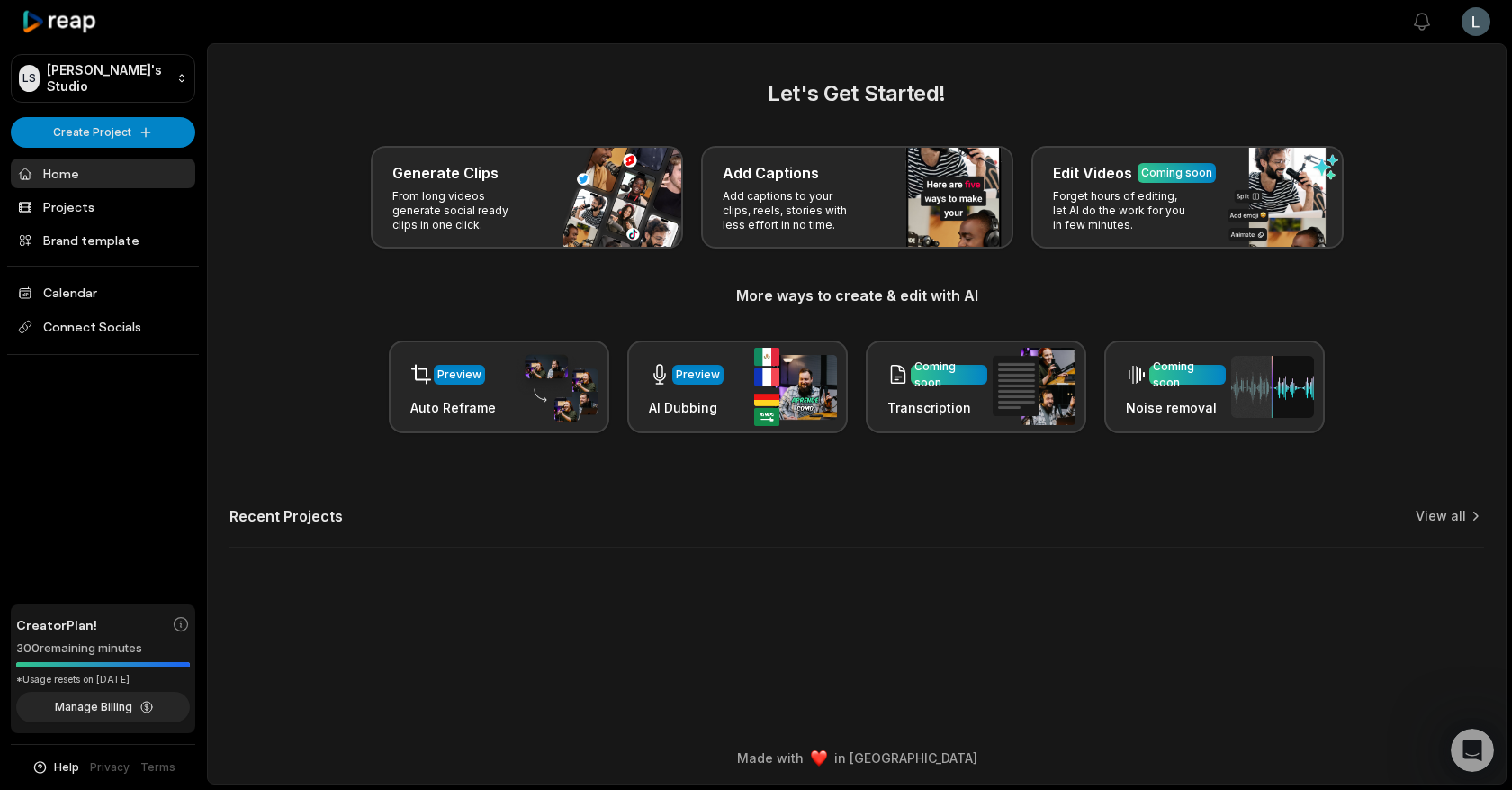
click at [1465, 35] on html "[PERSON_NAME] Studio Create Project Home Projects Brand template Calendar Conne…" at bounding box center [756, 395] width 1512 height 790
click at [1383, 112] on span "Settings" at bounding box center [1384, 112] width 48 height 19
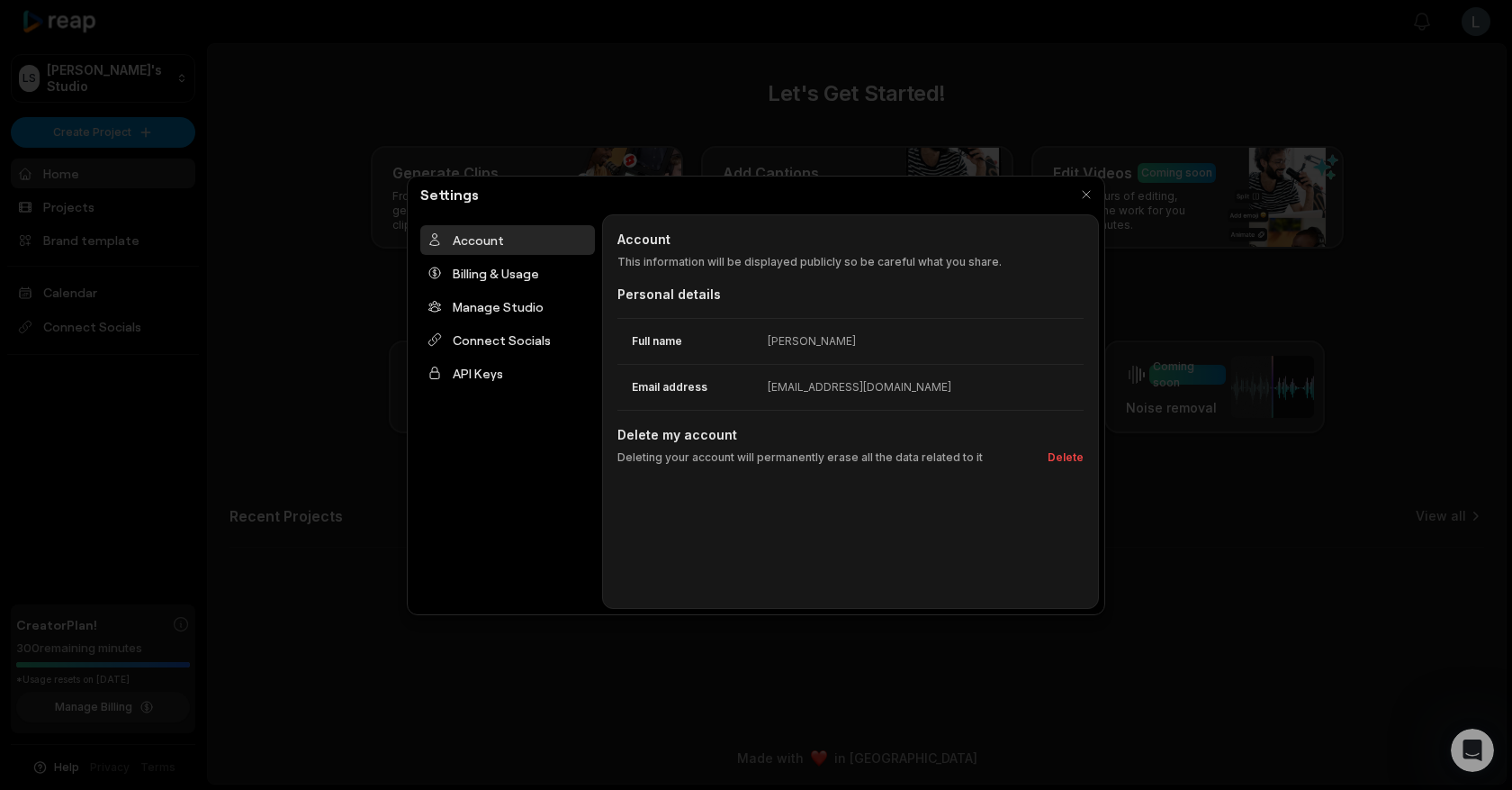
scroll to position [0, 0]
click at [508, 375] on div "API Keys" at bounding box center [508, 373] width 174 height 30
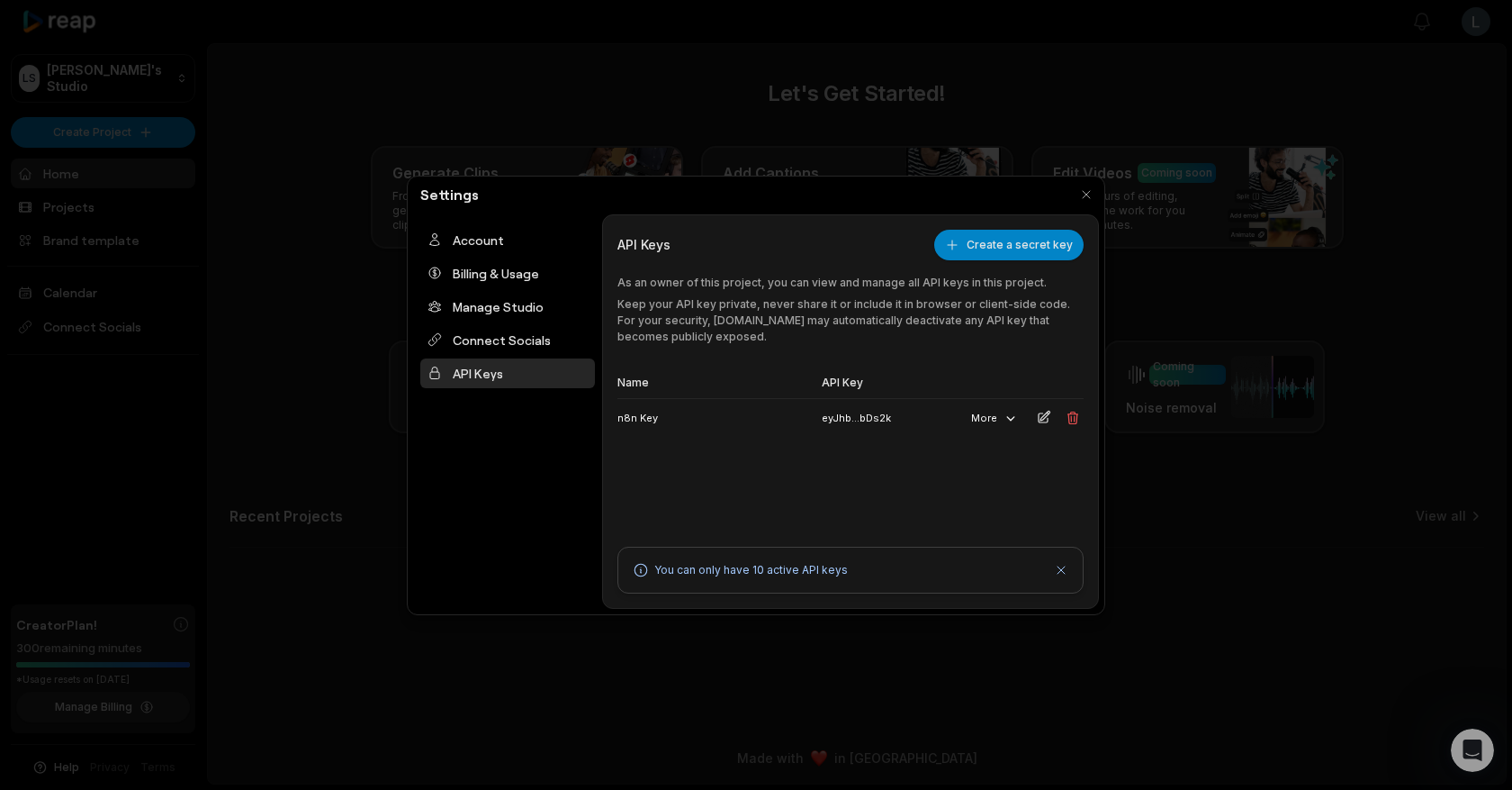
scroll to position [87, 0]
click at [971, 417] on button "More" at bounding box center [995, 417] width 62 height 23
click at [729, 473] on div "Name API Key n8n Key eyJhb...bDs2k More" at bounding box center [851, 442] width 467 height 148
click at [647, 438] on div "Name API Key n8n Key eyJhb...bDs2k More" at bounding box center [851, 442] width 467 height 148
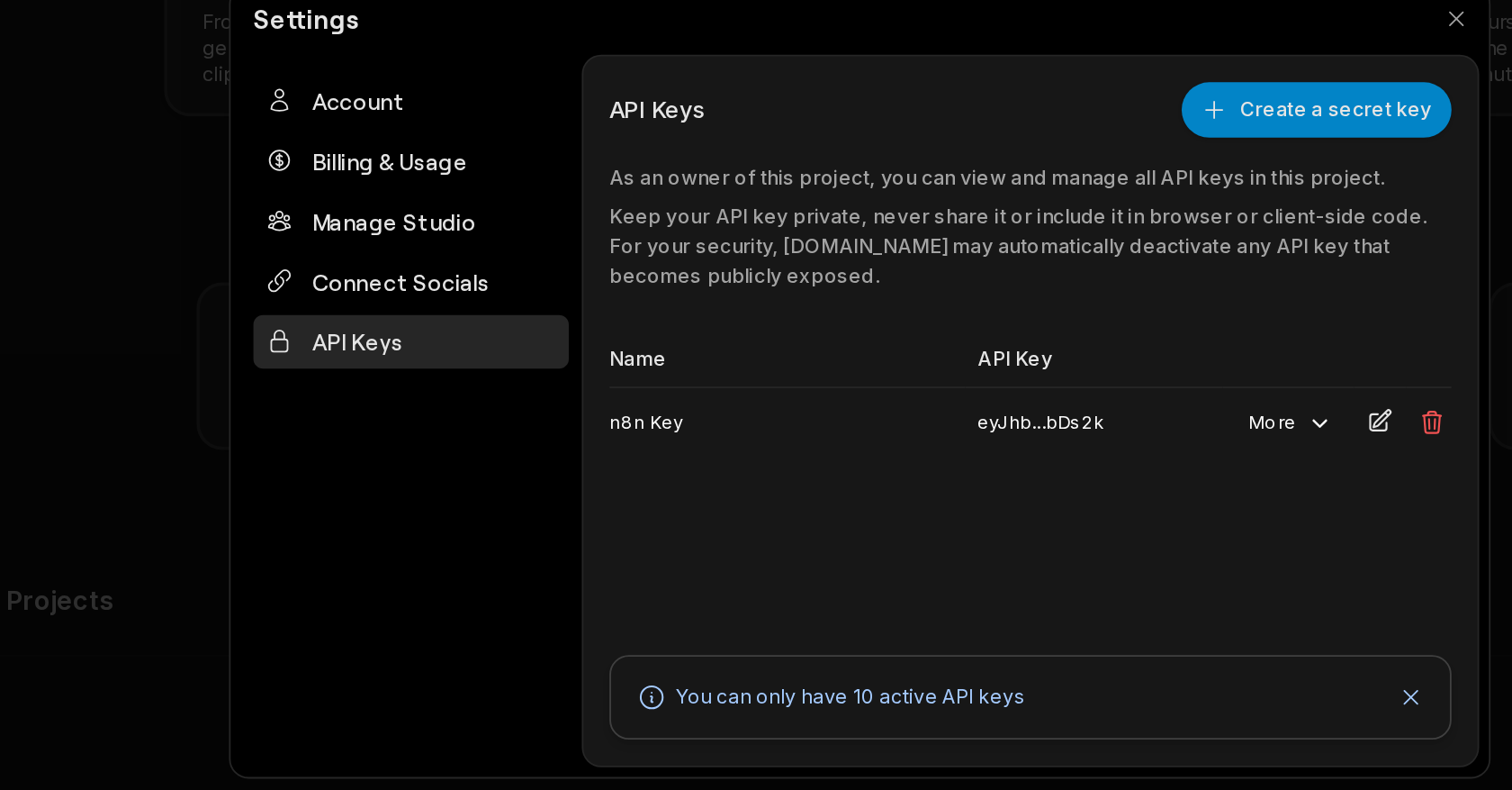
scroll to position [86, 0]
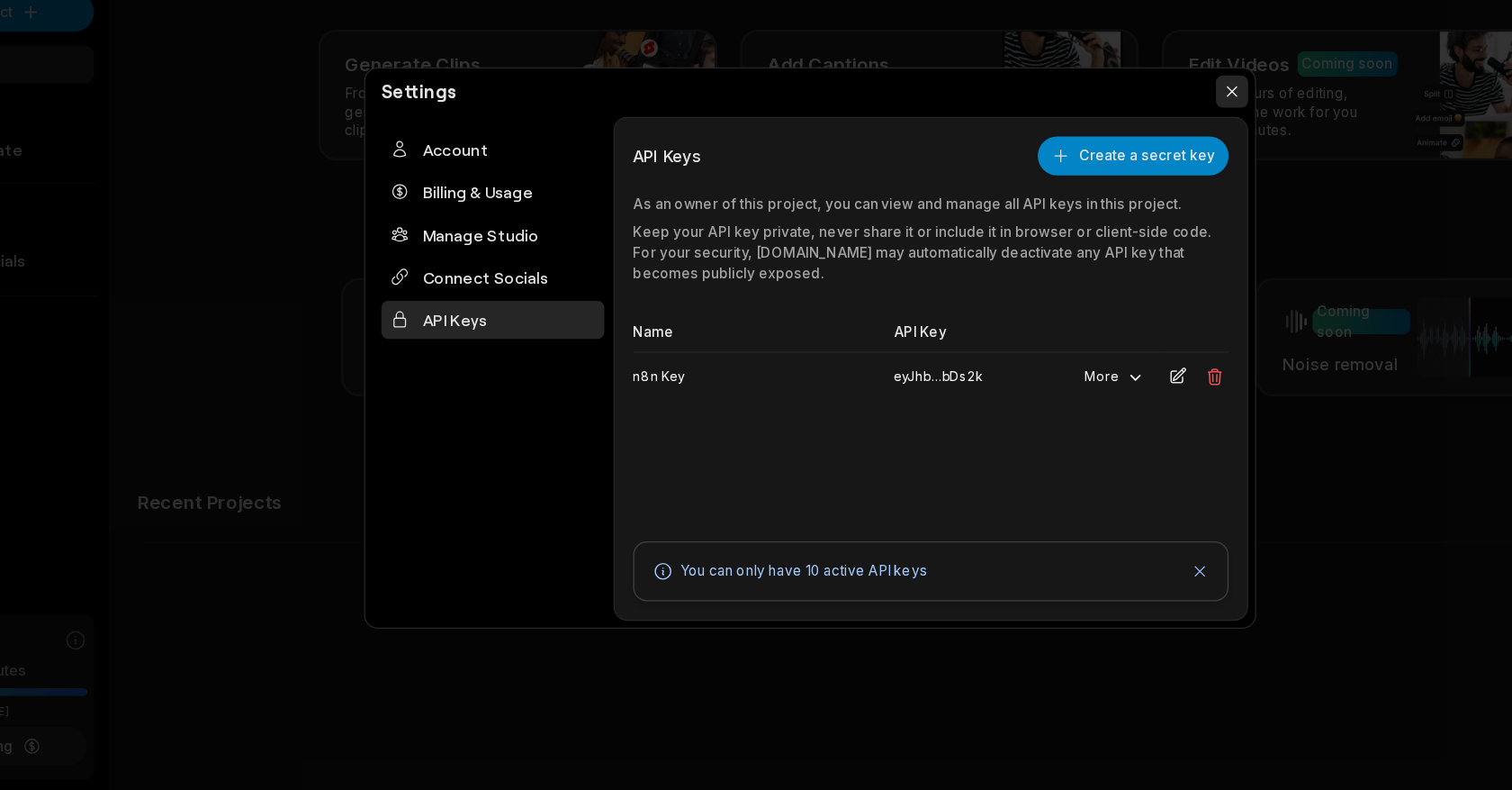
click at [1079, 195] on button "button" at bounding box center [1086, 194] width 25 height 25
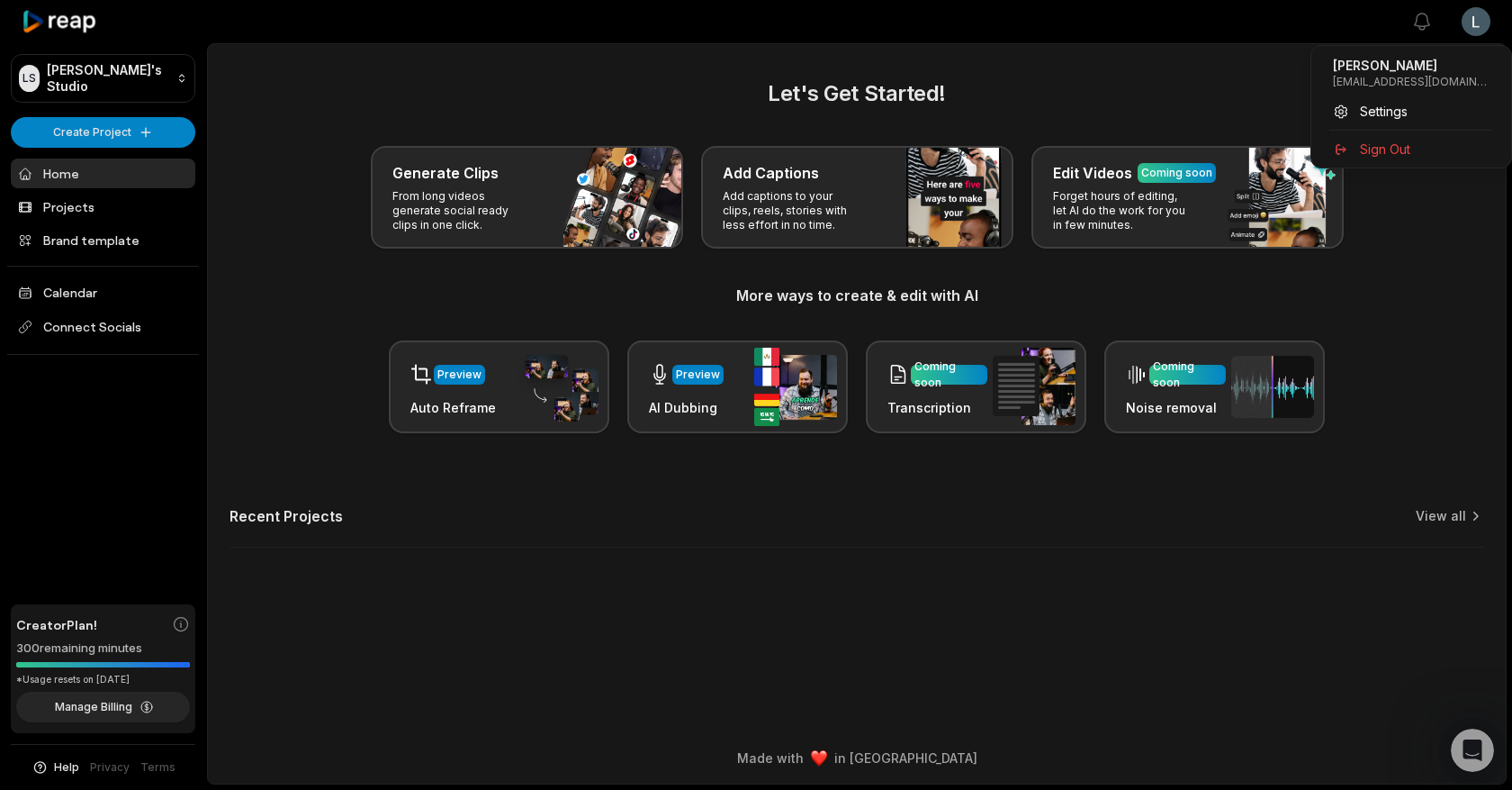
click at [1473, 23] on html "LS Leonardo's Studio Create Project Home Projects Brand template Calendar Conne…" at bounding box center [756, 395] width 1512 height 790
click at [116, 86] on html "LS Leonardo's Studio Create Project Home Projects Brand template Calendar Conne…" at bounding box center [756, 395] width 1512 height 790
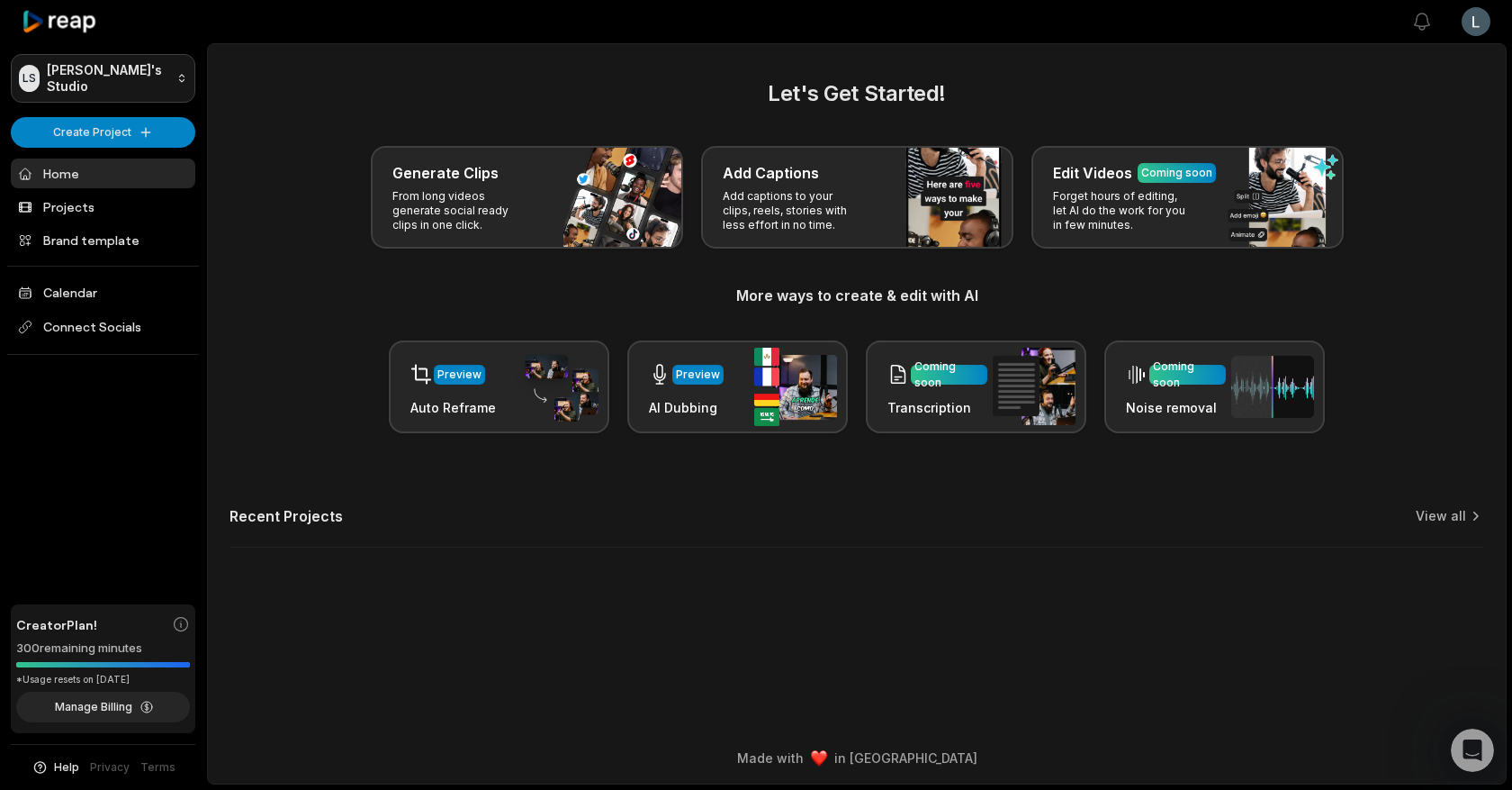
click at [154, 87] on html "[PERSON_NAME] Studio Create Project Home Projects Brand template Calendar Conne…" at bounding box center [756, 395] width 1512 height 790
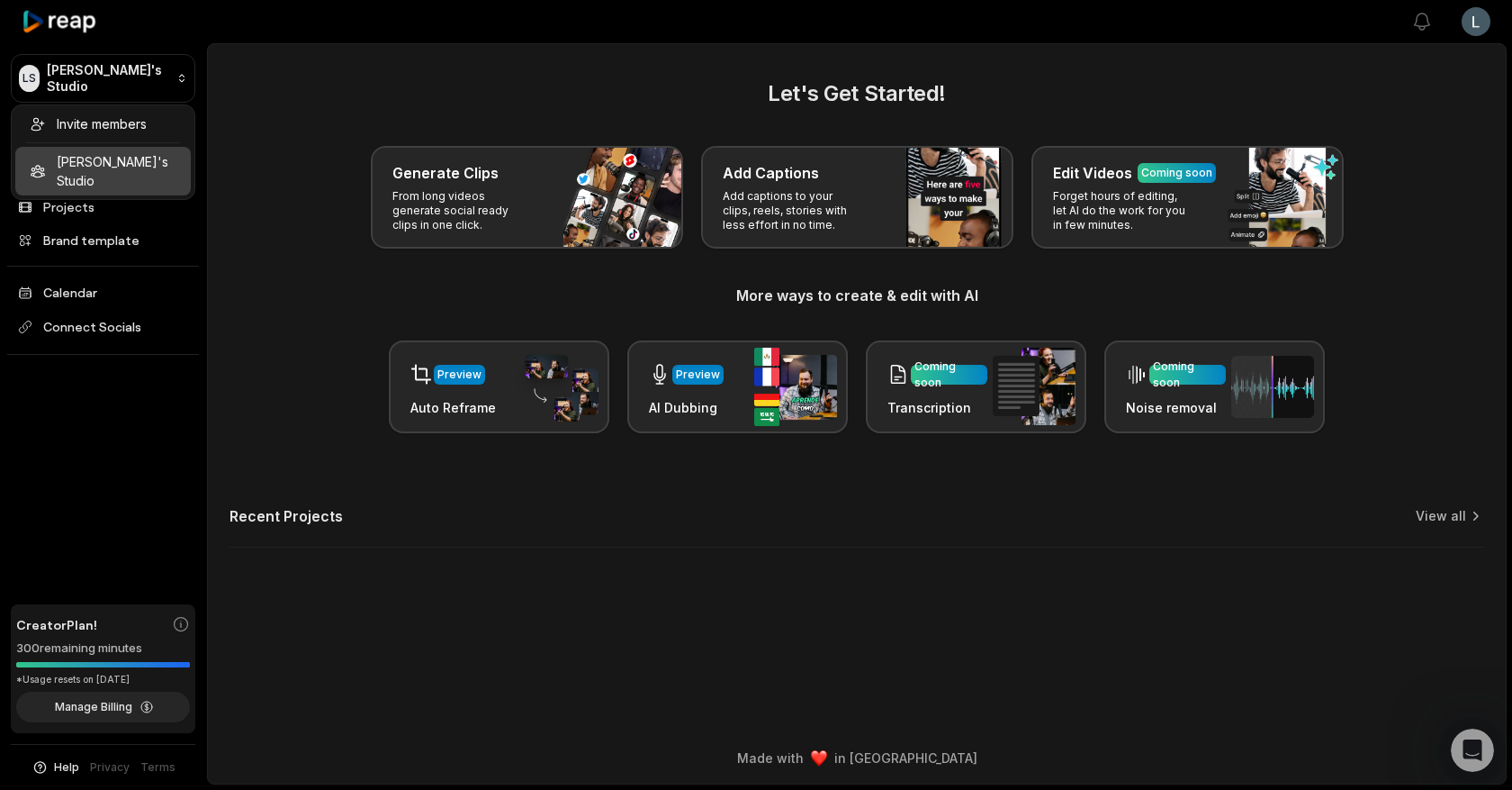
click at [154, 87] on html "LS Leonardo's Studio Create Project Home Projects Brand template Calendar Conne…" at bounding box center [756, 395] width 1512 height 790
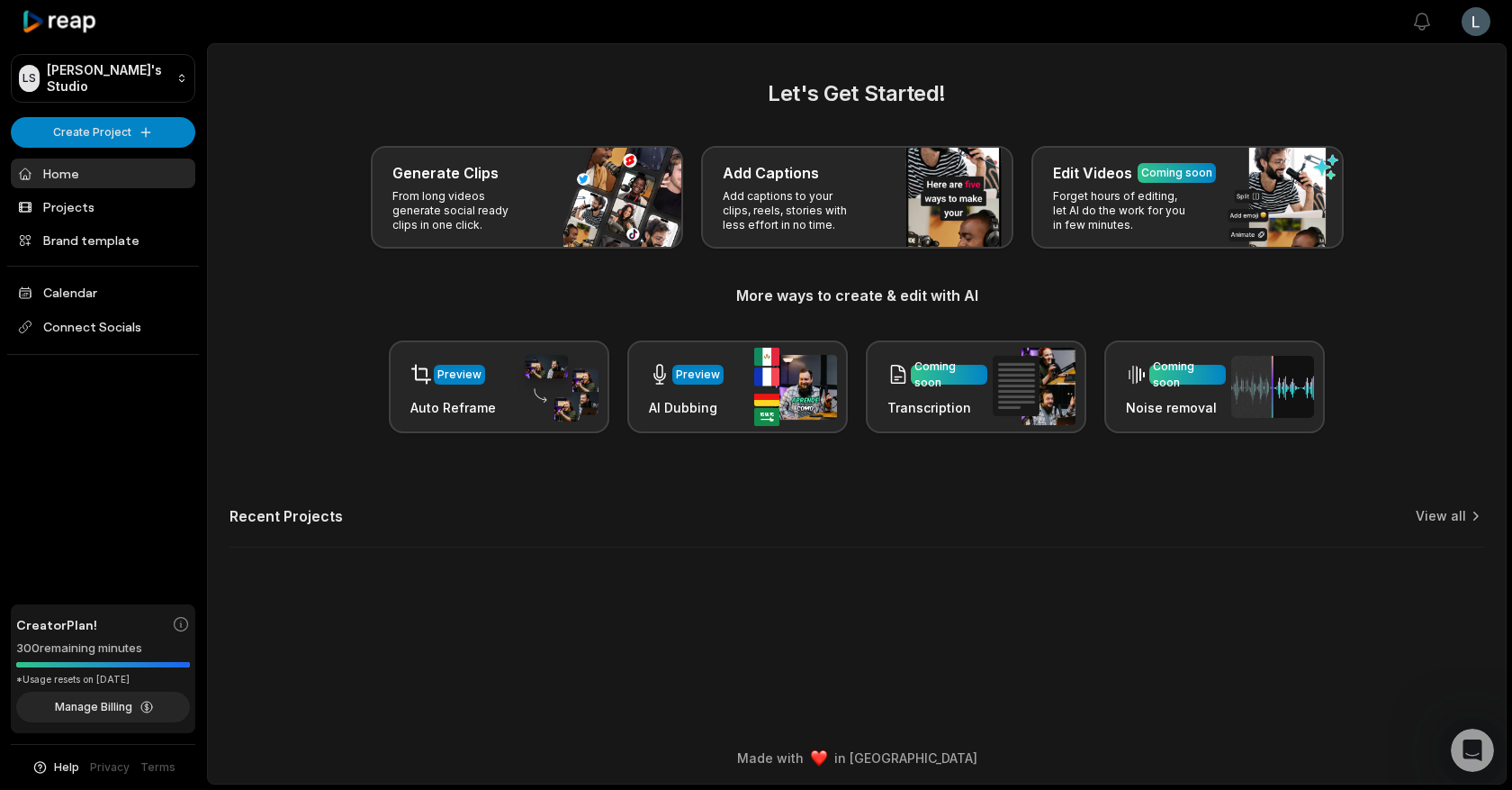
click at [1478, 11] on html "[PERSON_NAME] Studio Create Project Home Projects Brand template Calendar Conne…" at bounding box center [756, 395] width 1512 height 790
click at [1371, 113] on span "Settings" at bounding box center [1384, 112] width 48 height 19
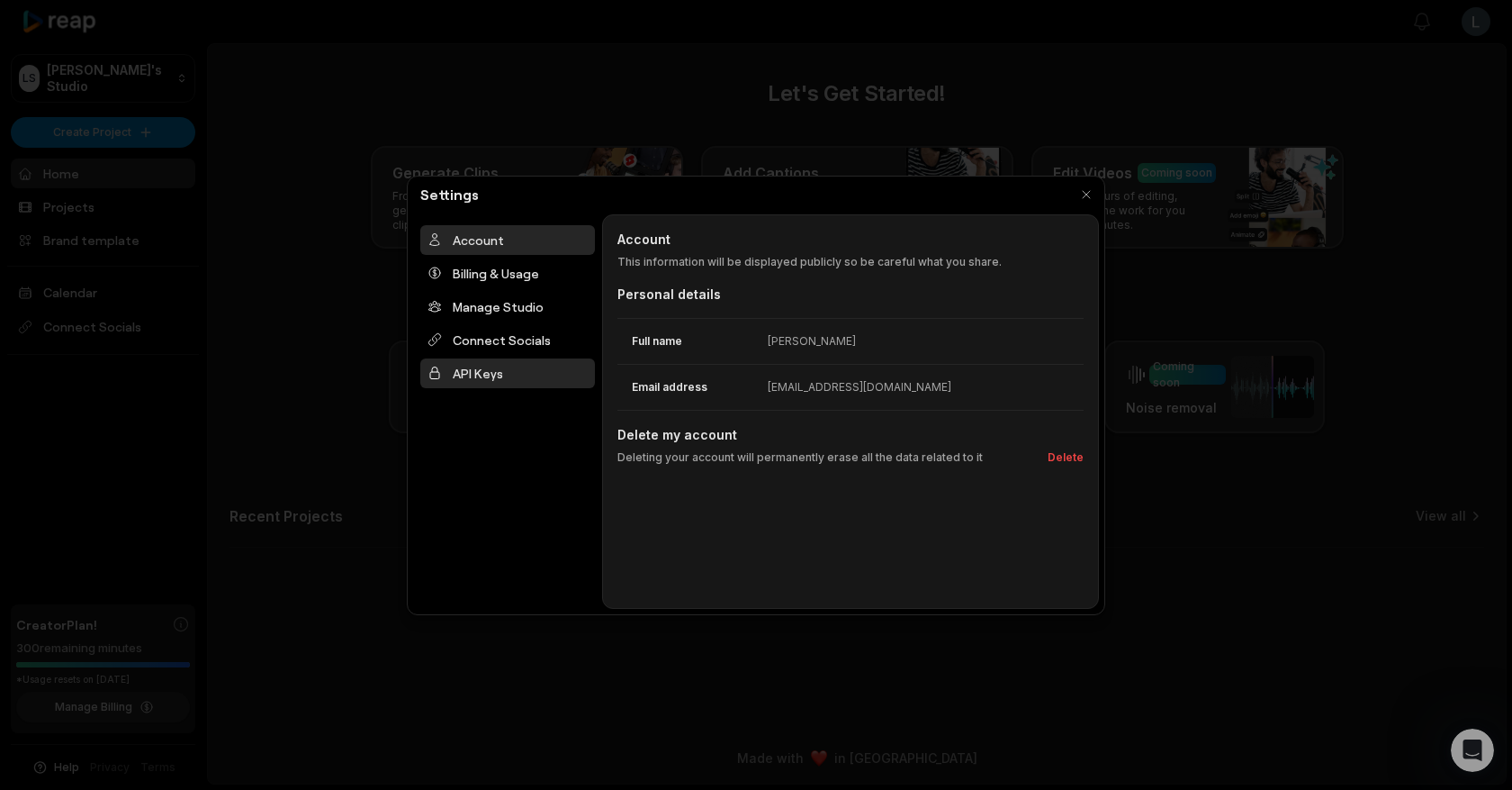
click at [467, 377] on div "API Keys" at bounding box center [508, 373] width 174 height 30
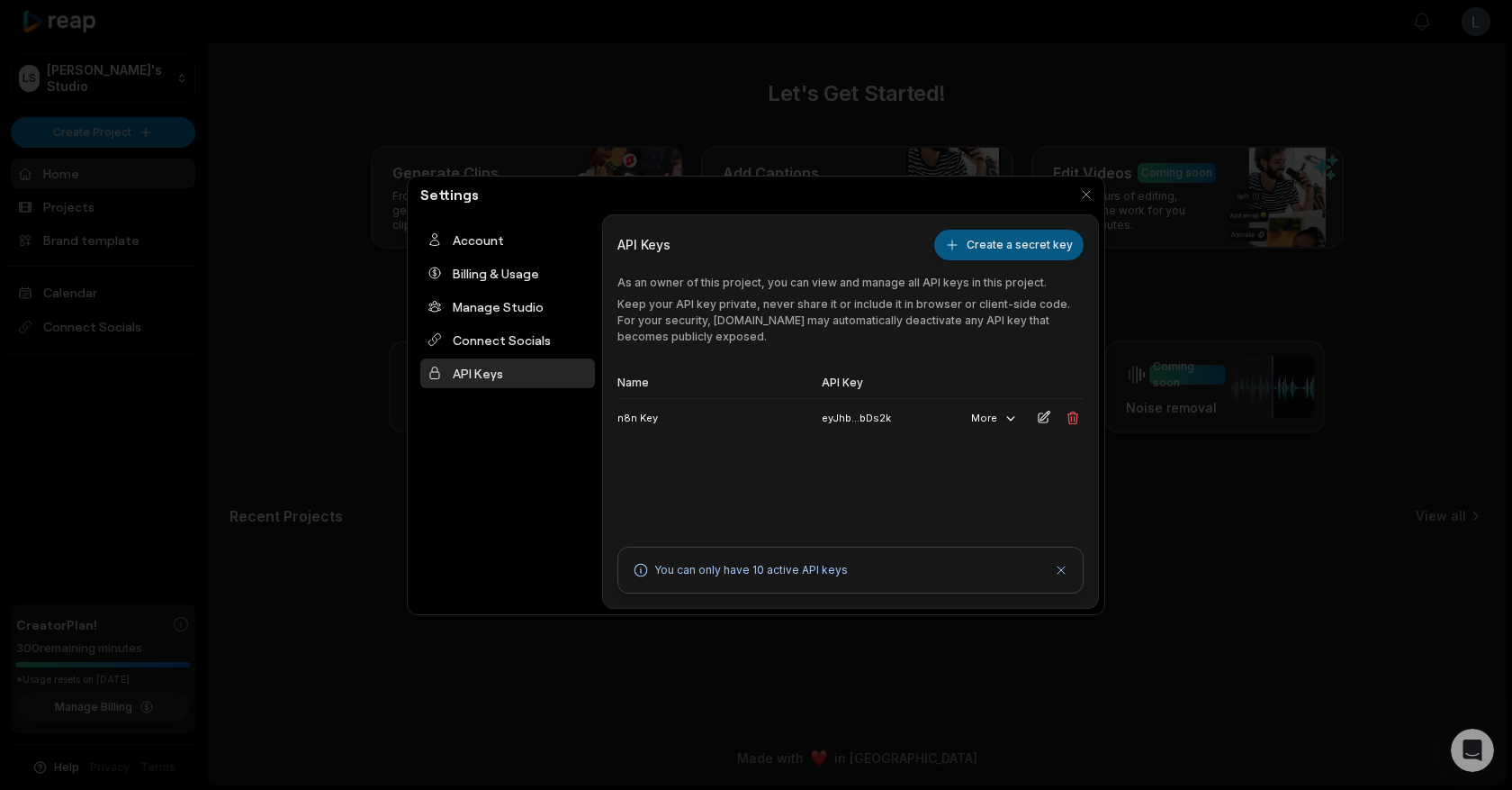
click at [1012, 247] on button "Create a secret key" at bounding box center [1009, 245] width 150 height 31
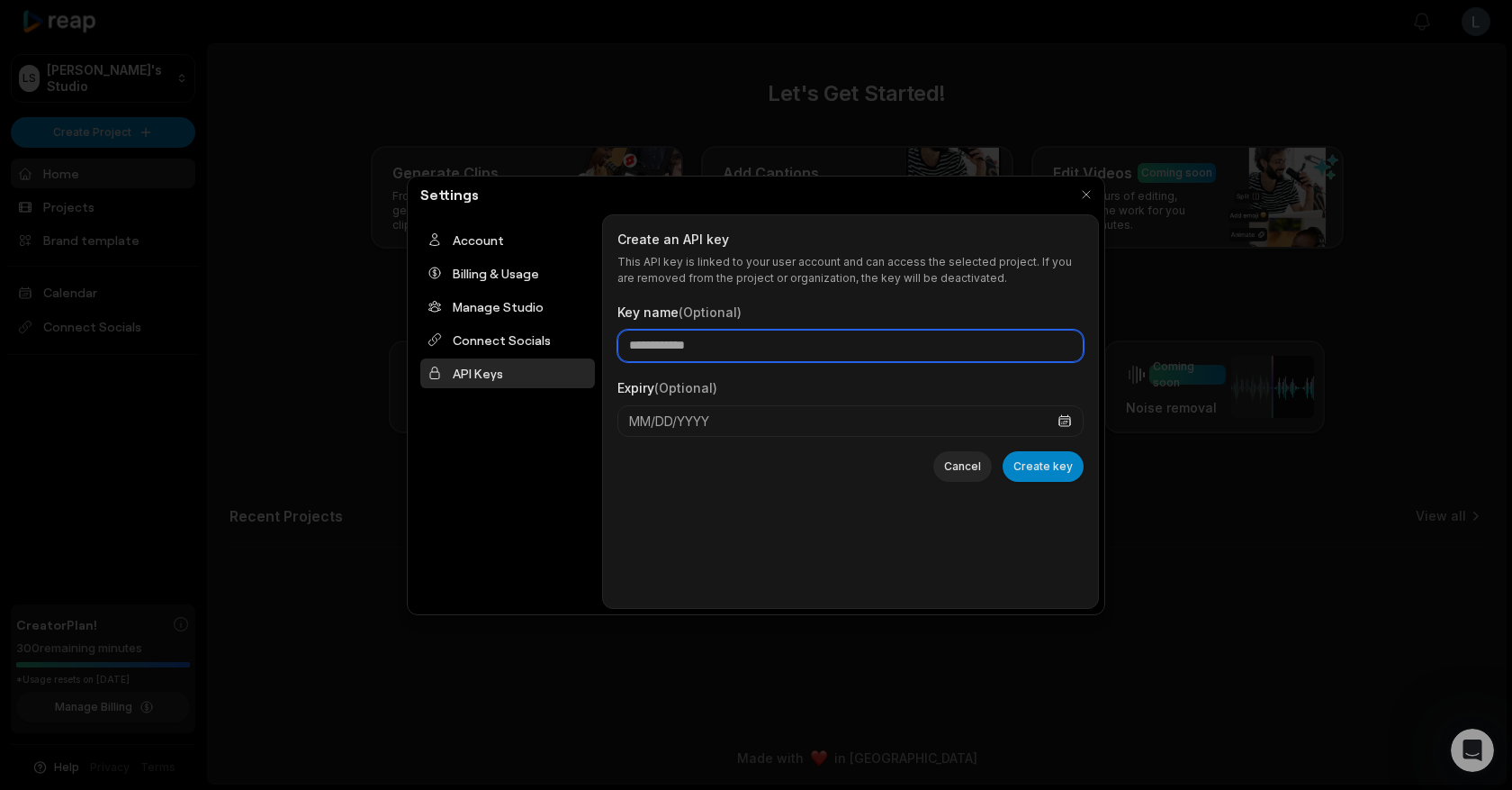
click at [721, 355] on input "Key name (Optional)" at bounding box center [851, 346] width 467 height 33
type input "*********"
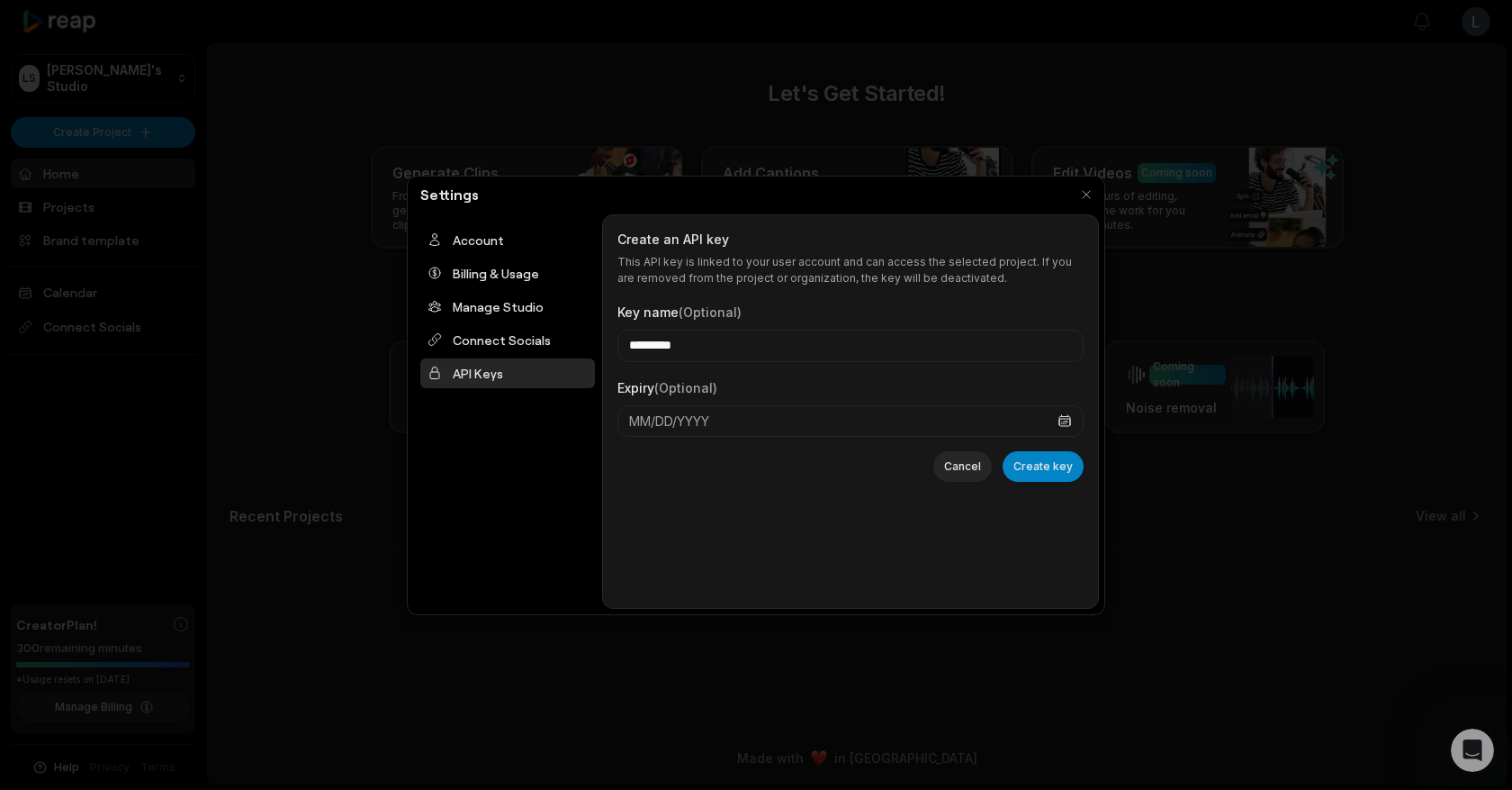
click at [772, 457] on div "Cancel Create key" at bounding box center [851, 466] width 467 height 31
click at [1045, 469] on button "Create key" at bounding box center [1043, 466] width 81 height 31
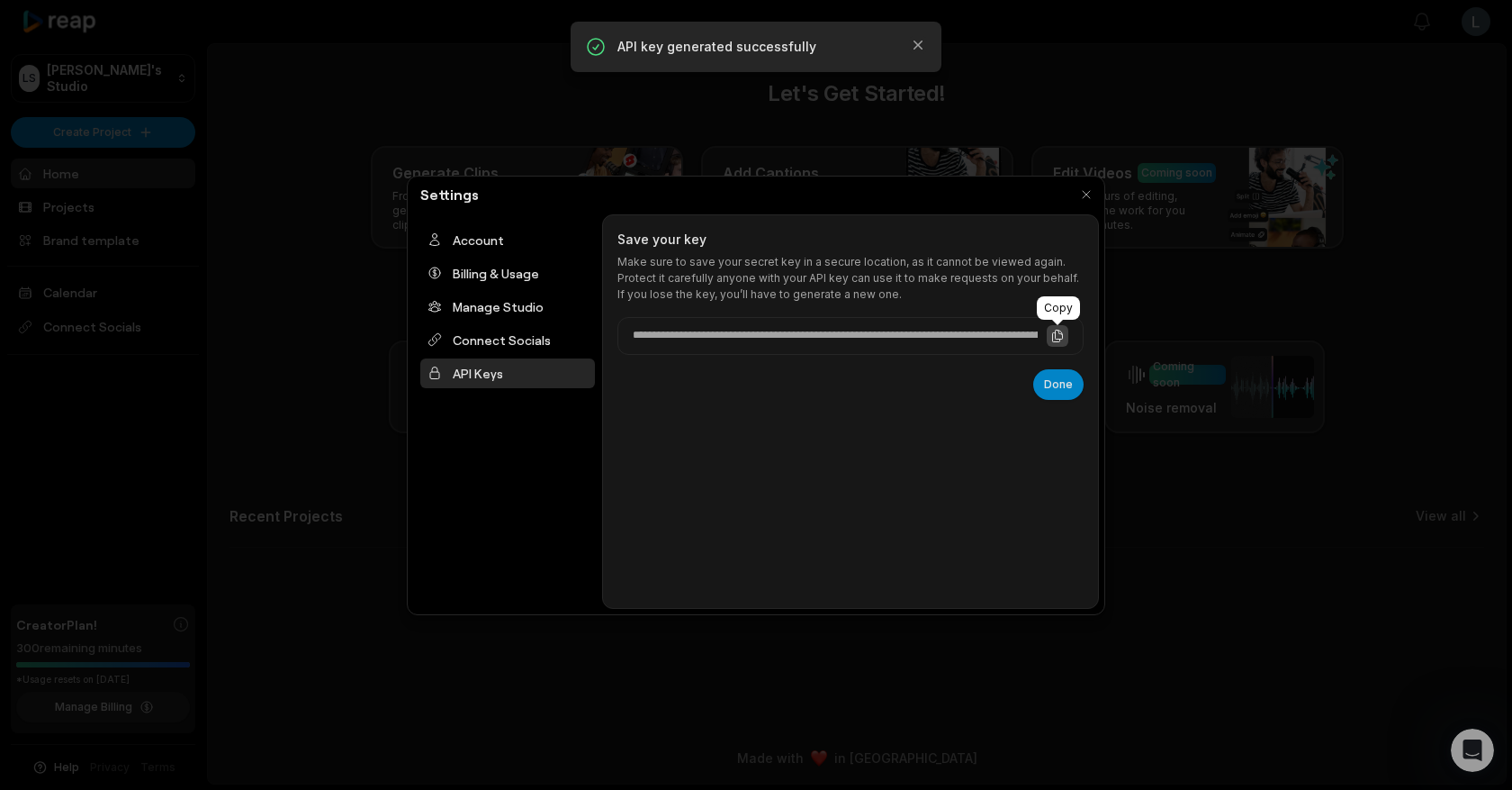
click at [1054, 336] on icon at bounding box center [1057, 335] width 14 height 14
click at [1059, 384] on button "Done" at bounding box center [1059, 384] width 51 height 31
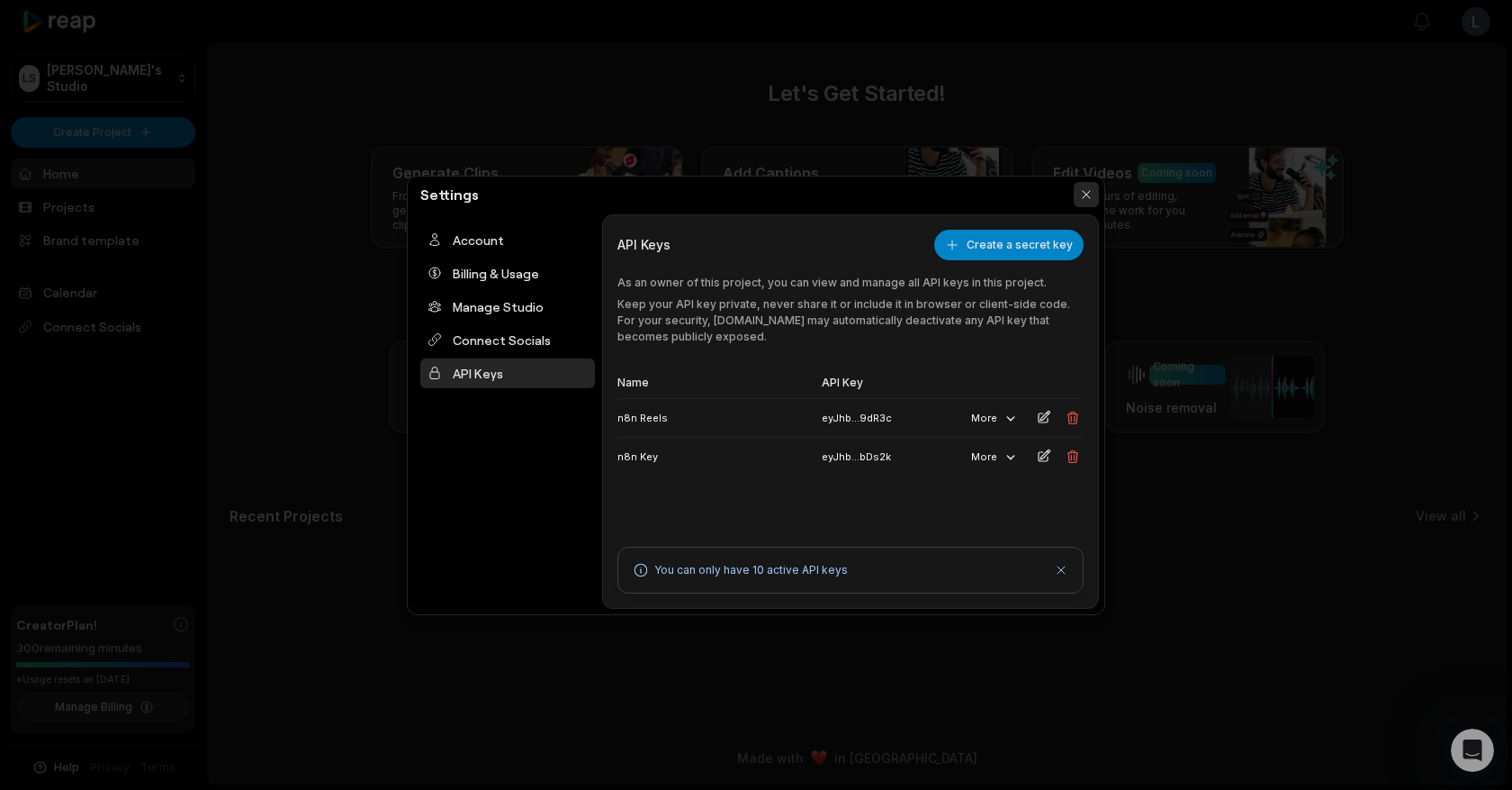
click at [1084, 201] on button "button" at bounding box center [1086, 194] width 25 height 25
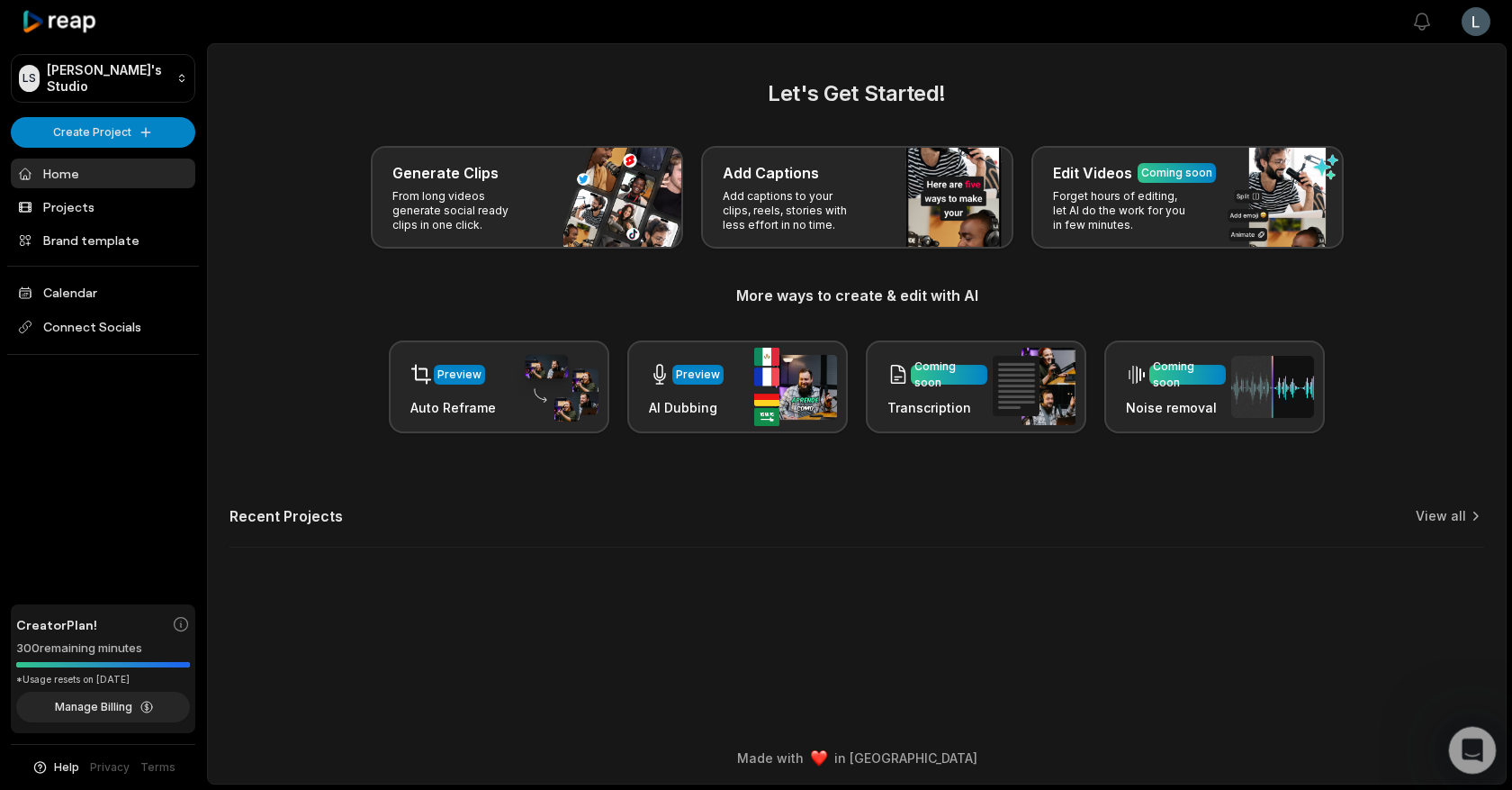
click at [1478, 745] on icon "Open Intercom Messenger" at bounding box center [1471, 748] width 30 height 30
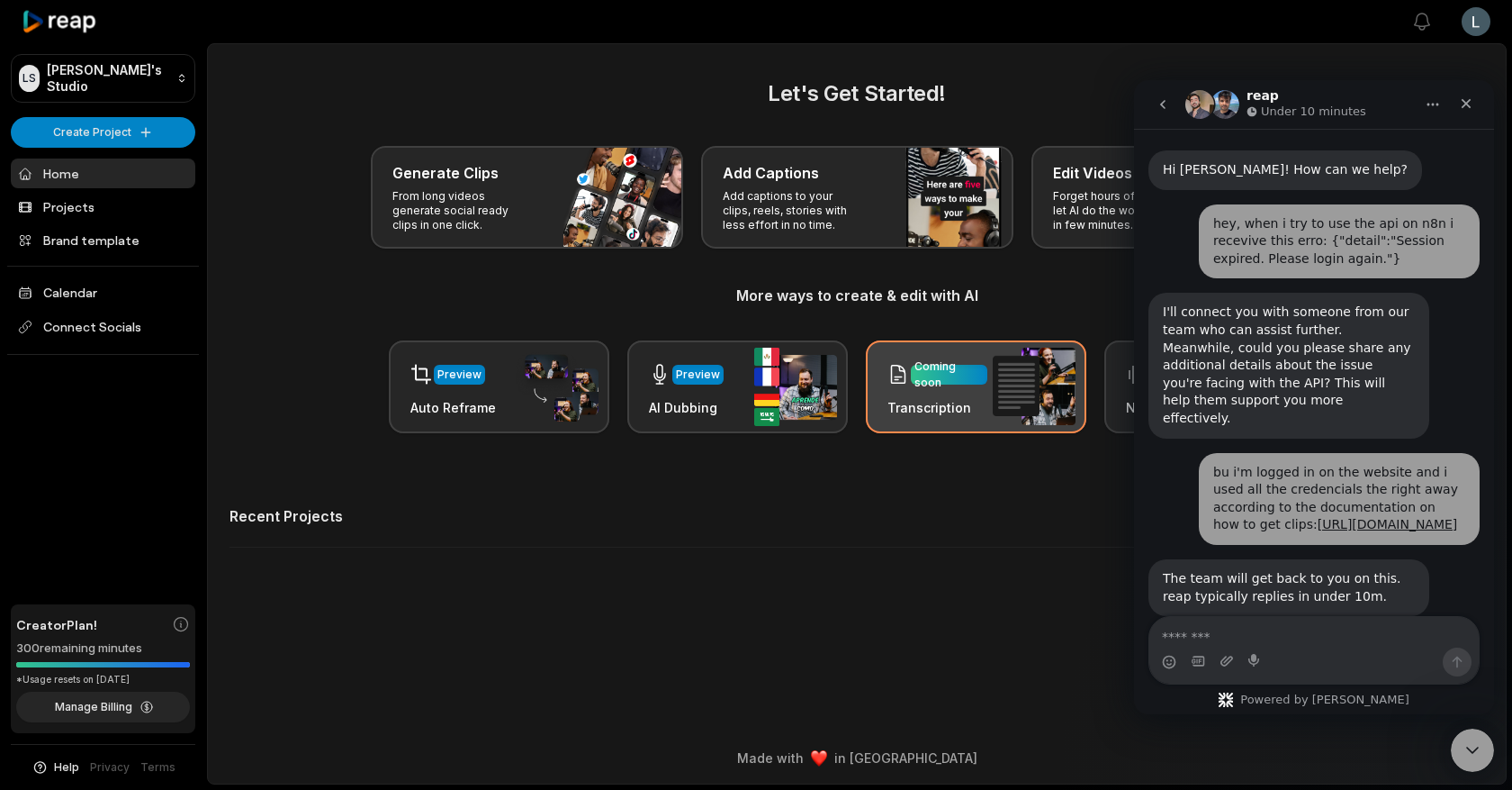
scroll to position [87, 0]
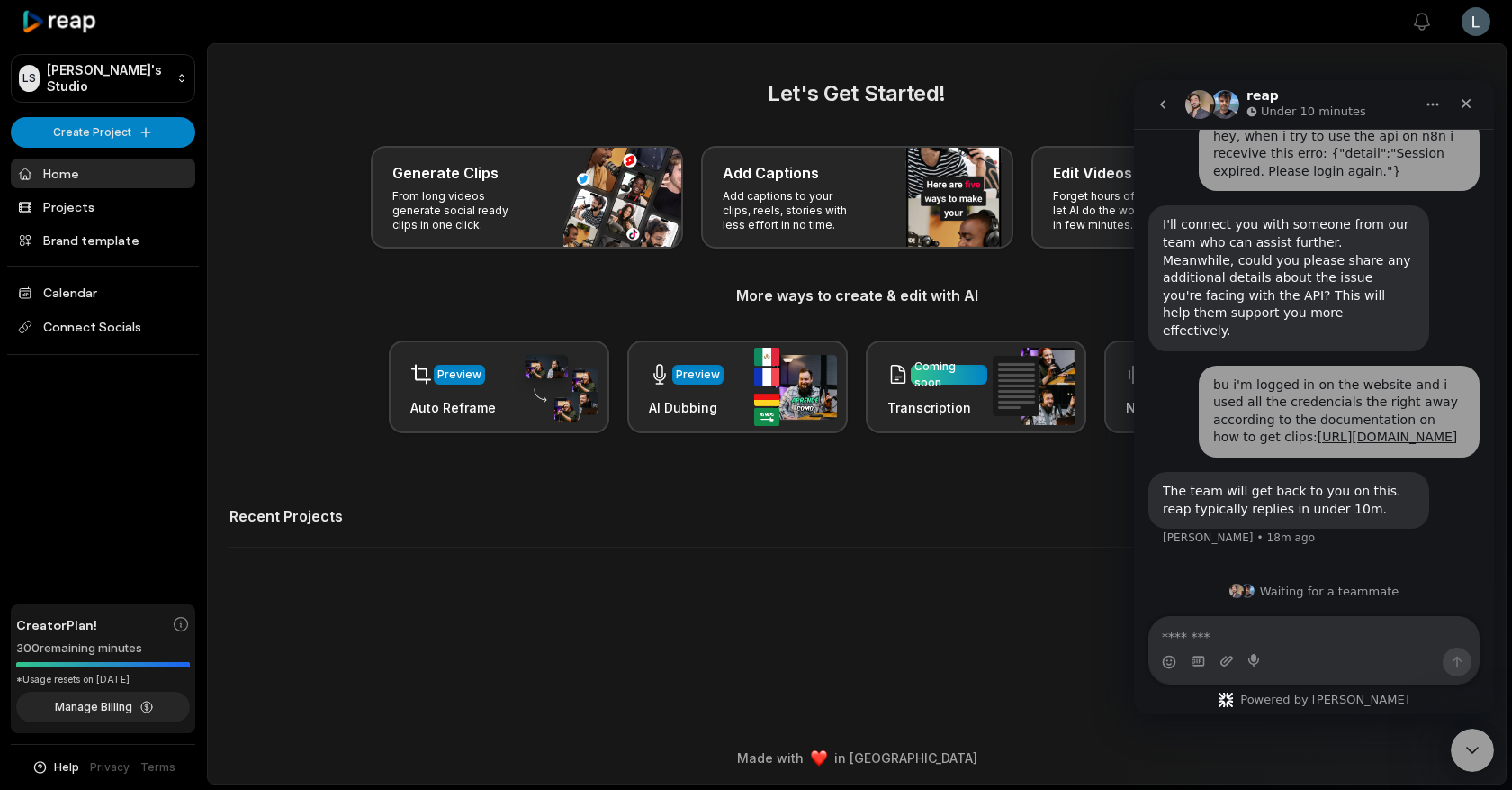
click at [982, 595] on main "Let's Get Started! Generate Clips From long videos generate social ready clips …" at bounding box center [857, 388] width 1298 height 688
drag, startPoint x: 1457, startPoint y: 105, endPoint x: 2591, endPoint y: 186, distance: 1136.9
click at [1457, 105] on div "Close" at bounding box center [1466, 103] width 33 height 33
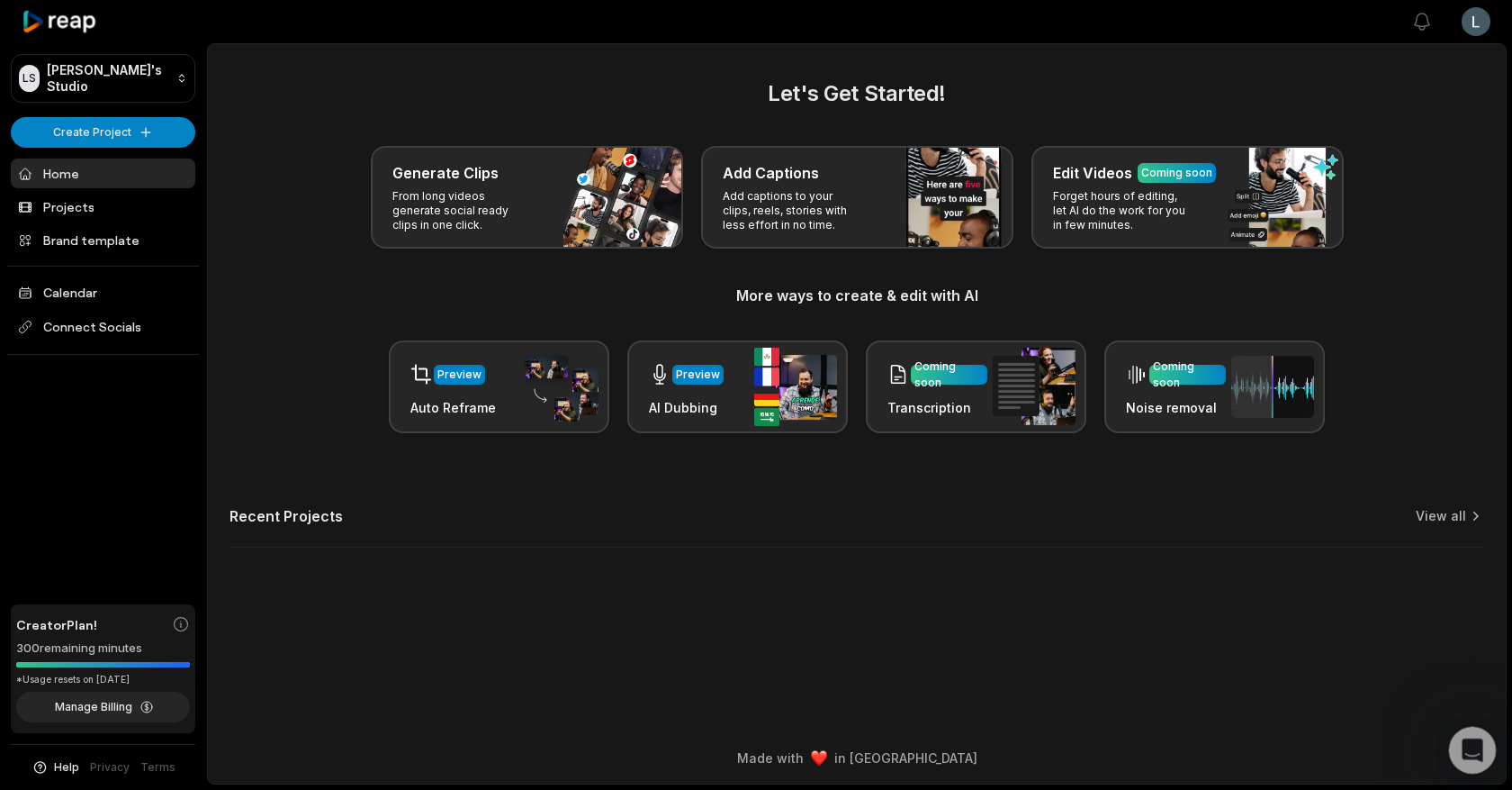
click at [1469, 751] on icon "Open Intercom Messenger" at bounding box center [1471, 748] width 30 height 30
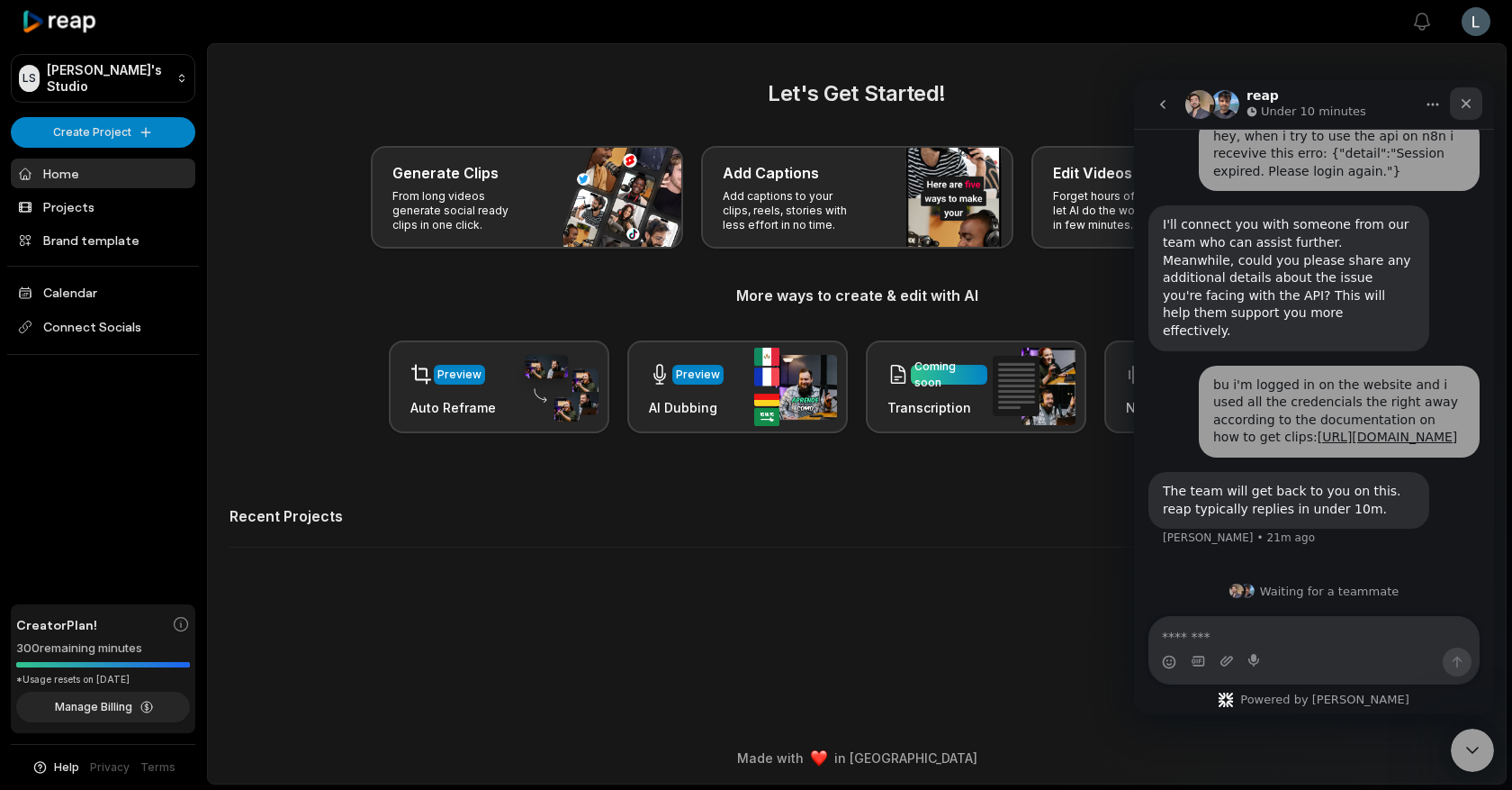
click at [1465, 109] on icon "Close" at bounding box center [1466, 103] width 14 height 14
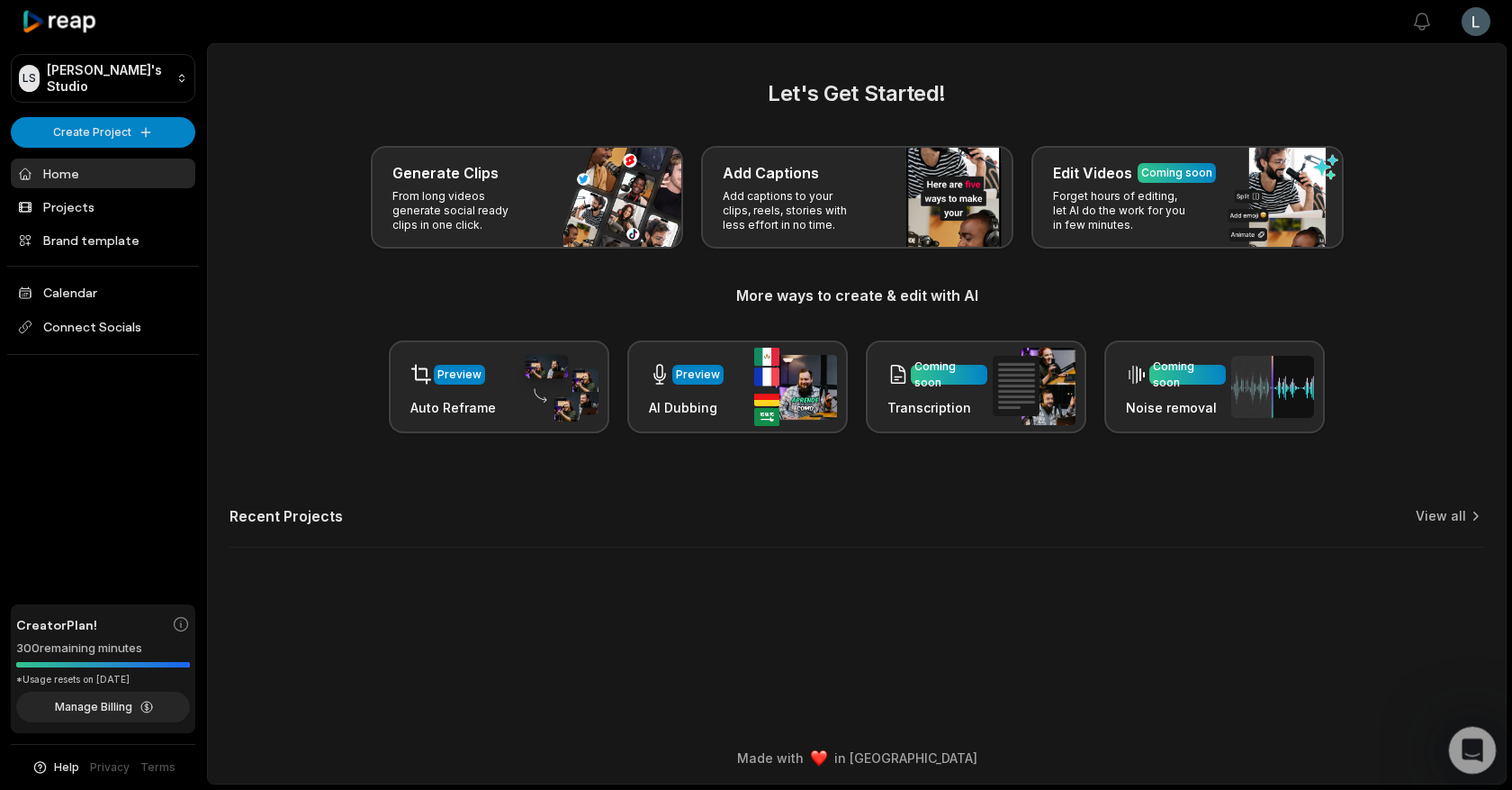
click at [1473, 753] on icon "Open Intercom Messenger" at bounding box center [1471, 748] width 30 height 30
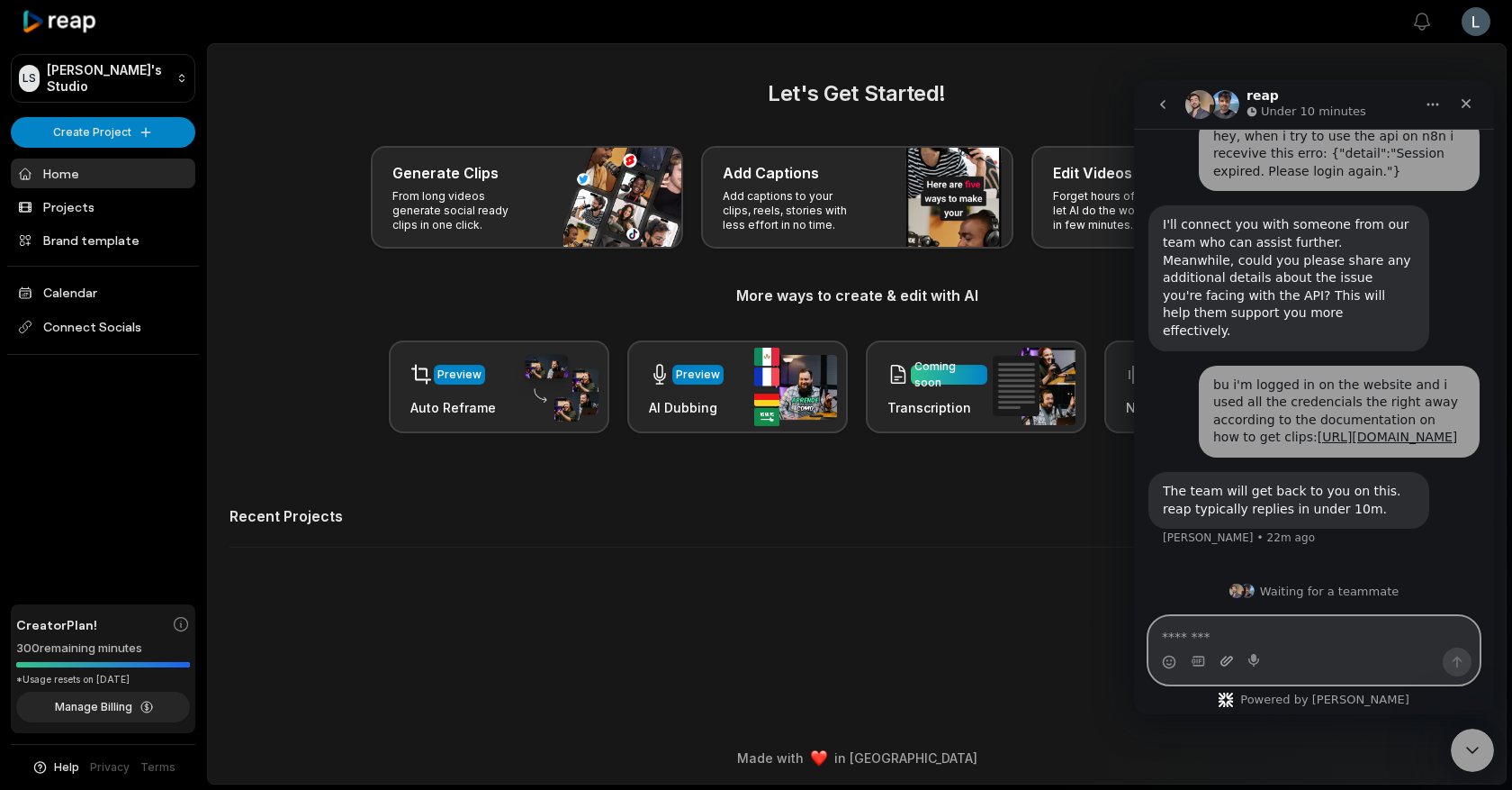
click at [1221, 659] on icon "Upload attachment" at bounding box center [1226, 661] width 14 height 14
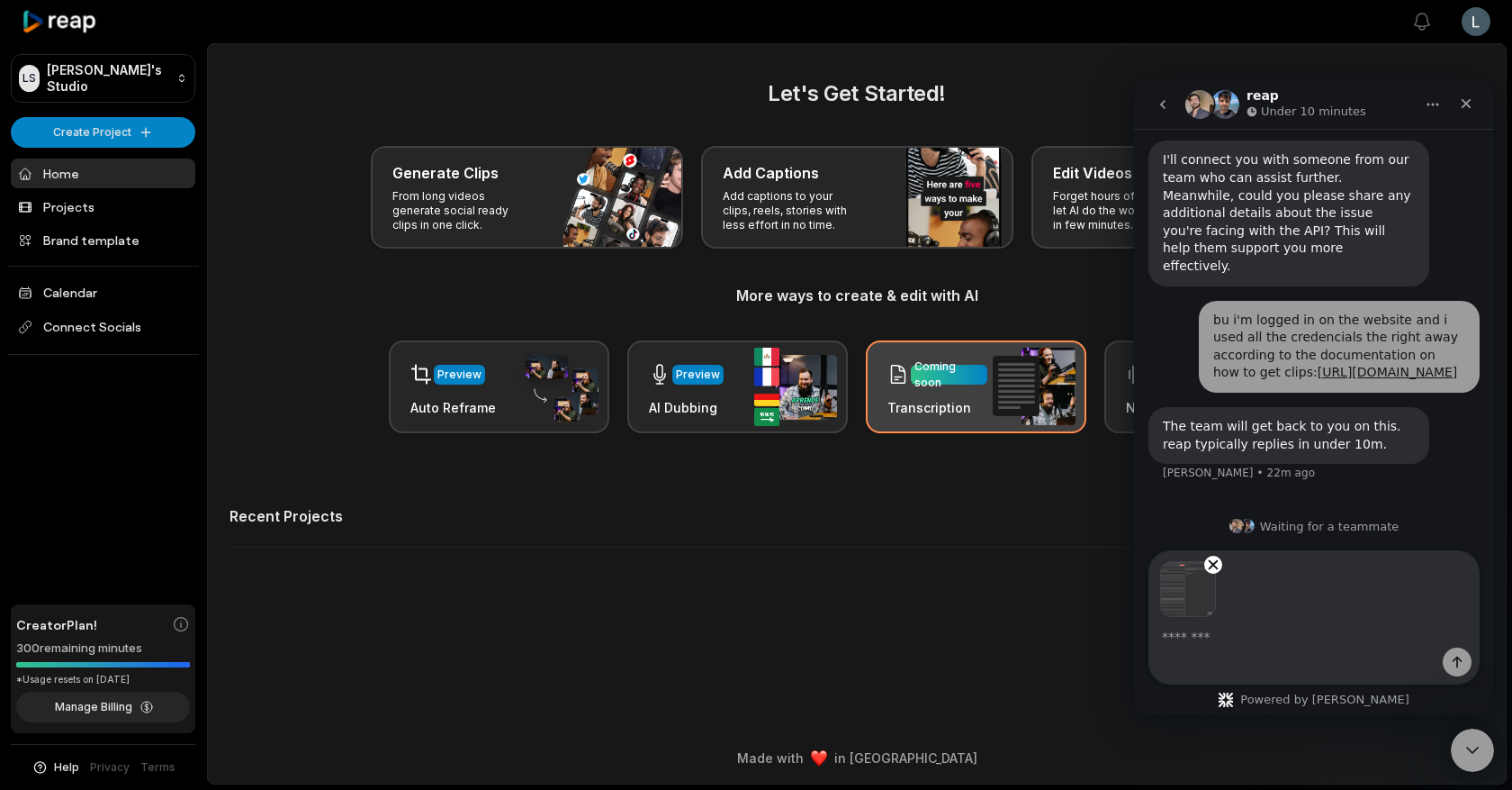
scroll to position [153, 0]
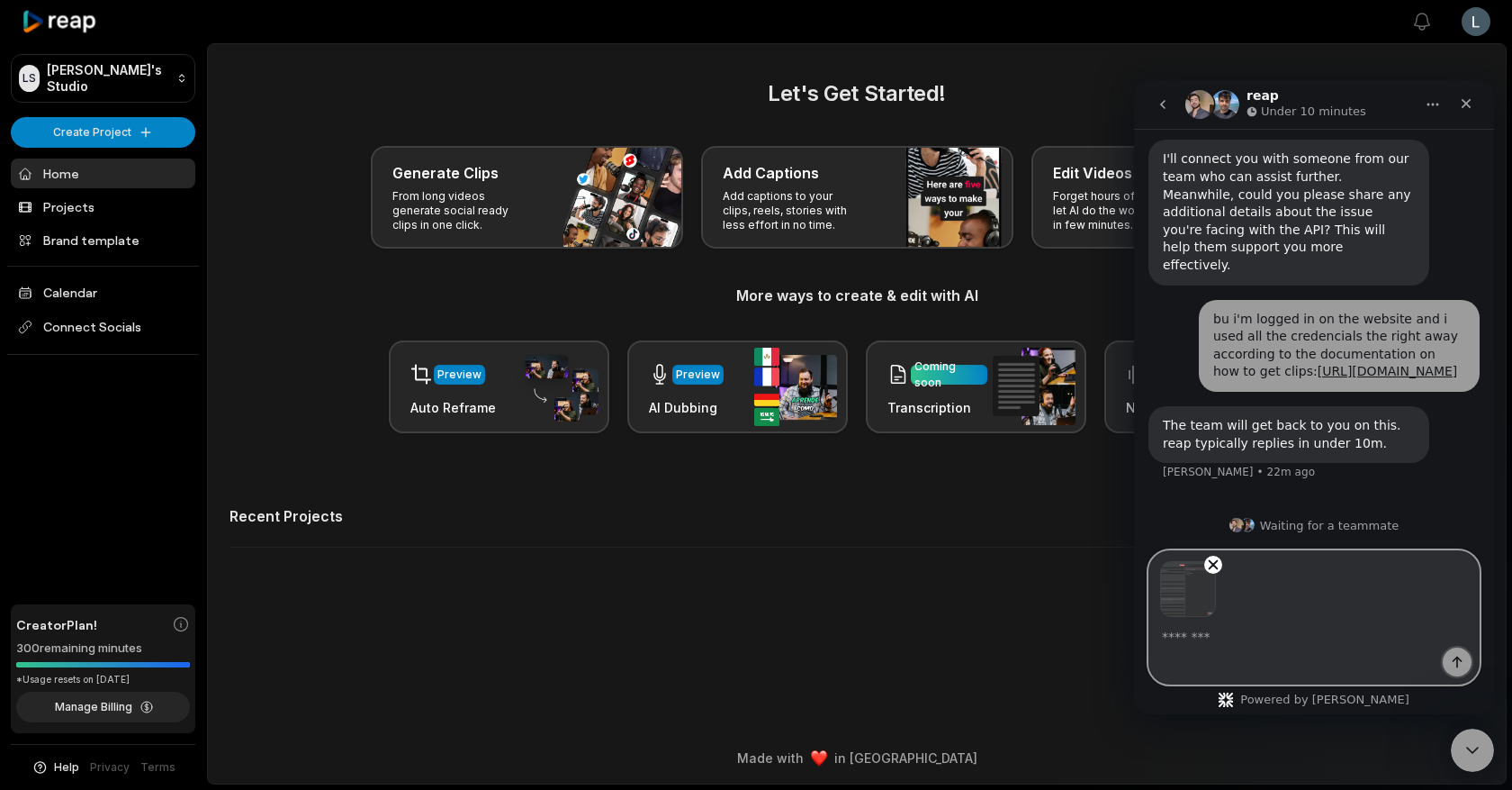
click at [1450, 670] on button "Send a message…" at bounding box center [1457, 662] width 29 height 29
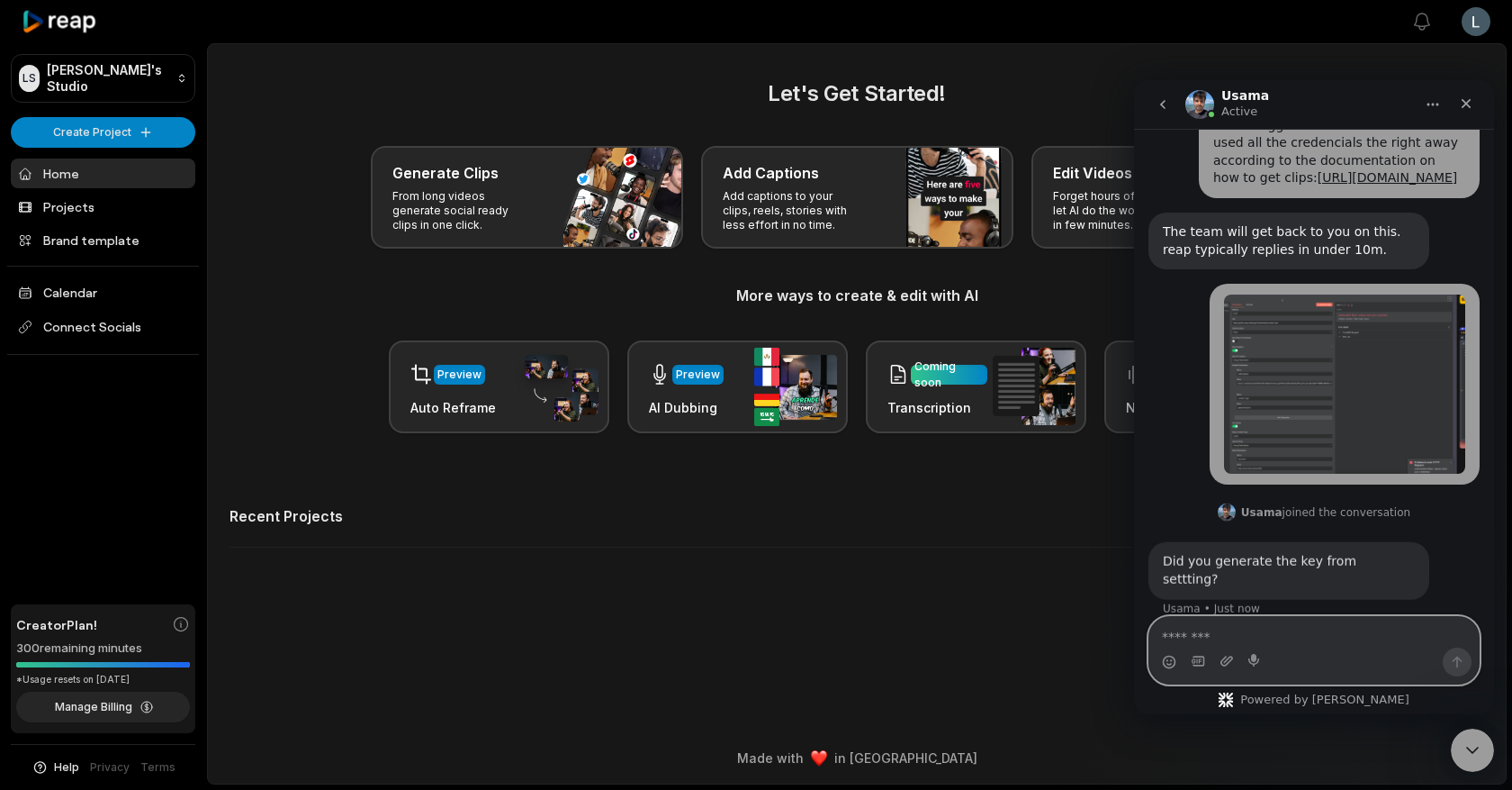
scroll to position [347, 0]
click at [1263, 645] on textarea "Message…" at bounding box center [1314, 632] width 330 height 31
type textarea "***"
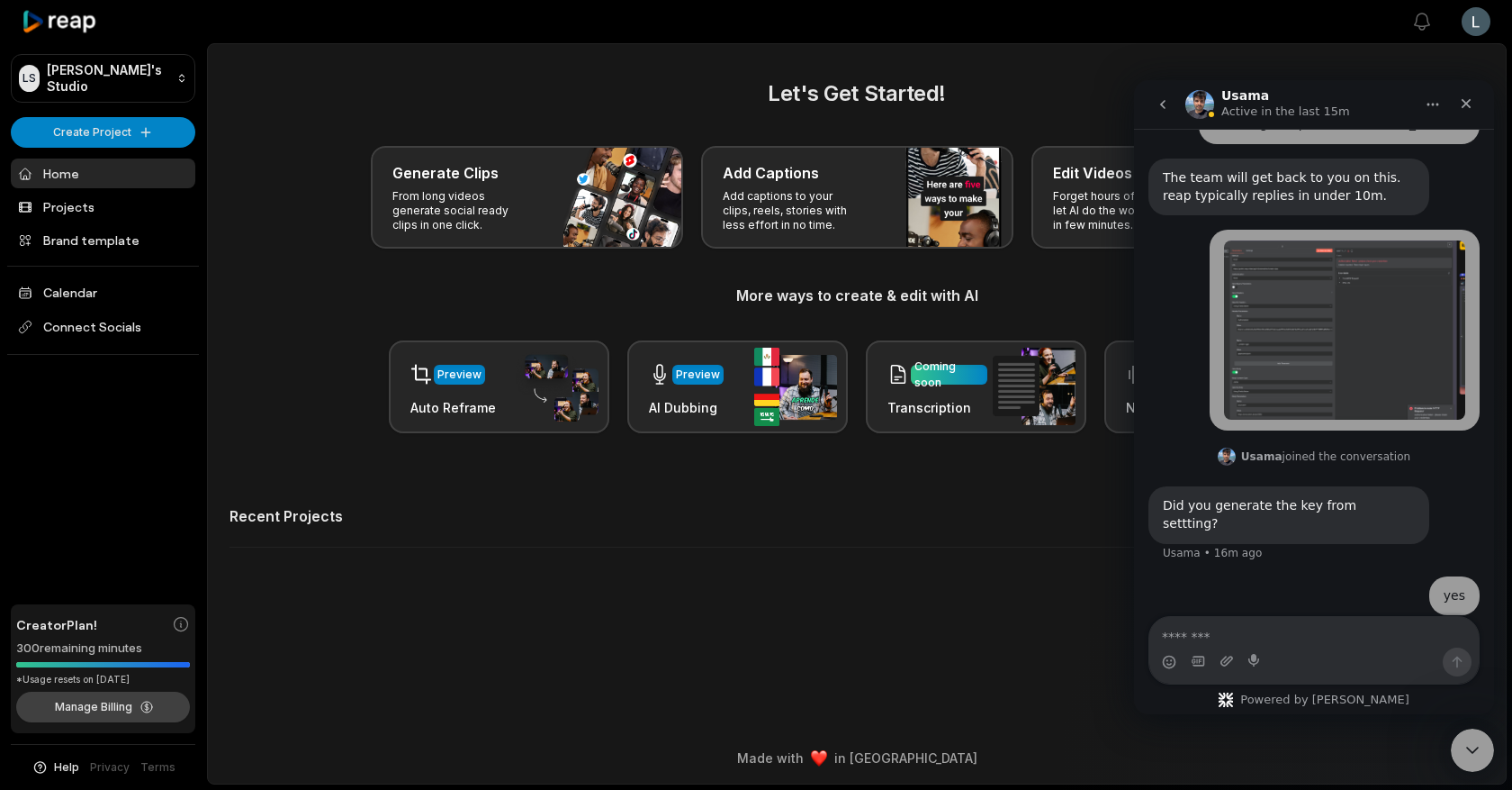
click at [98, 703] on button "Manage Billing" at bounding box center [102, 707] width 173 height 31
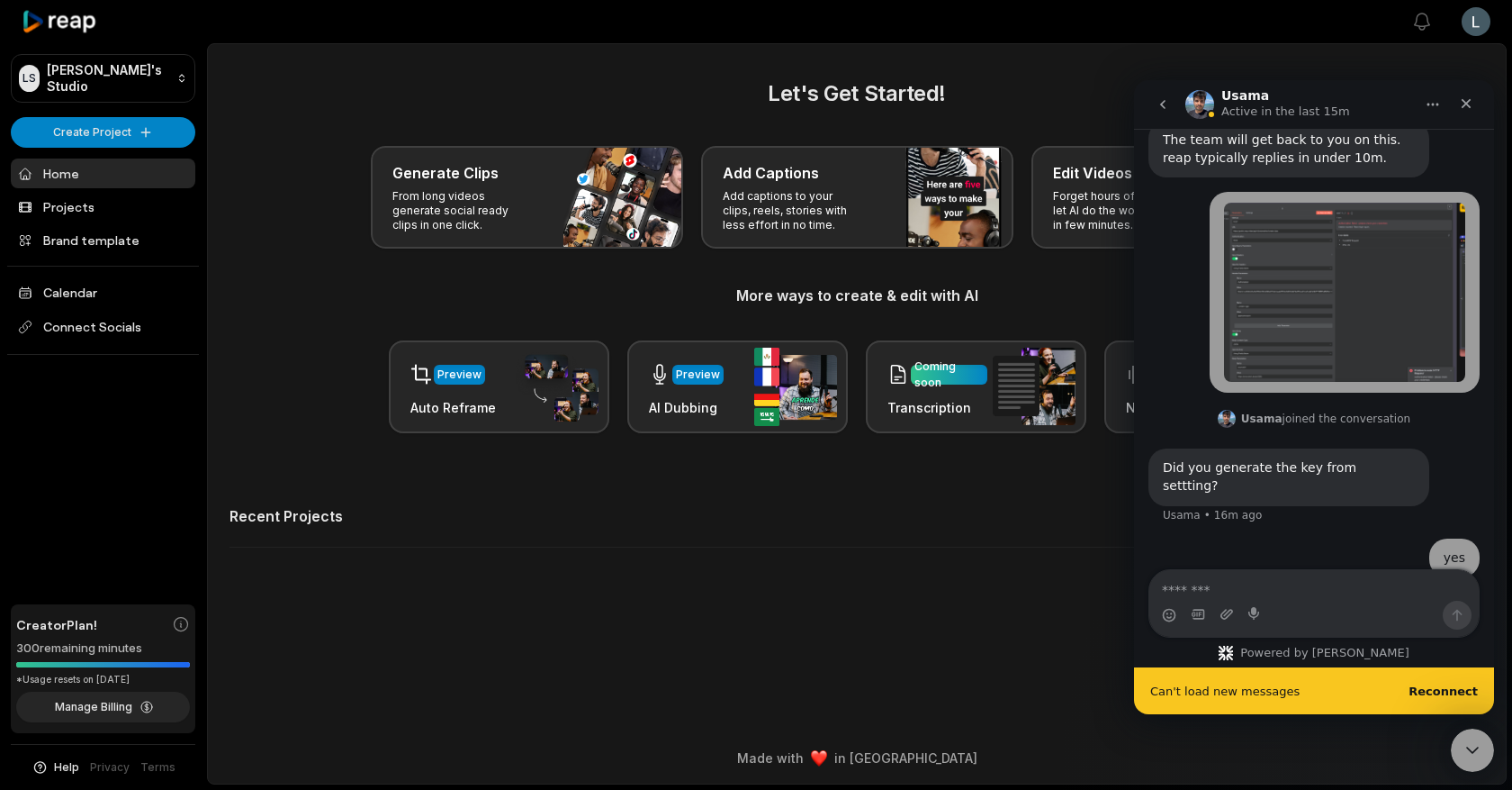
scroll to position [447, 0]
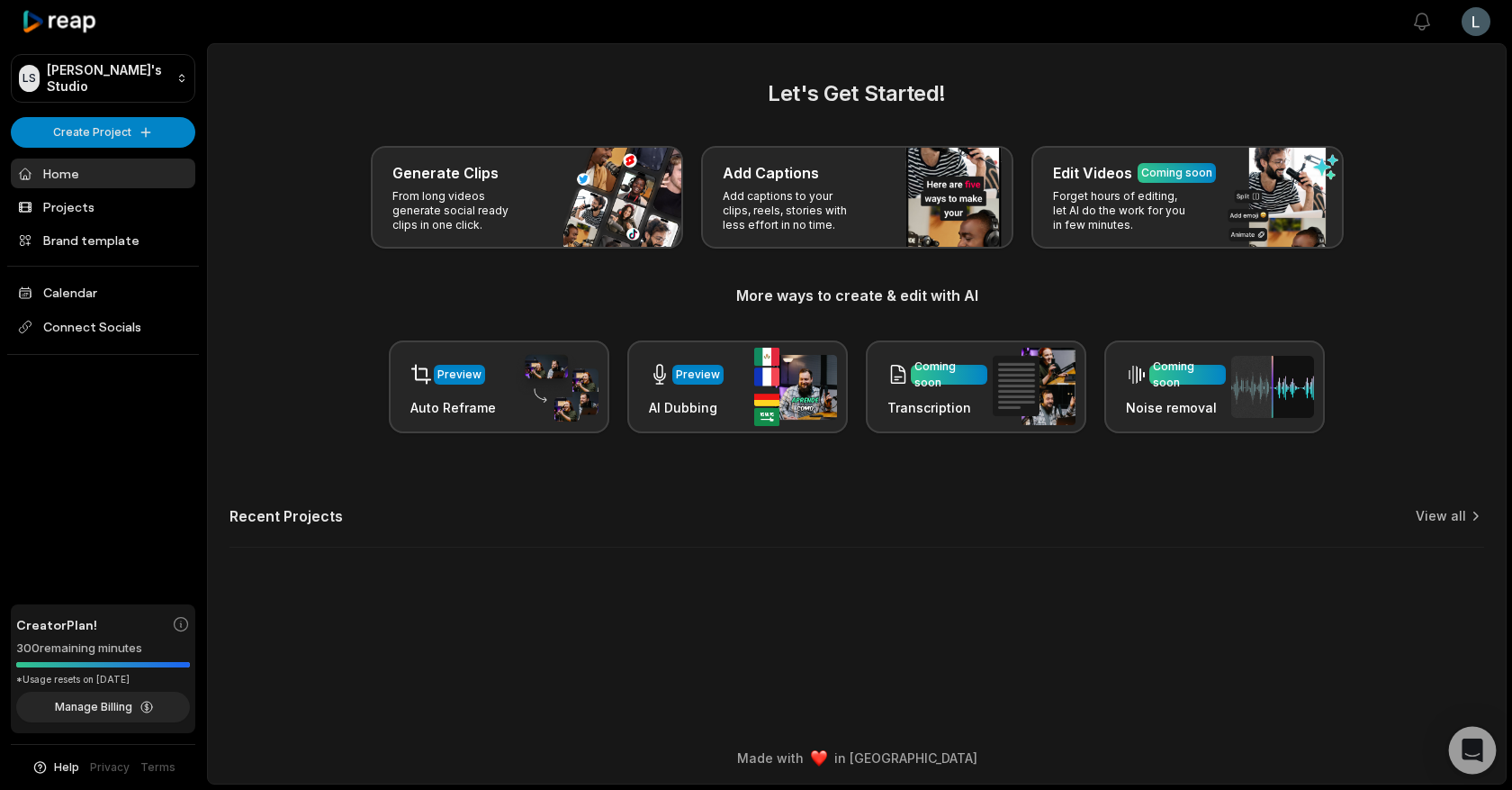
click at [1475, 735] on div "Open Intercom Messenger" at bounding box center [1473, 750] width 48 height 48
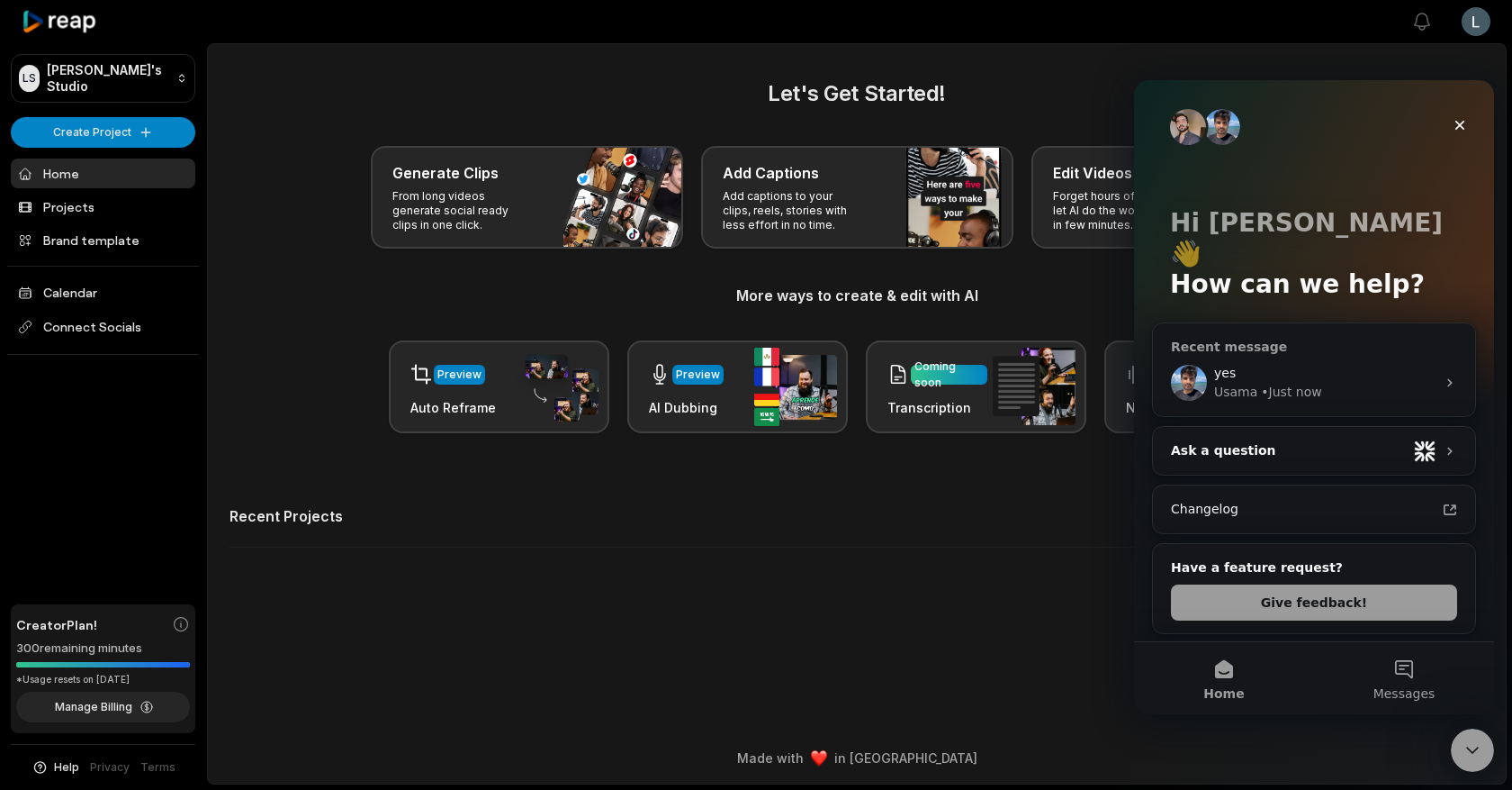
click at [1270, 364] on div "yes" at bounding box center [1325, 373] width 221 height 19
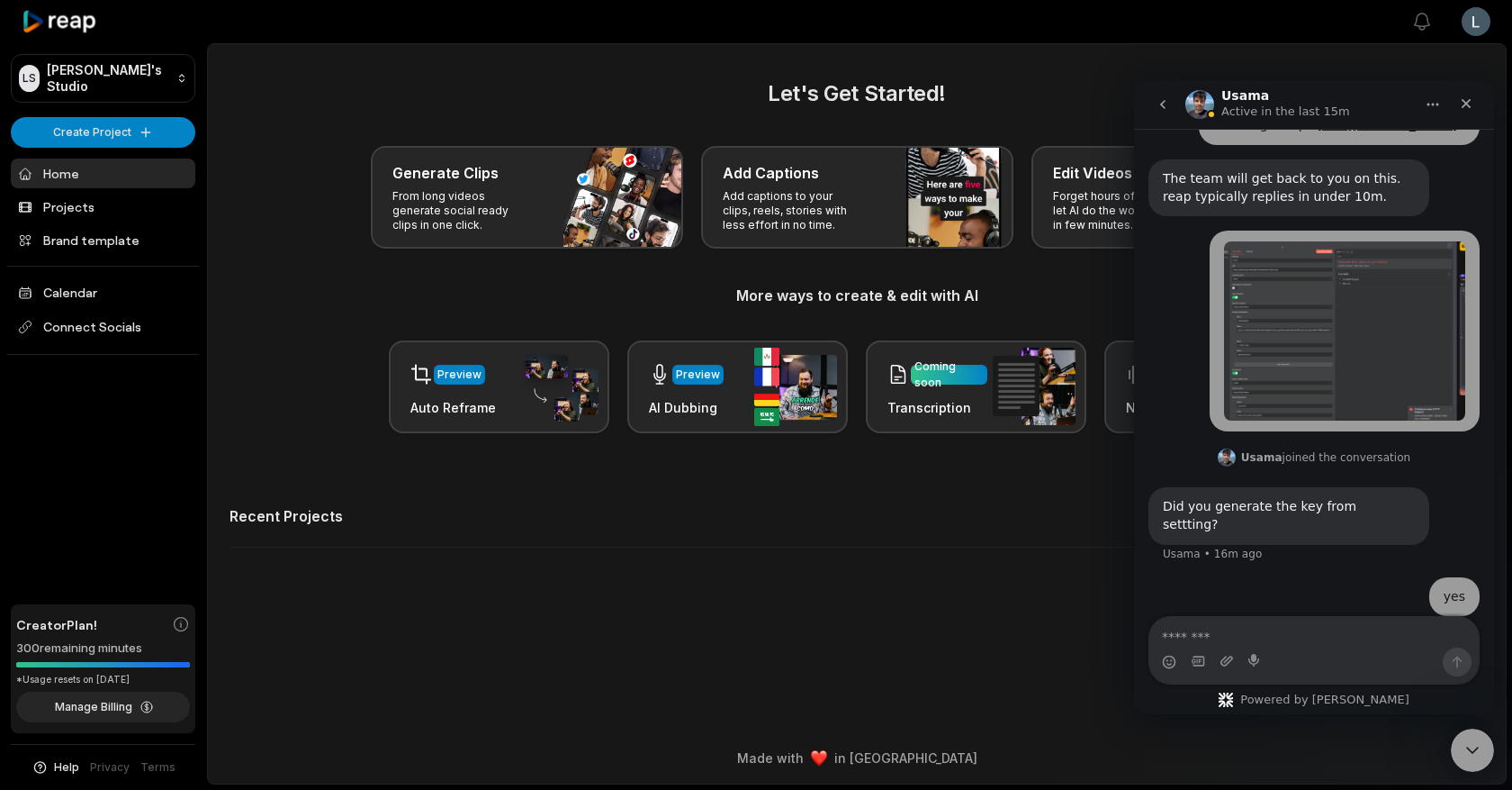
scroll to position [401, 0]
click at [108, 704] on button "Manage Billing" at bounding box center [102, 707] width 173 height 31
